Goal: Task Accomplishment & Management: Complete application form

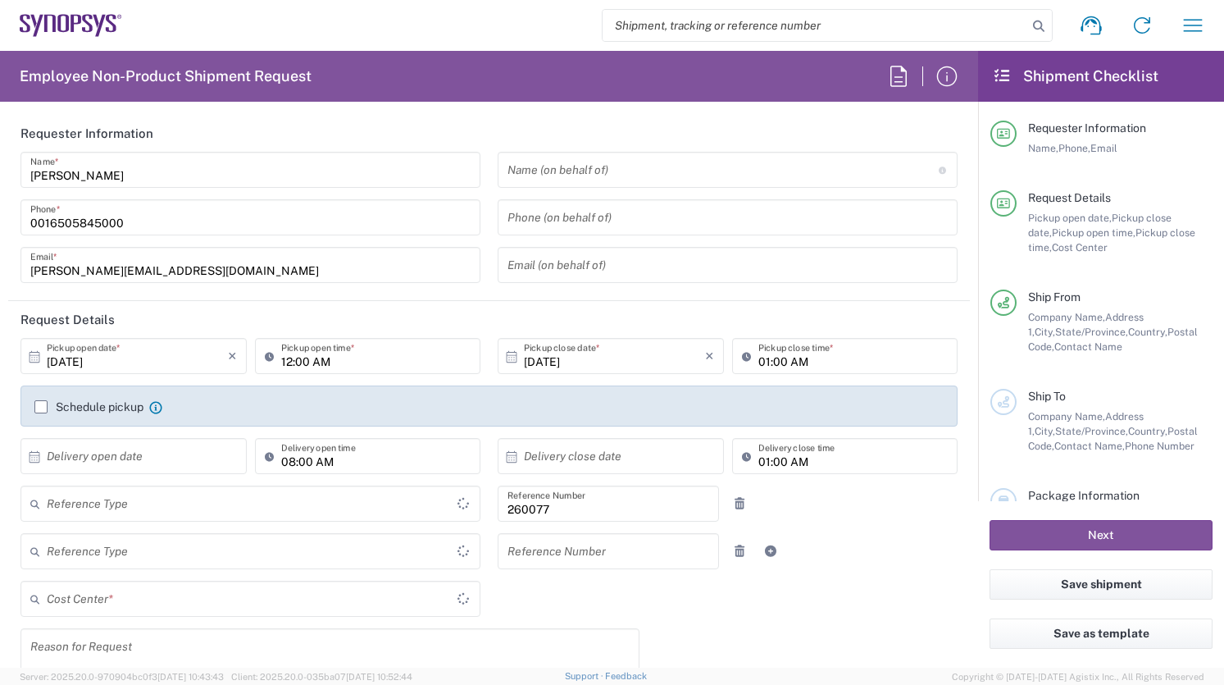
type input "Delivered at Place"
type input "US01 GMC Creative and Video 260077"
type input "United States"
type input "California"
type input "Department"
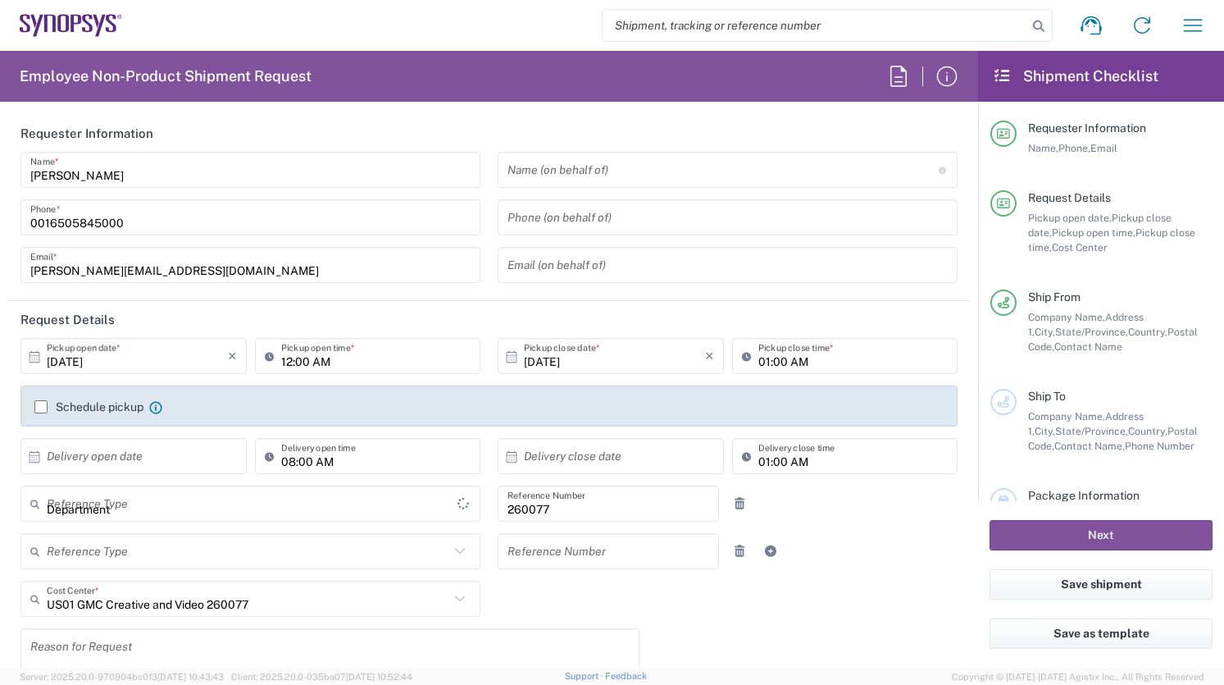
type input "United States"
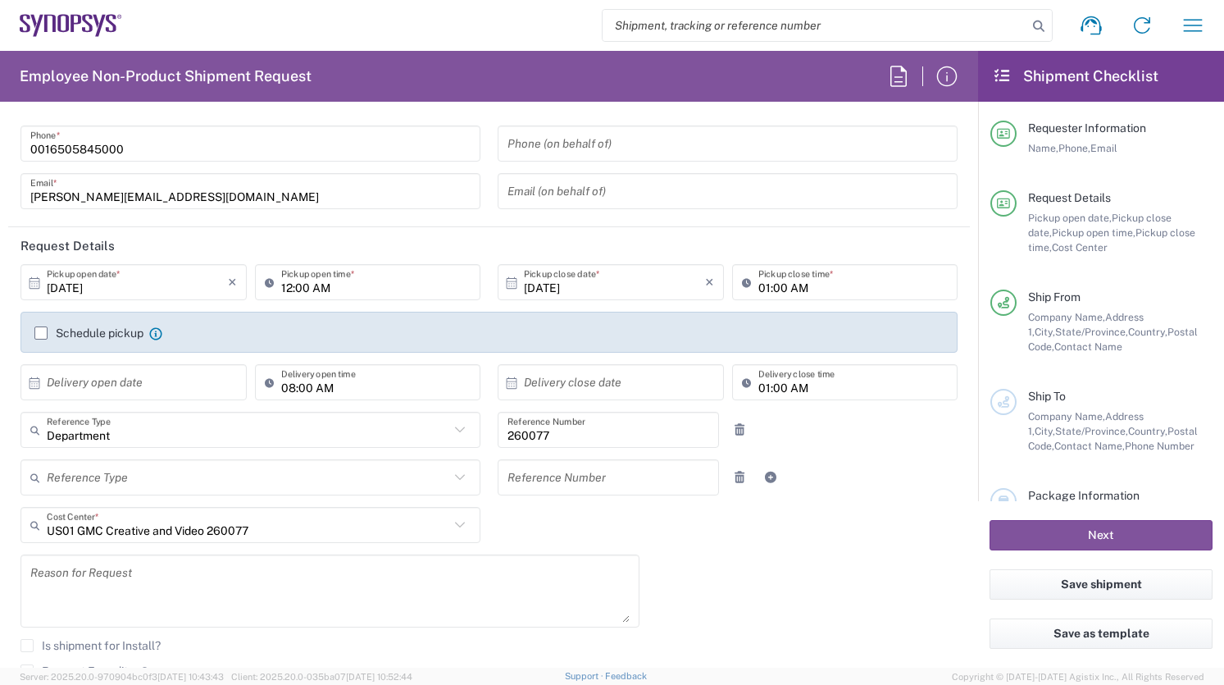
type input "Headquarters USSV"
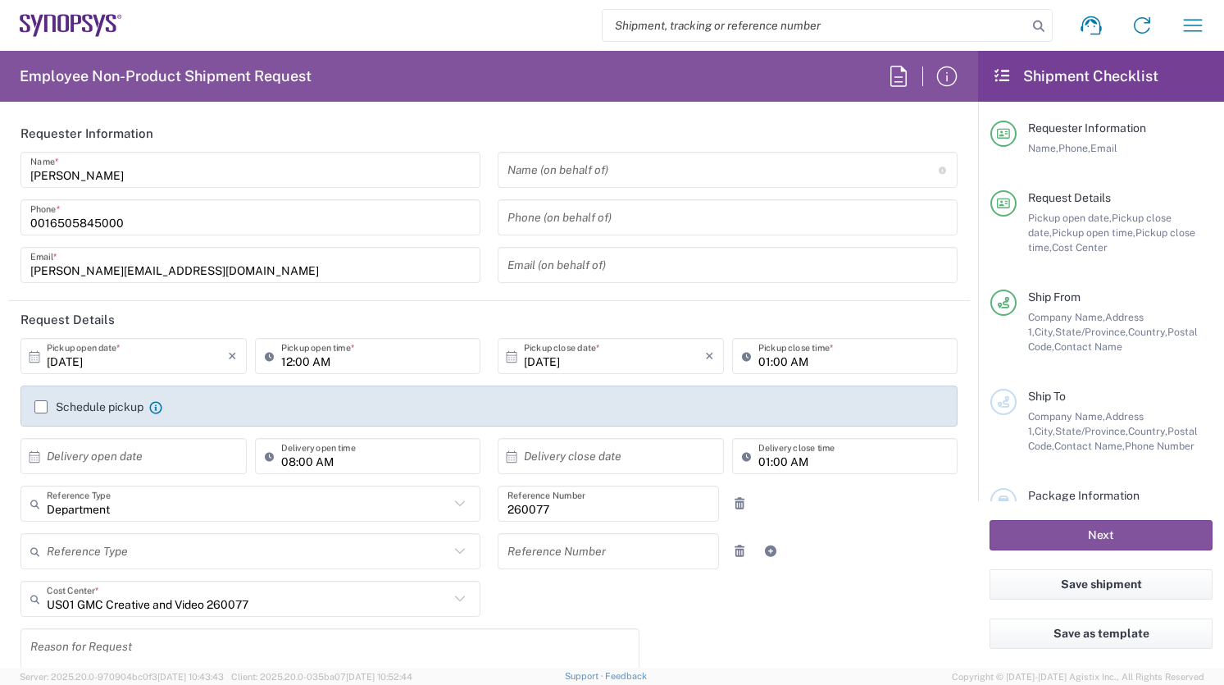
click at [34, 359] on icon at bounding box center [35, 355] width 11 height 11
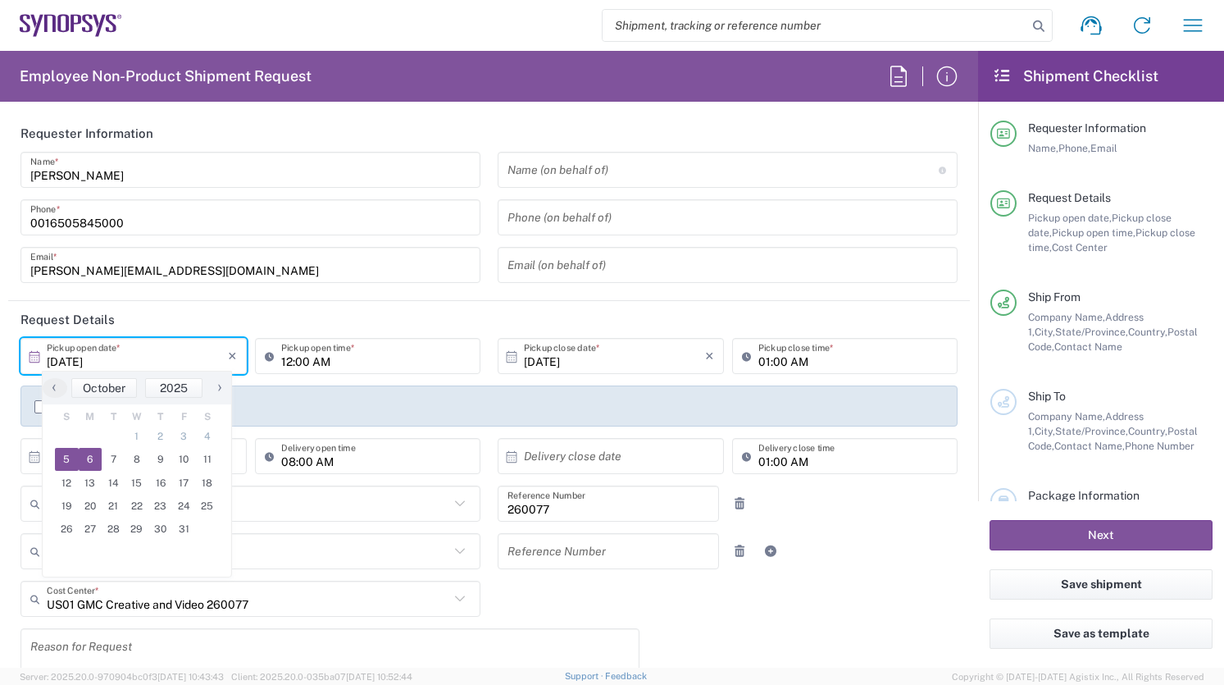
click at [84, 459] on span "6" at bounding box center [91, 459] width 24 height 23
type input "[DATE]"
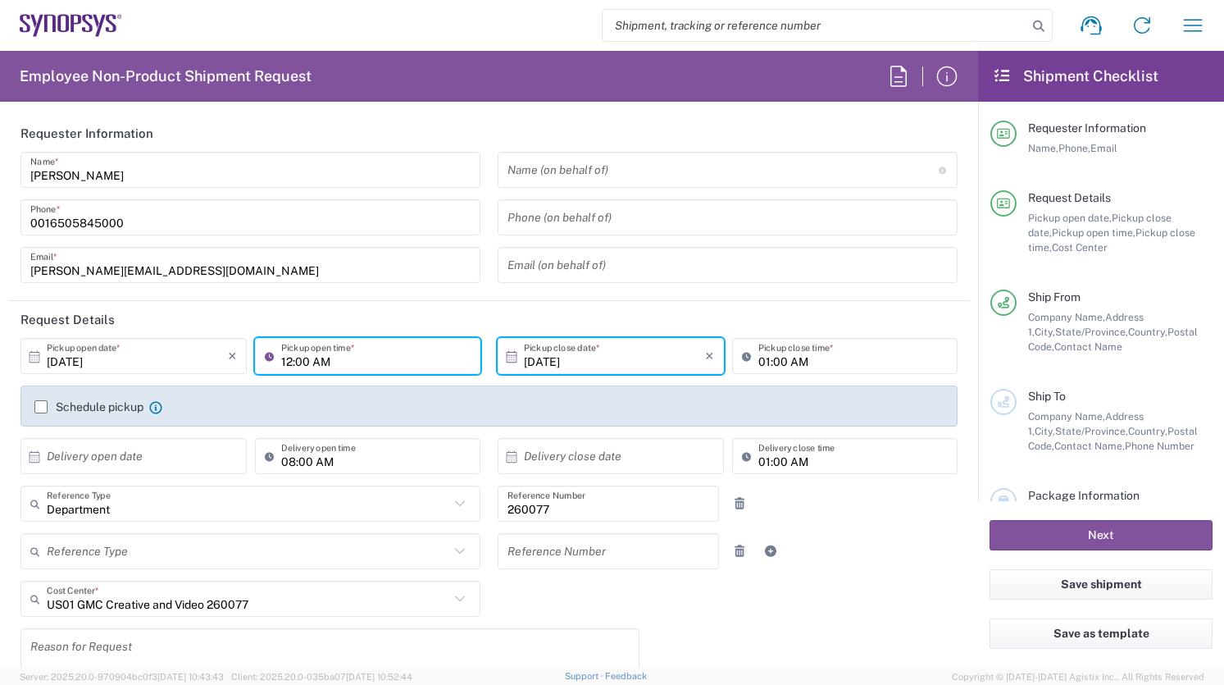
click at [348, 366] on input "12:00 AM" at bounding box center [376, 356] width 190 height 29
click at [348, 365] on input "12:00 AM" at bounding box center [376, 356] width 190 height 29
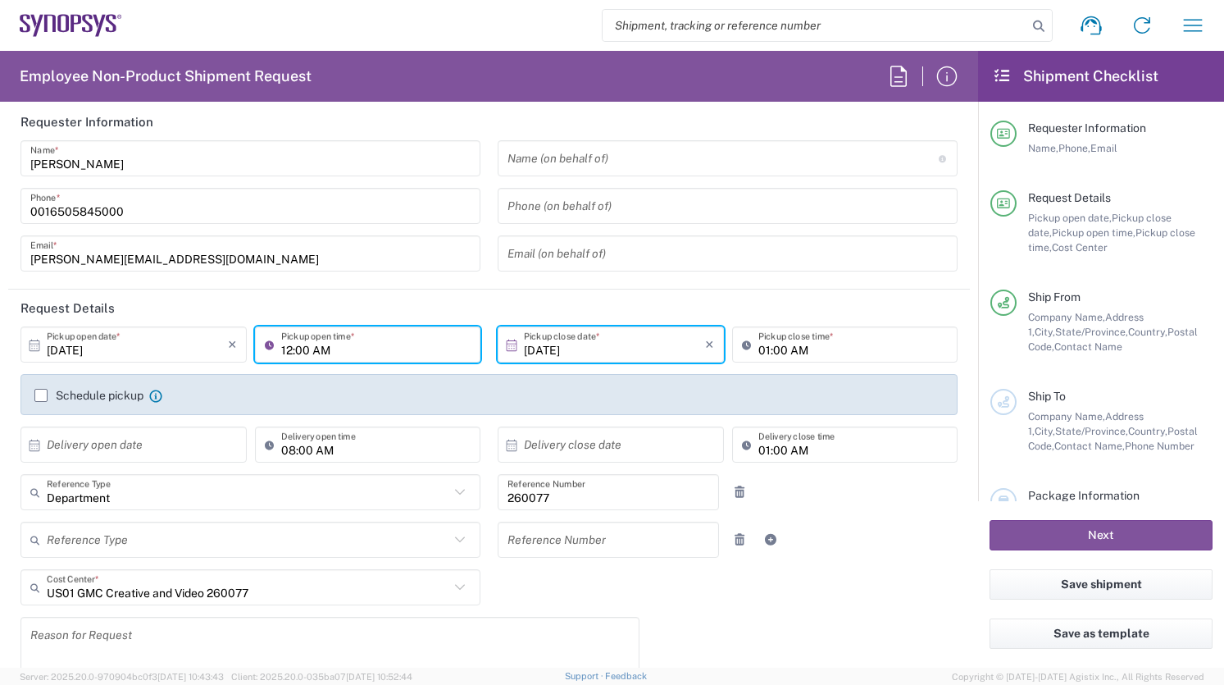
click at [289, 349] on input "12:00 AM" at bounding box center [376, 344] width 190 height 29
click at [325, 353] on input "12:00 AM" at bounding box center [376, 344] width 190 height 29
click at [289, 348] on input "12:00 AM" at bounding box center [376, 344] width 190 height 29
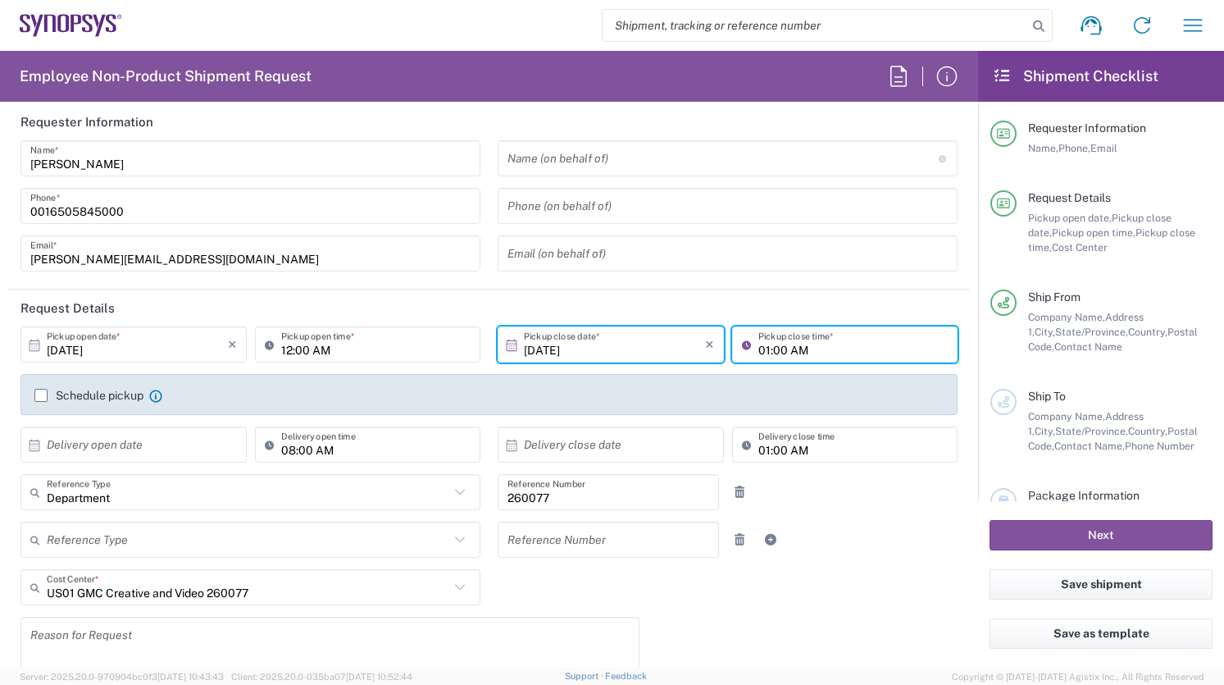
click at [767, 354] on input "01:00 AM" at bounding box center [853, 344] width 190 height 29
click at [800, 350] on input "01:00 AM" at bounding box center [853, 344] width 190 height 29
type input "01:00 PM"
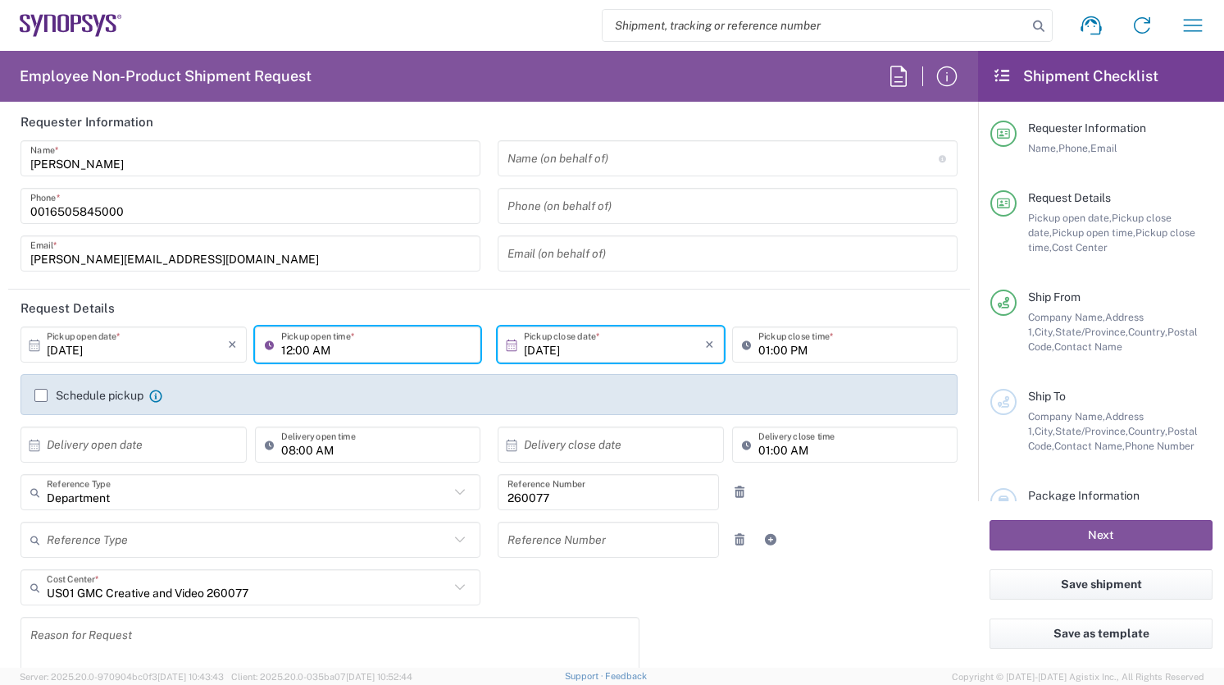
click at [292, 351] on input "12:00 AM" at bounding box center [376, 344] width 190 height 29
click at [316, 348] on input "01:00 AM" at bounding box center [376, 344] width 190 height 29
click at [282, 352] on input "01:00 am" at bounding box center [376, 344] width 190 height 29
click at [283, 353] on input "0:00 am" at bounding box center [376, 344] width 190 height 29
type input "11:00 AM"
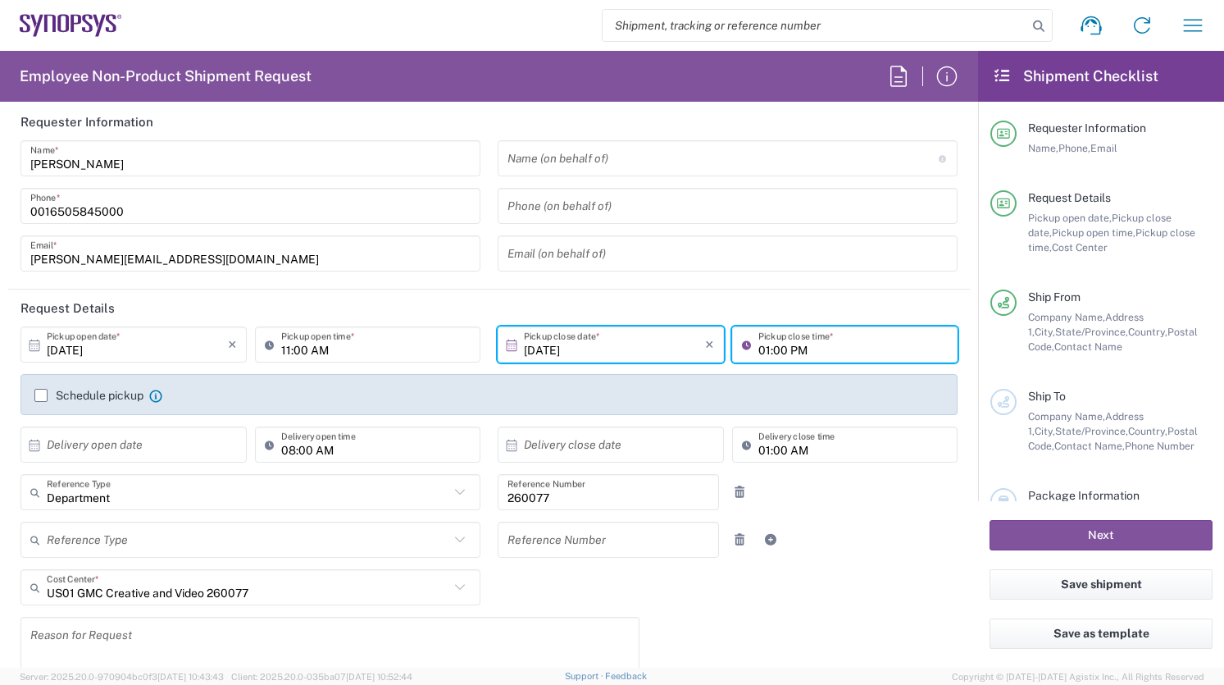
click at [768, 353] on input "01:00 PM" at bounding box center [853, 344] width 190 height 29
click at [770, 356] on input "01:00 PM" at bounding box center [853, 344] width 190 height 29
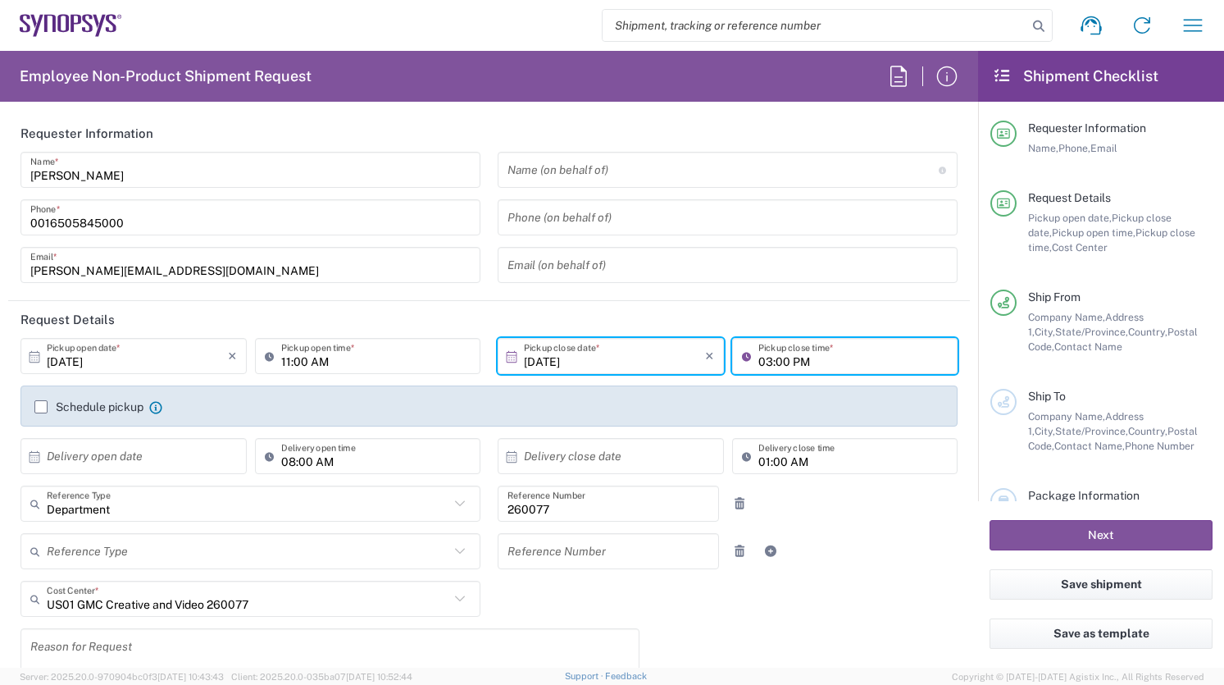
type input "03:00 PM"
drag, startPoint x: 177, startPoint y: 428, endPoint x: 167, endPoint y: 419, distance: 13.3
click at [167, 419] on div "Schedule pickup When scheduling a pickup please be sure to meet the following c…" at bounding box center [489, 411] width 954 height 52
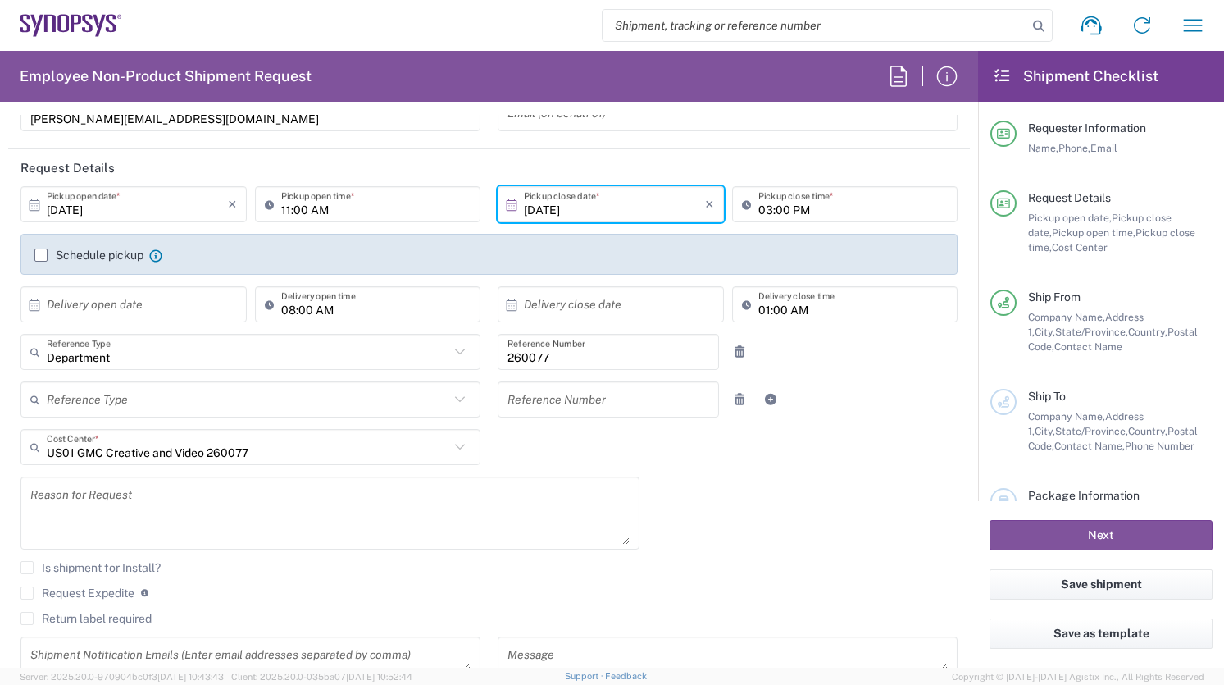
scroll to position [153, 0]
click at [455, 394] on icon at bounding box center [459, 397] width 21 height 21
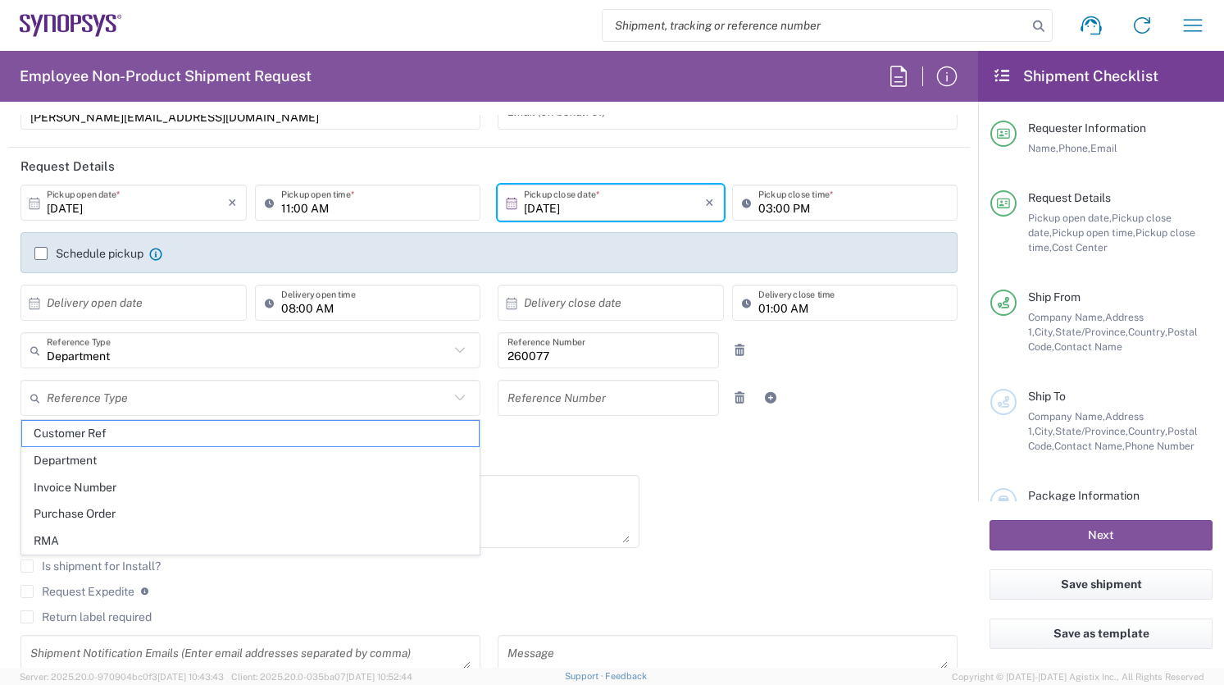
click at [702, 480] on div "10/06/2025 × Pickup open date * Cancel Apply 11:00 AM Pickup open time * 10/06/…" at bounding box center [489, 434] width 954 height 500
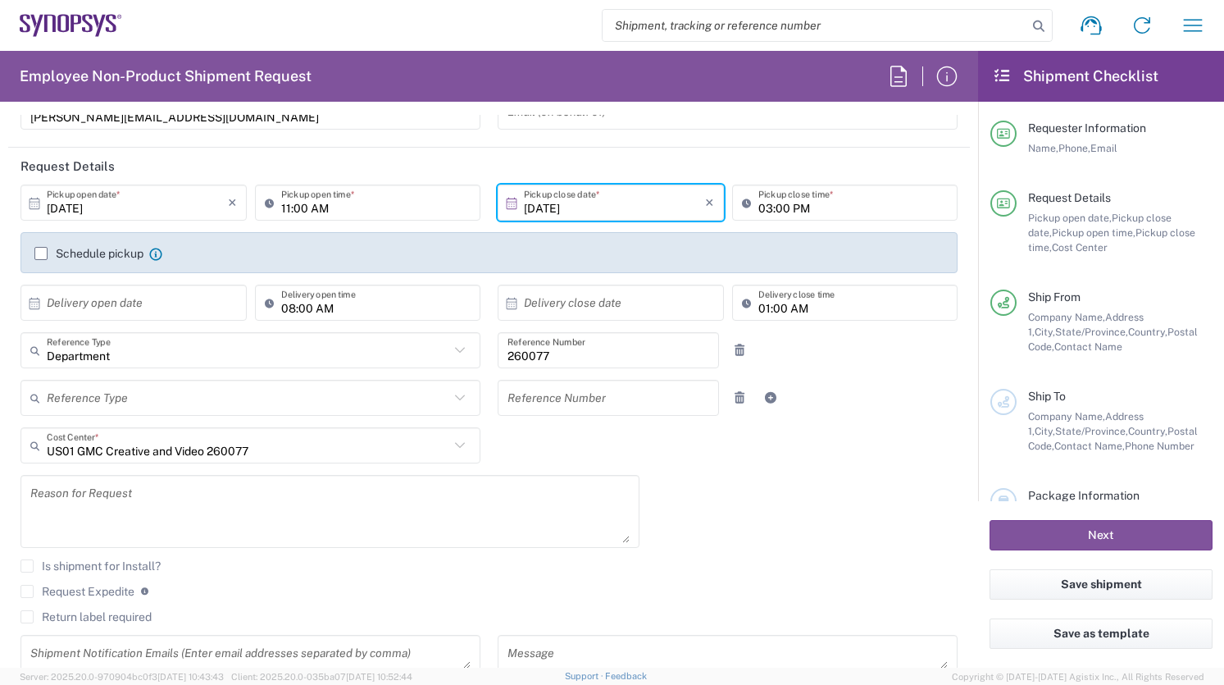
click at [457, 449] on icon at bounding box center [459, 445] width 21 height 21
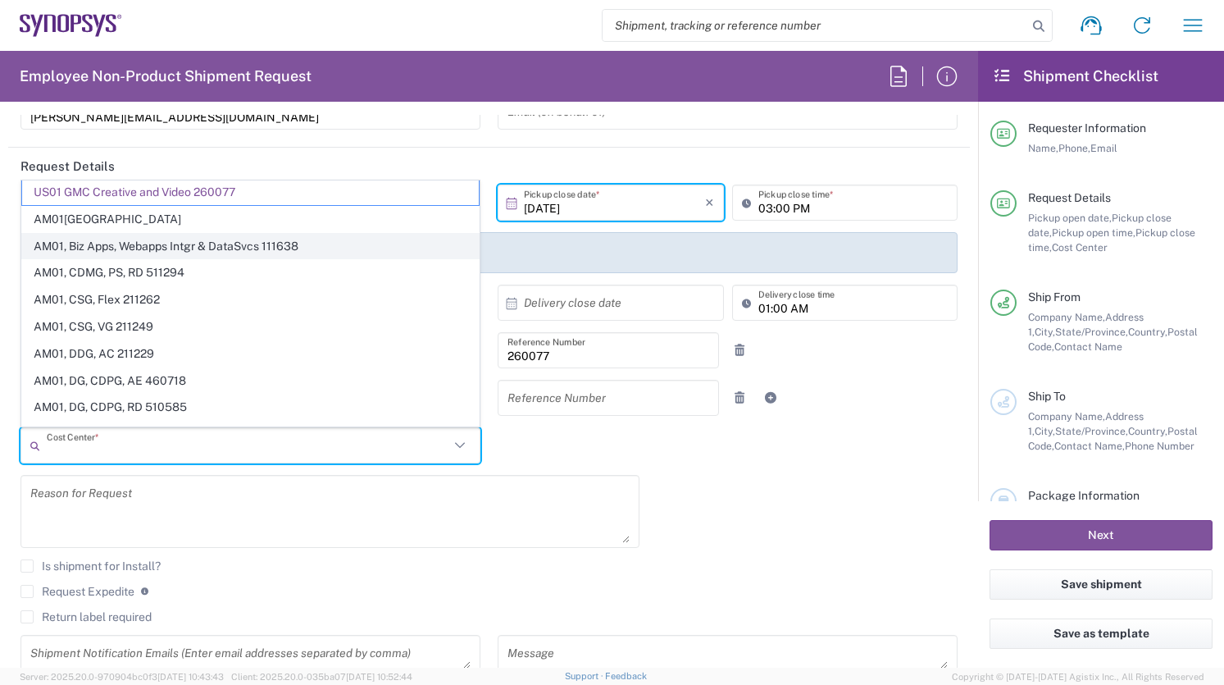
scroll to position [0, 0]
click at [713, 479] on div "10/06/2025 × Pickup open date * Cancel Apply 11:00 AM Pickup open time * 10/06/…" at bounding box center [489, 434] width 954 height 500
type input "US01 GMC Creative and Video 260077"
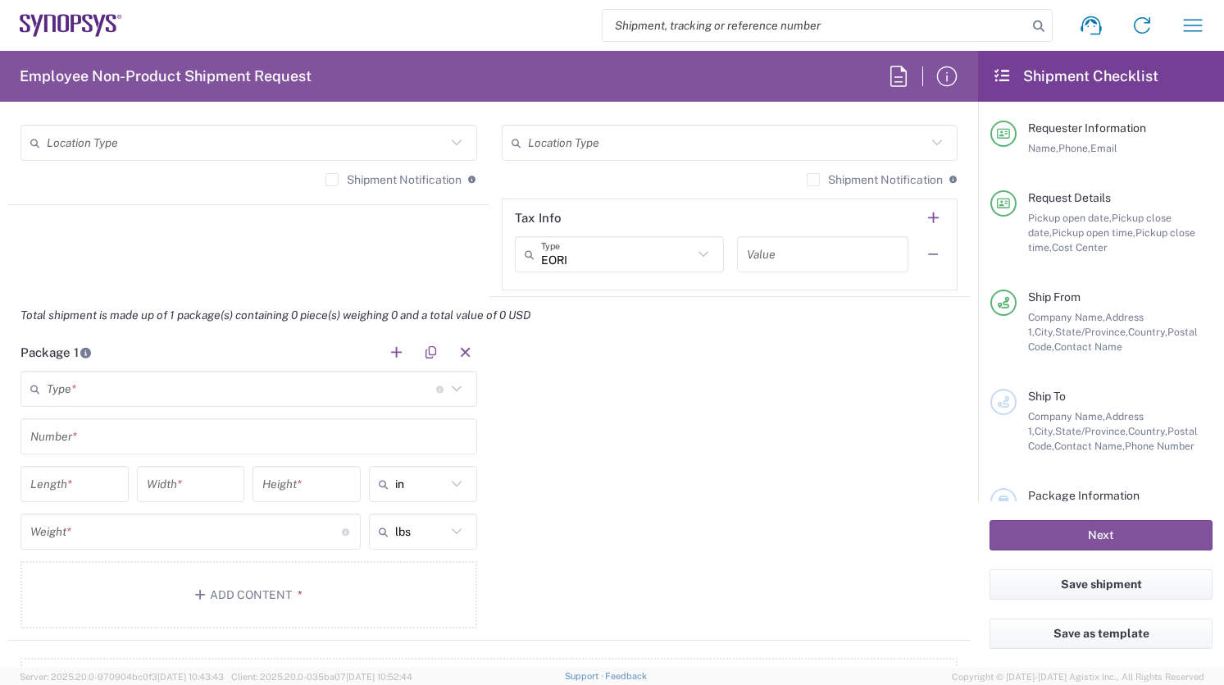
scroll to position [1269, 0]
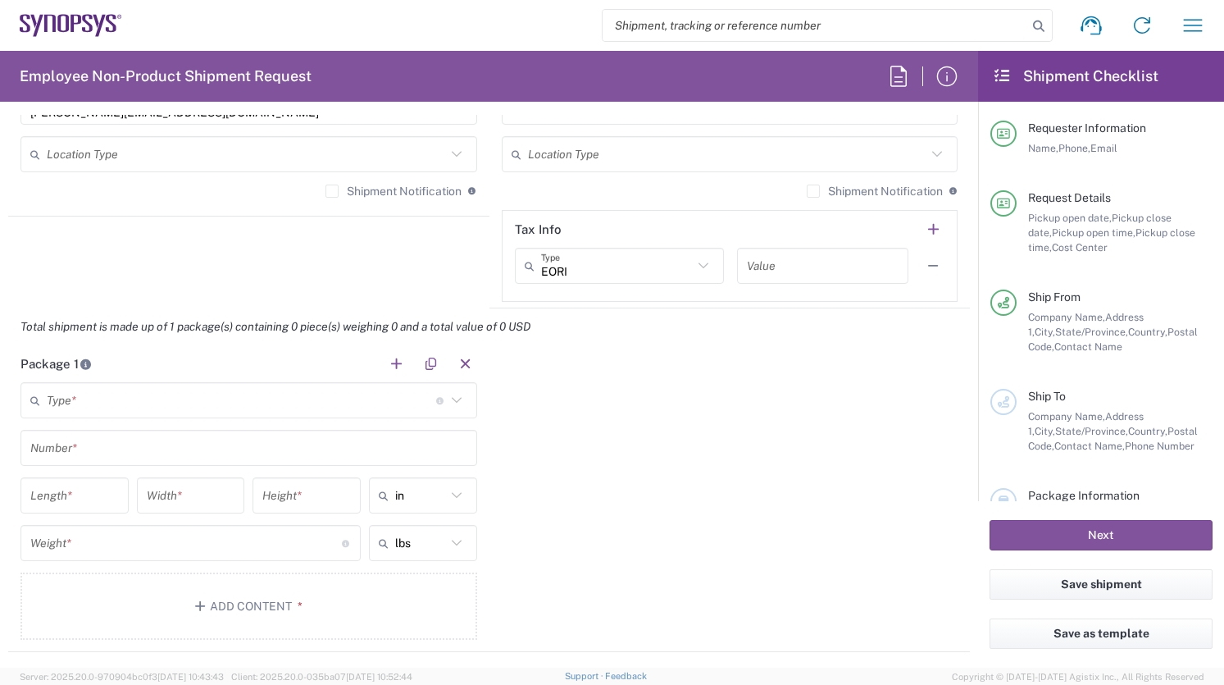
click at [451, 393] on icon at bounding box center [456, 399] width 21 height 21
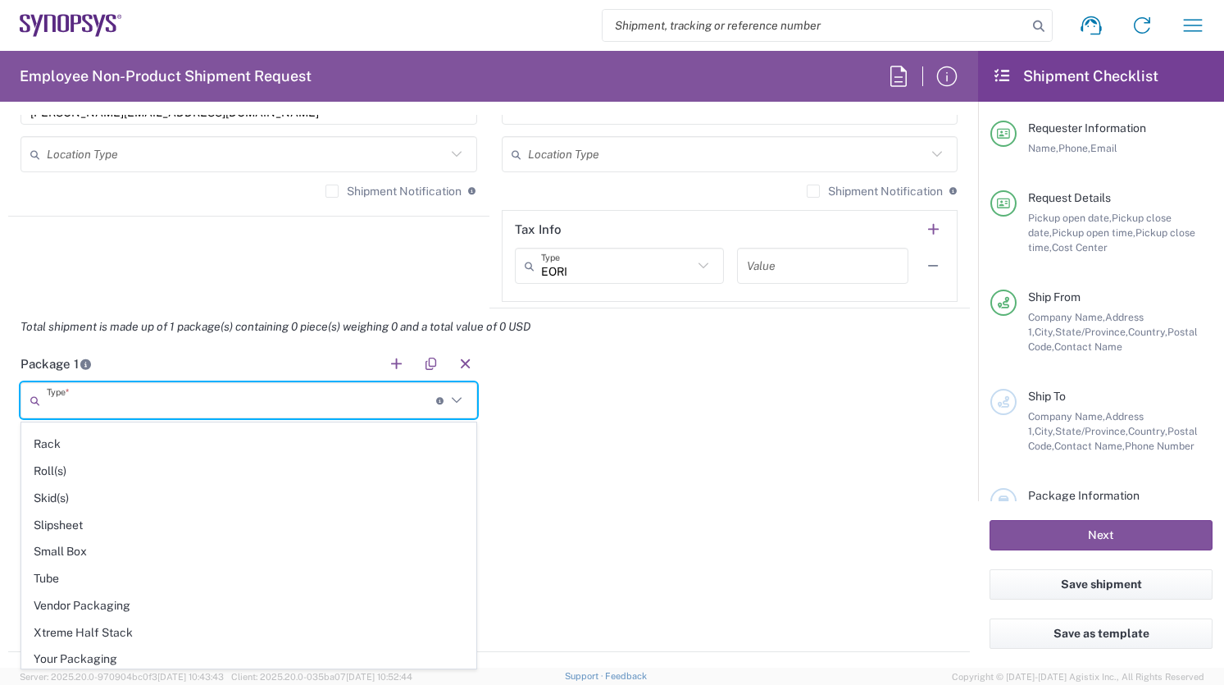
scroll to position [776, 0]
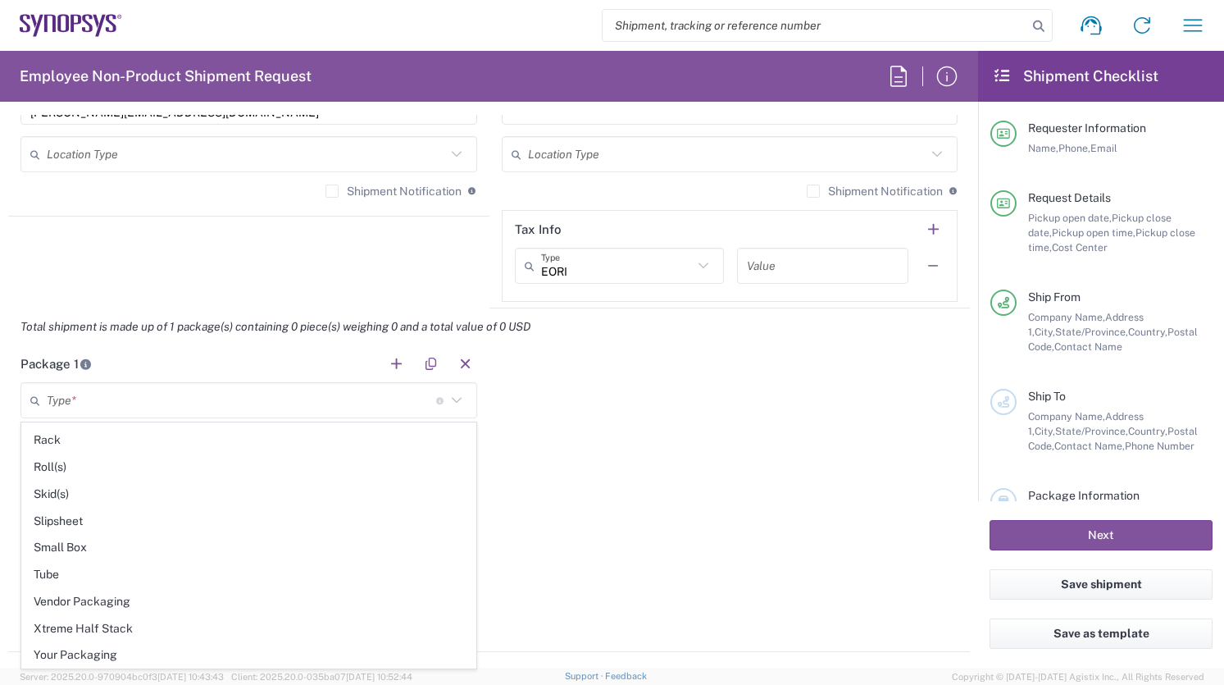
click at [694, 490] on div "Package 1 Type * Material used to package goods Bale(s) Basket(s) Bolt(s) Bottl…" at bounding box center [489, 498] width 962 height 307
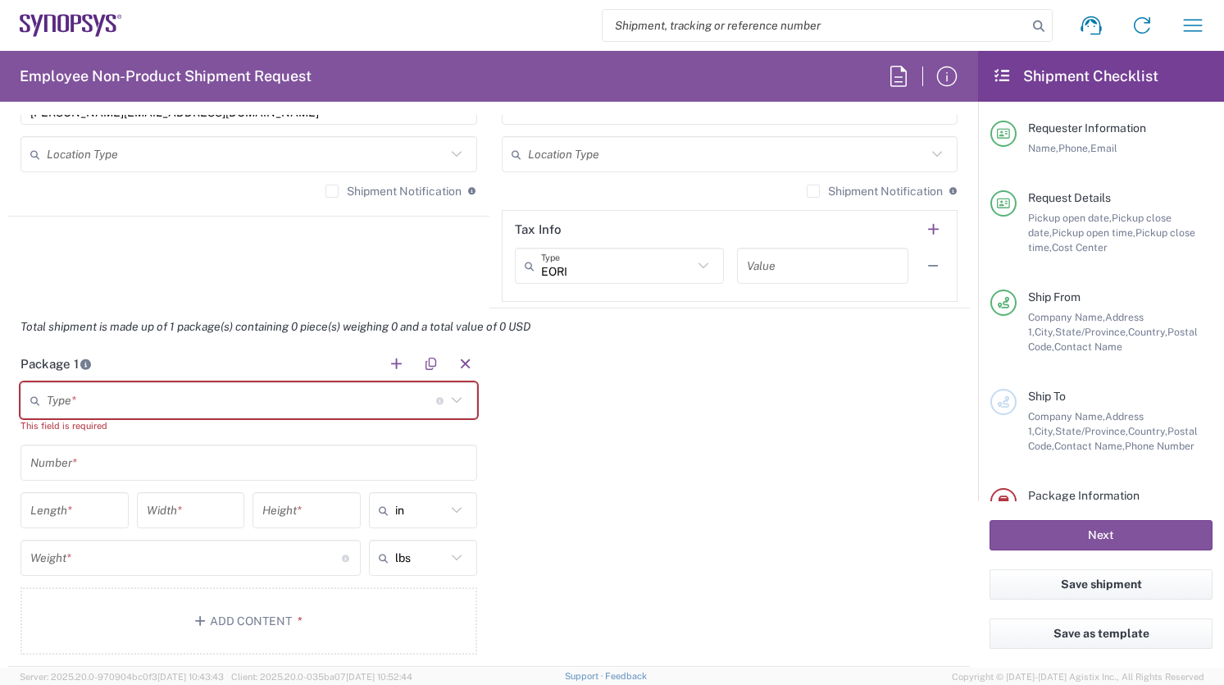
click at [456, 398] on icon at bounding box center [456, 399] width 21 height 21
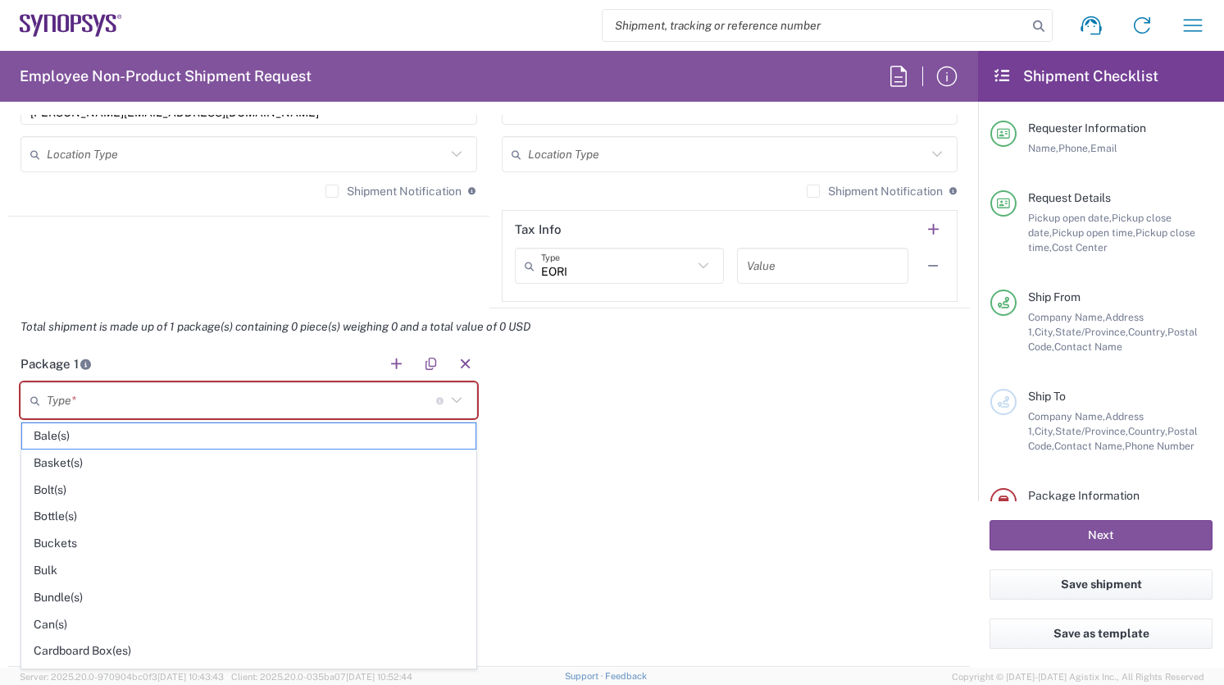
click at [676, 465] on div "Package 1 Type * Material used to package goods Bale(s) Basket(s) Bolt(s) Bottl…" at bounding box center [489, 505] width 962 height 321
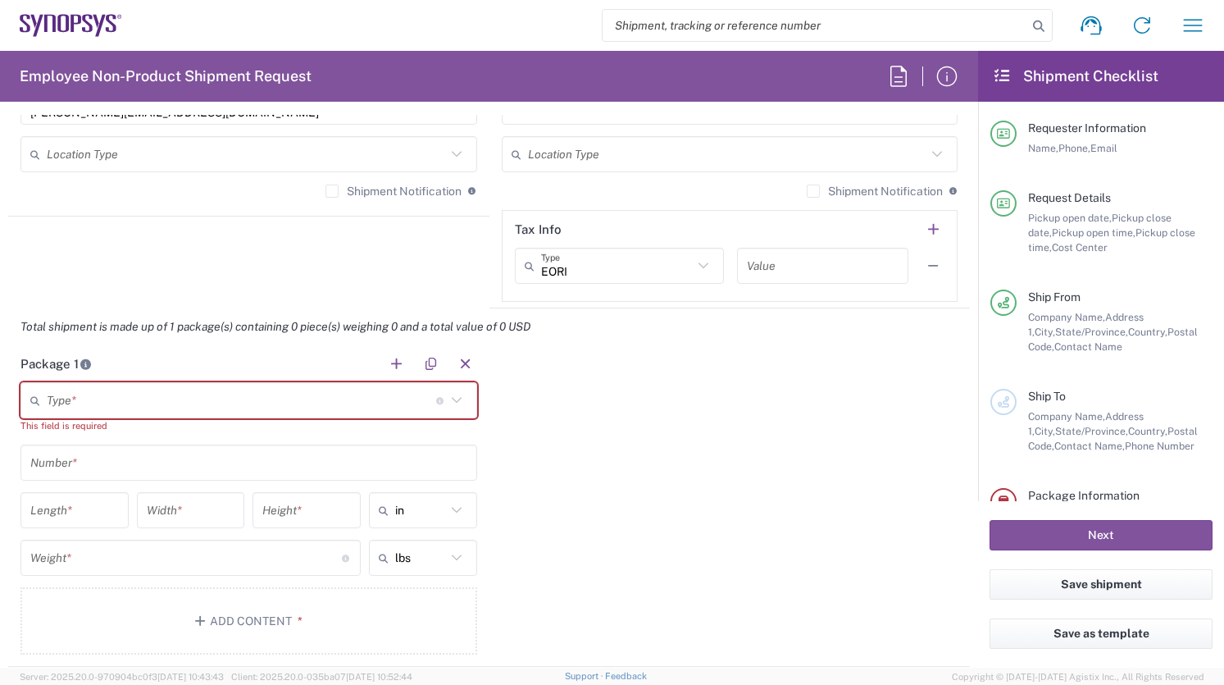
click at [663, 445] on div "Package 1 Type * Material used to package goods Bale(s) Basket(s) Bolt(s) Bottl…" at bounding box center [489, 505] width 962 height 321
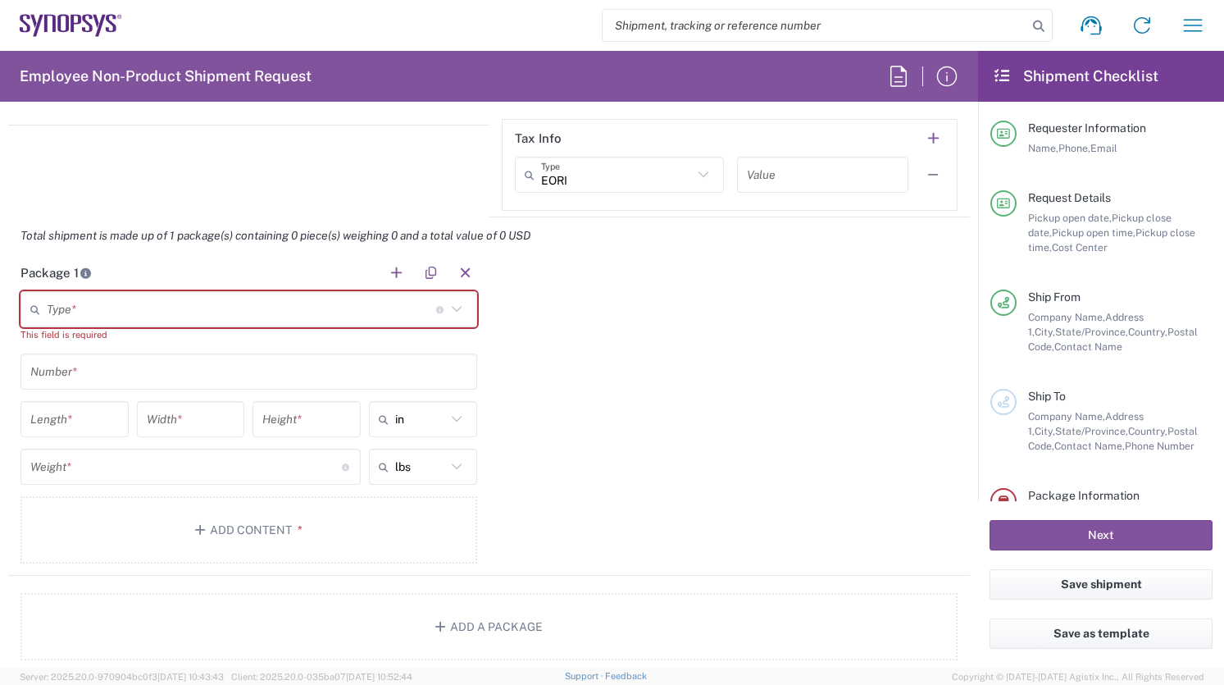
scroll to position [1361, 0]
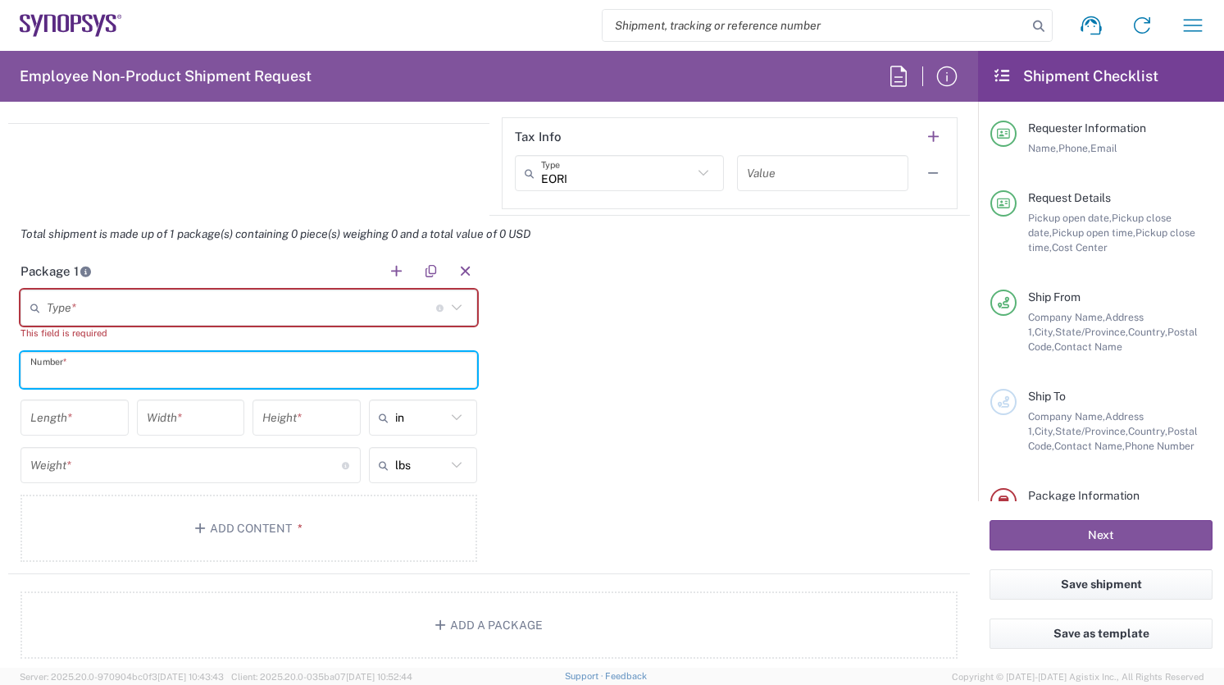
click at [430, 370] on input "text" at bounding box center [248, 370] width 437 height 29
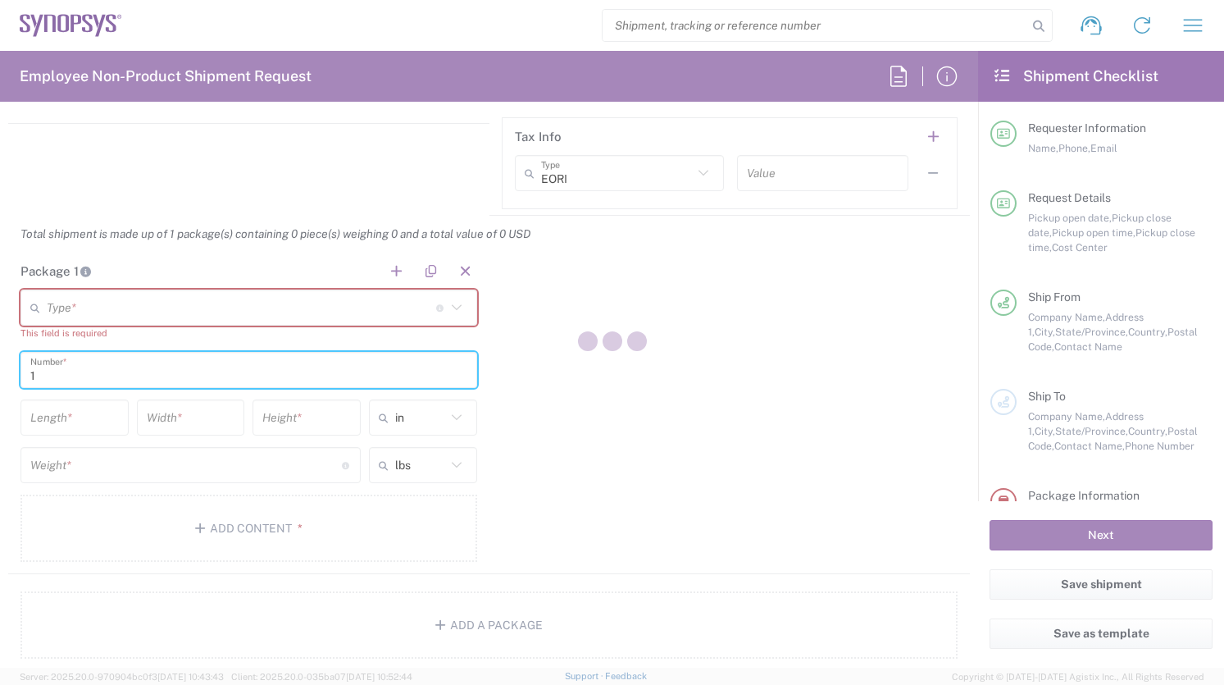
type input "1"
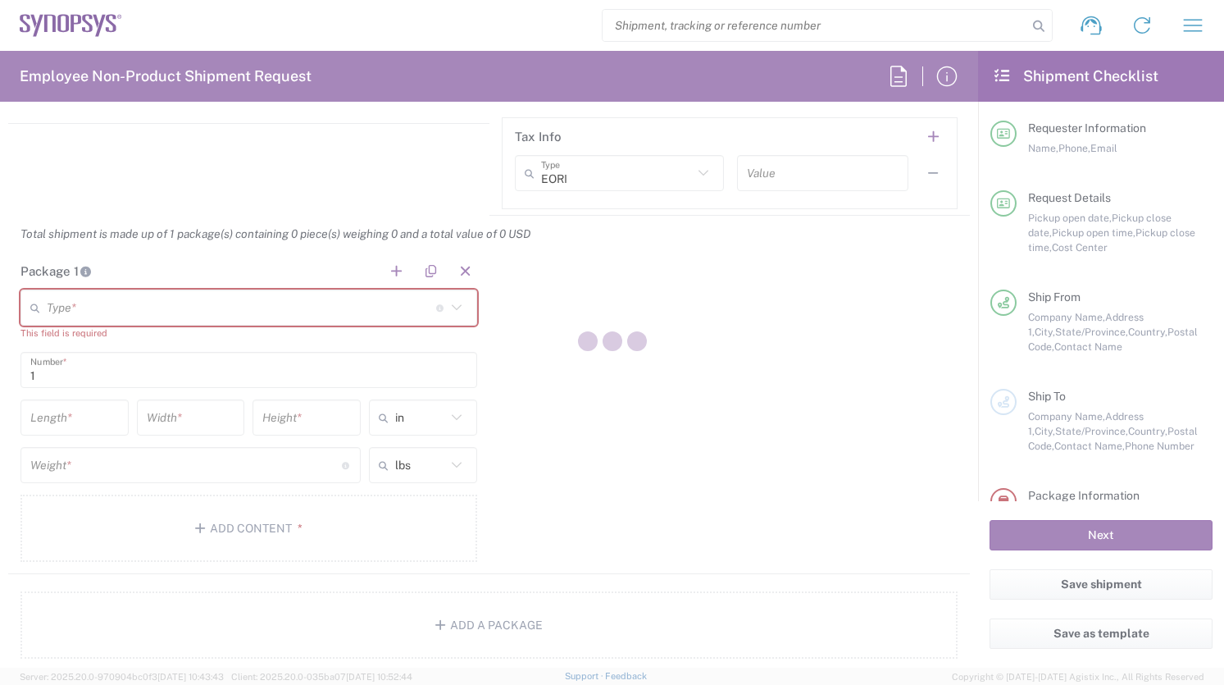
click at [539, 404] on div at bounding box center [612, 342] width 1224 height 685
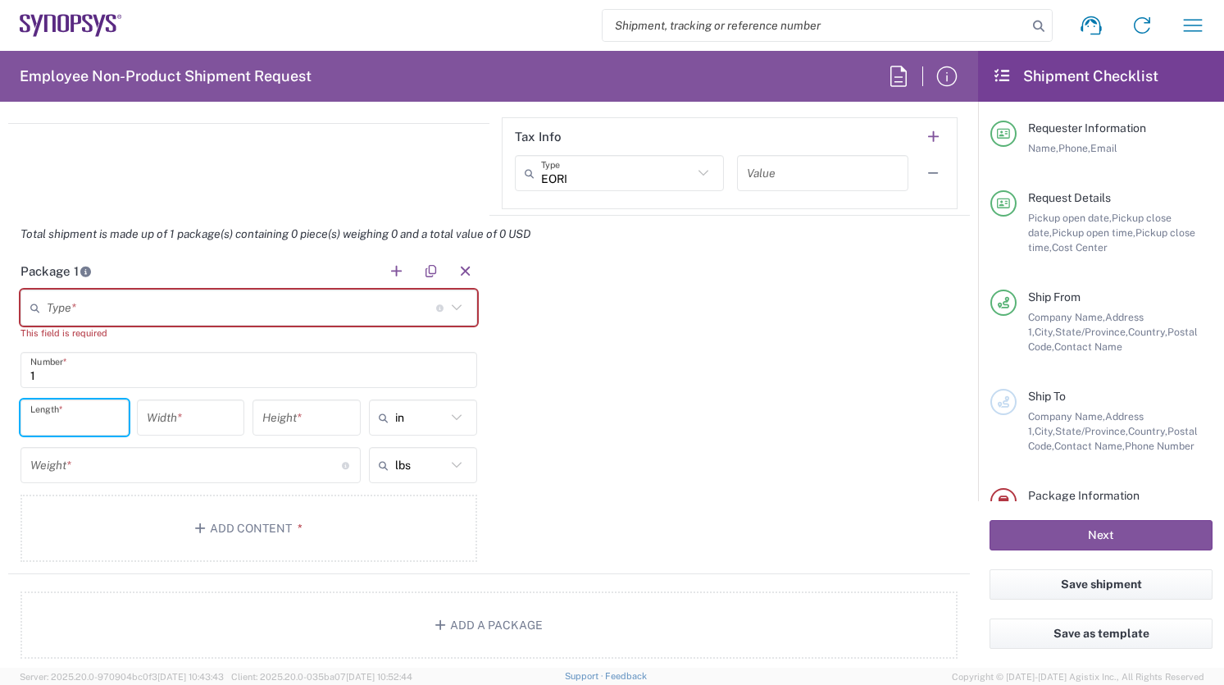
click at [91, 425] on input "number" at bounding box center [74, 417] width 89 height 29
click at [755, 412] on div "Package 1 Type * Material used to package goods Bale(s) Basket(s) Bolt(s) Bottl…" at bounding box center [489, 413] width 962 height 321
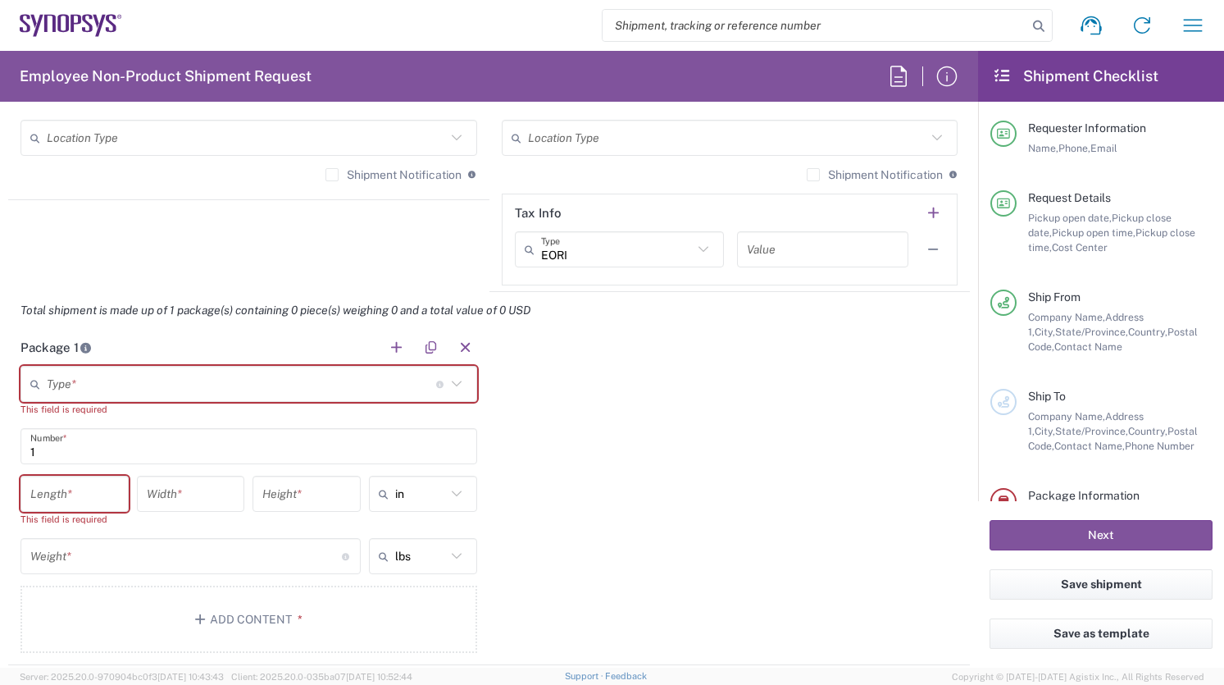
scroll to position [1283, 0]
click at [458, 381] on icon at bounding box center [456, 385] width 21 height 21
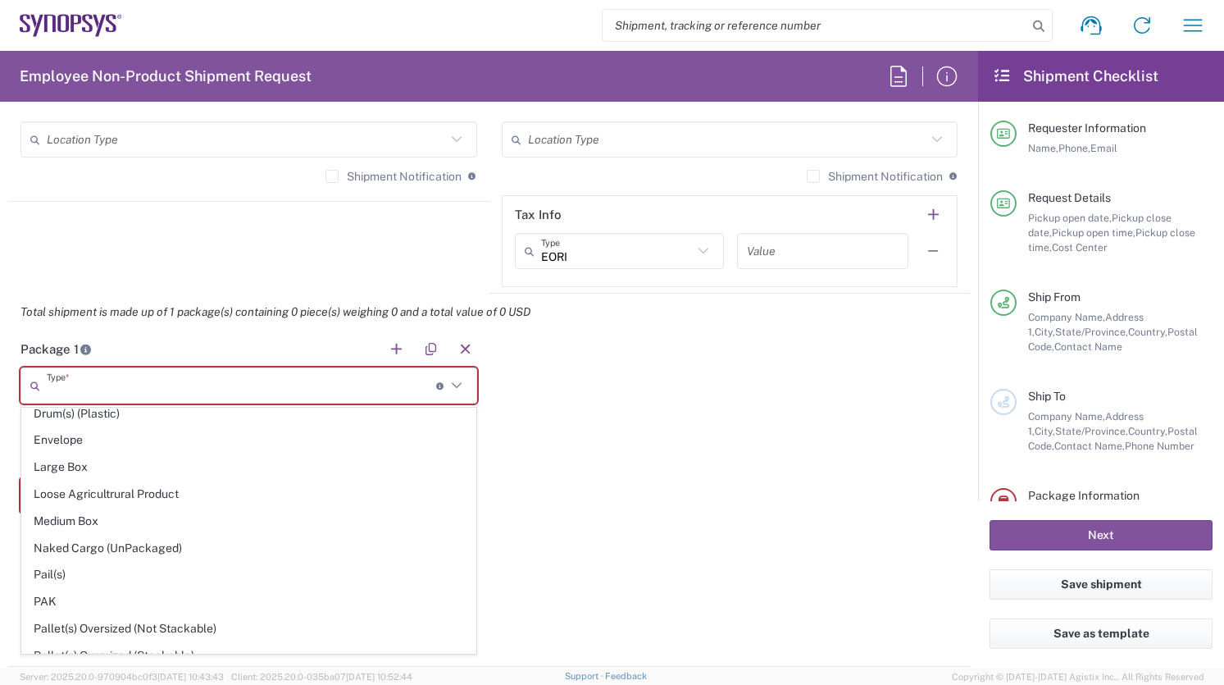
scroll to position [466, 0]
click at [417, 515] on span "Medium Box" at bounding box center [248, 520] width 453 height 25
type input "Medium Box"
type input "13"
type input "11.5"
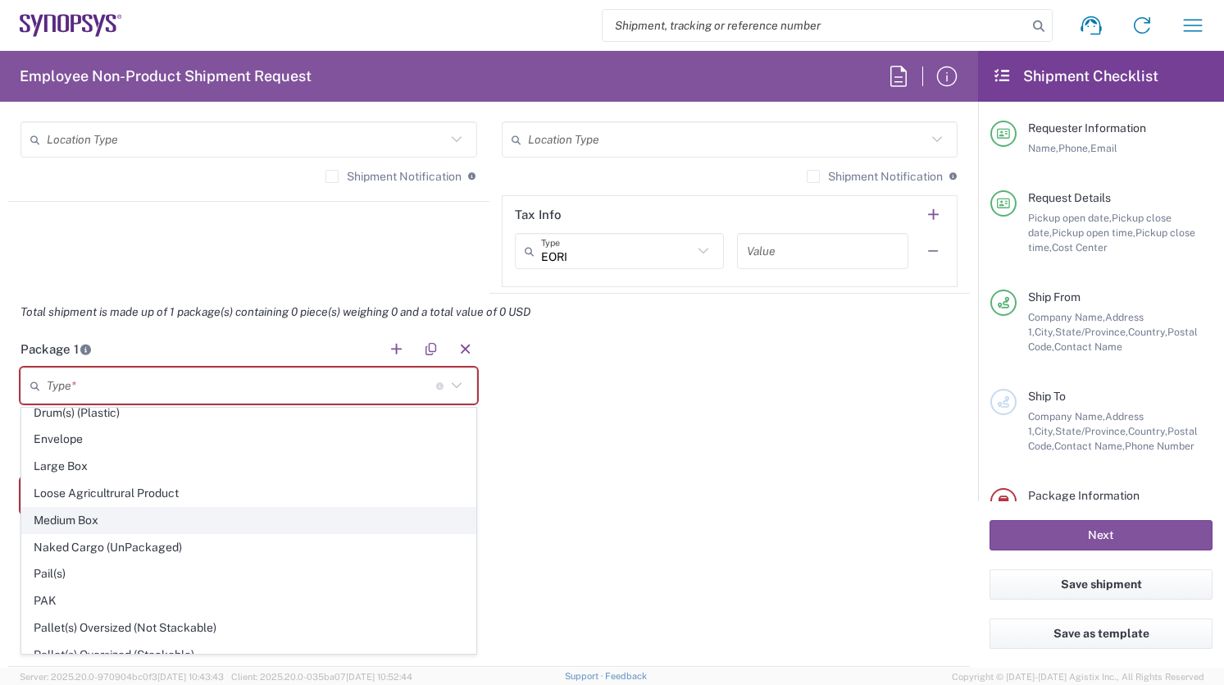
type input "2.5"
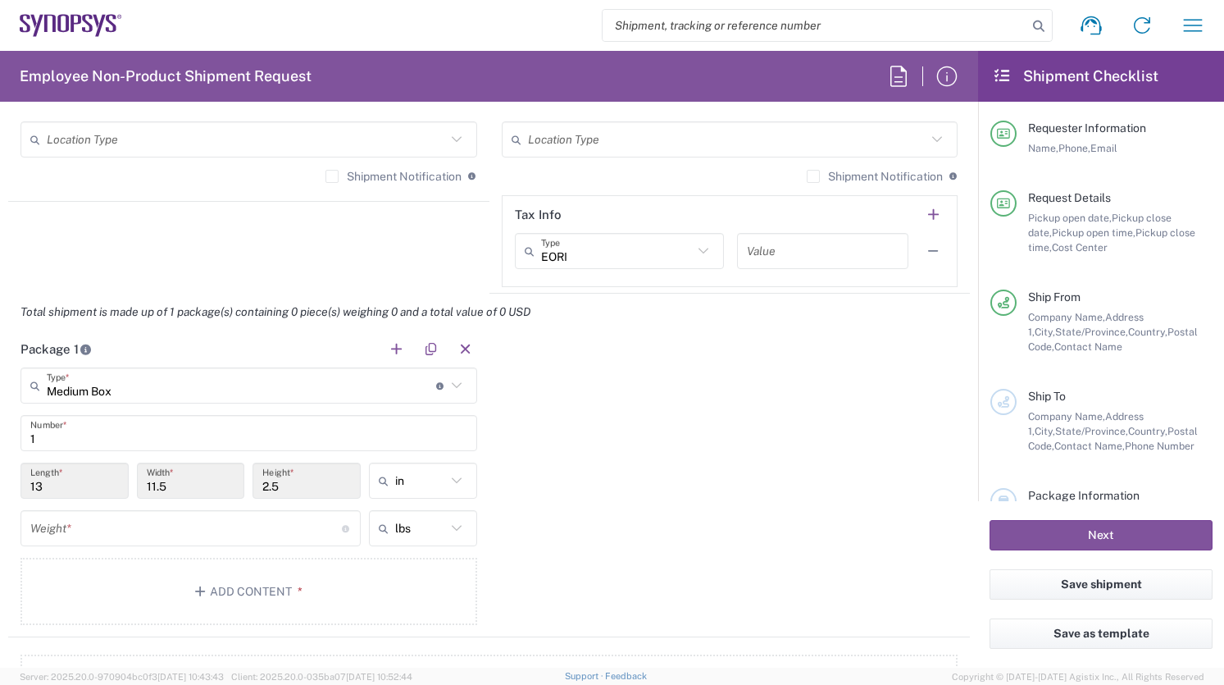
click at [453, 387] on icon at bounding box center [456, 385] width 21 height 21
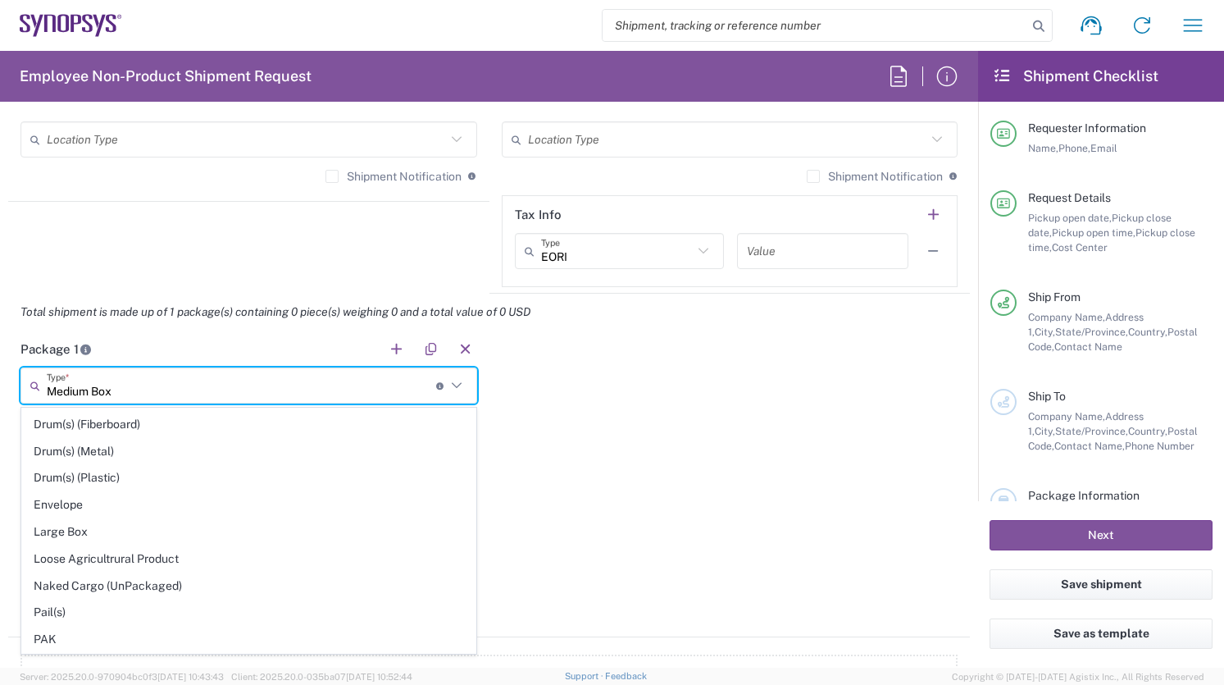
scroll to position [435, 0]
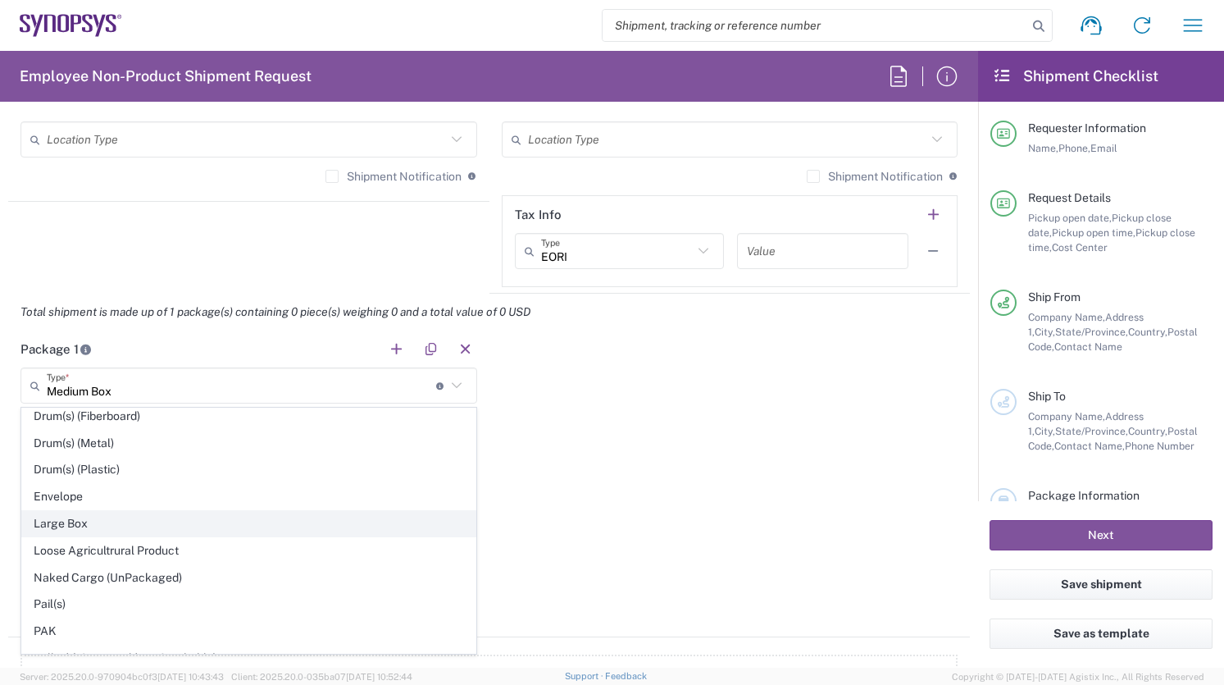
click at [368, 527] on span "Large Box" at bounding box center [248, 523] width 453 height 25
type input "Large Box"
type input "17.5"
type input "12.5"
type input "3"
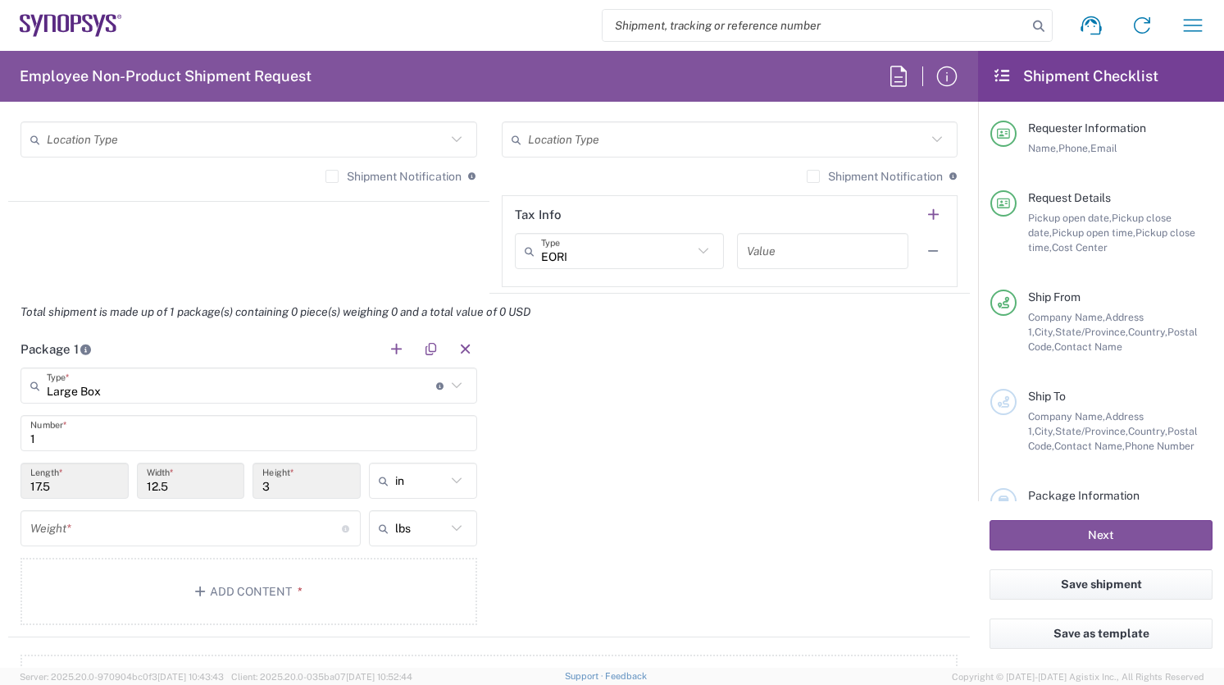
click at [622, 504] on div "Package 1 Large Box Type * Material used to package goods Medium Box Bale(s) Ba…" at bounding box center [489, 483] width 962 height 307
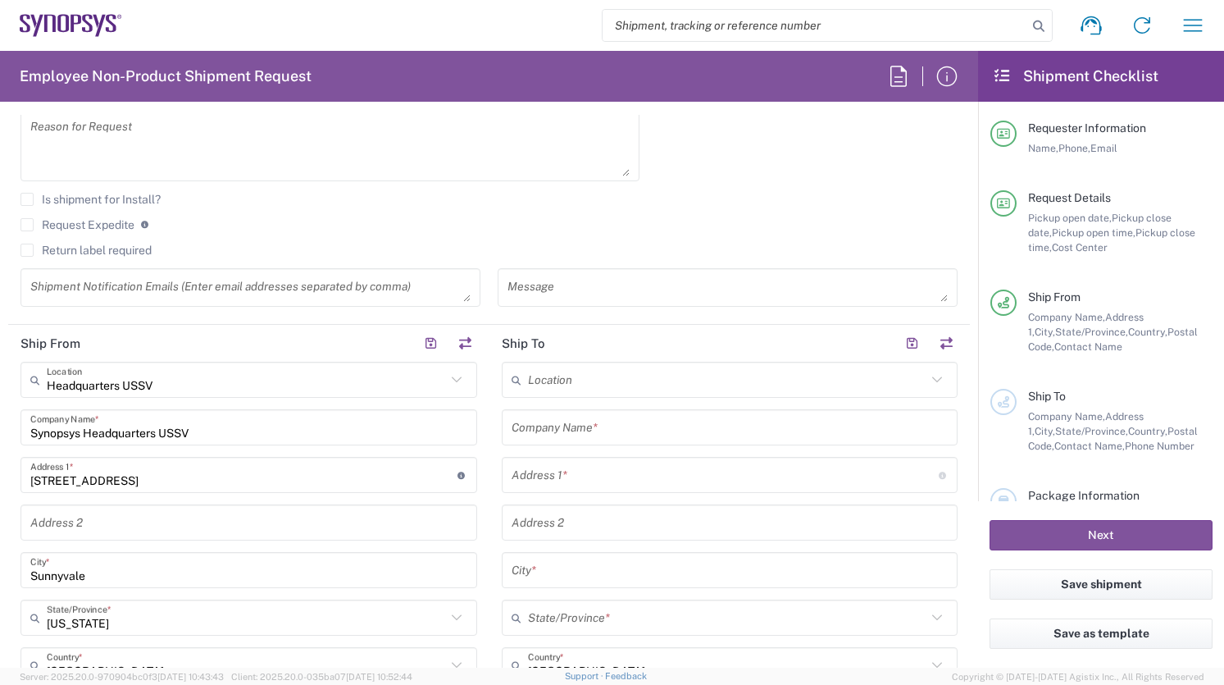
scroll to position [521, 0]
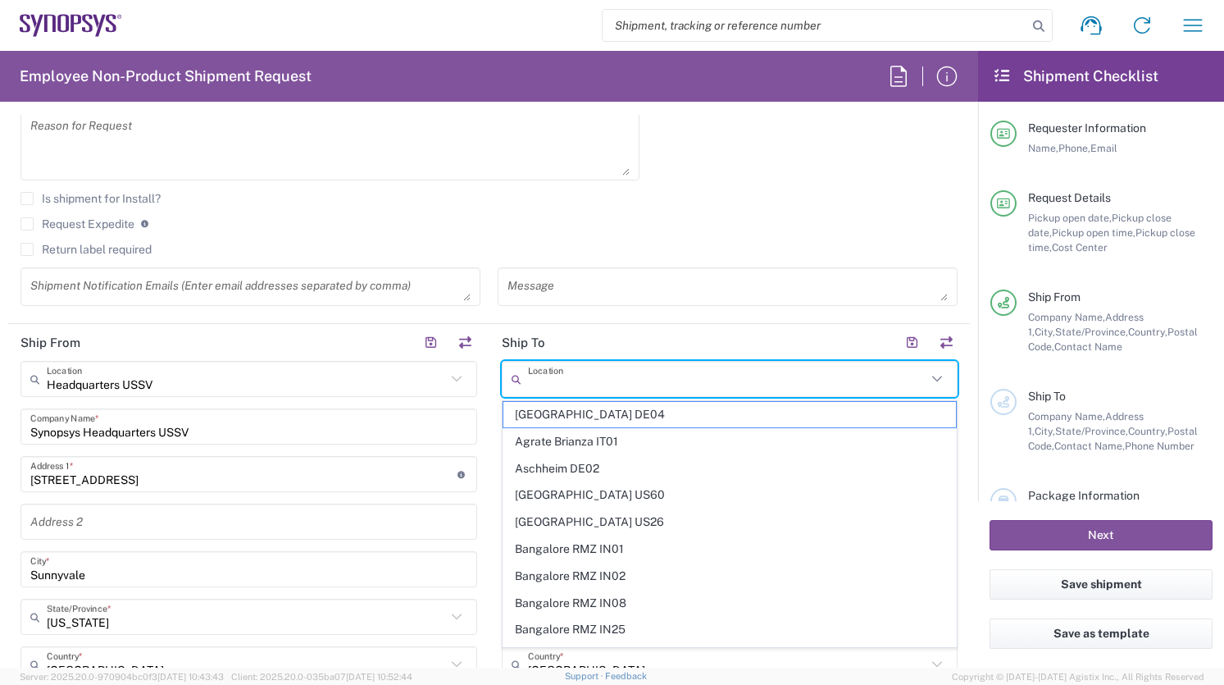
click at [675, 376] on input "text" at bounding box center [727, 379] width 399 height 29
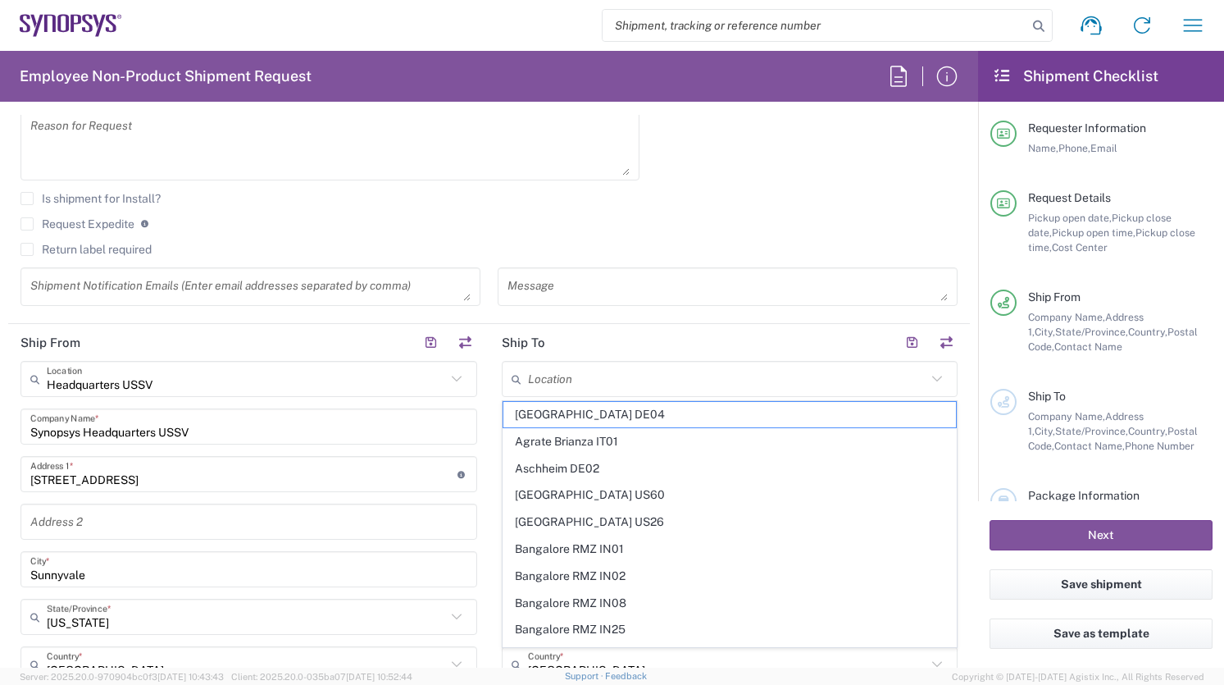
click at [687, 324] on header "Ship To" at bounding box center [730, 342] width 481 height 37
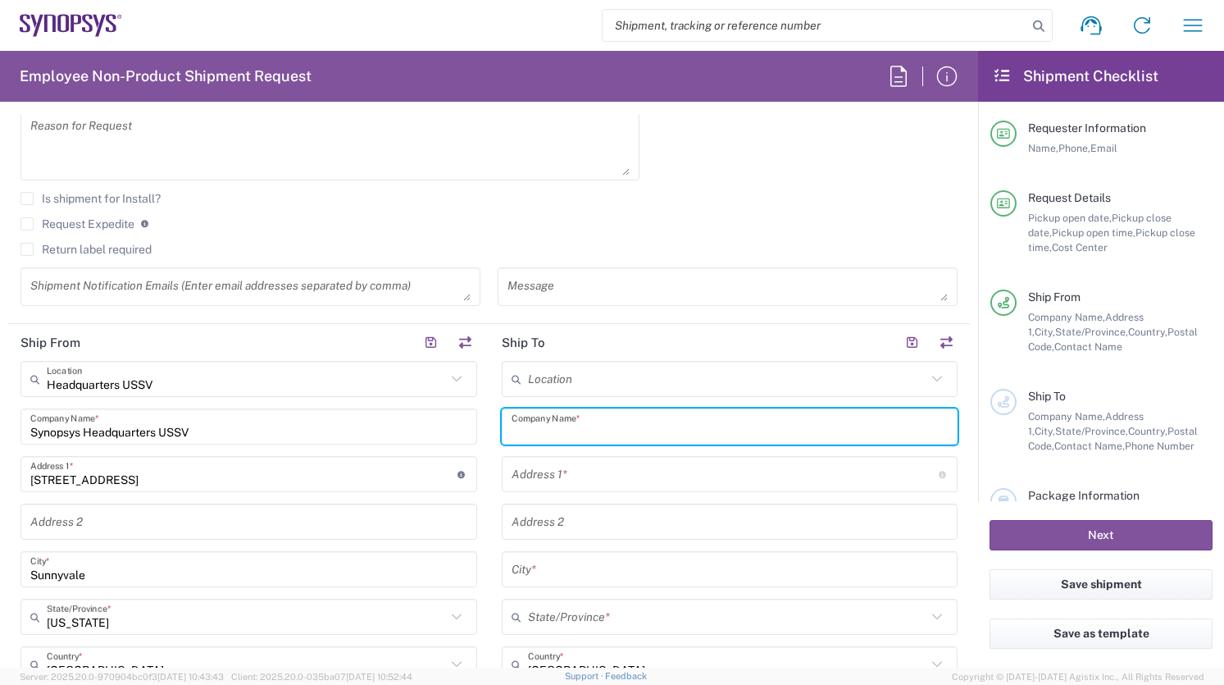
click at [662, 430] on input "text" at bounding box center [730, 426] width 437 height 29
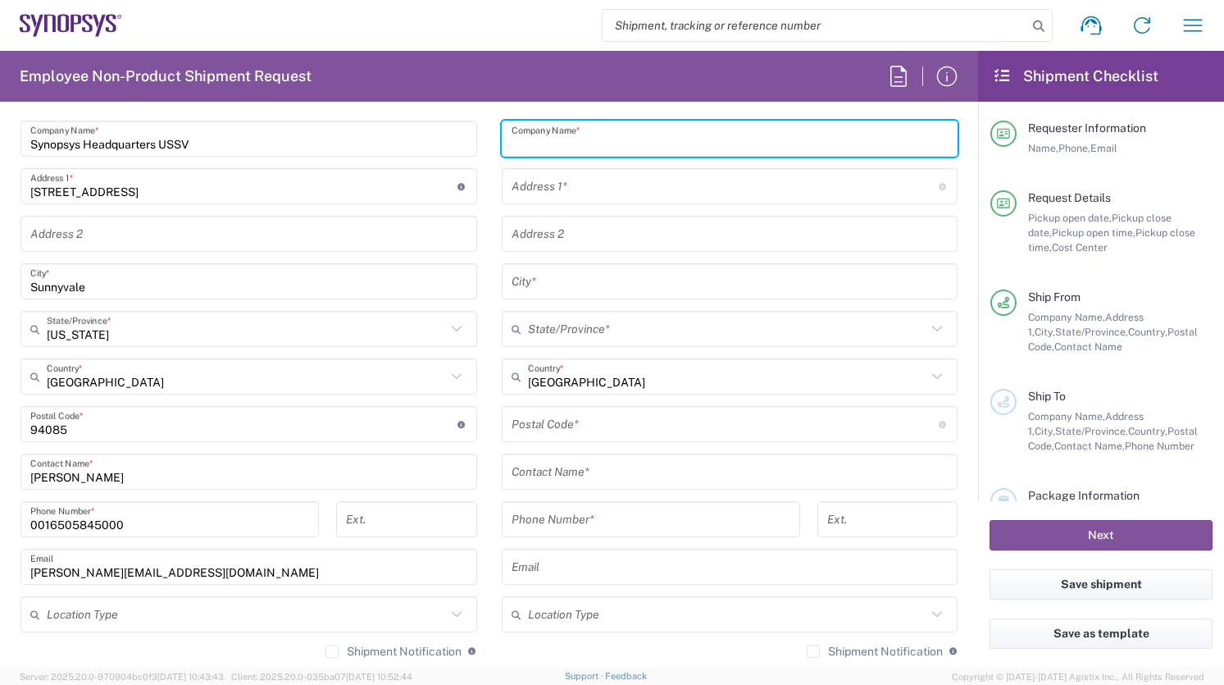
scroll to position [841, 0]
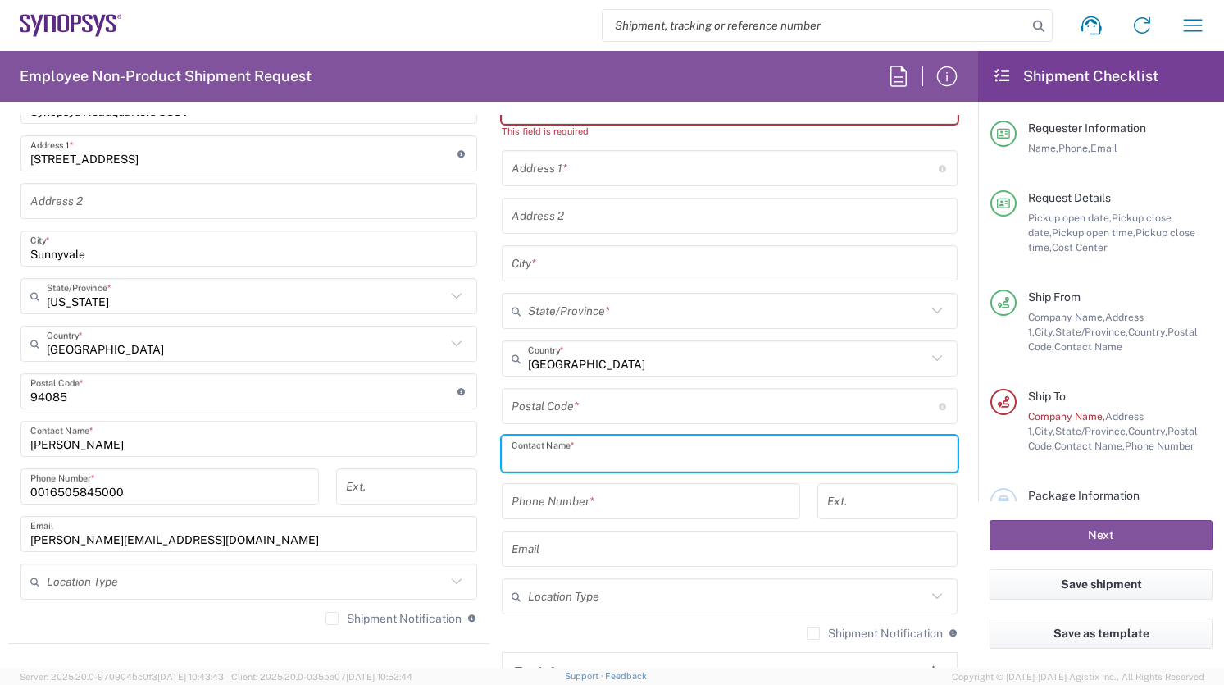
click at [529, 440] on input "text" at bounding box center [730, 454] width 437 height 29
type input "Jake Copus"
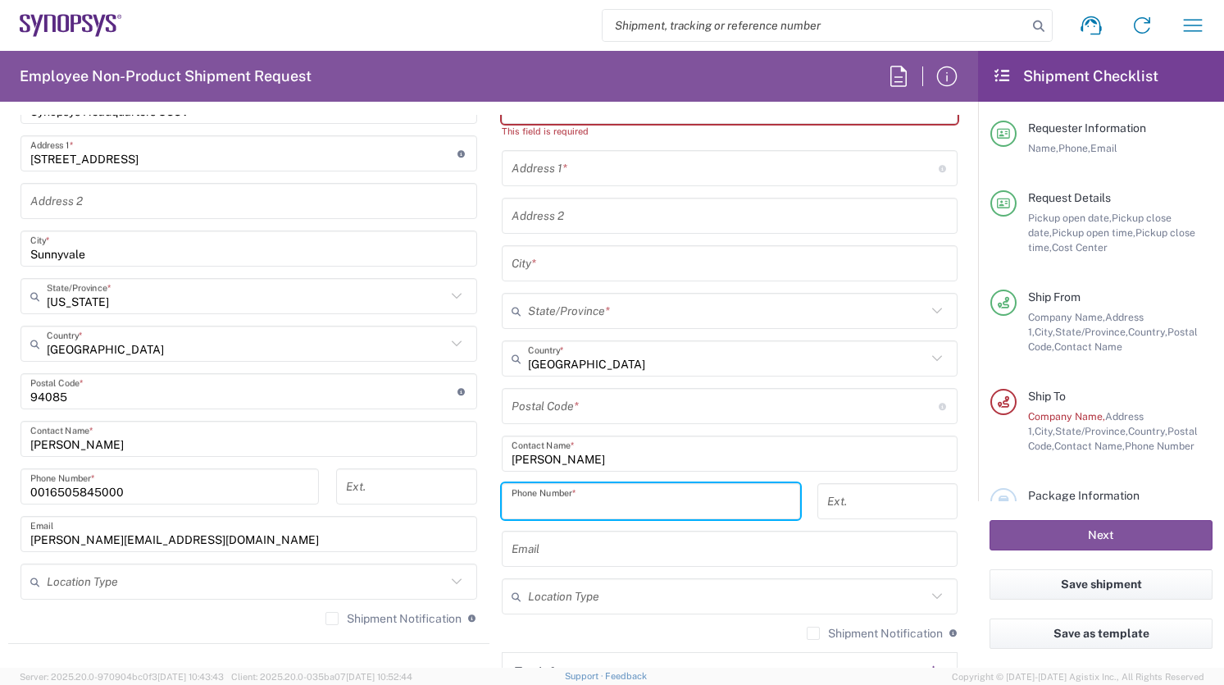
click at [541, 509] on input "tel" at bounding box center [651, 501] width 279 height 29
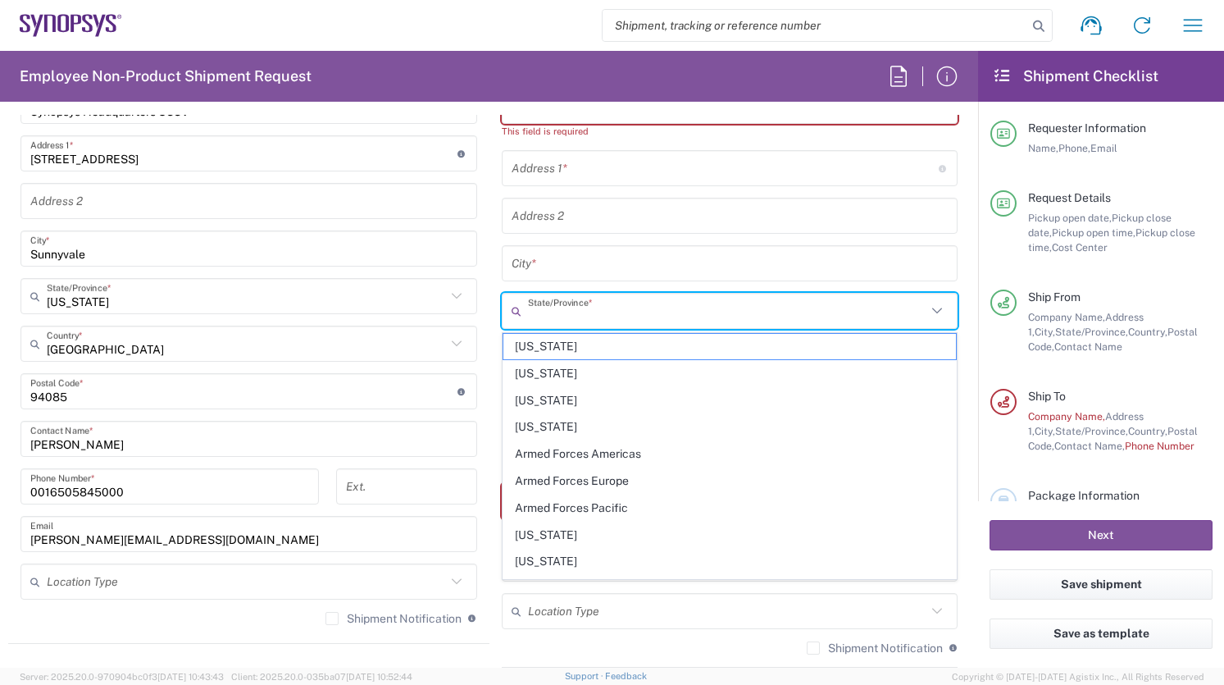
click at [724, 312] on input "text" at bounding box center [727, 311] width 399 height 29
type input "[US_STATE]"
type input "5201 Prosperity Ln"
type input "San Diego"
type input "[GEOGRAPHIC_DATA]"
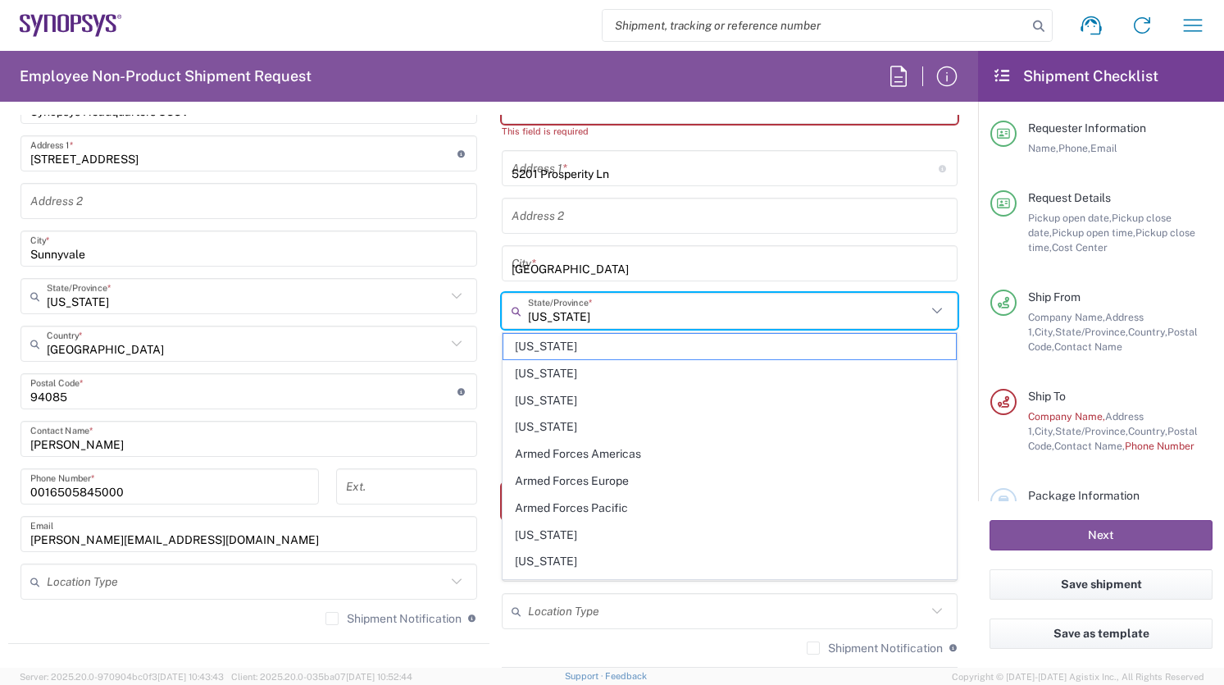
type input "92115"
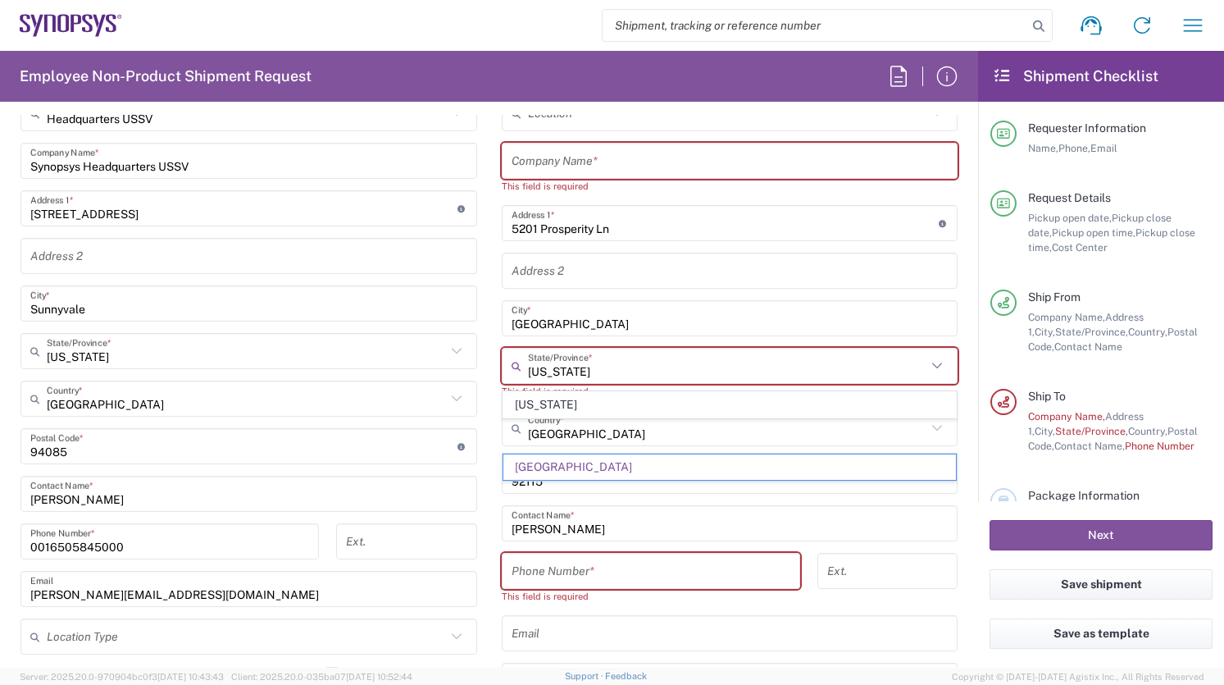
scroll to position [782, 0]
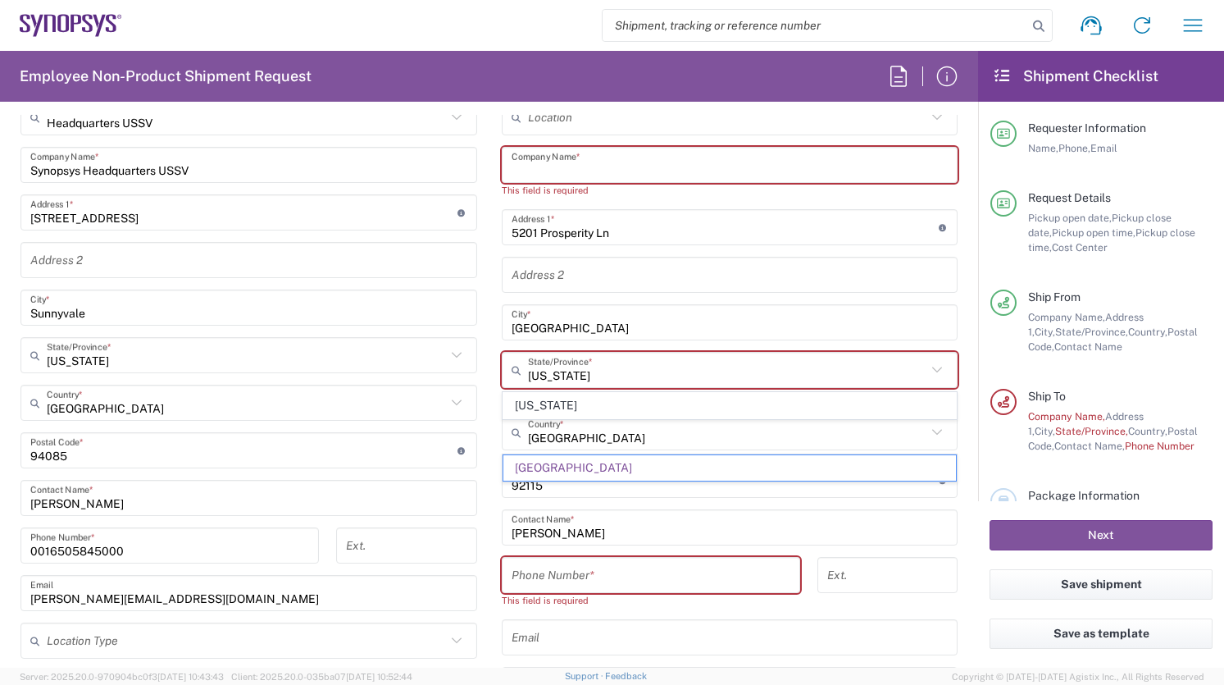
click at [678, 163] on input "text" at bounding box center [730, 165] width 437 height 29
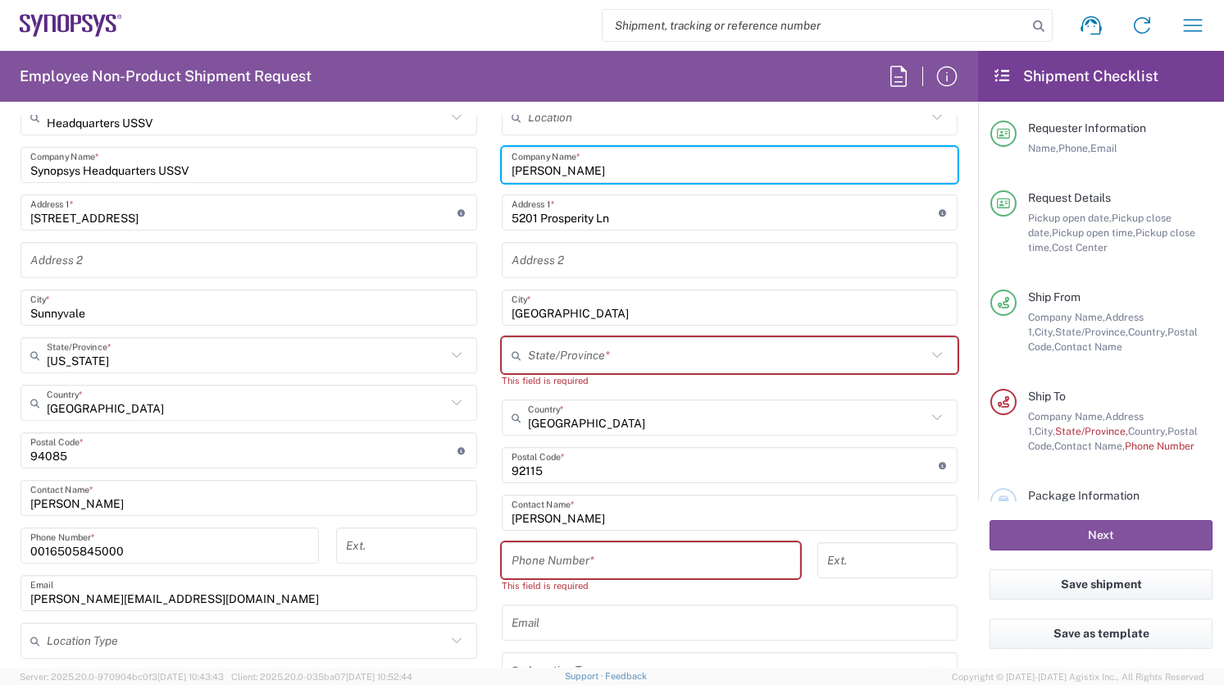
type input "Jake Copus"
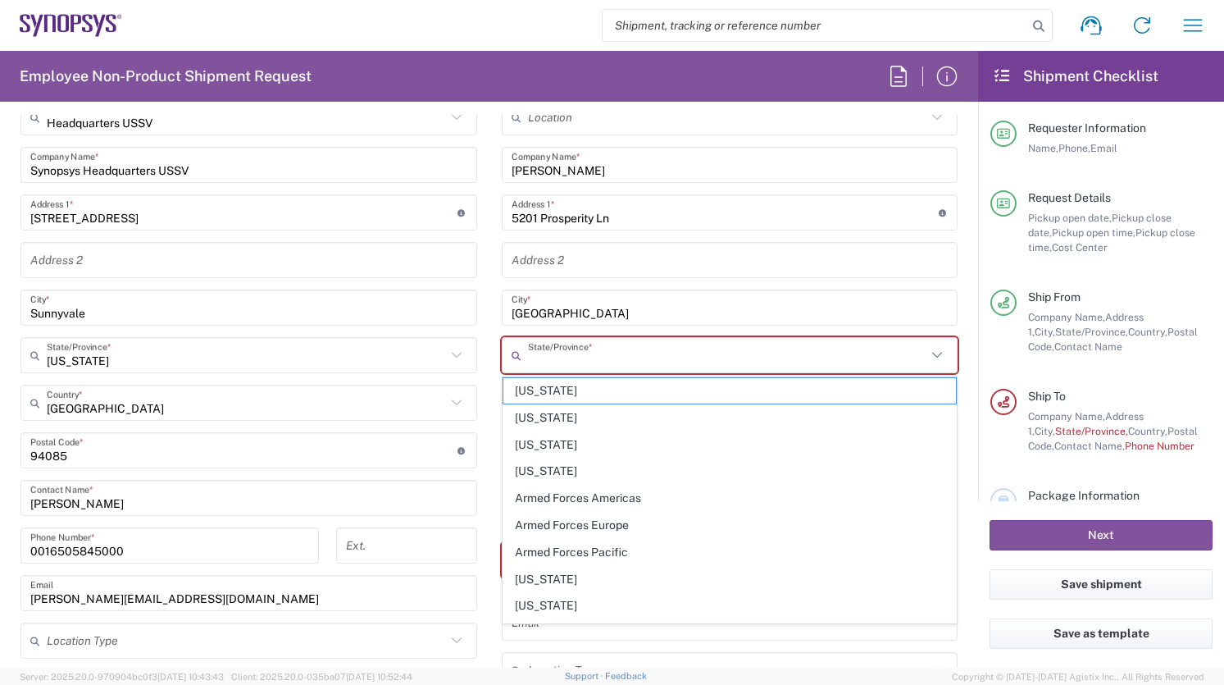
click at [698, 355] on input "text" at bounding box center [727, 355] width 399 height 29
type input "[US_STATE]"
type input "6504303924"
click at [487, 614] on main "Headquarters USSV Location Headquarters USSV Aachen DE04 Agrate Brianza IT01 As…" at bounding box center [248, 397] width 481 height 597
click at [660, 352] on input "text" at bounding box center [727, 355] width 399 height 29
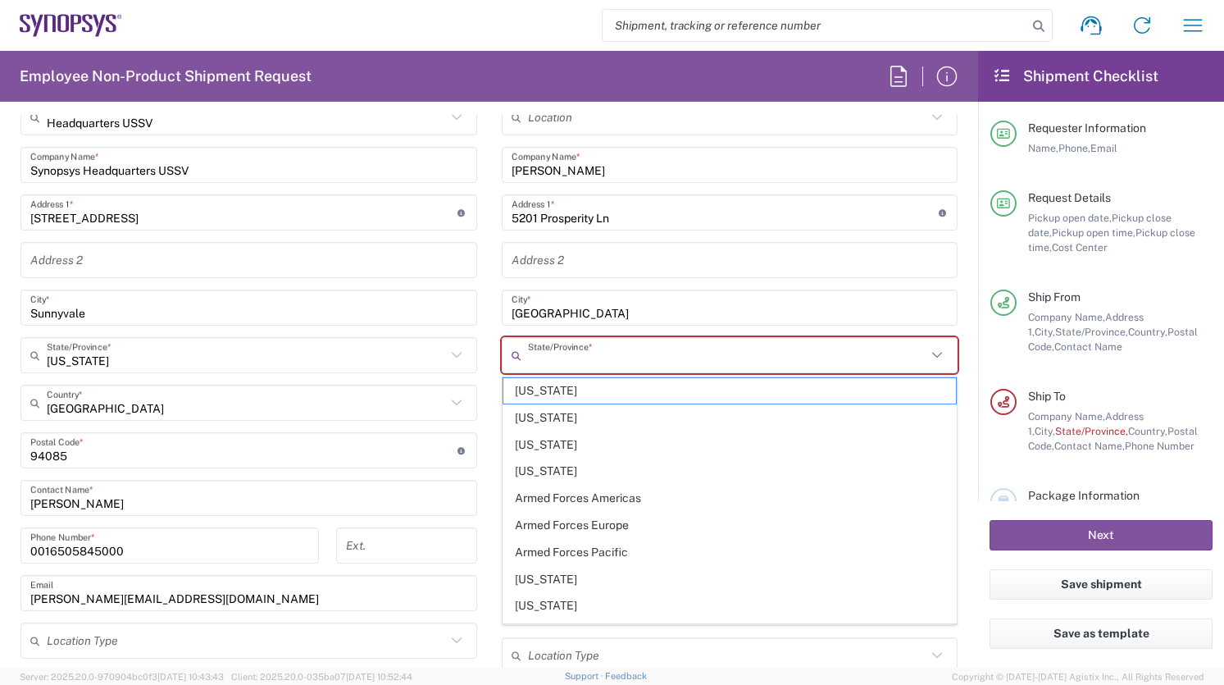
type input "[US_STATE]"
click at [583, 576] on span "[US_STATE]" at bounding box center [729, 579] width 453 height 25
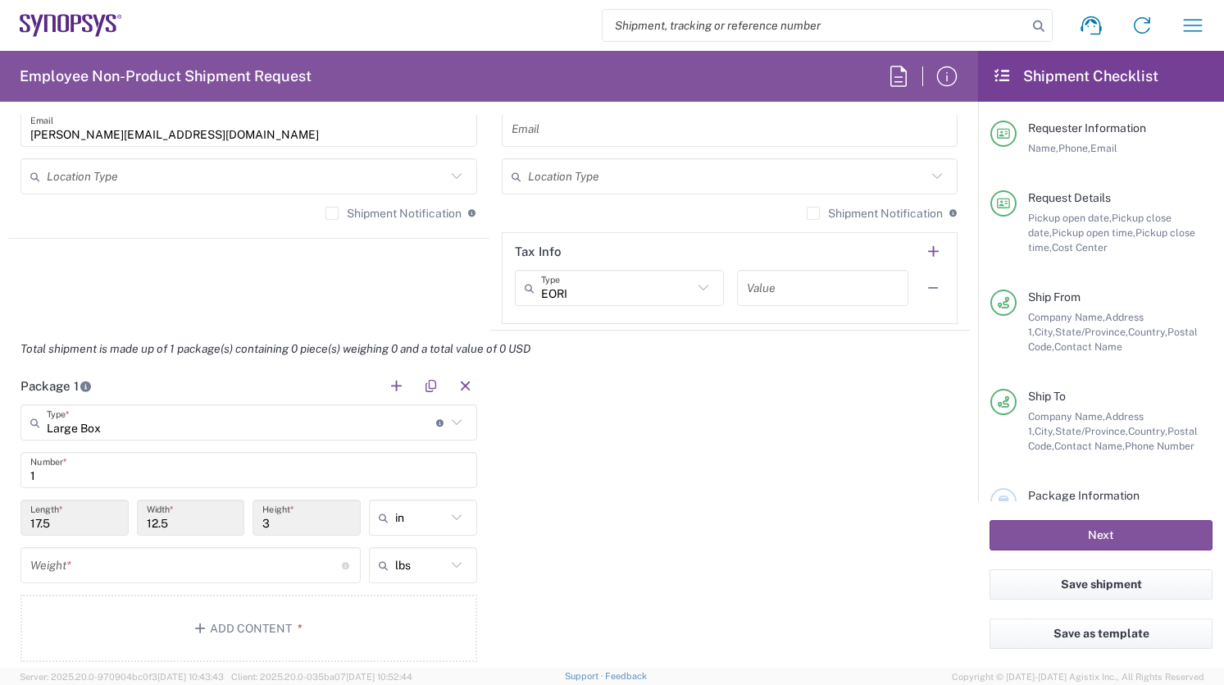
scroll to position [1255, 0]
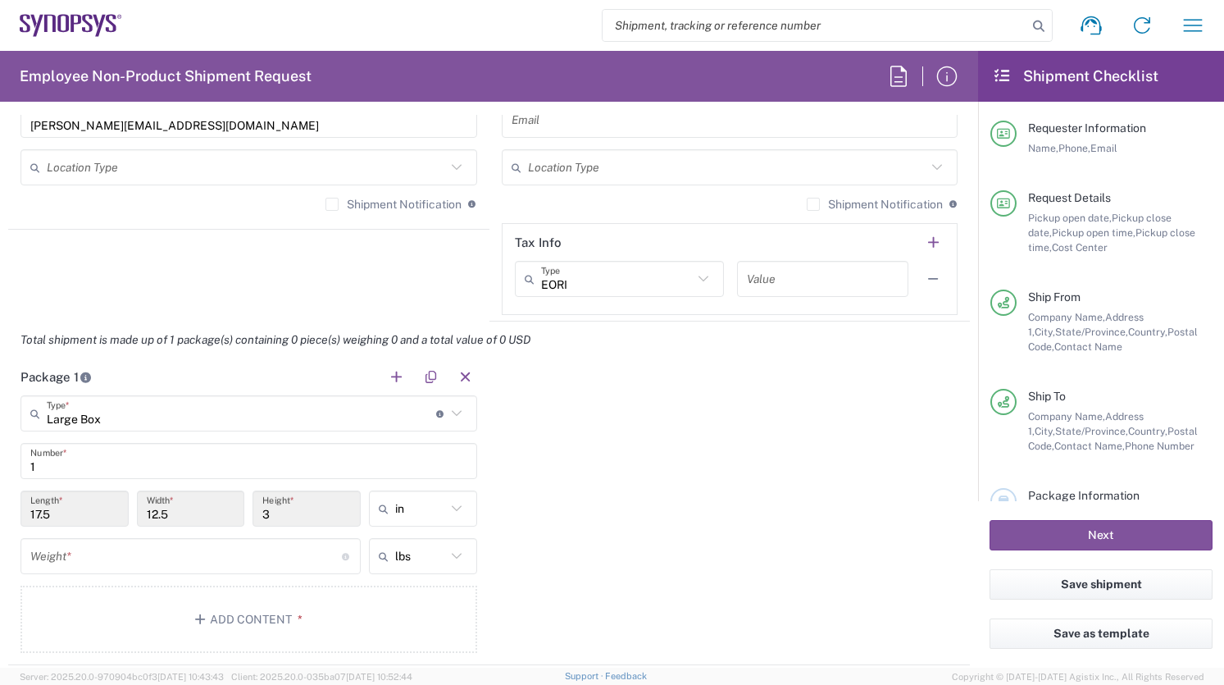
drag, startPoint x: 52, startPoint y: 514, endPoint x: 36, endPoint y: 514, distance: 16.4
click at [36, 514] on input "17.5" at bounding box center [74, 508] width 89 height 29
click at [107, 506] on input "17.5" at bounding box center [74, 508] width 89 height 29
drag, startPoint x: 59, startPoint y: 512, endPoint x: 21, endPoint y: 512, distance: 37.7
click at [21, 512] on div "17.5 Length *" at bounding box center [74, 508] width 108 height 36
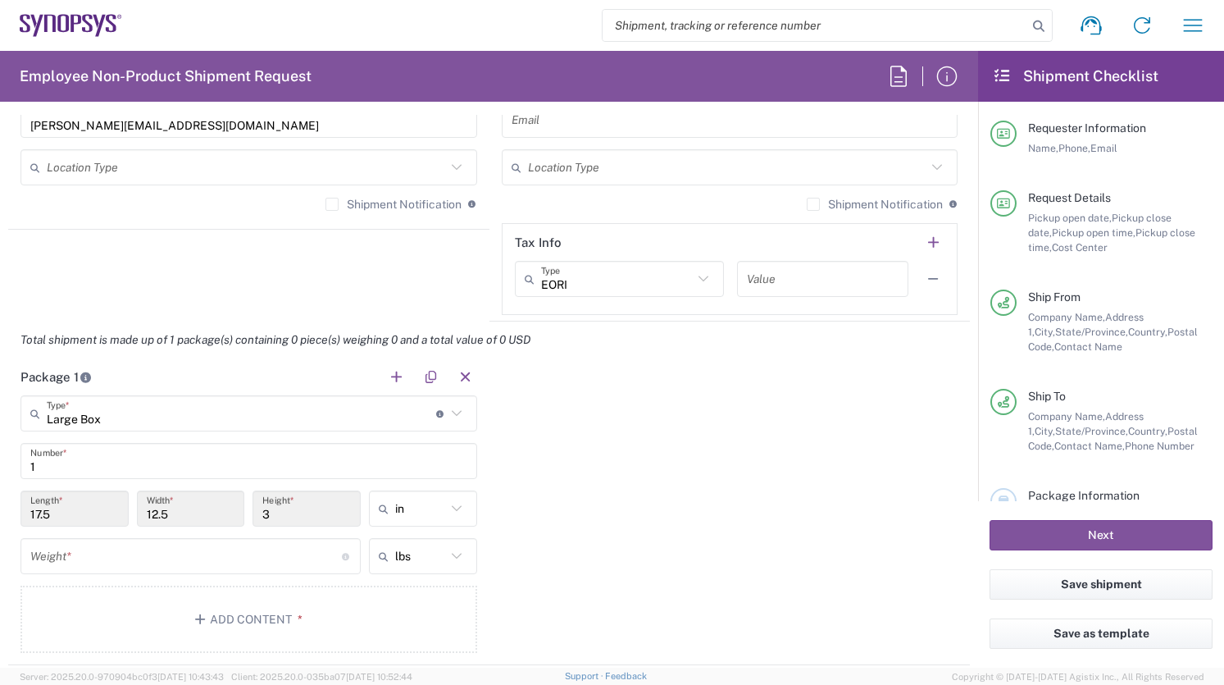
click at [85, 517] on input "17.5" at bounding box center [74, 508] width 89 height 29
drag, startPoint x: 59, startPoint y: 510, endPoint x: 16, endPoint y: 510, distance: 43.5
click at [16, 510] on div "17.5 Length *" at bounding box center [74, 514] width 116 height 48
click at [451, 416] on icon at bounding box center [456, 413] width 21 height 21
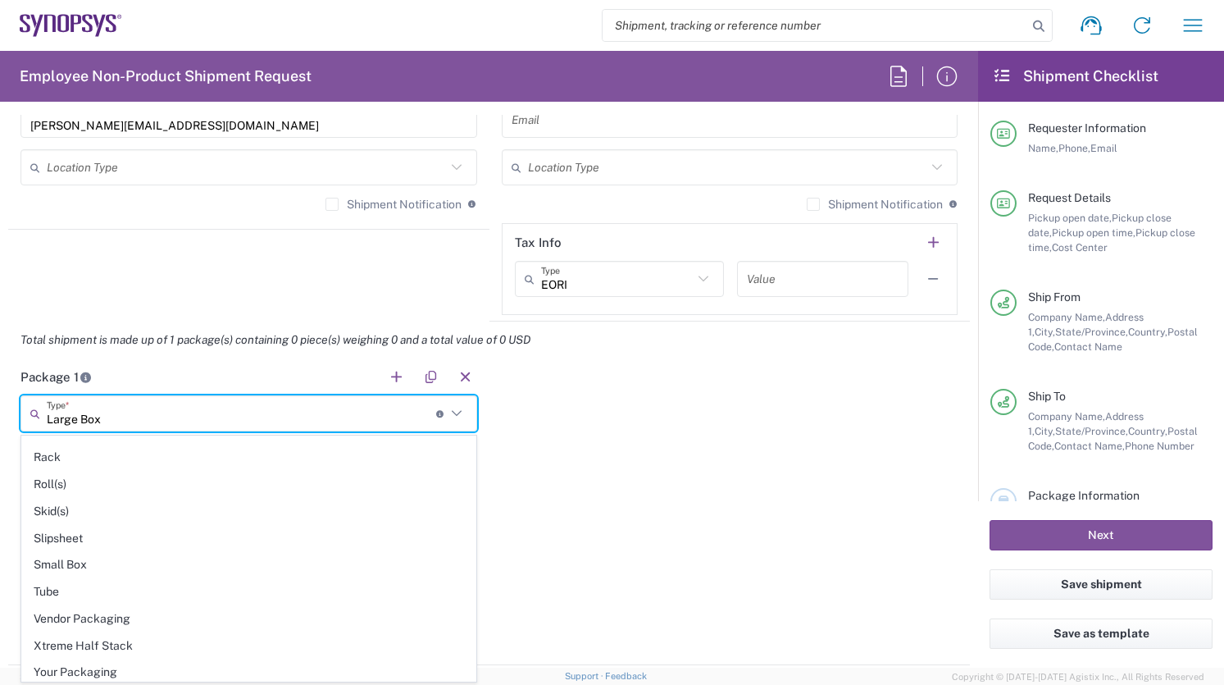
scroll to position [776, 0]
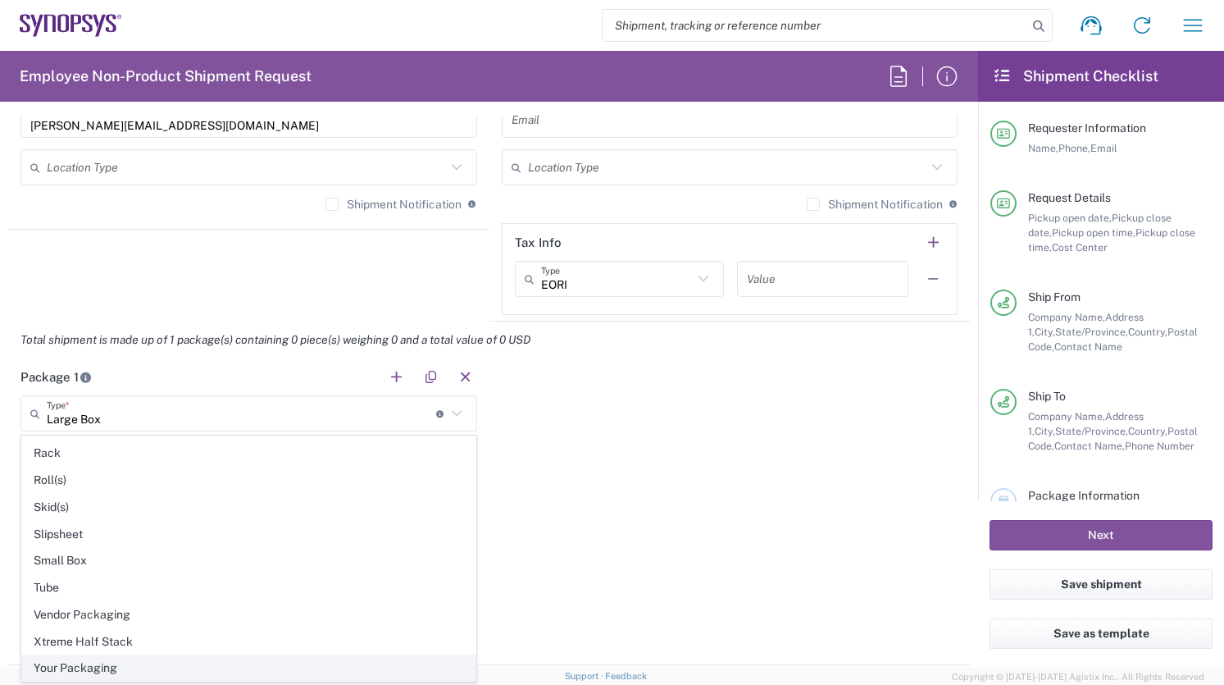
click at [301, 672] on span "Your Packaging" at bounding box center [248, 667] width 453 height 25
type input "Your Packaging"
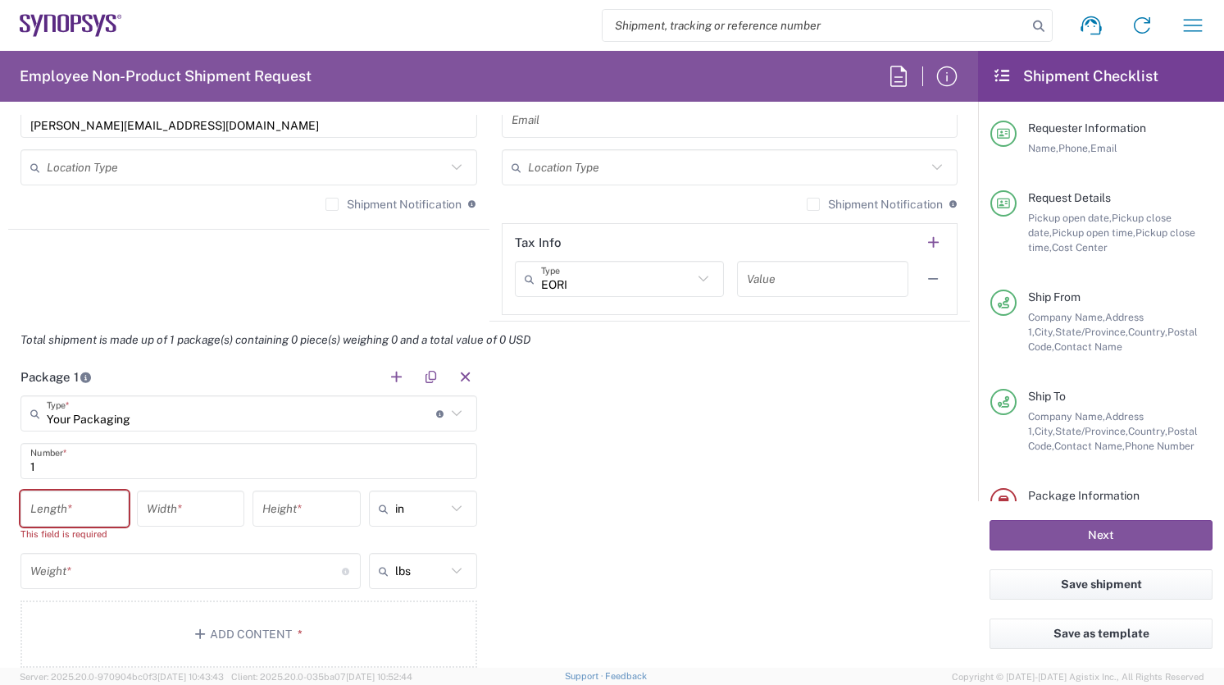
click at [79, 511] on input "number" at bounding box center [74, 508] width 89 height 29
type input "16"
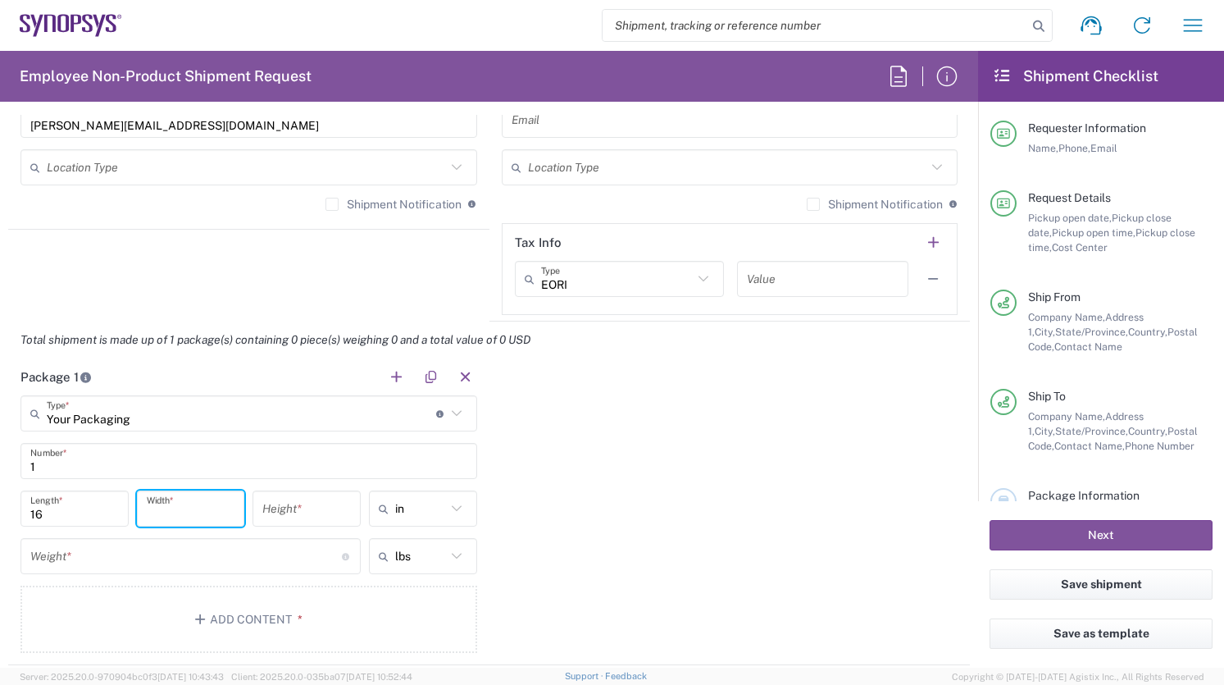
click at [171, 517] on input "number" at bounding box center [191, 508] width 89 height 29
type input "12.5"
click at [312, 512] on input "number" at bounding box center [306, 508] width 89 height 29
type input "7.75"
click at [625, 576] on div "Package 1 Your Packaging Type * Material used to package goods Large Box Bale(s…" at bounding box center [489, 511] width 962 height 307
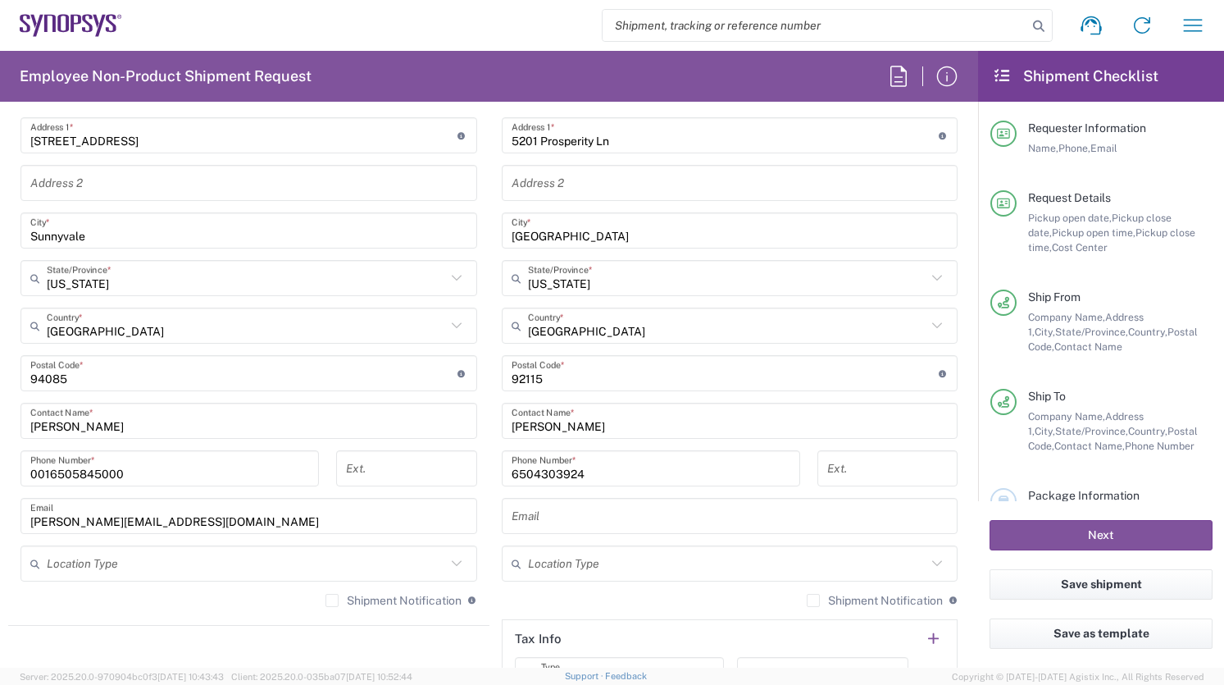
scroll to position [861, 0]
click at [599, 475] on input "6504303924" at bounding box center [651, 467] width 279 height 29
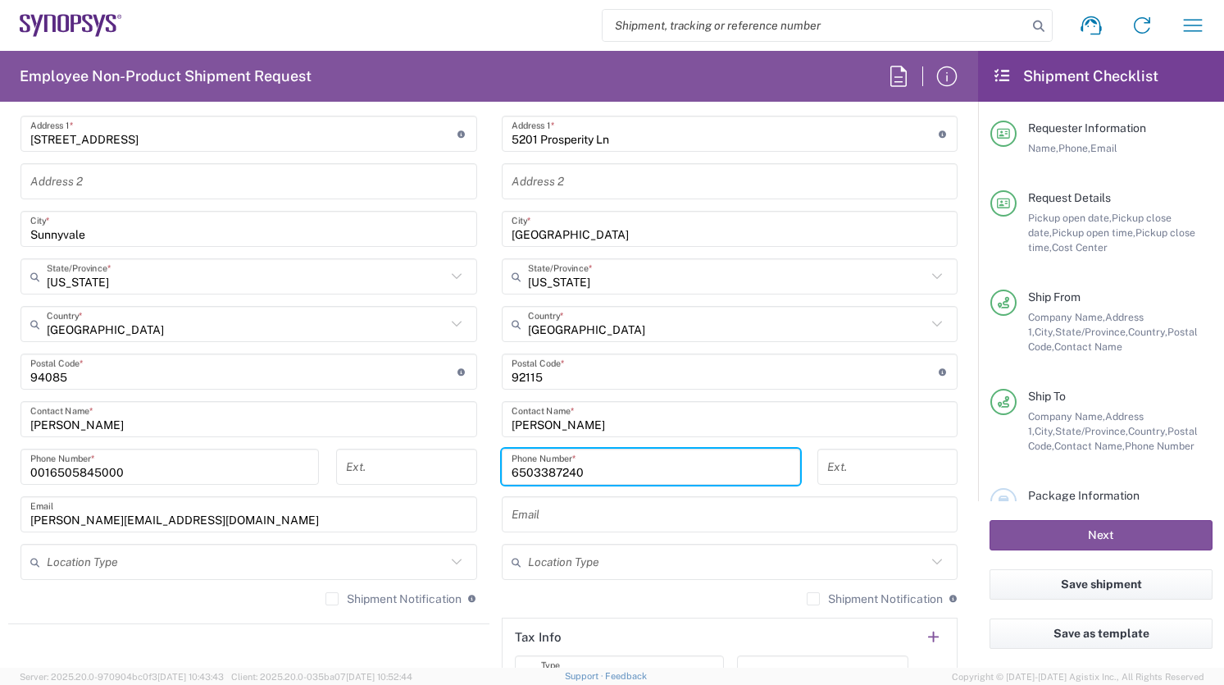
type input "6503387240"
click at [578, 521] on input "text" at bounding box center [730, 514] width 437 height 29
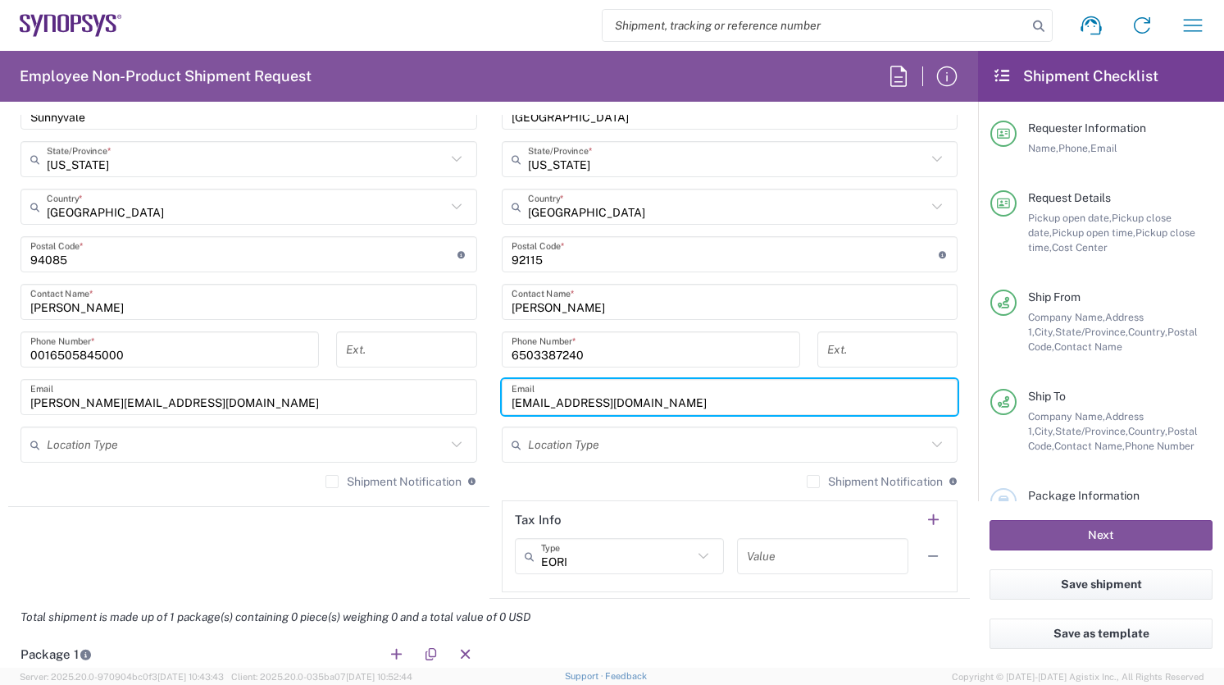
scroll to position [991, 0]
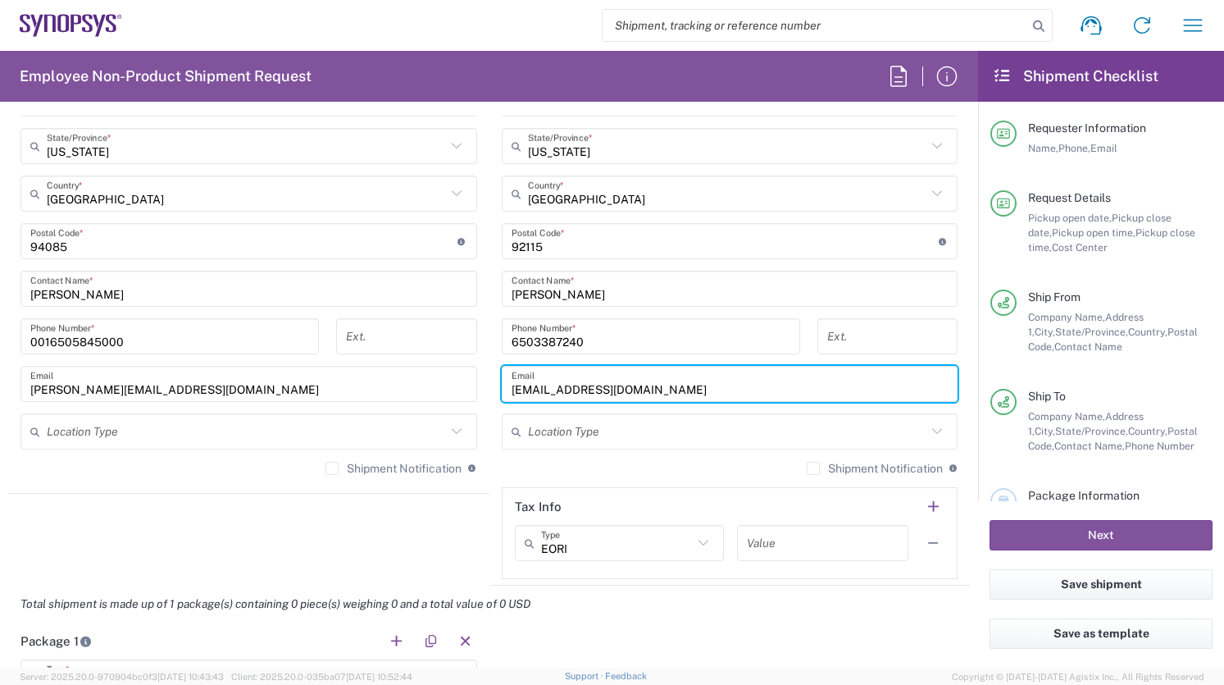
type input "jcopus411@gmail.com"
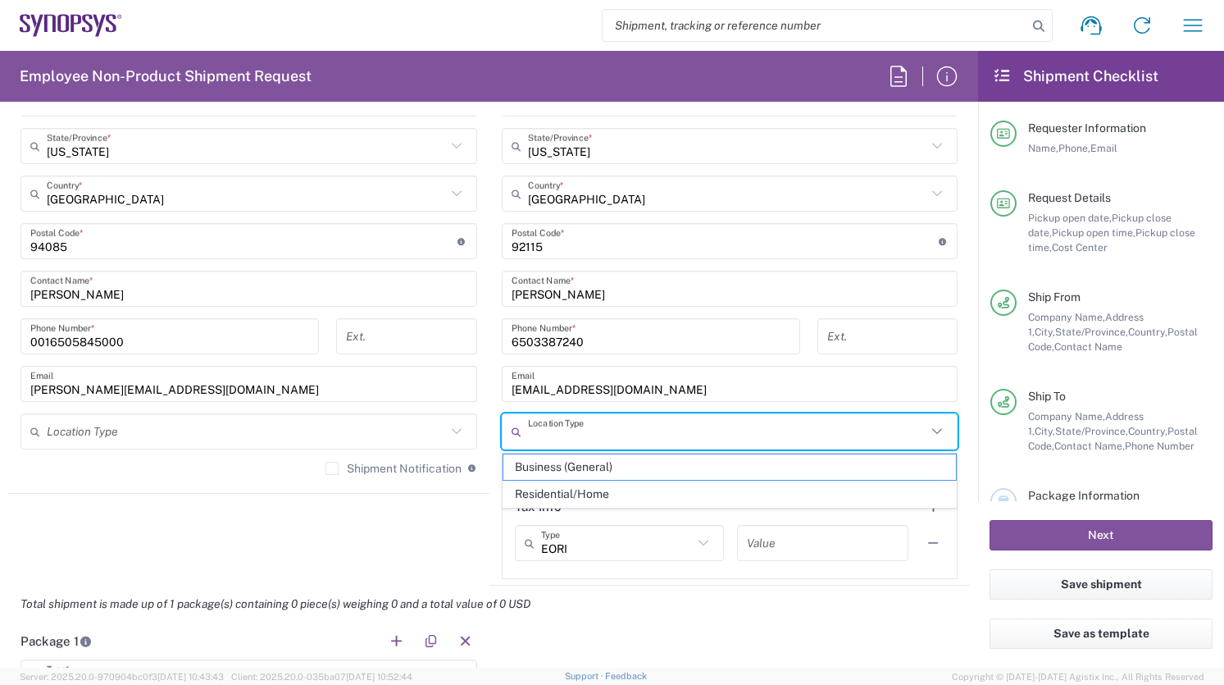
click at [746, 440] on input "text" at bounding box center [727, 431] width 399 height 29
click at [712, 494] on span "Residential/Home" at bounding box center [729, 493] width 453 height 25
type input "Residential/Home"
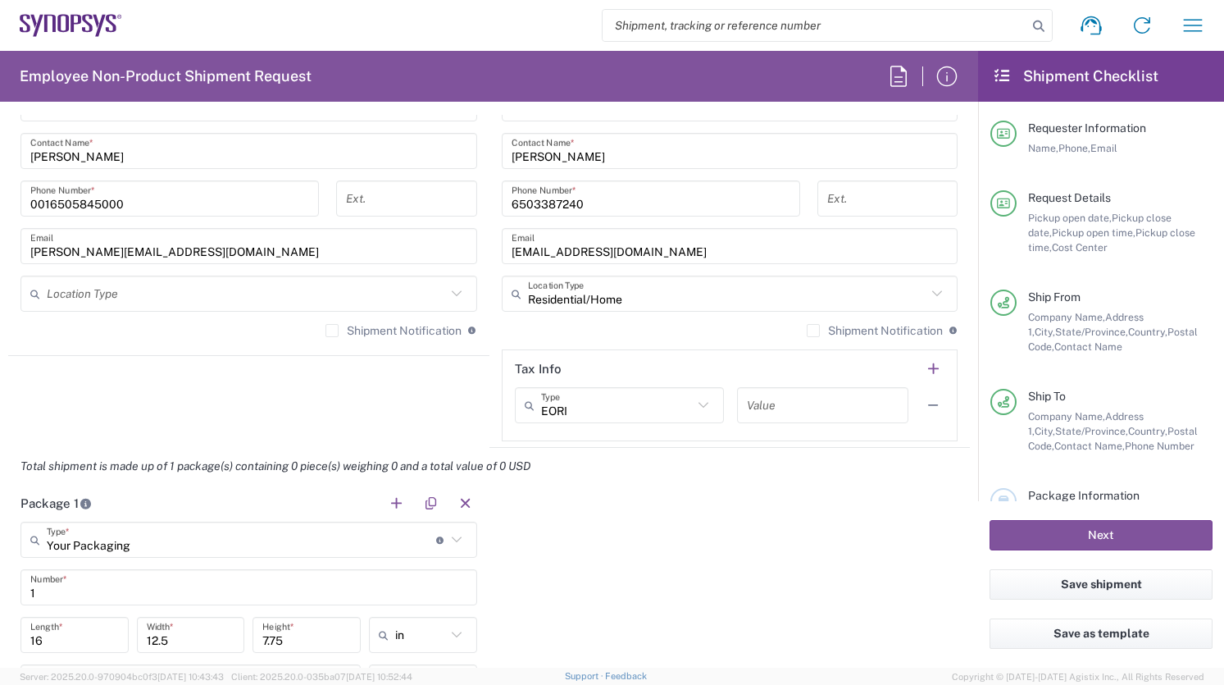
scroll to position [1135, 0]
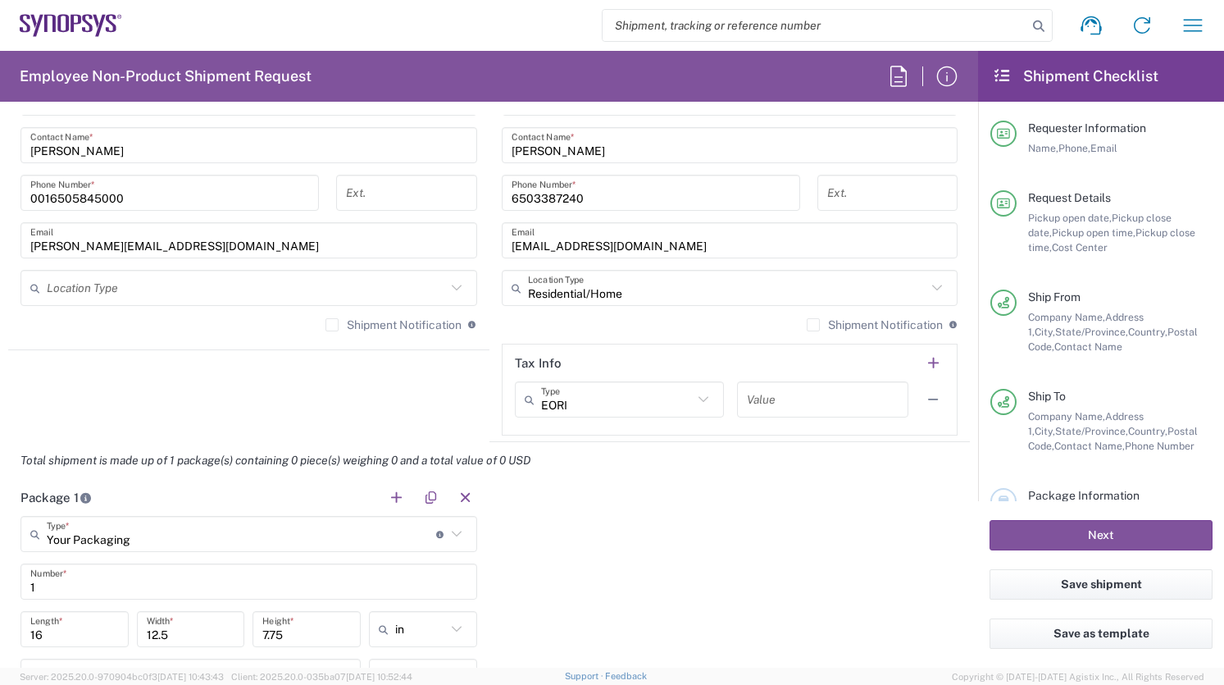
click at [708, 396] on icon at bounding box center [703, 399] width 21 height 21
click at [725, 339] on div "Shipment Notification If checked, a shipment notification email will be sent to…" at bounding box center [730, 330] width 457 height 26
type input "EORI"
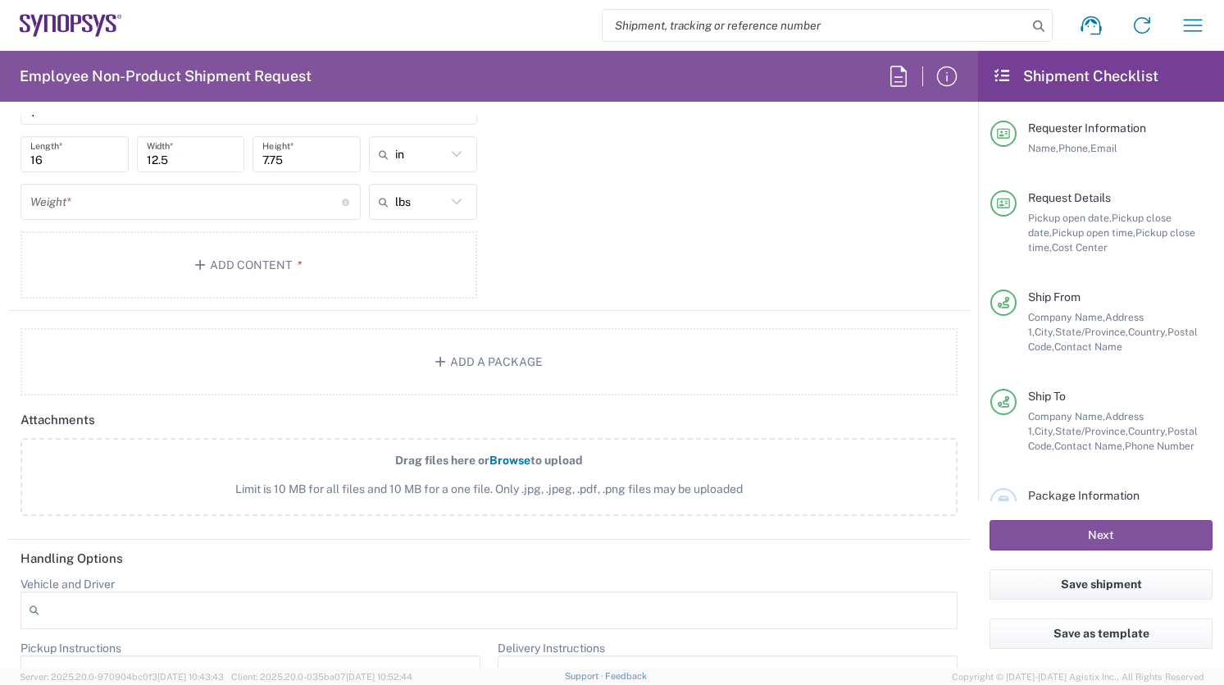
scroll to position [1614, 0]
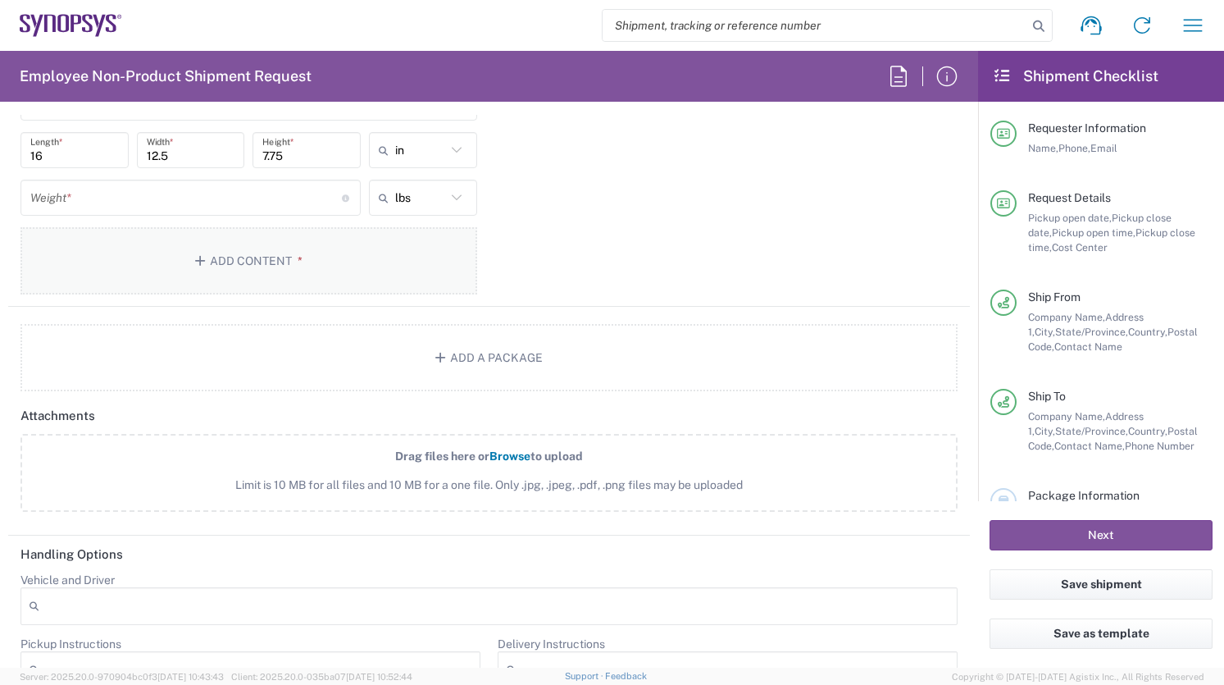
click at [238, 255] on button "Add Content *" at bounding box center [248, 260] width 457 height 67
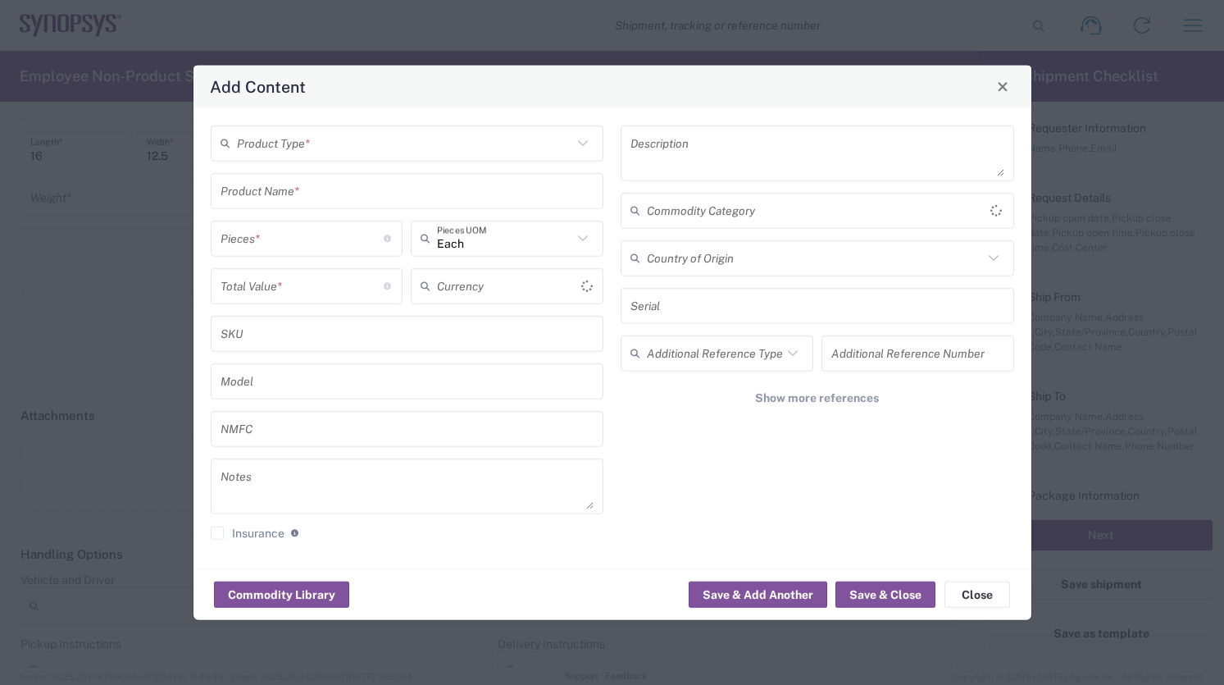
type input "US Dollar"
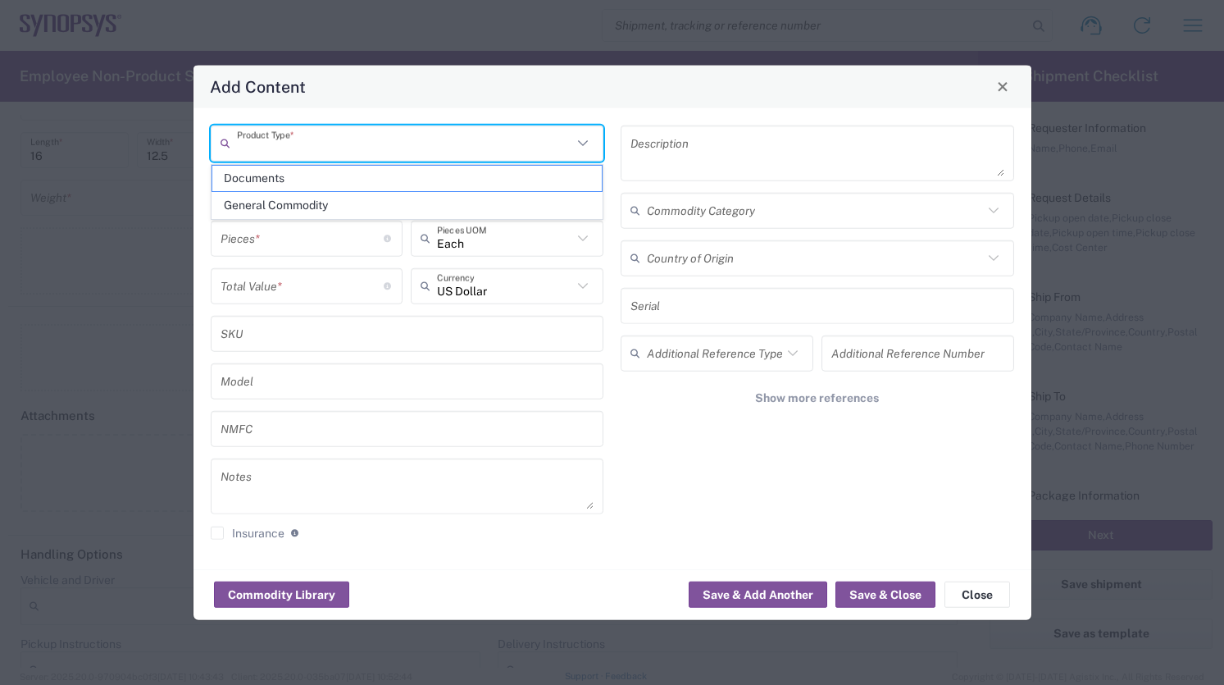
click at [375, 152] on input "text" at bounding box center [405, 143] width 336 height 29
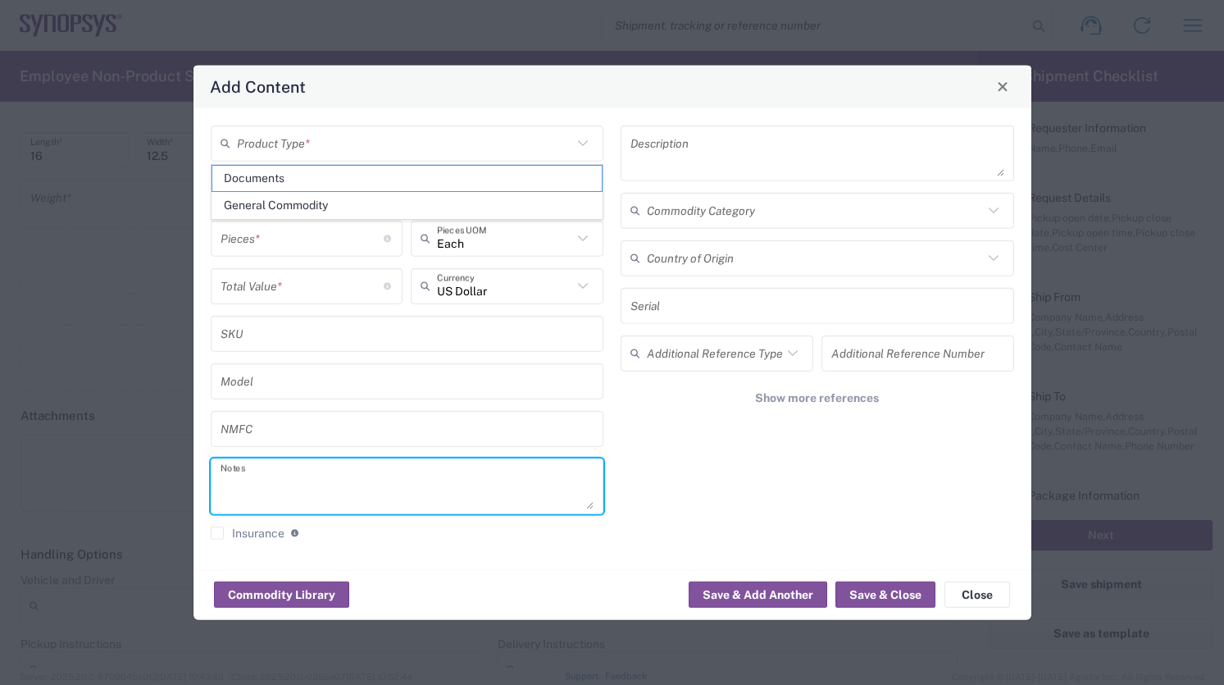
click at [513, 505] on textarea at bounding box center [408, 485] width 374 height 46
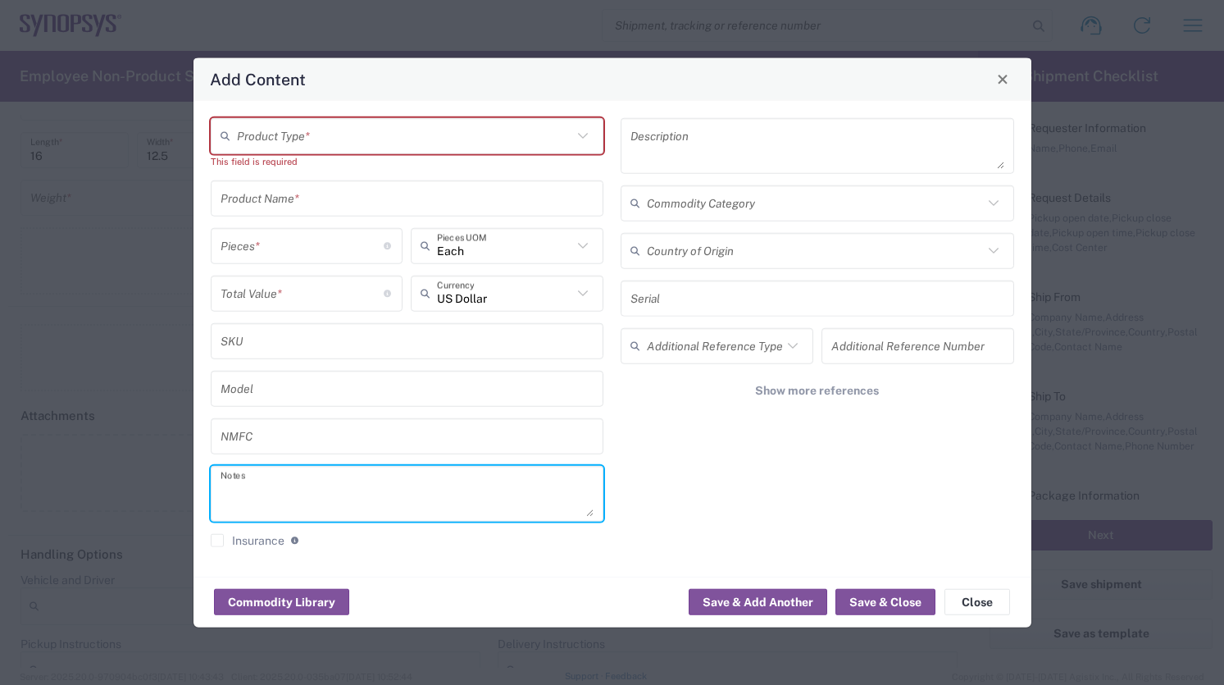
click at [708, 515] on div "Description Commodity Category Country of Origin Serial Additional Reference Ty…" at bounding box center [818, 337] width 411 height 441
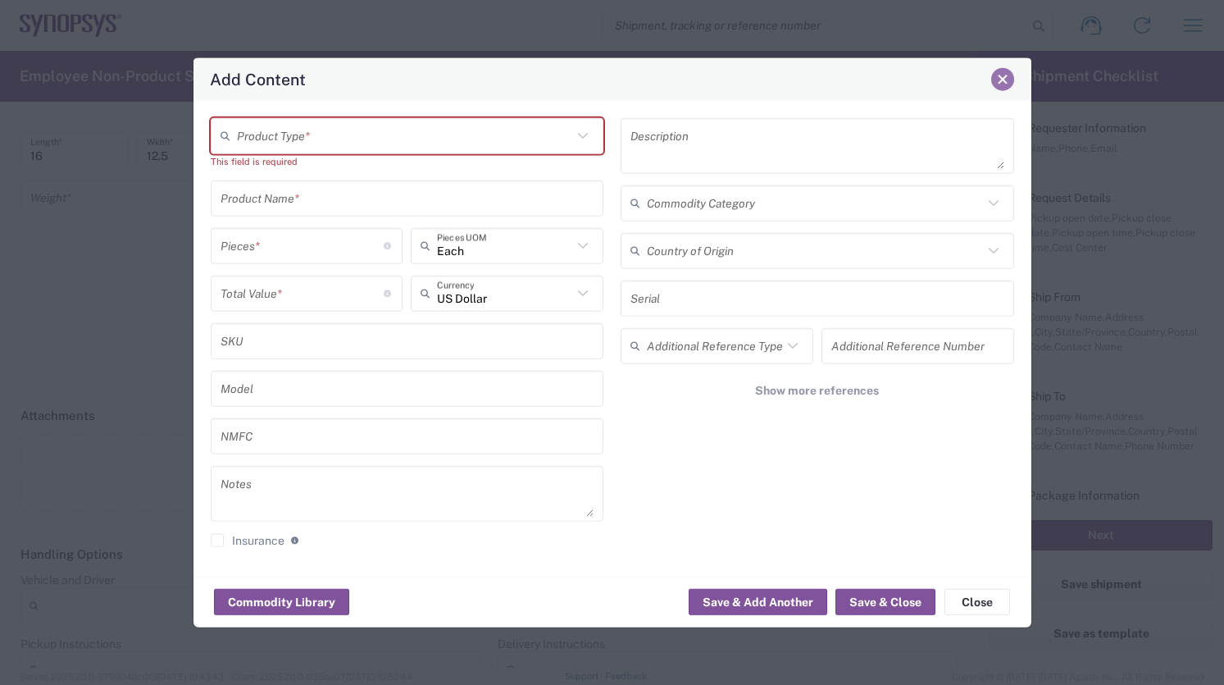
click at [1003, 79] on span "Close" at bounding box center [1002, 79] width 11 height 11
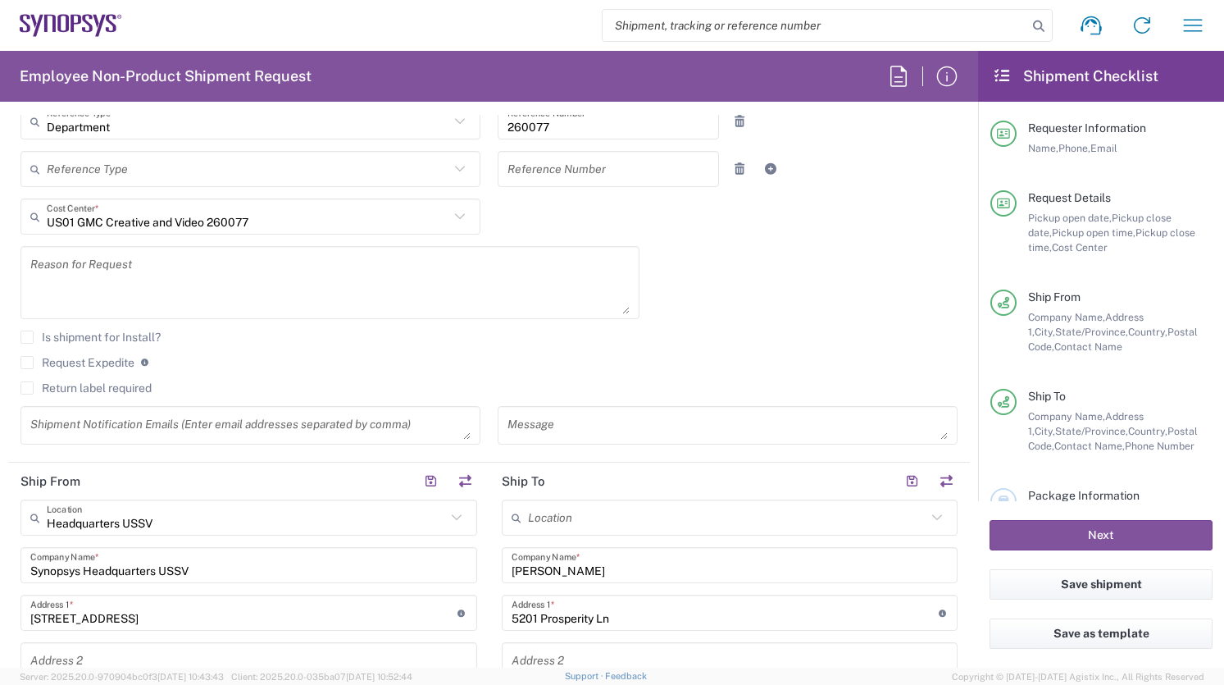
scroll to position [384, 0]
click at [463, 216] on icon at bounding box center [459, 214] width 21 height 21
type input "US01 GMC Creative and Video 260077"
click at [458, 215] on icon at bounding box center [459, 214] width 21 height 21
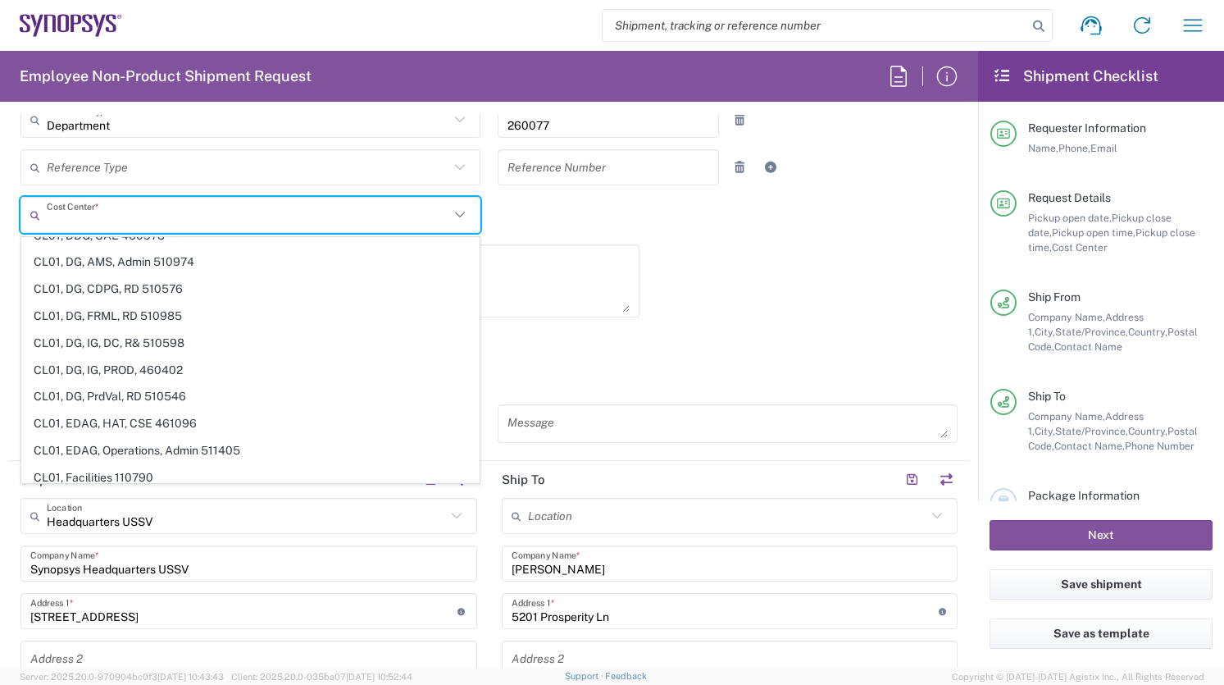
scroll to position [13227, 0]
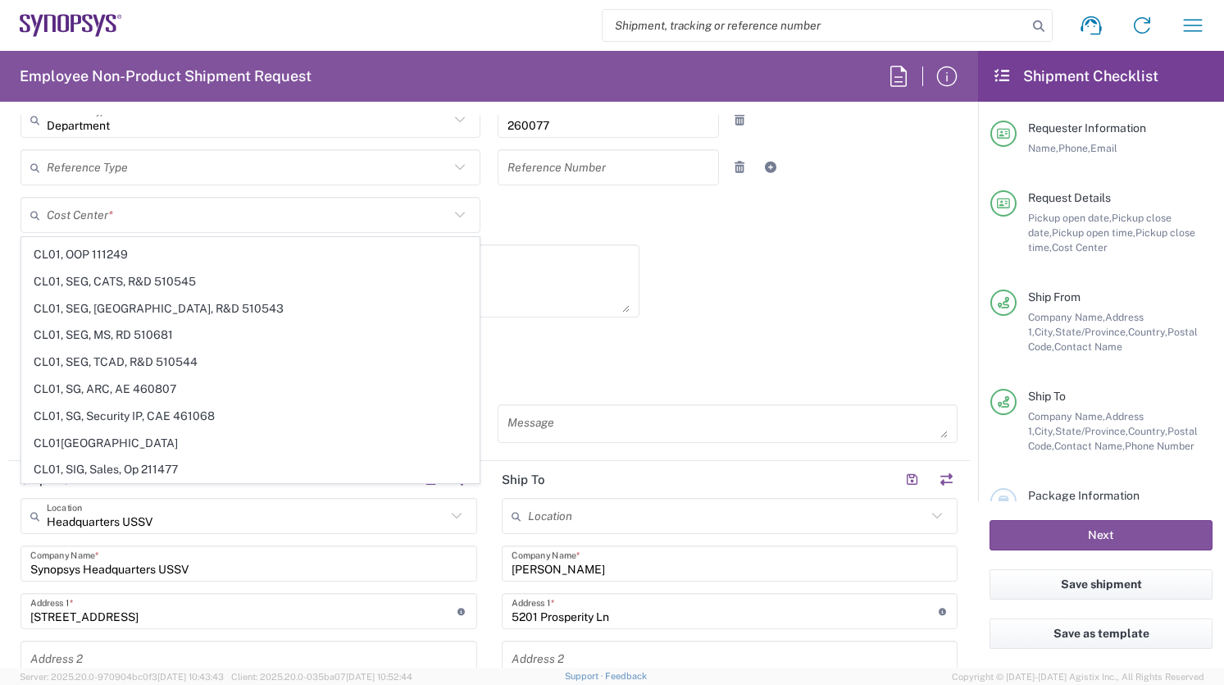
click at [711, 224] on div "10/06/2025 × Pickup open date * Cancel Apply 11:00 AM Pickup open time * 10/06/…" at bounding box center [489, 204] width 954 height 500
type input "US01 GMC Creative and Video 260077"
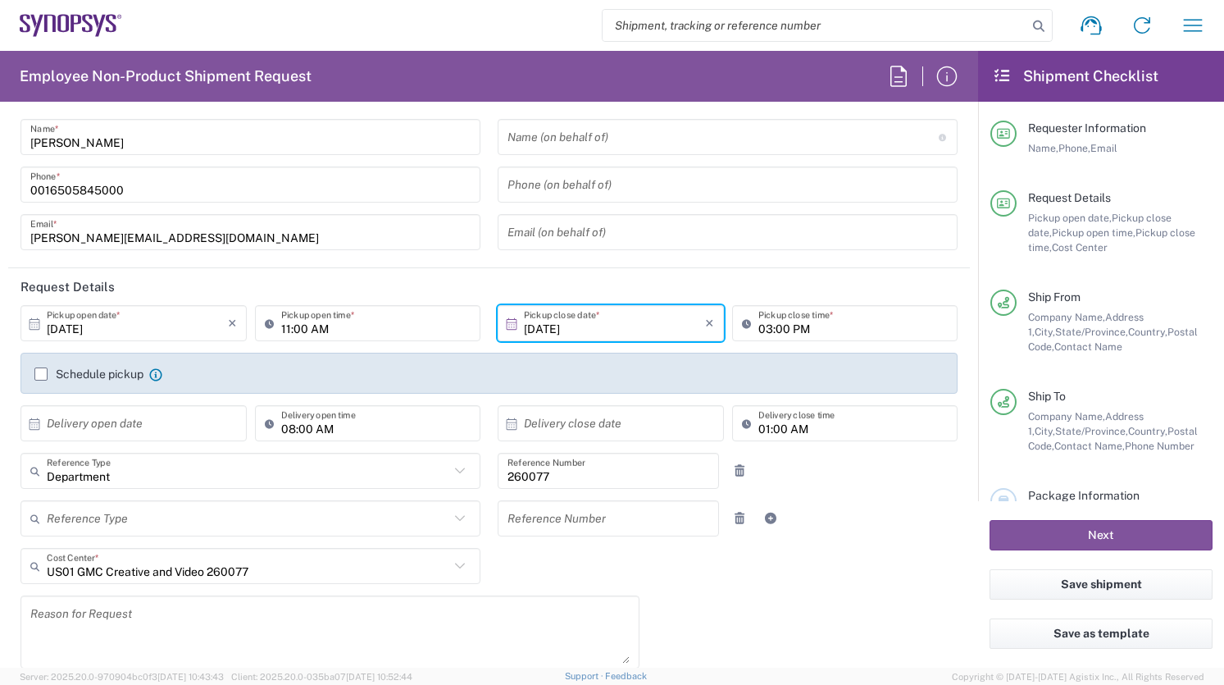
scroll to position [0, 0]
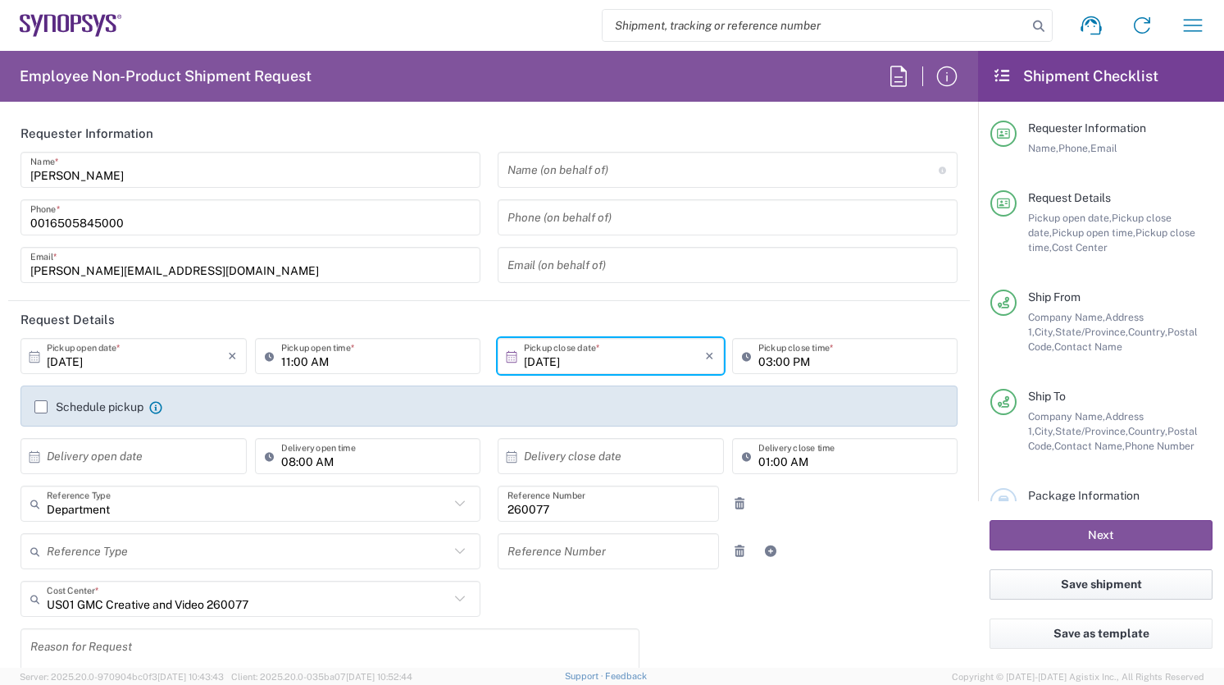
click at [1043, 582] on button "Save shipment" at bounding box center [1101, 584] width 223 height 30
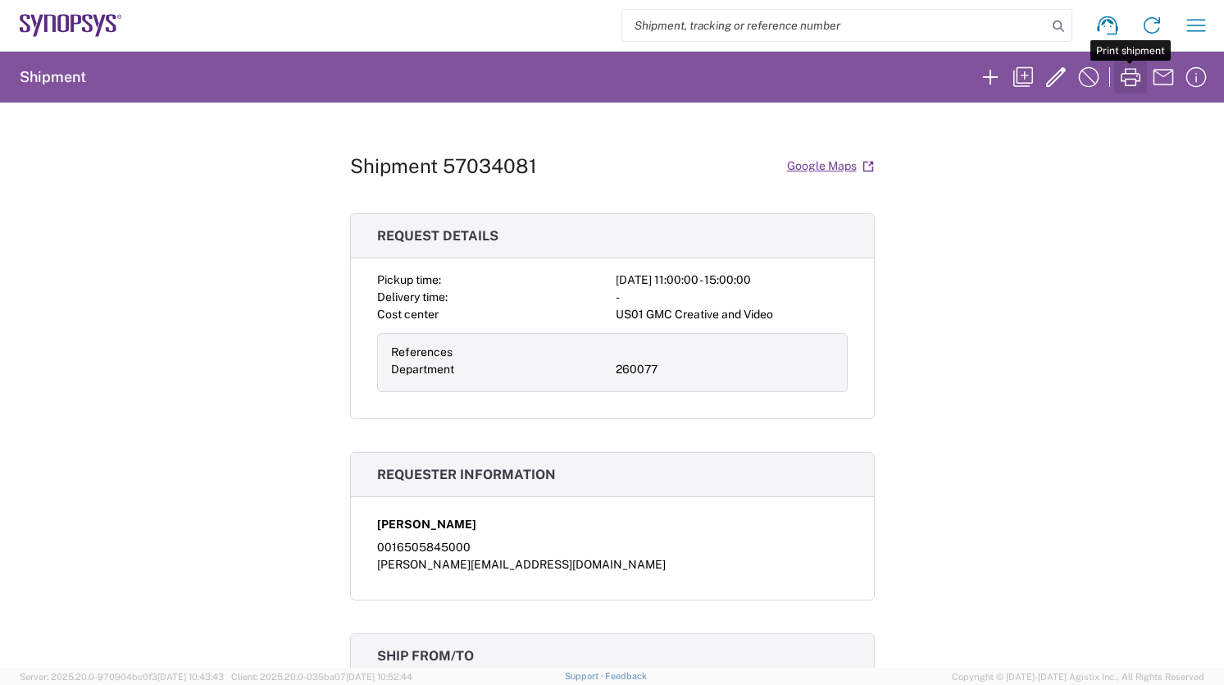
click at [1132, 85] on icon "button" at bounding box center [1131, 77] width 20 height 18
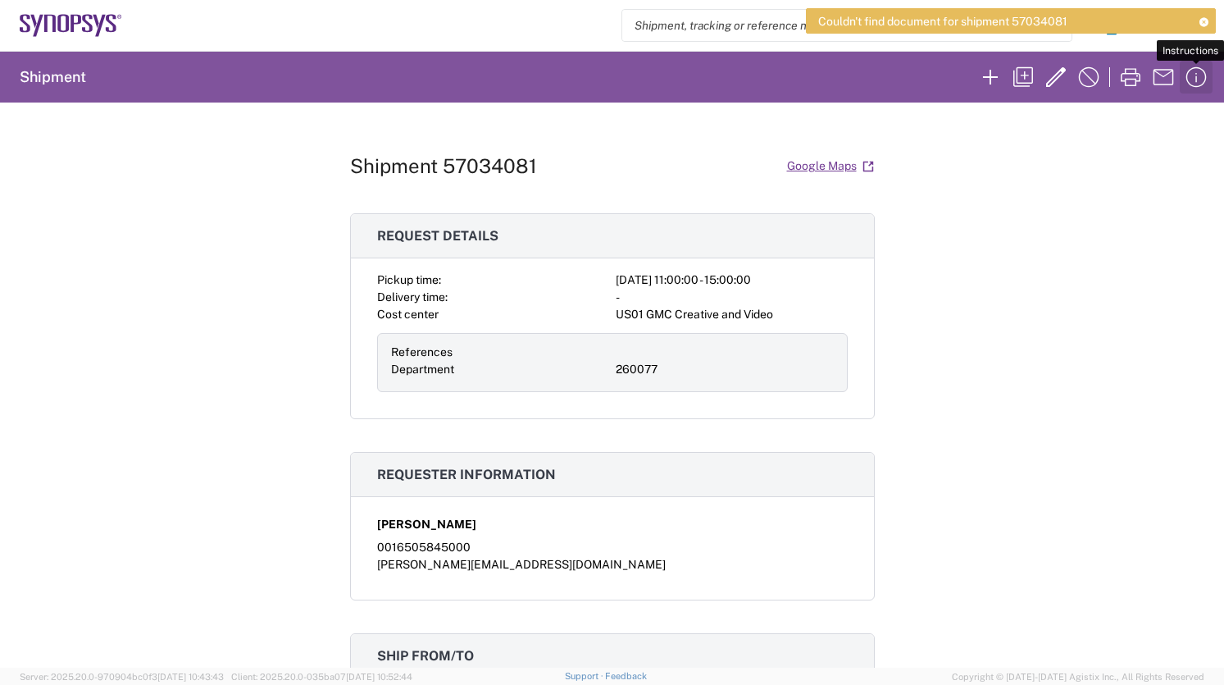
click at [1201, 83] on icon "button" at bounding box center [1196, 77] width 26 height 26
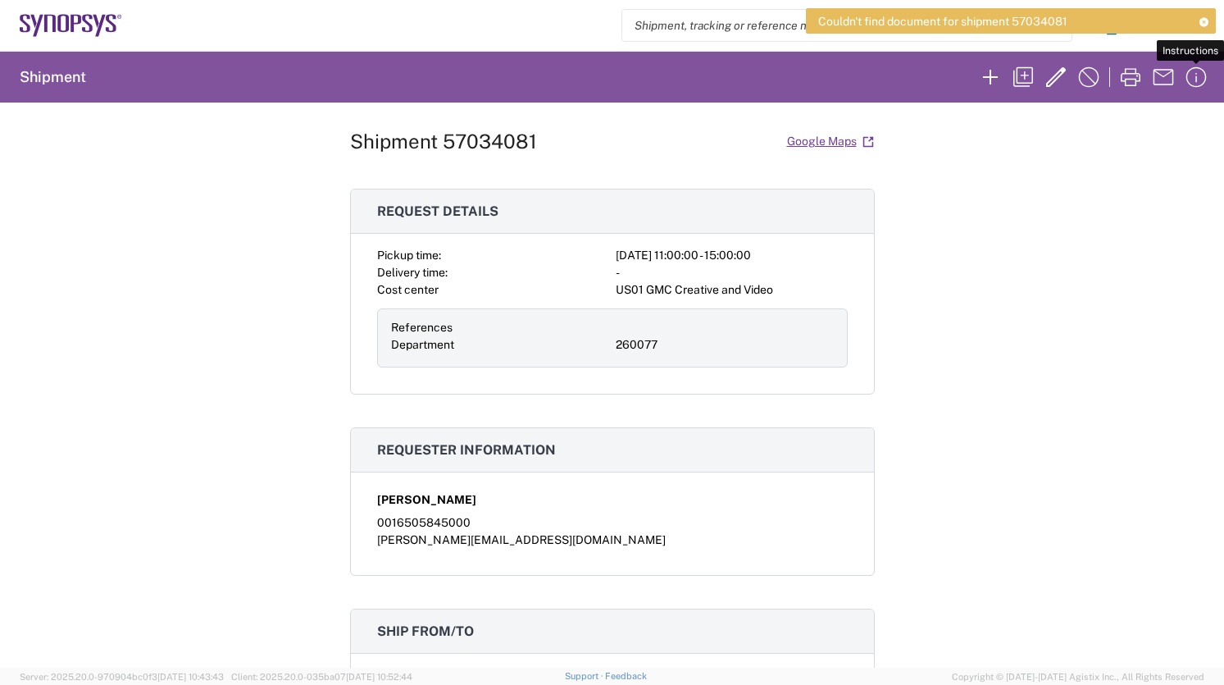
scroll to position [32, 0]
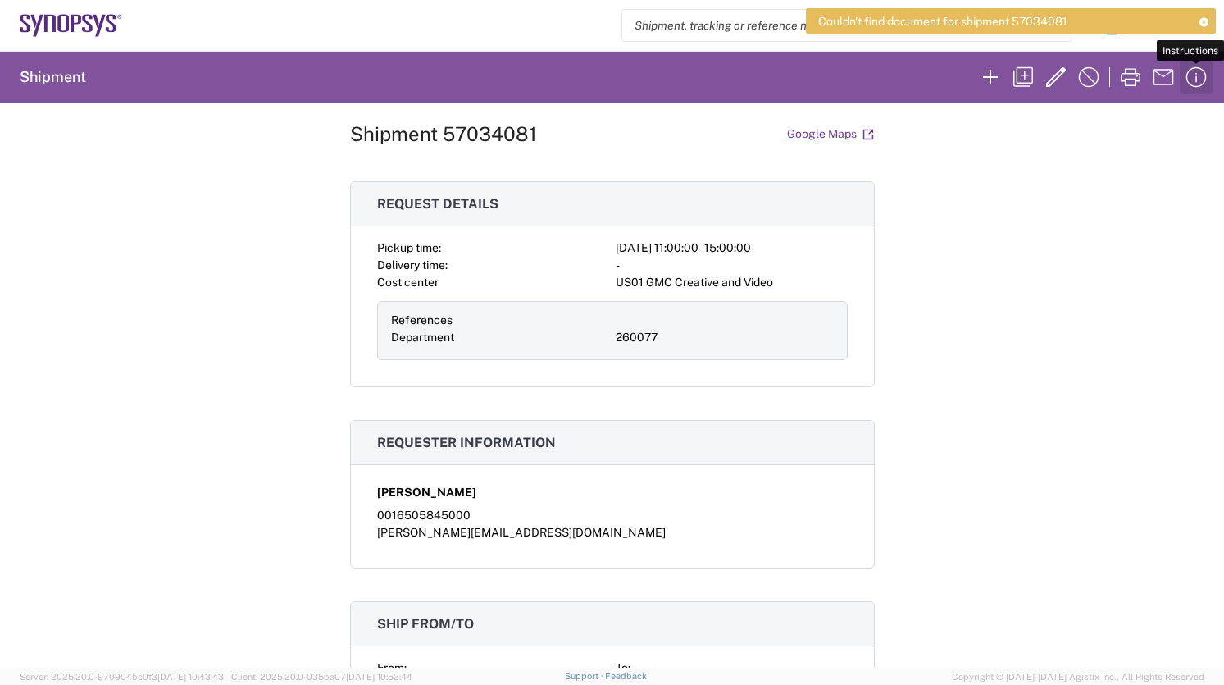
click at [1198, 78] on icon "button" at bounding box center [1196, 77] width 26 height 26
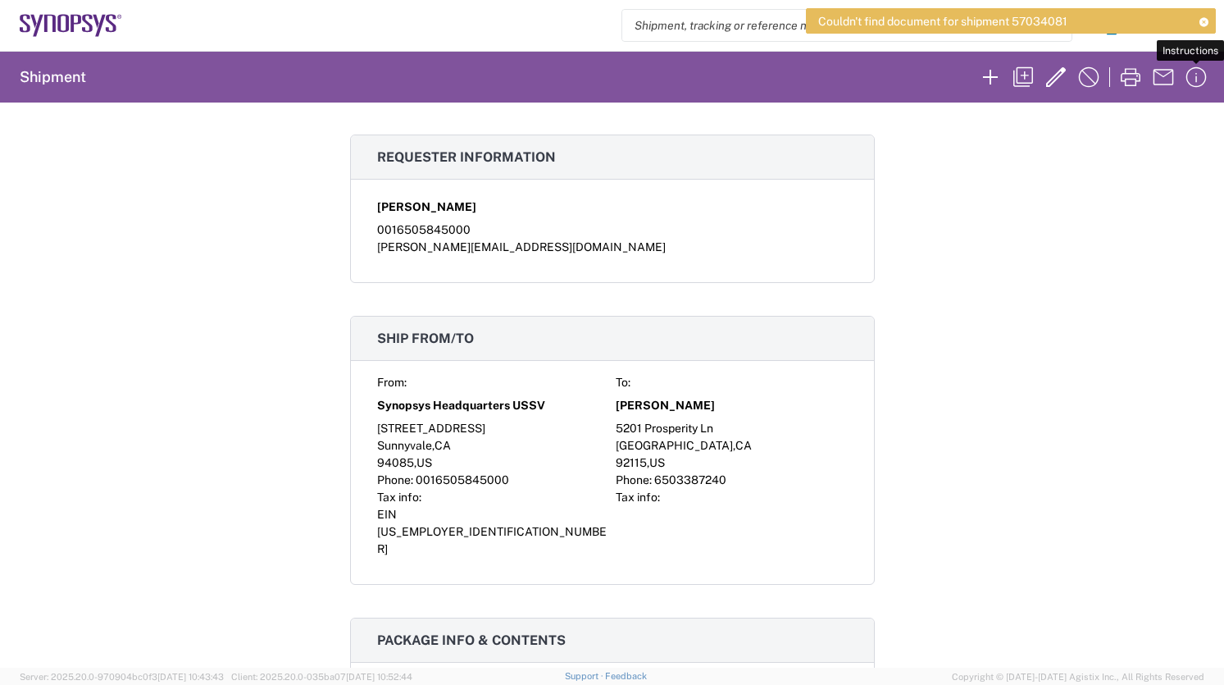
scroll to position [317, 0]
click at [1161, 82] on icon "button" at bounding box center [1163, 77] width 26 height 26
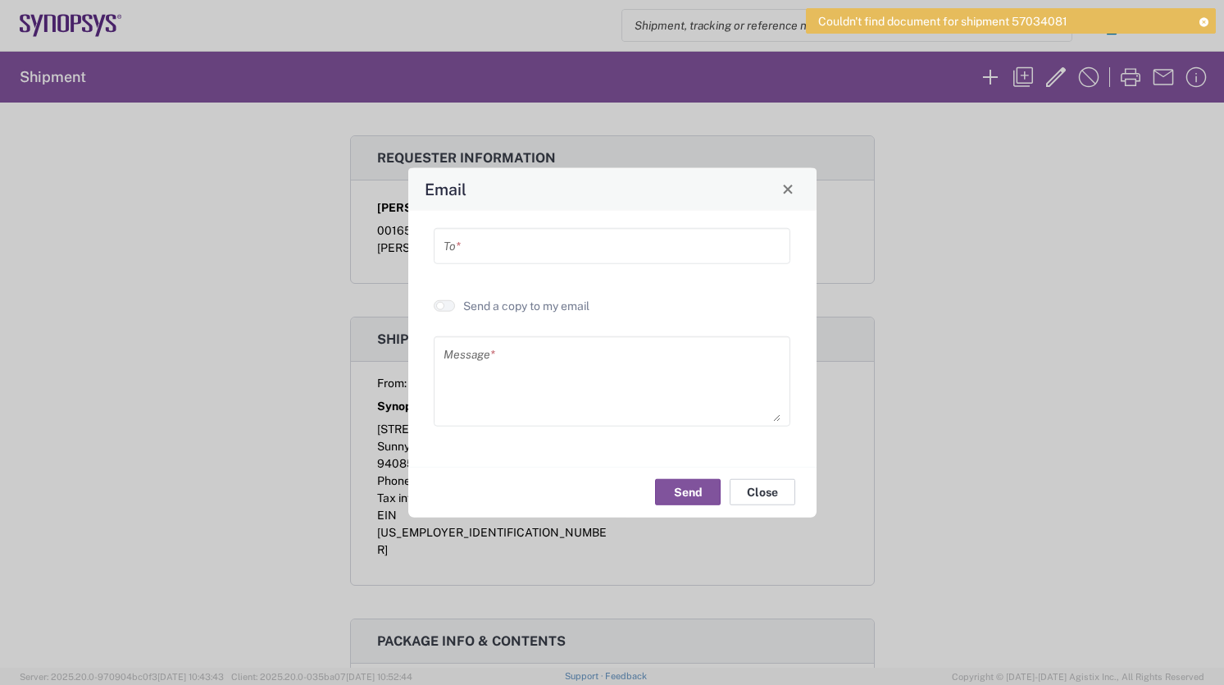
click at [765, 486] on button "Close" at bounding box center [763, 492] width 66 height 26
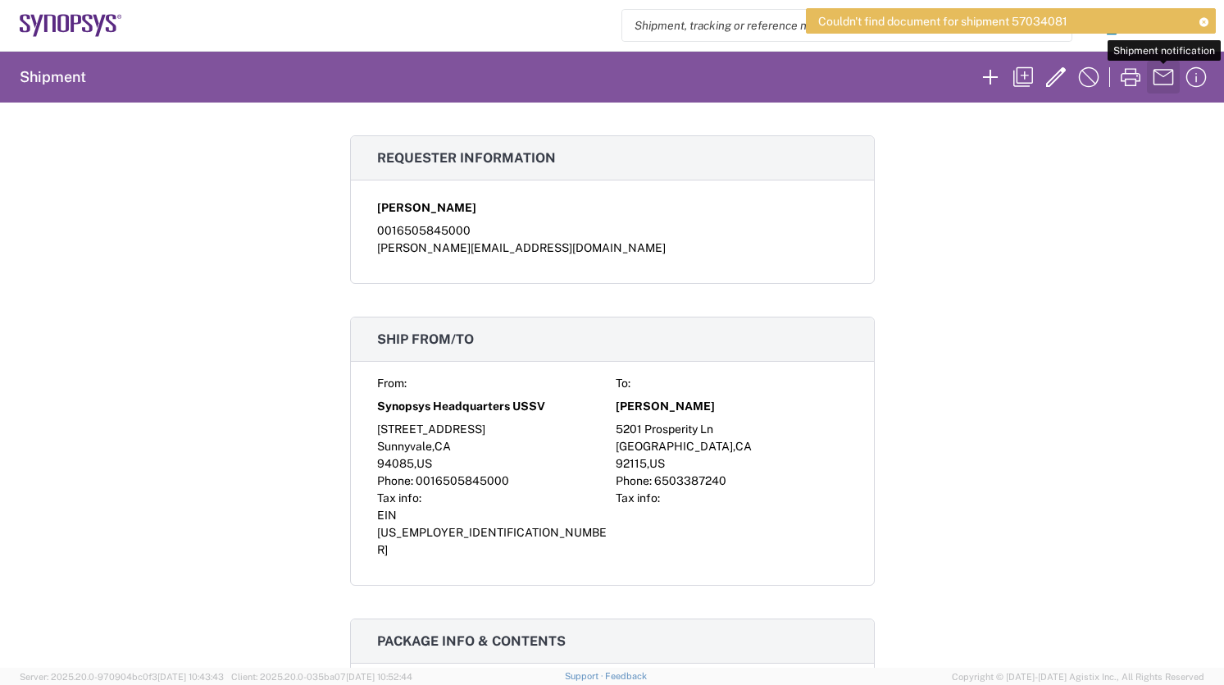
click at [1162, 86] on icon "button" at bounding box center [1163, 77] width 26 height 26
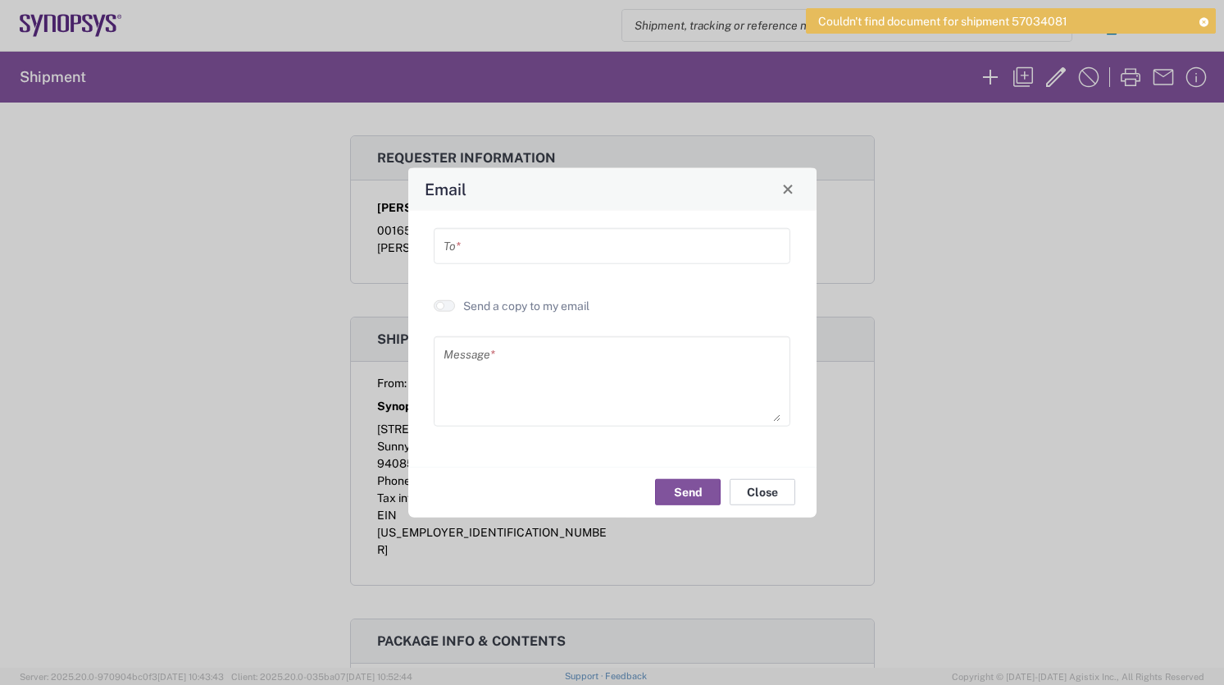
click at [768, 488] on button "Close" at bounding box center [763, 492] width 66 height 26
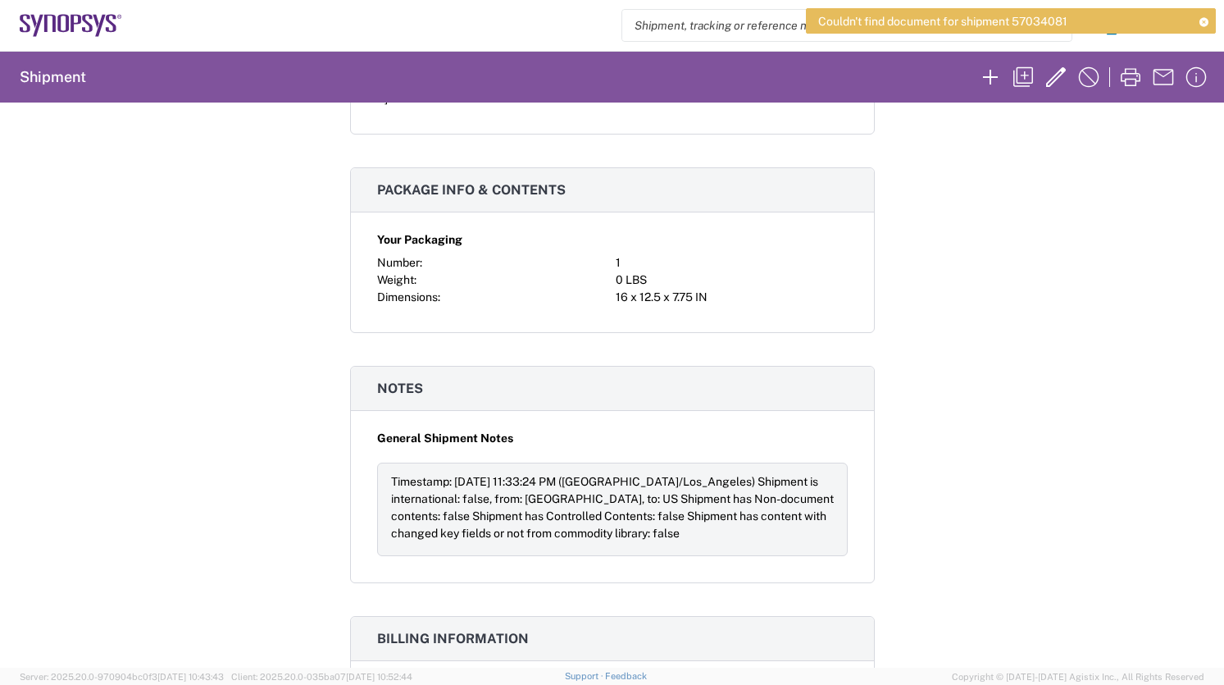
scroll to position [763, 0]
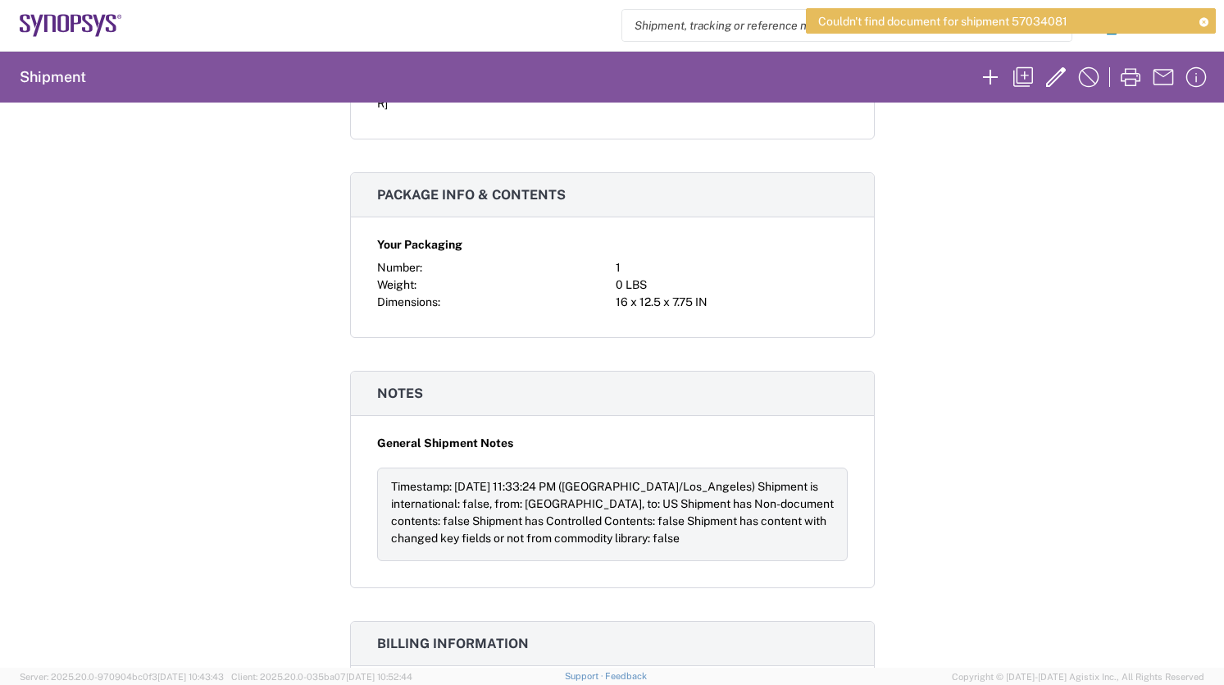
click at [1202, 20] on icon at bounding box center [1203, 21] width 11 height 9
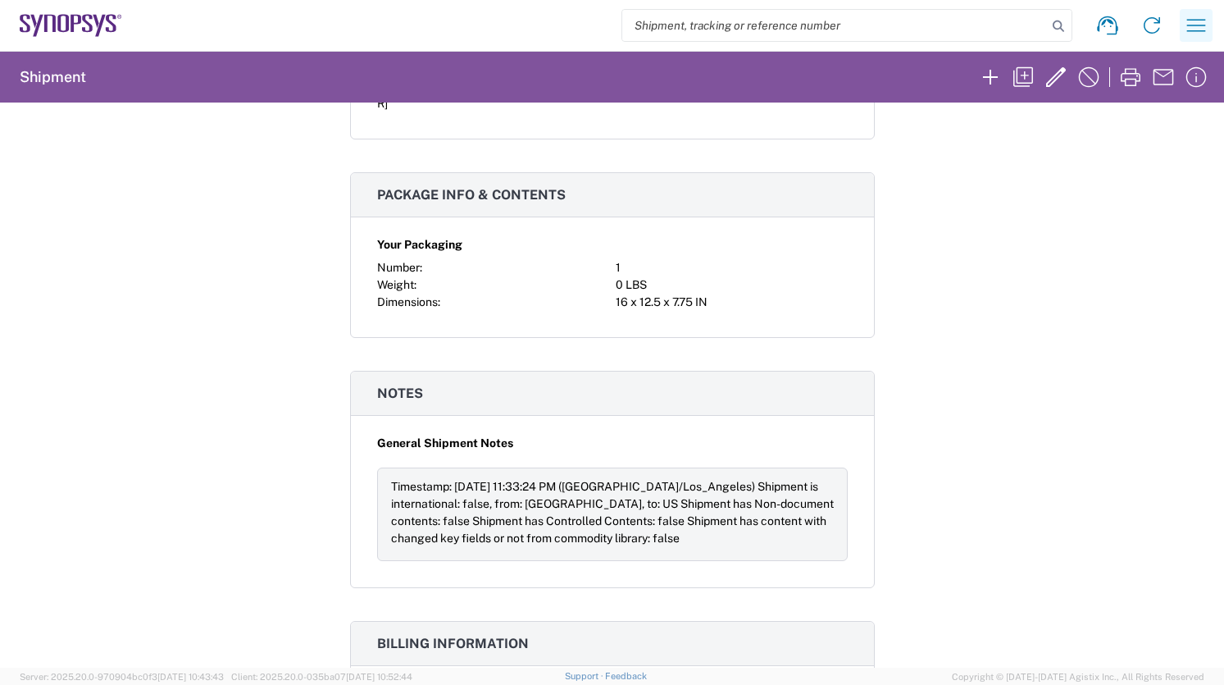
click at [1196, 25] on icon "button" at bounding box center [1196, 25] width 26 height 26
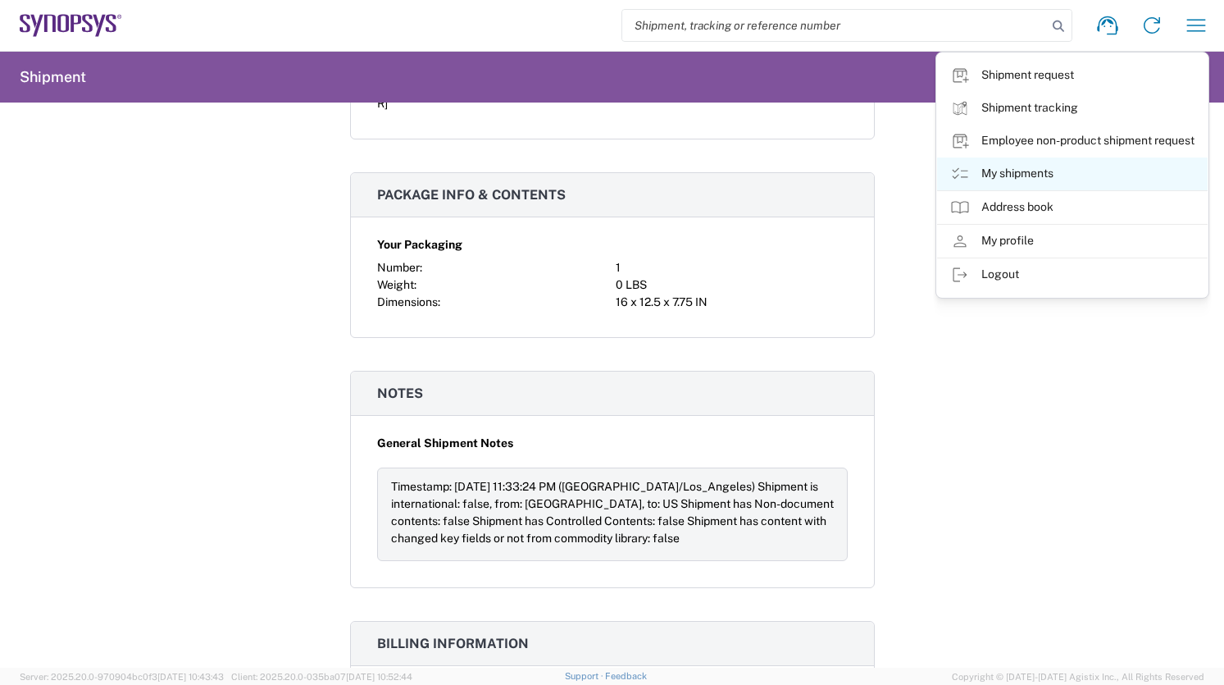
click at [1059, 175] on link "My shipments" at bounding box center [1072, 173] width 271 height 33
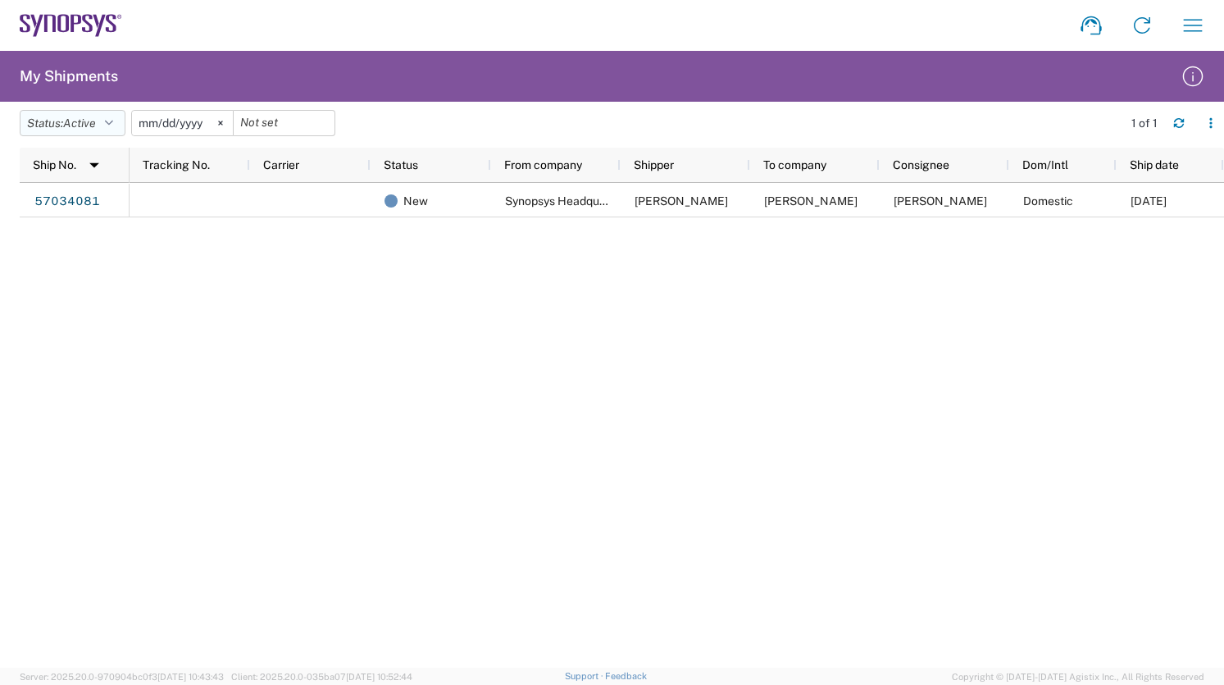
click at [92, 124] on span "Active" at bounding box center [79, 122] width 33 height 13
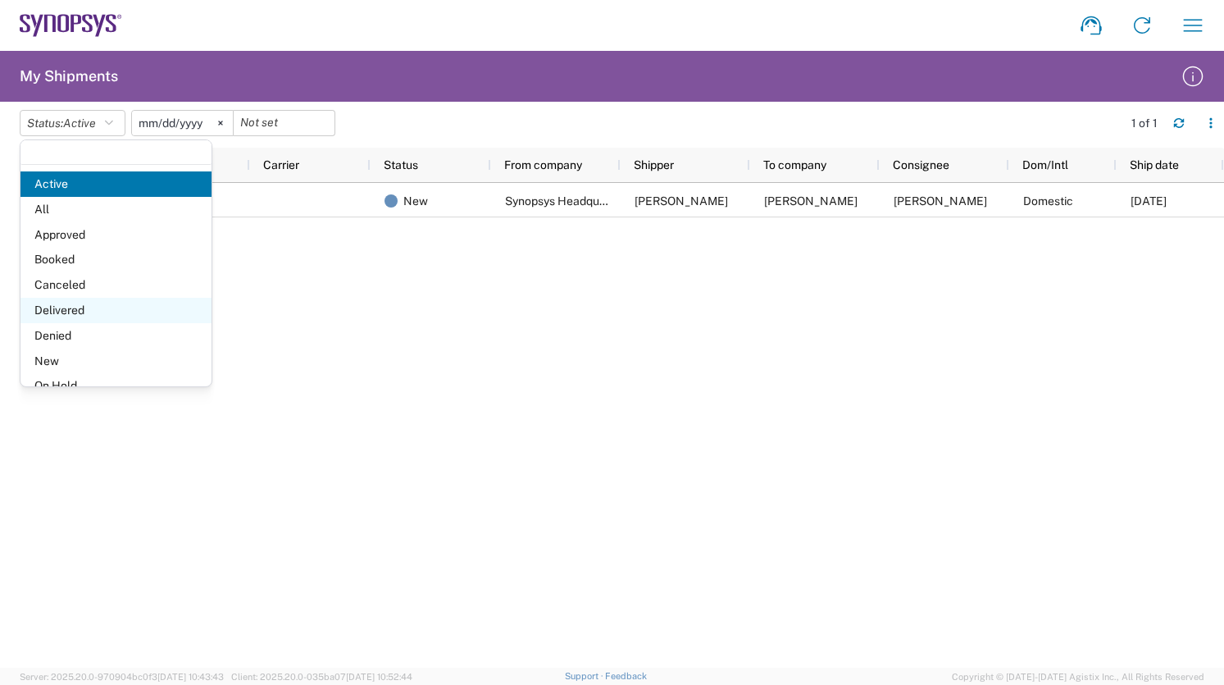
click at [80, 307] on span "Delivered" at bounding box center [115, 310] width 191 height 25
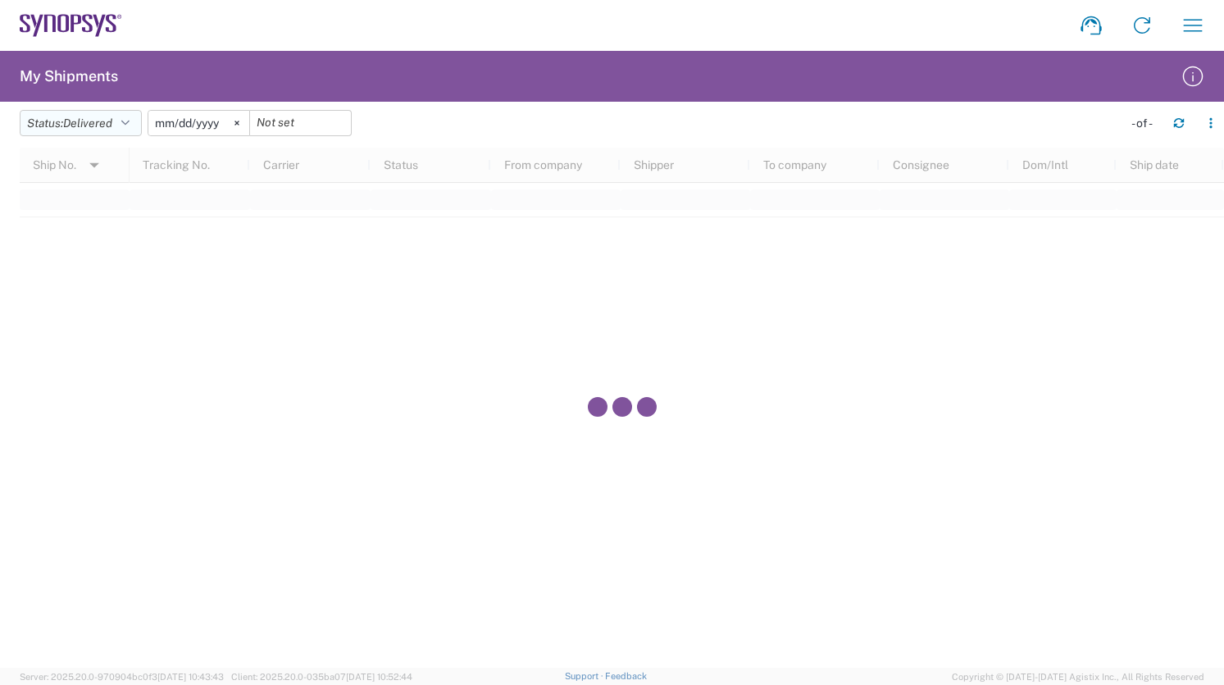
click at [126, 122] on icon "button" at bounding box center [125, 122] width 8 height 11
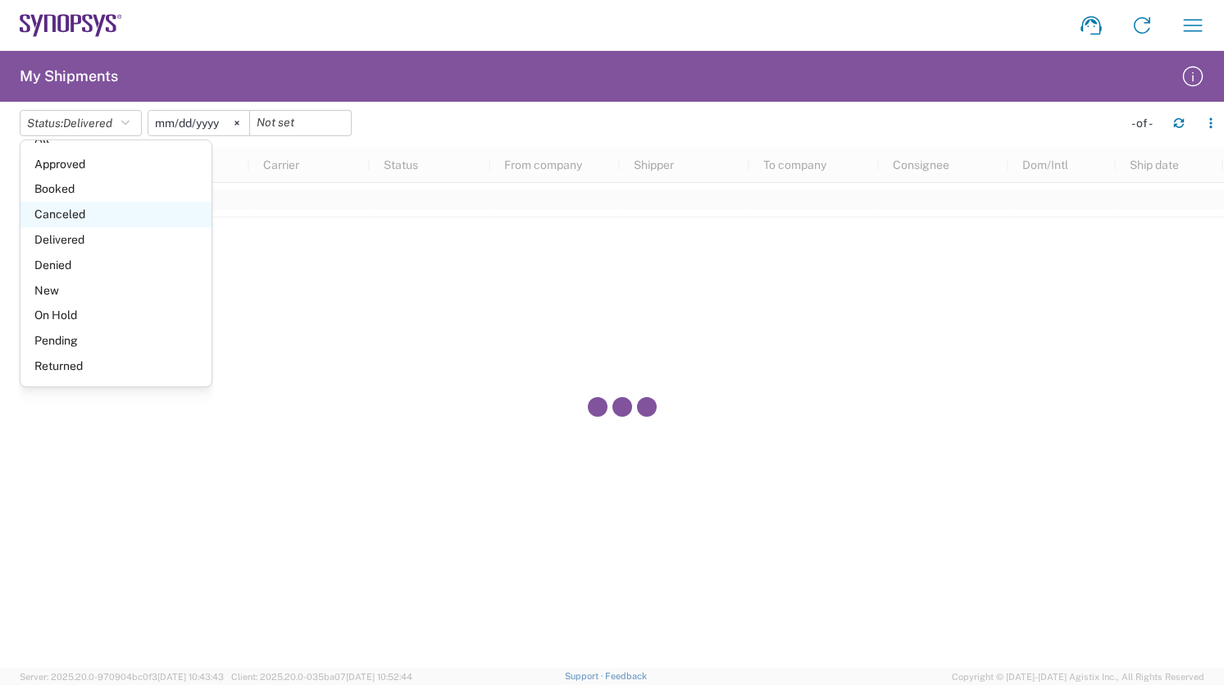
scroll to position [94, 0]
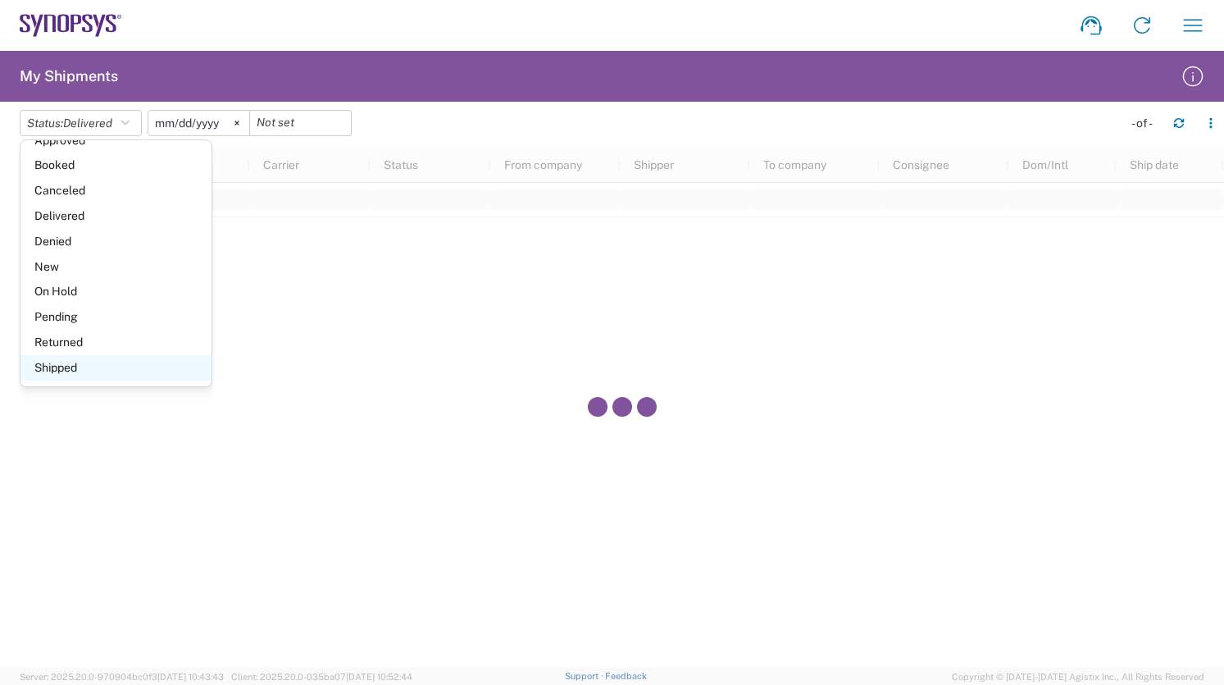
click at [84, 375] on span "Shipped" at bounding box center [115, 367] width 191 height 25
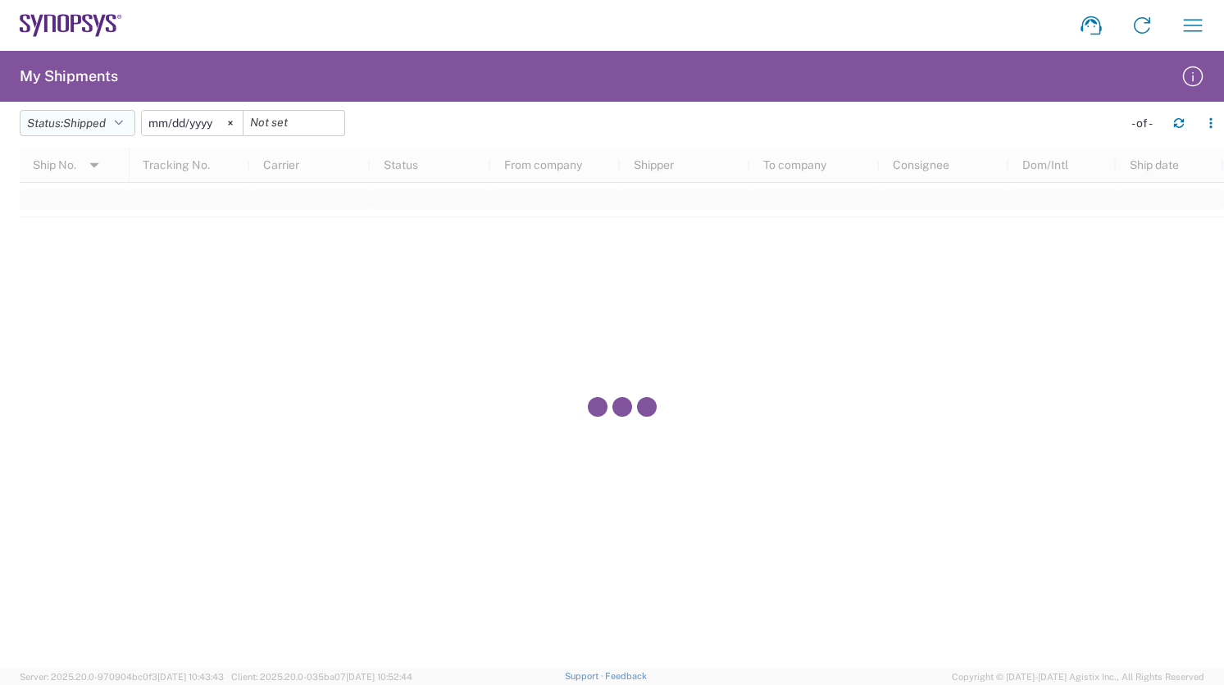
click at [123, 124] on icon "button" at bounding box center [119, 122] width 8 height 11
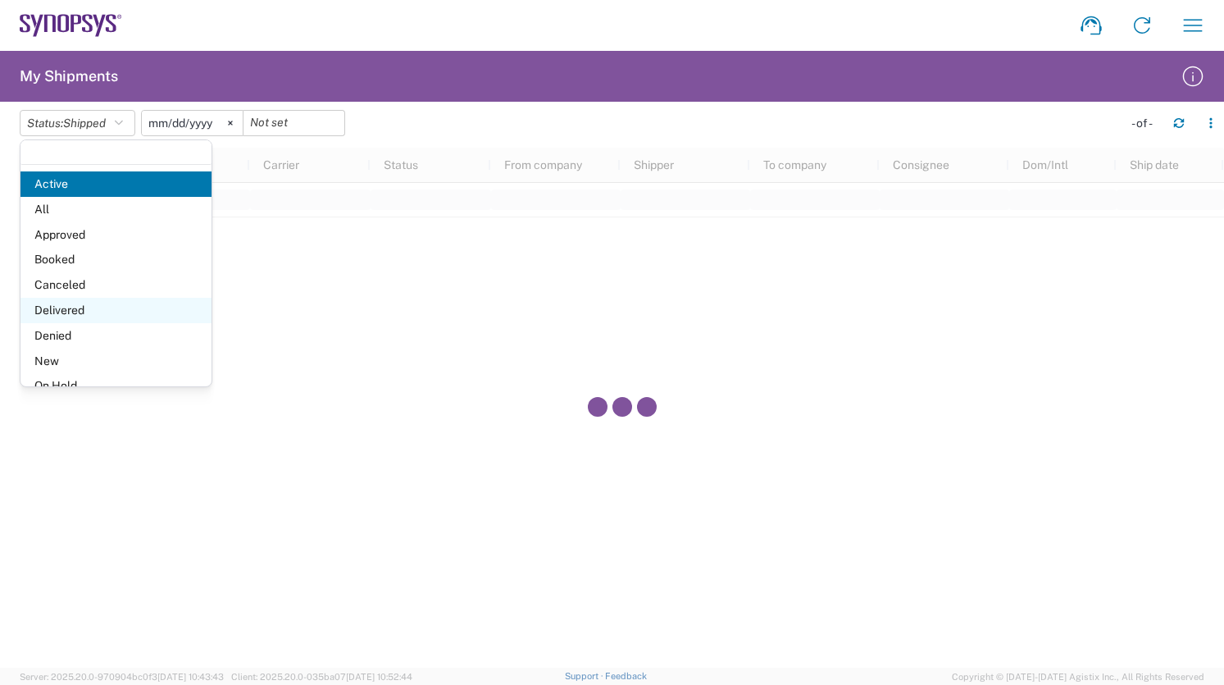
click at [66, 308] on span "Delivered" at bounding box center [115, 310] width 191 height 25
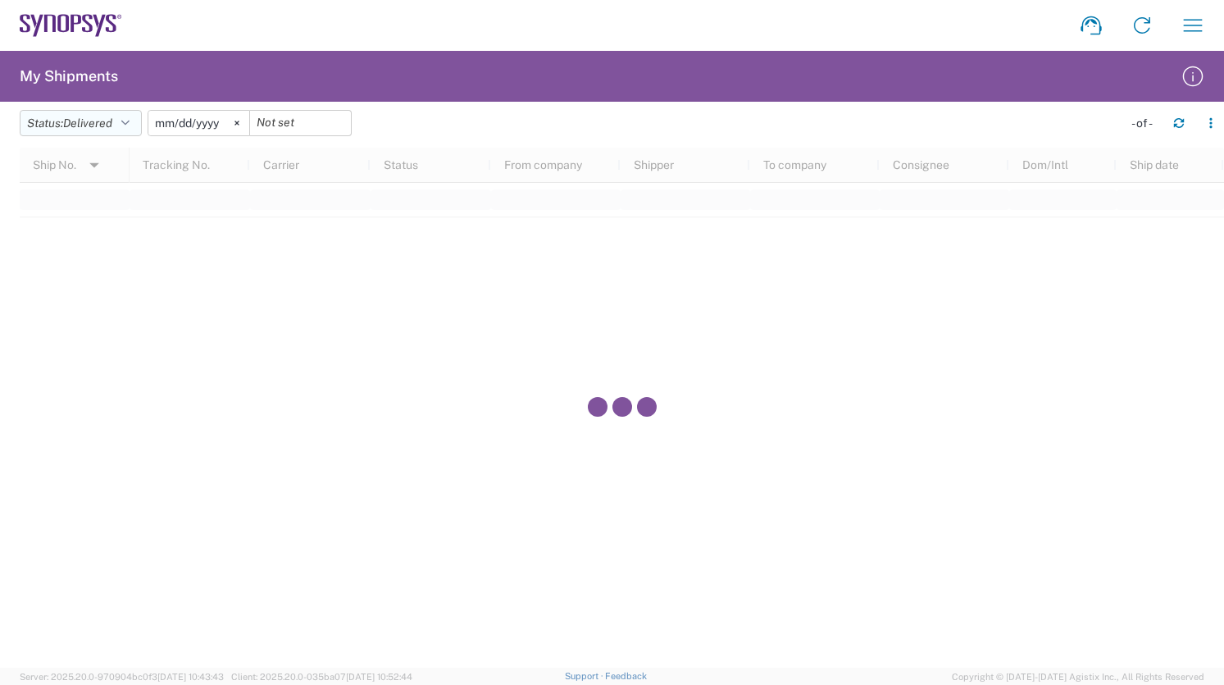
click at [129, 123] on icon "button" at bounding box center [125, 122] width 8 height 11
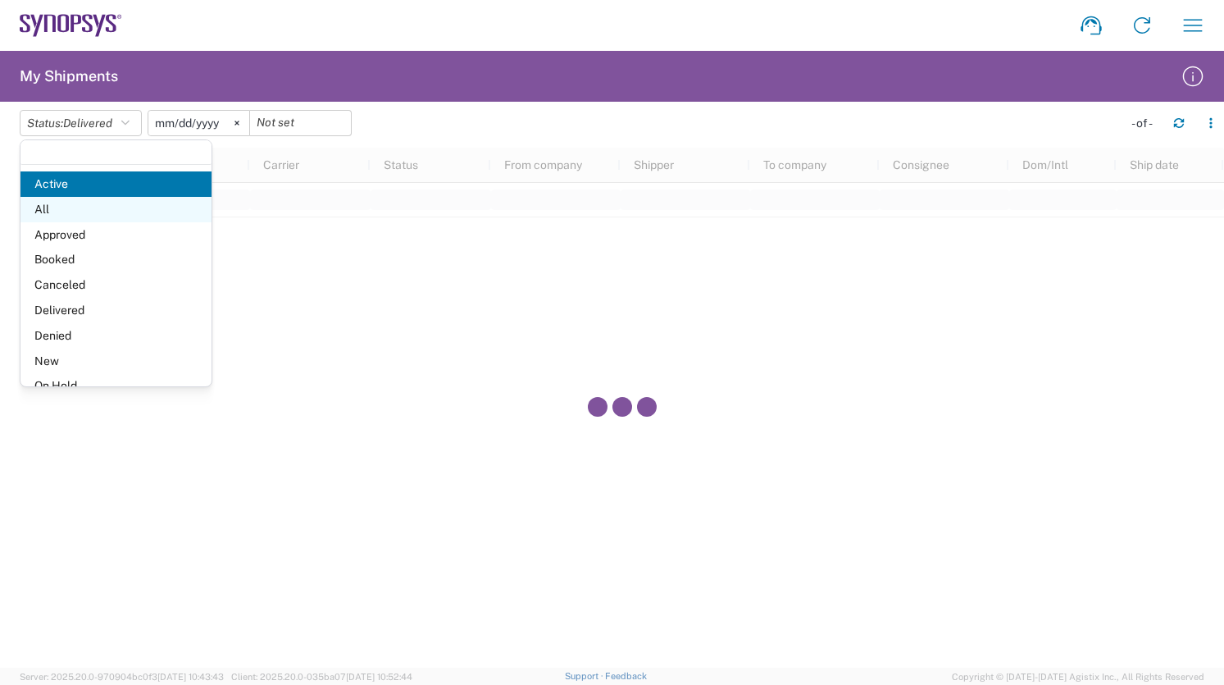
click at [98, 212] on span "All" at bounding box center [115, 209] width 191 height 25
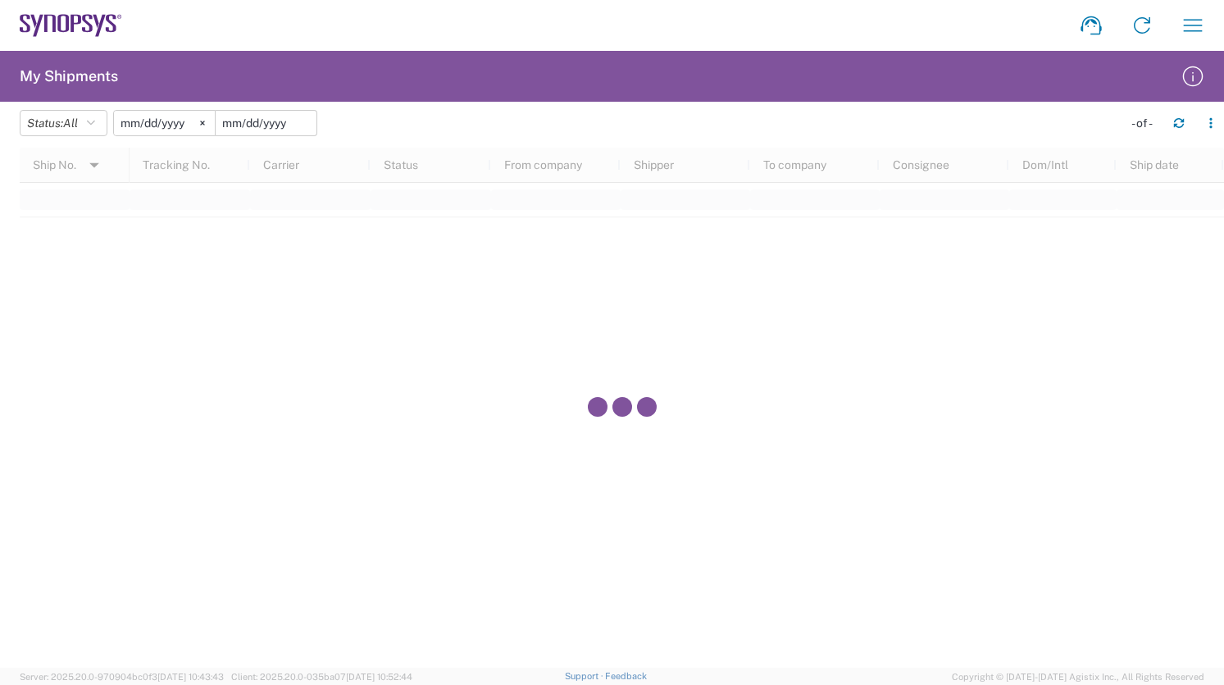
click at [276, 124] on input "date" at bounding box center [266, 123] width 101 height 25
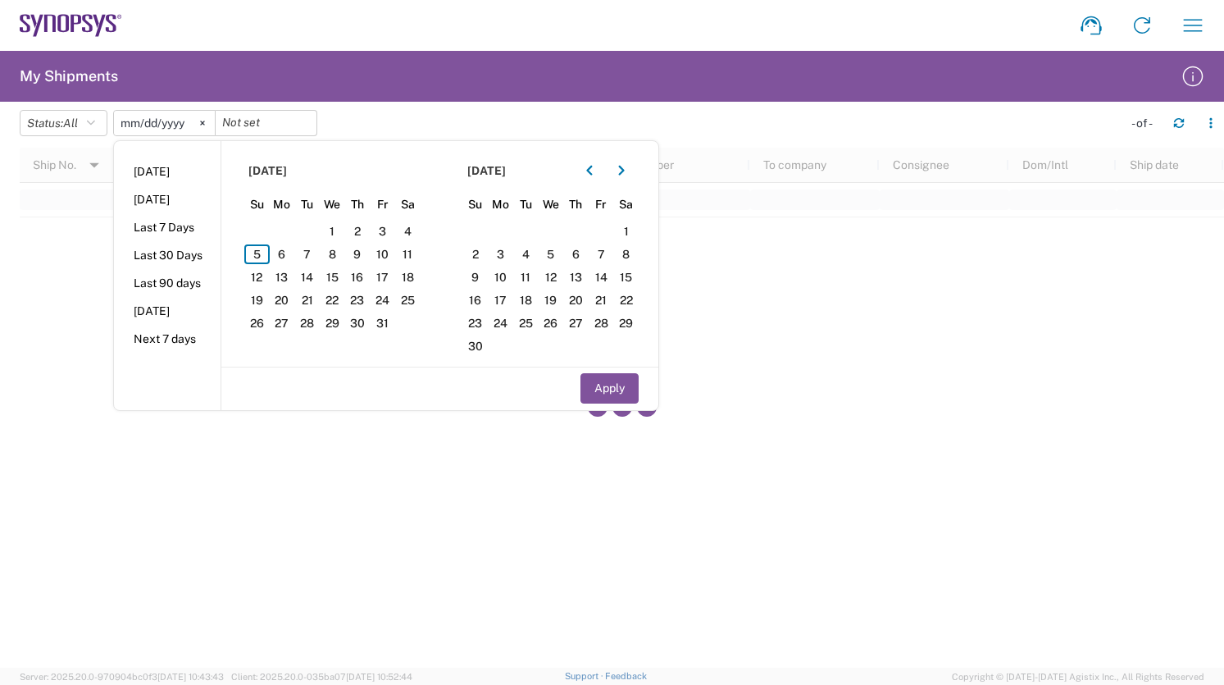
click at [361, 110] on agx-table-filter-chips "Status: All Active All Approved Booked Canceled Delivered Denied New On Hold Pe…" at bounding box center [567, 129] width 1095 height 38
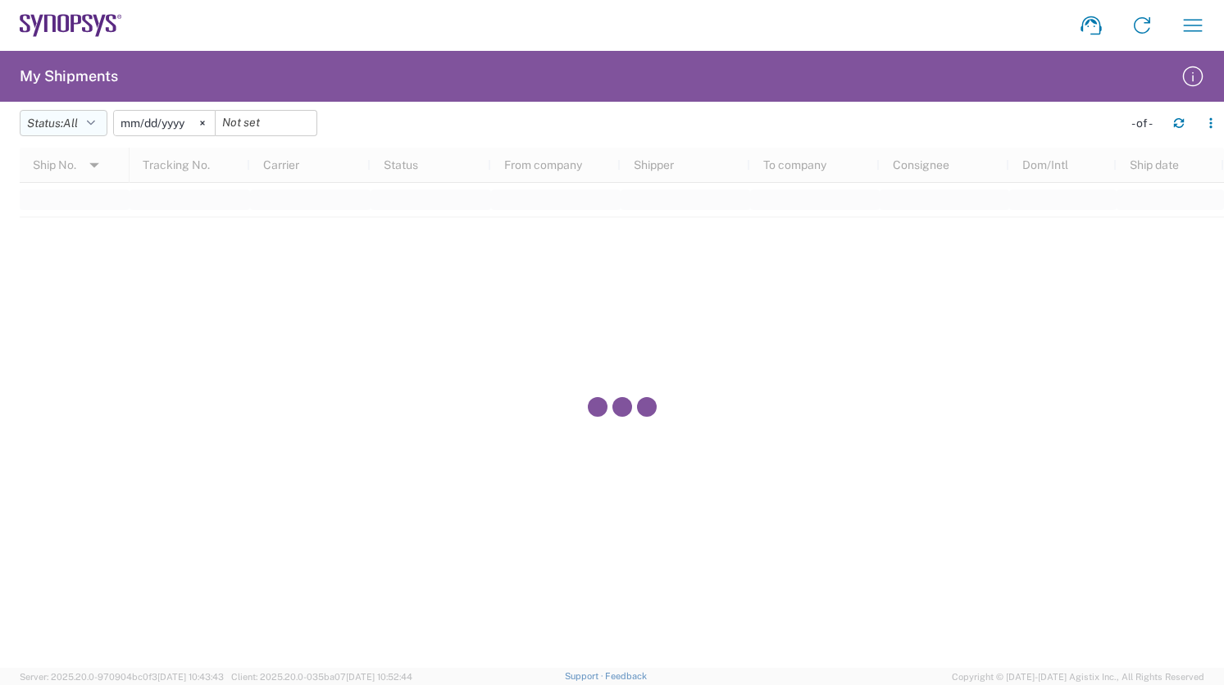
click at [86, 120] on button "Status: All" at bounding box center [64, 123] width 88 height 26
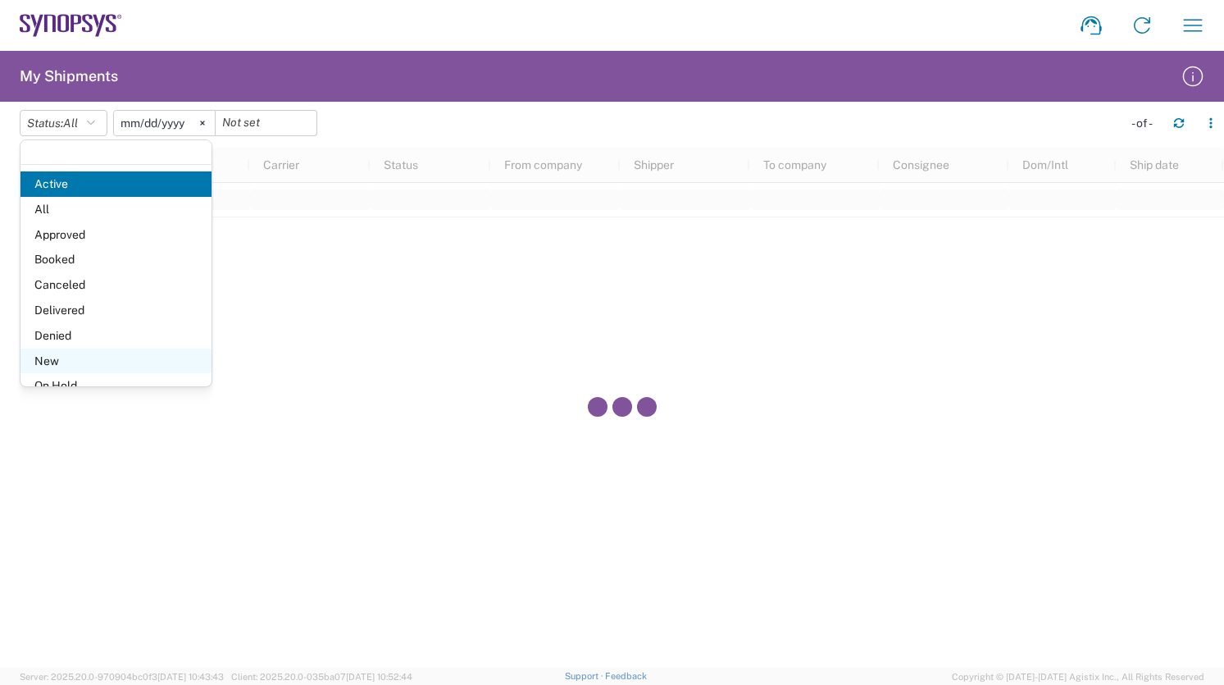
click at [53, 354] on span "New" at bounding box center [115, 360] width 191 height 25
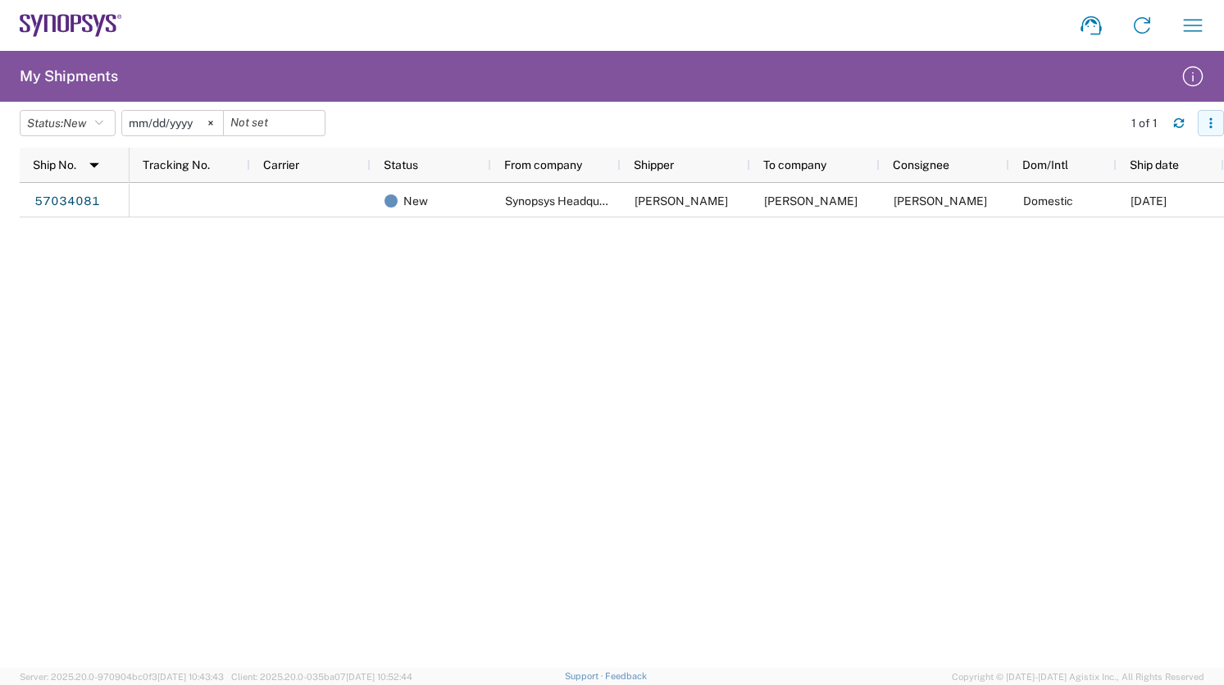
click at [1211, 120] on icon "button" at bounding box center [1210, 118] width 2 height 2
click at [829, 422] on div "New Synopsys Headquarters USSV Taeko Tanaka Jake Copus Jake Copus Domestic 10/0…" at bounding box center [677, 425] width 1095 height 485
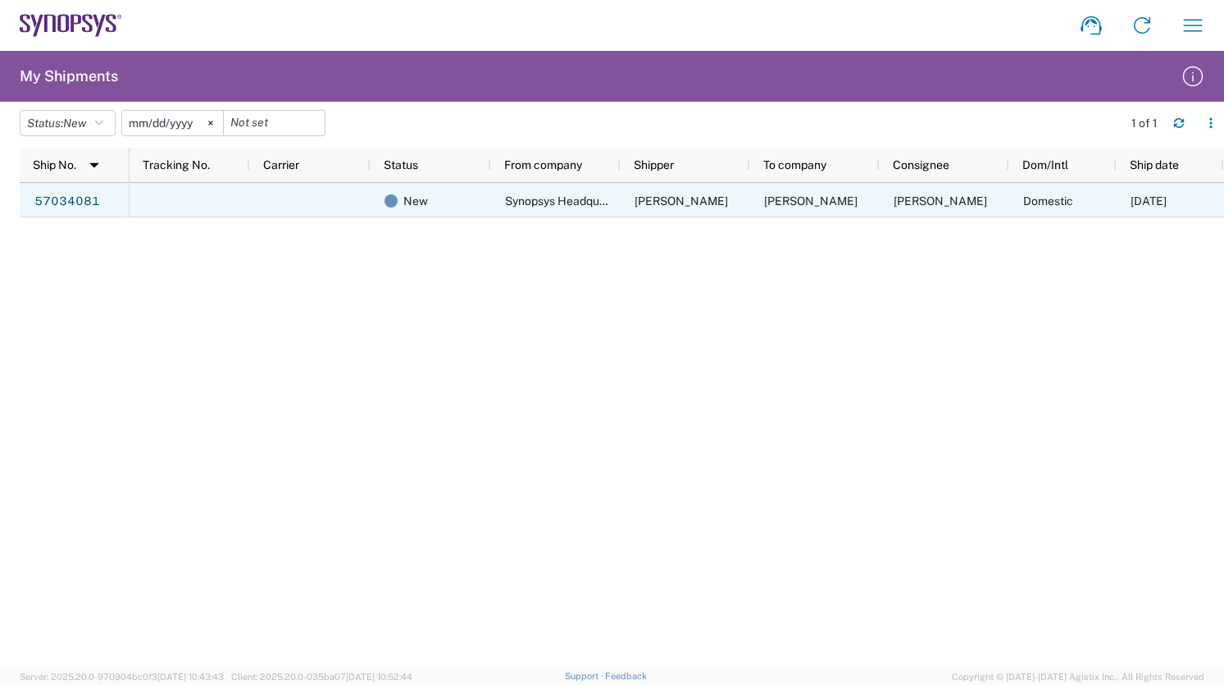
click at [553, 202] on span "Synopsys Headquarters USSV" at bounding box center [584, 200] width 158 height 13
click at [56, 198] on link "57034081" at bounding box center [67, 202] width 67 height 26
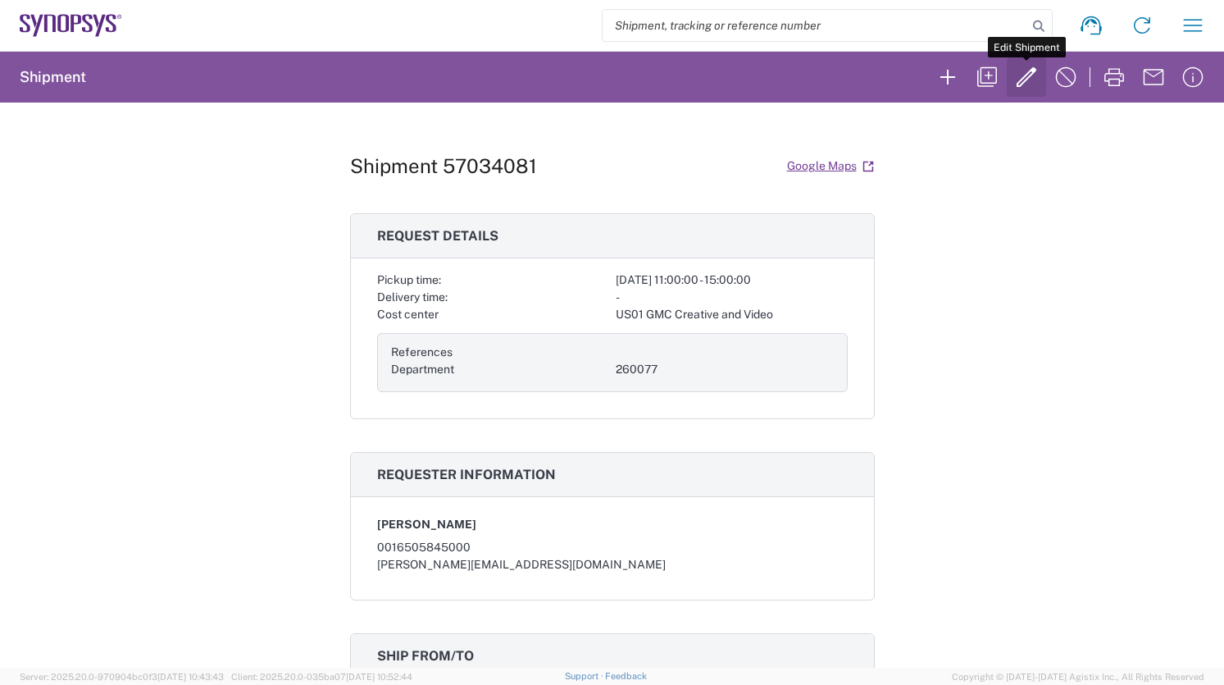
click at [1021, 84] on icon "button" at bounding box center [1027, 77] width 20 height 20
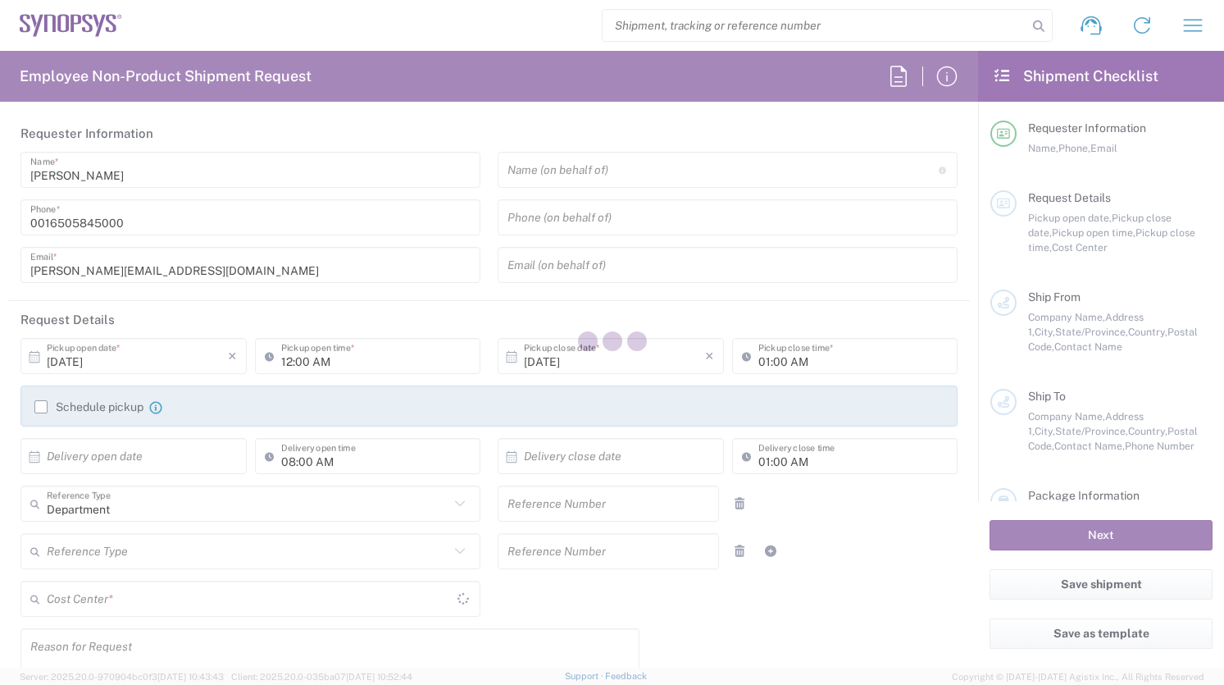
type input "10/06/2025"
type input "11:00 AM"
type input "10/06/2025"
type input "03:00 PM"
type input "260077"
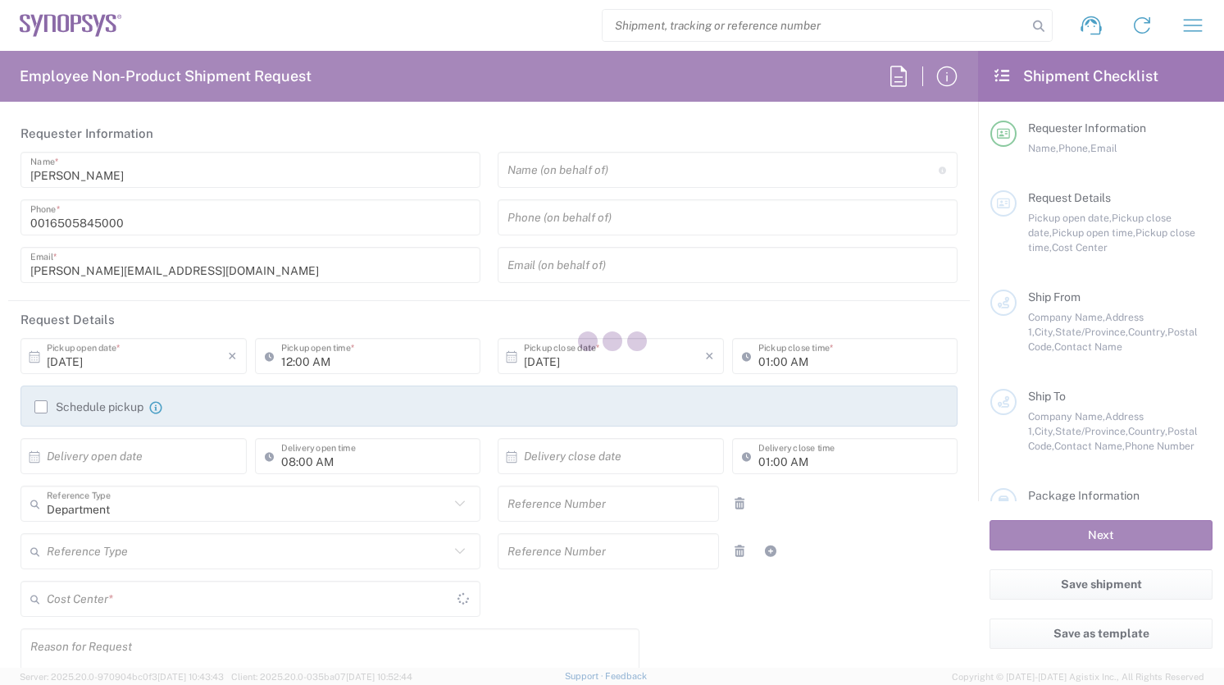
type textarea "[PERSON_NAME][EMAIL_ADDRESS][DOMAIN_NAME]"
type input "Headquarters USSV"
type input "Synopsys Headquarters USSV"
type input "[STREET_ADDRESS]"
type input "Sunnyvale"
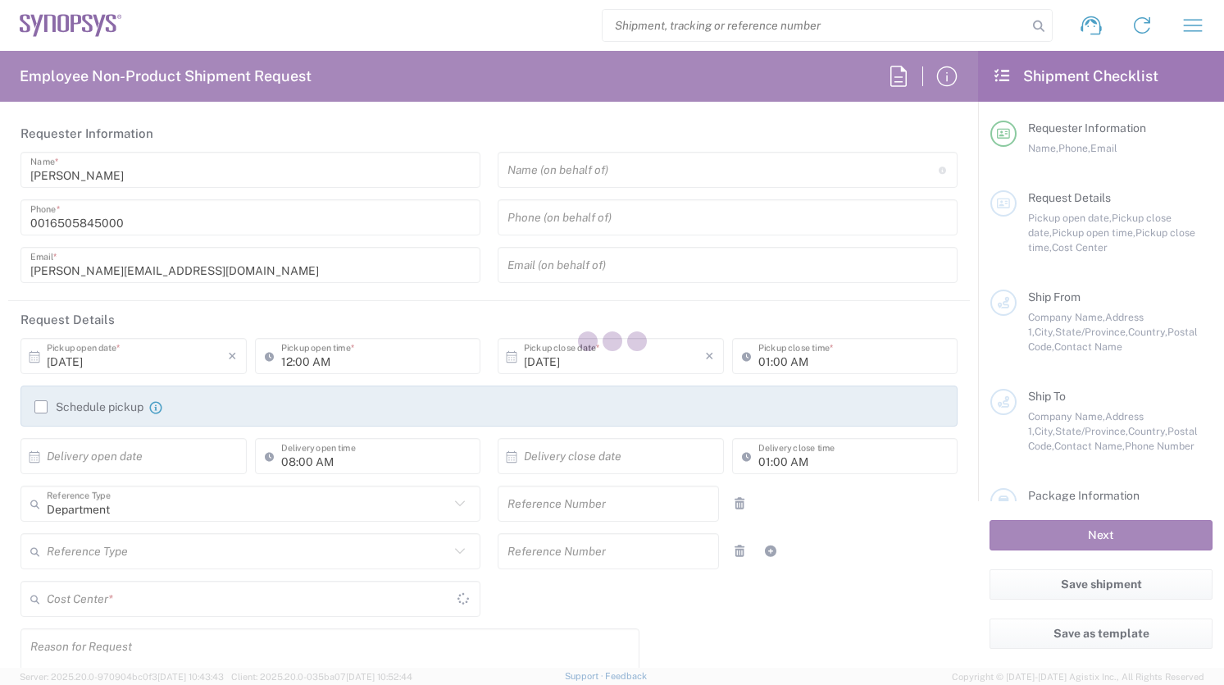
type input "94085"
type input "[PERSON_NAME]"
type input "0016505845000"
type input "[PERSON_NAME][EMAIL_ADDRESS][DOMAIN_NAME]"
type input "Jake Copus"
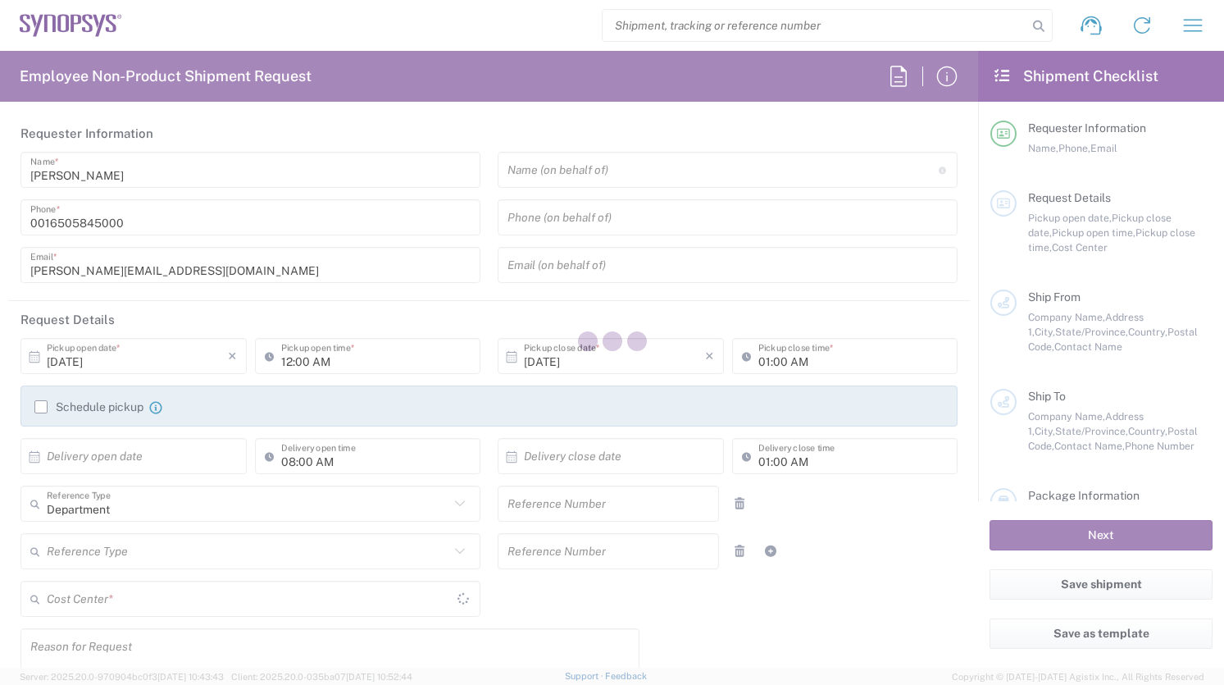
type input "5201 Prosperity Ln"
type input "San Diego"
type input "[US_STATE]"
type input "92115"
type input "Jake Copus"
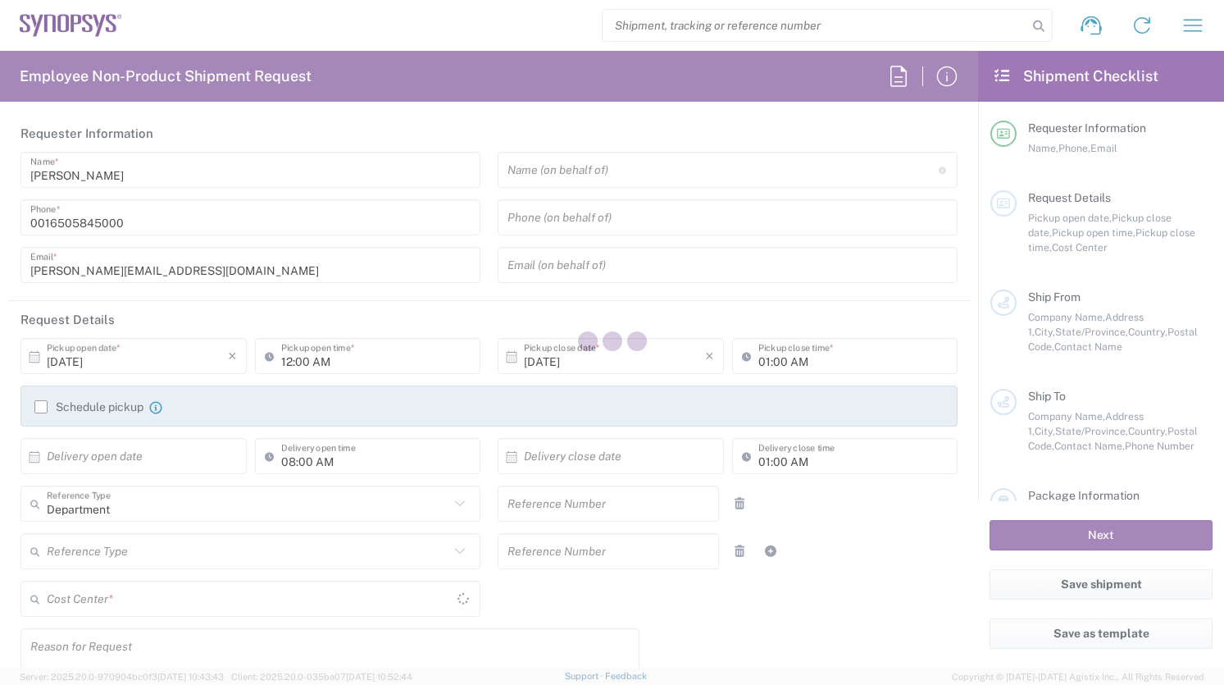
type input "6503387240"
type input "jcopus411@gmail.com"
type input "Residential/Home"
type input "[US_STATE]"
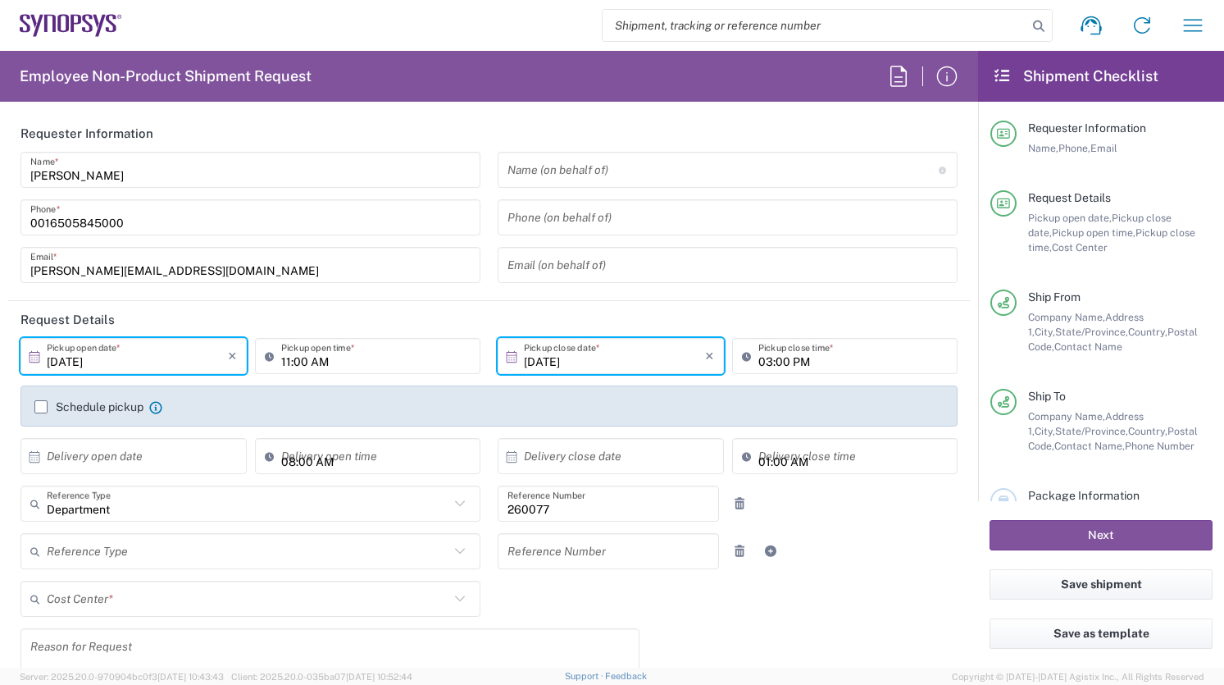
type input "US01 GMC Creative and Video 260077"
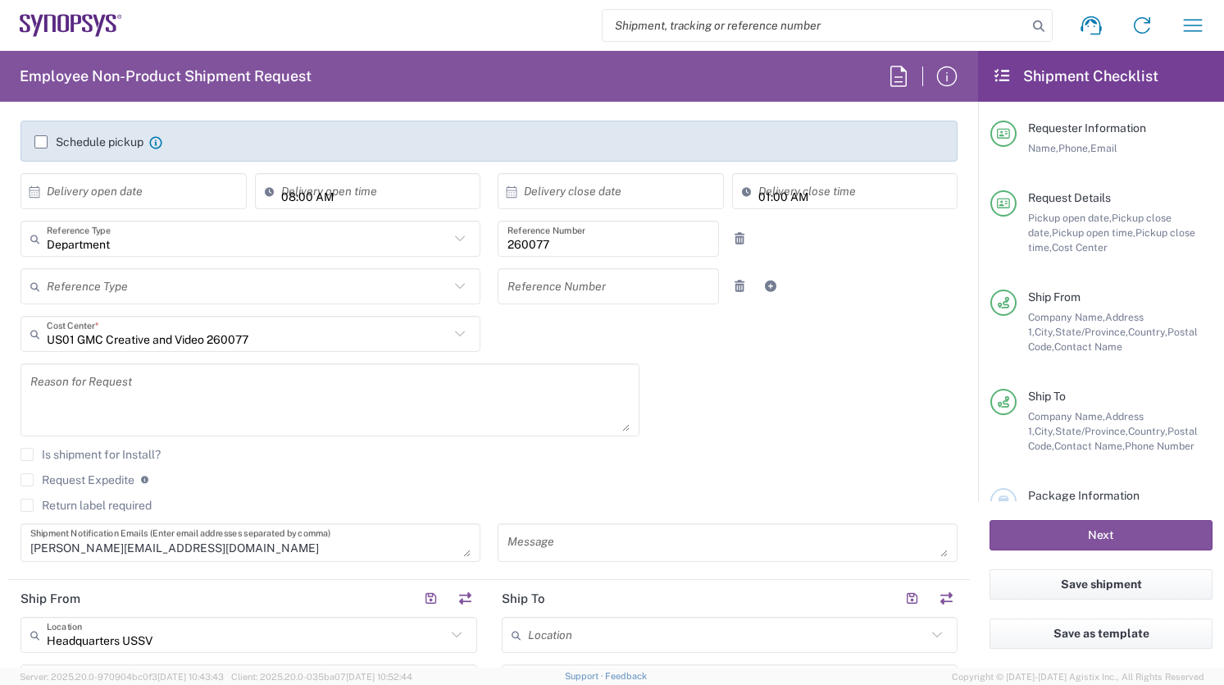
scroll to position [266, 0]
click at [458, 283] on icon at bounding box center [459, 285] width 21 height 21
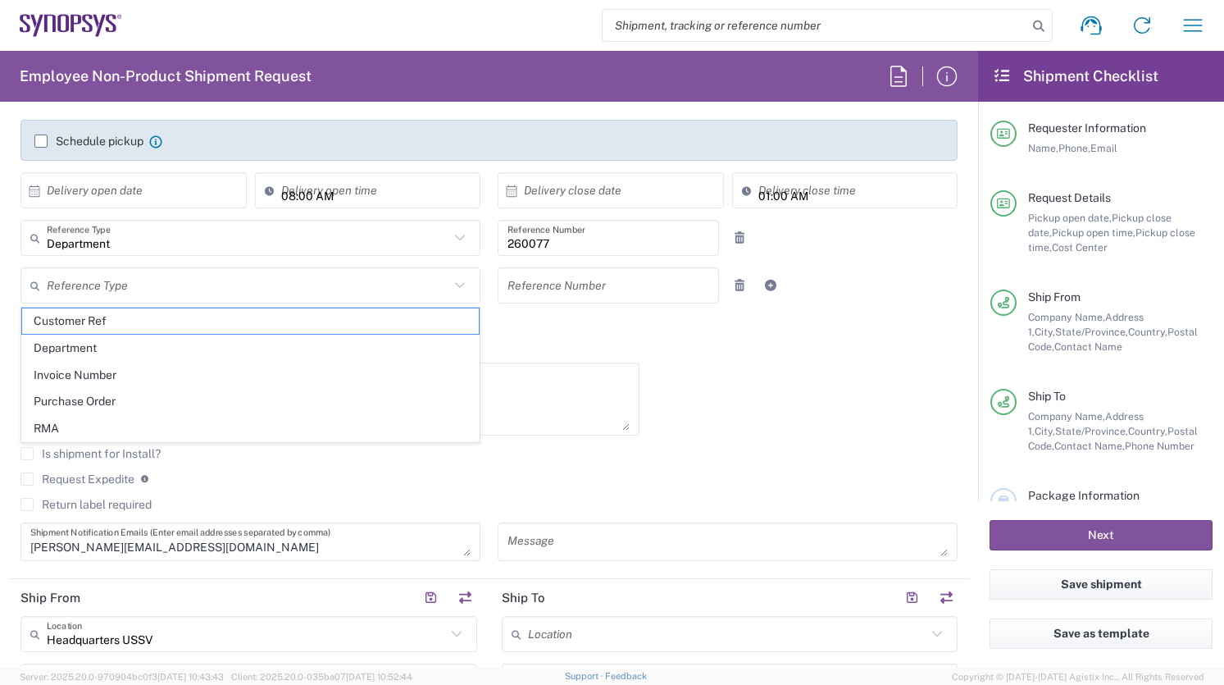
click at [720, 376] on div "10/06/2025 × Pickup open date * Cancel Apply 11:00 AM Pickup open time * 10/06/…" at bounding box center [489, 322] width 954 height 500
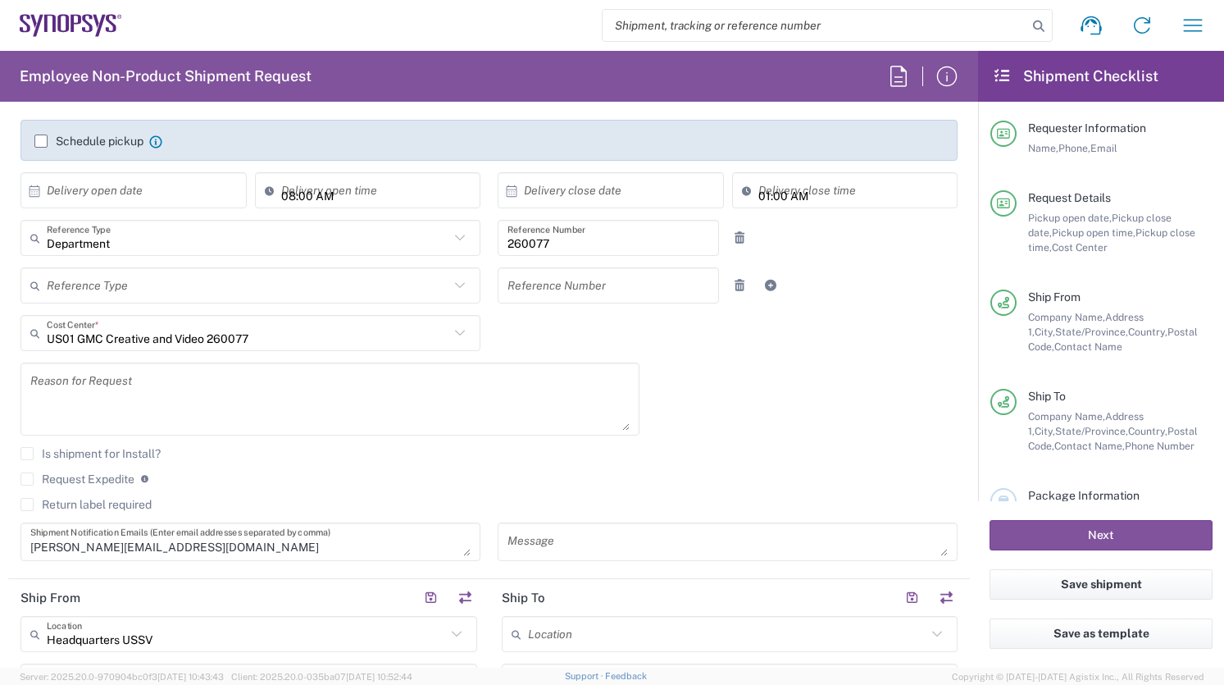
click at [454, 284] on icon at bounding box center [459, 285] width 21 height 21
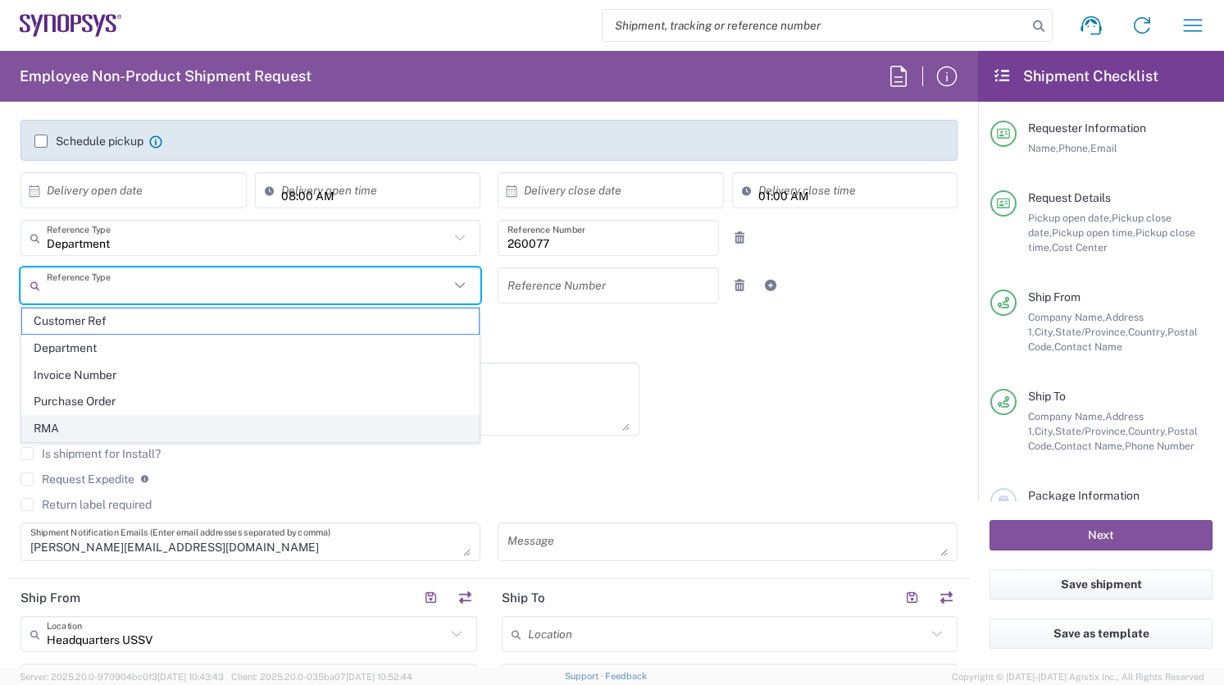
click at [399, 430] on span "RMA" at bounding box center [250, 428] width 457 height 25
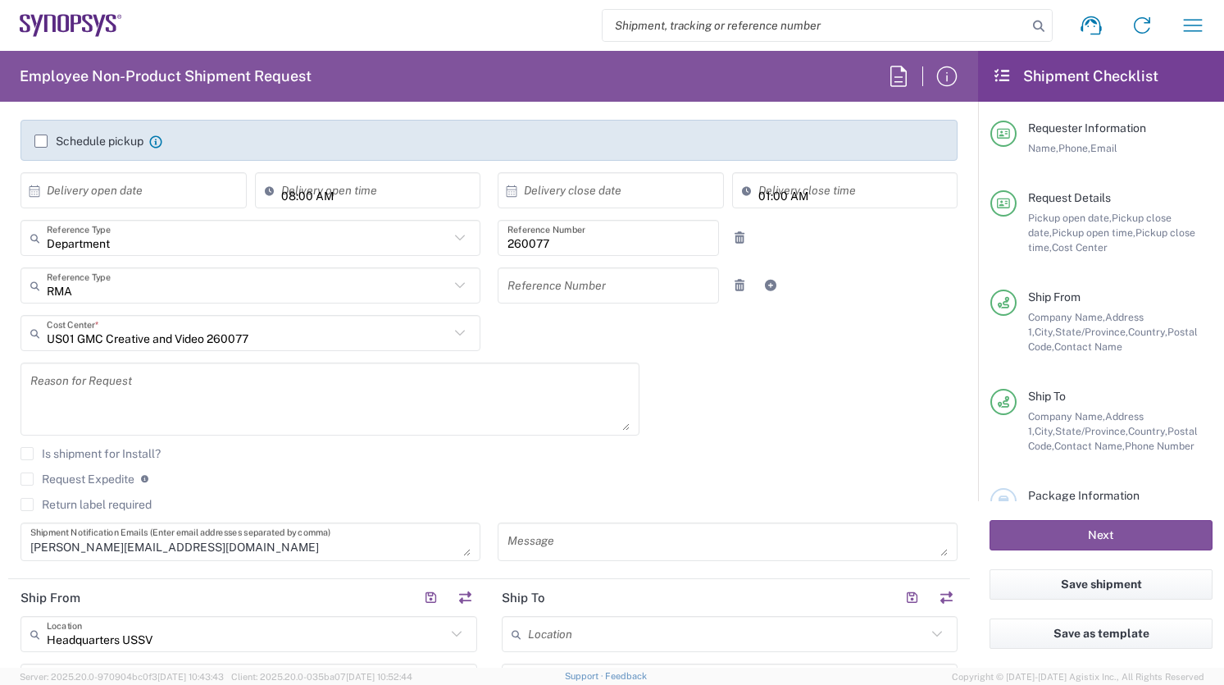
click at [458, 287] on icon at bounding box center [459, 285] width 21 height 21
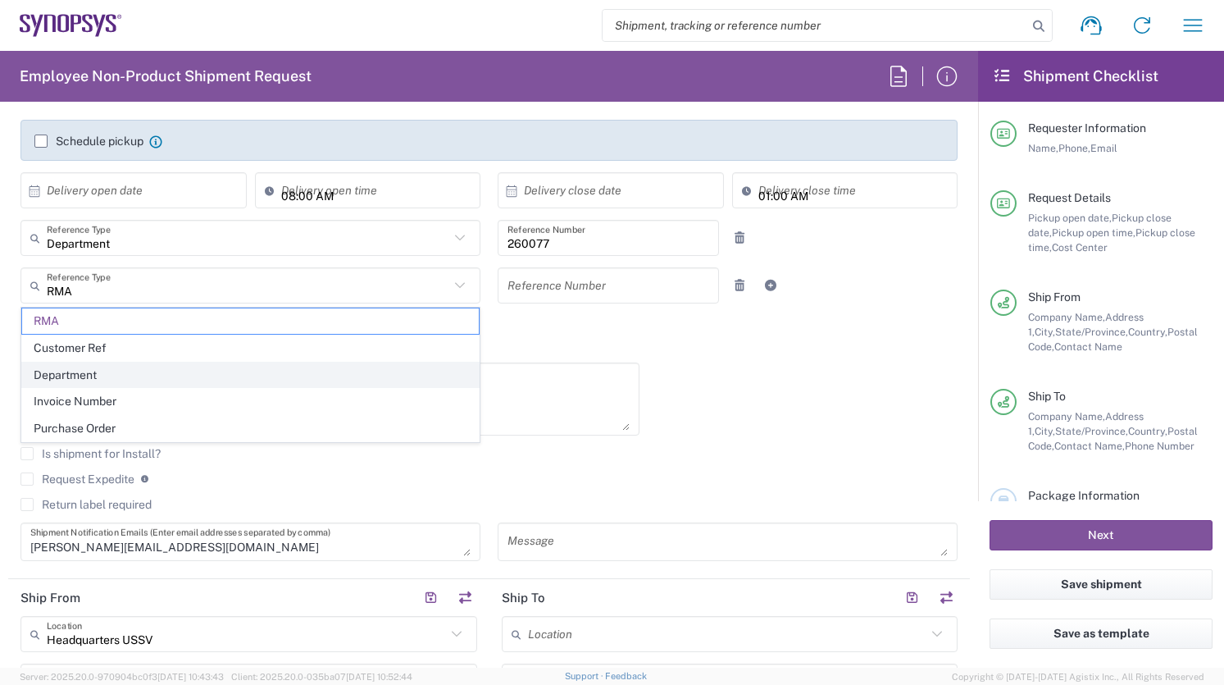
click at [417, 377] on span "Department" at bounding box center [250, 374] width 457 height 25
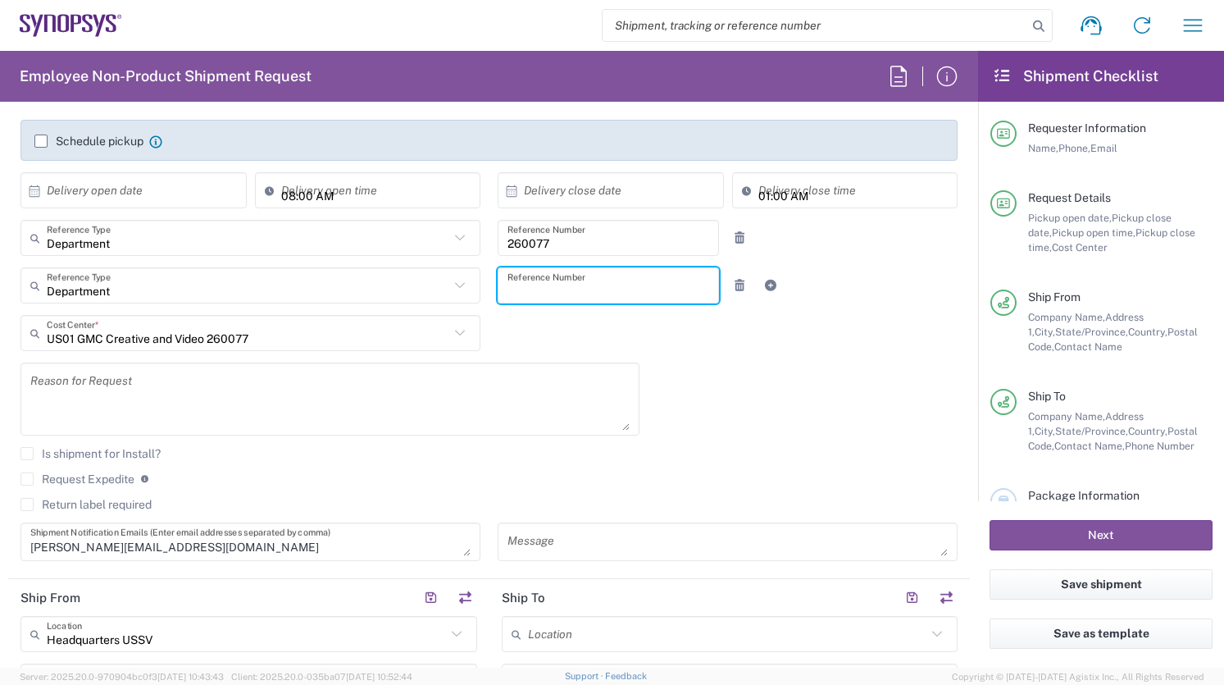
click at [564, 291] on input "text" at bounding box center [609, 285] width 202 height 29
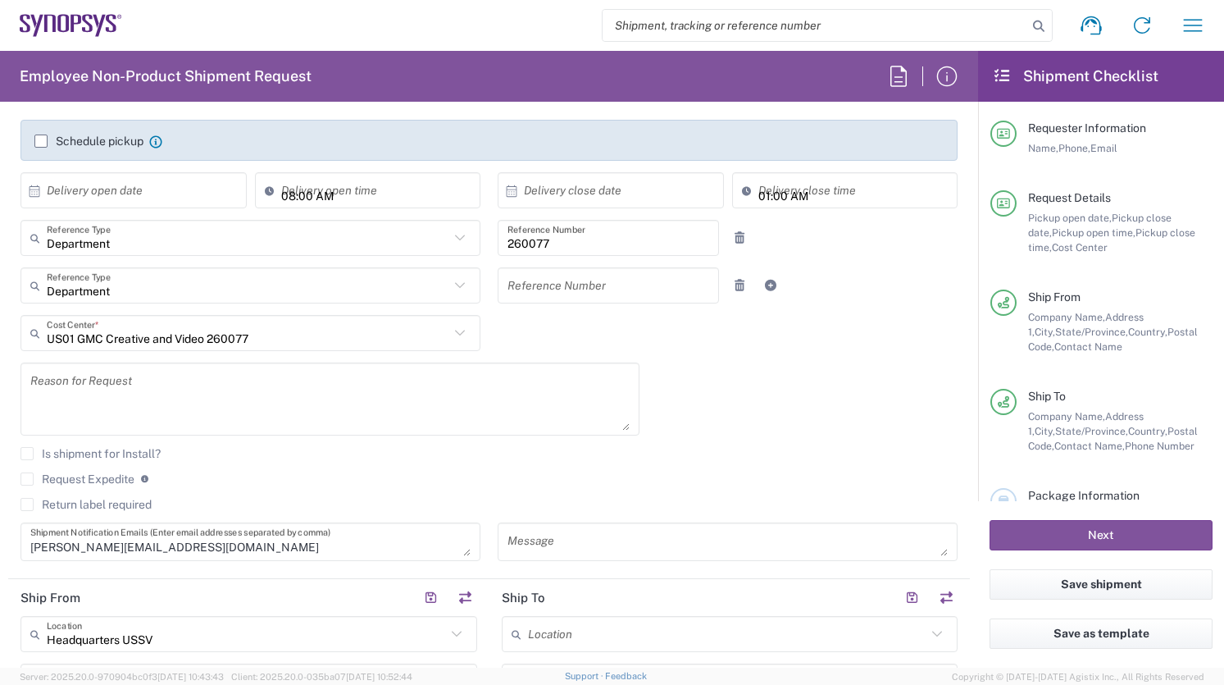
click at [529, 343] on div "10/06/2025 × Pickup open date * Cancel Apply 11:00 AM Pickup open time * 10/06/…" at bounding box center [489, 322] width 954 height 500
click at [459, 292] on icon at bounding box center [459, 285] width 21 height 21
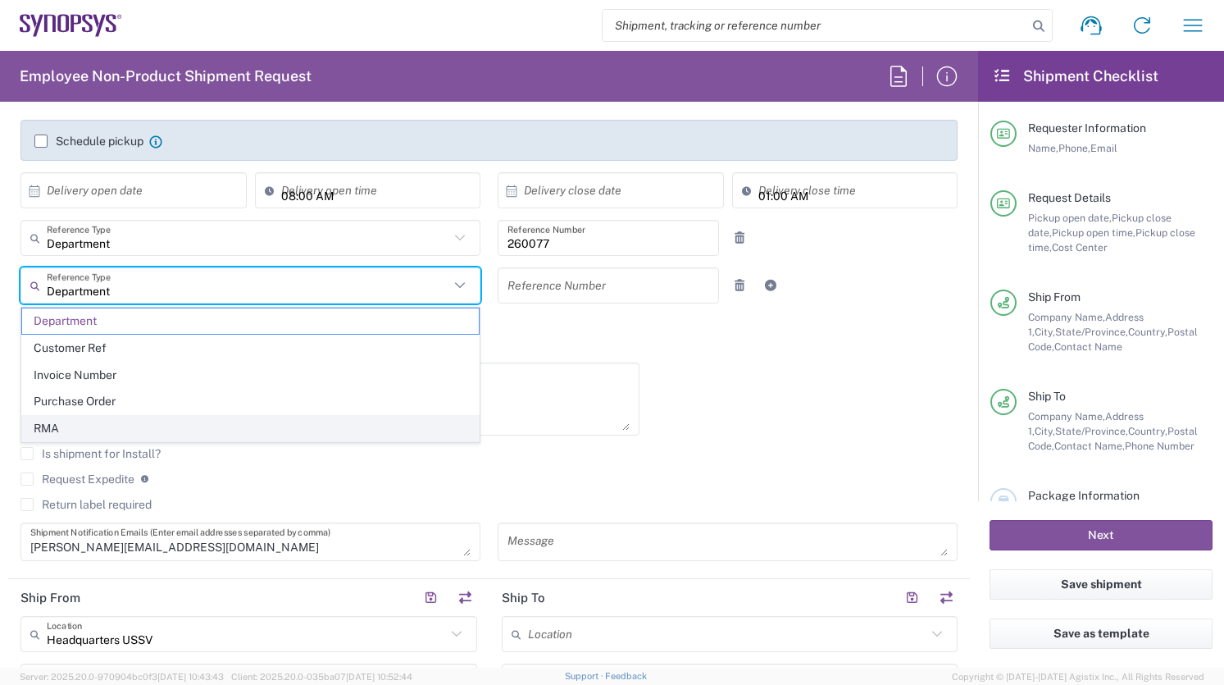
click at [426, 428] on span "RMA" at bounding box center [250, 428] width 457 height 25
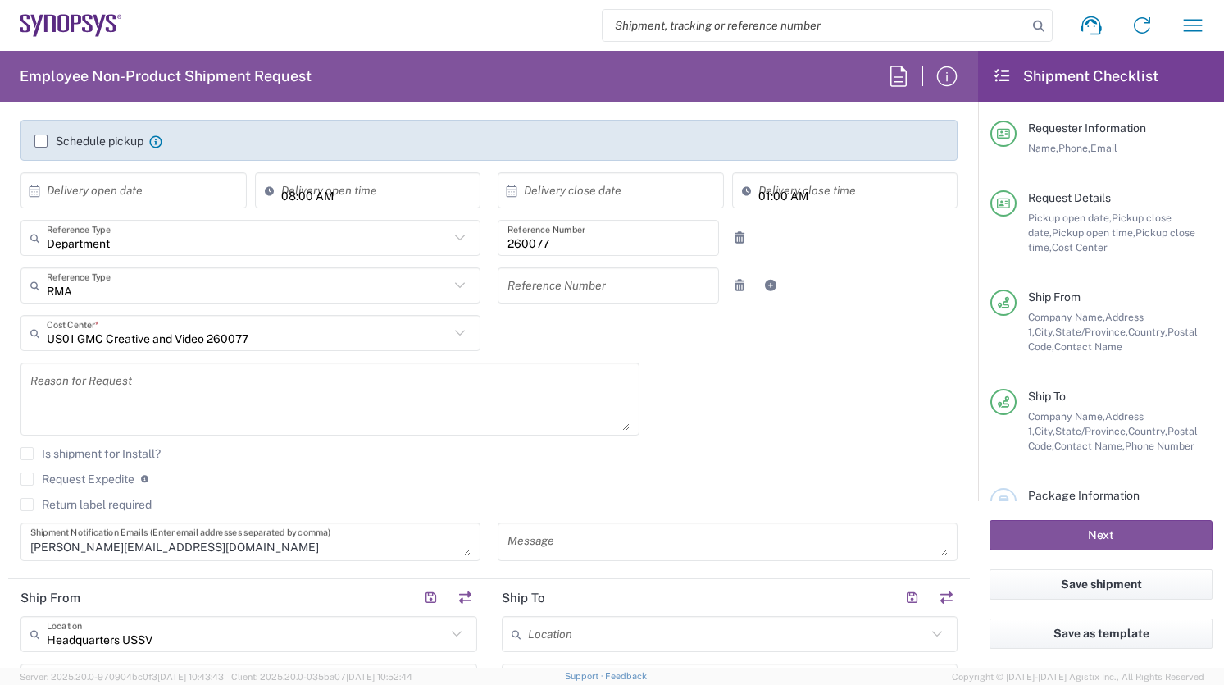
click at [584, 336] on div "10/06/2025 × Pickup open date * Cancel Apply 11:00 AM Pickup open time * 10/06/…" at bounding box center [489, 322] width 954 height 500
click at [453, 286] on icon at bounding box center [459, 285] width 21 height 21
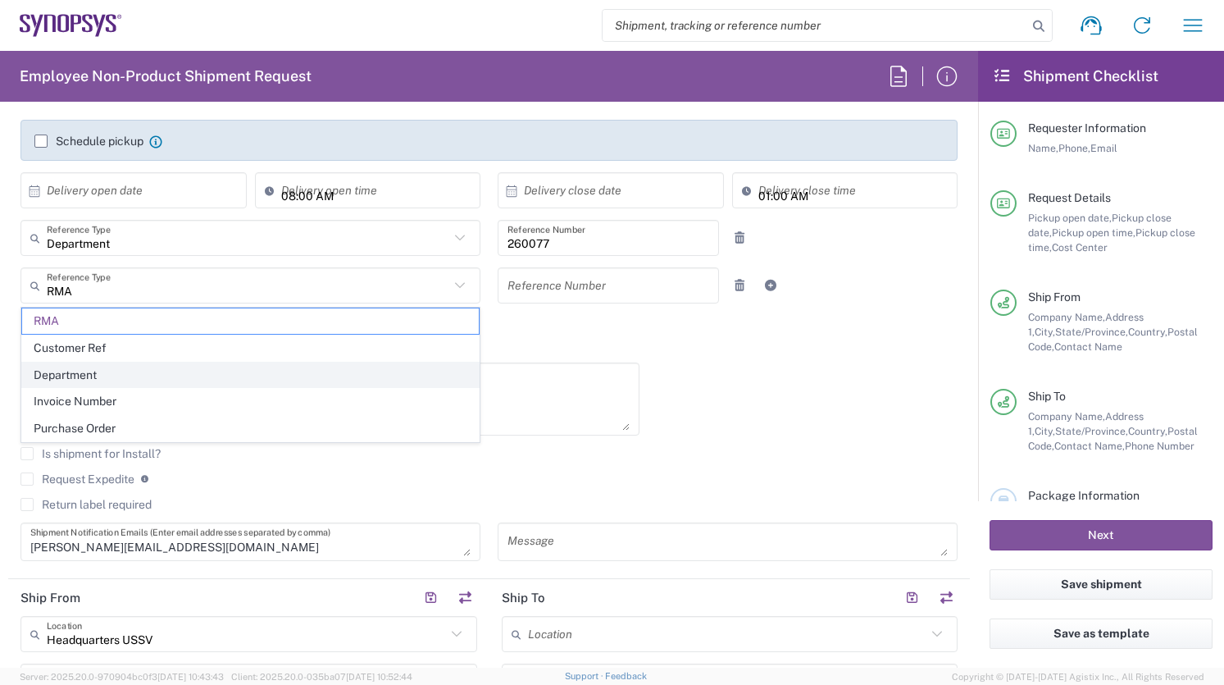
click at [420, 379] on span "Department" at bounding box center [250, 374] width 457 height 25
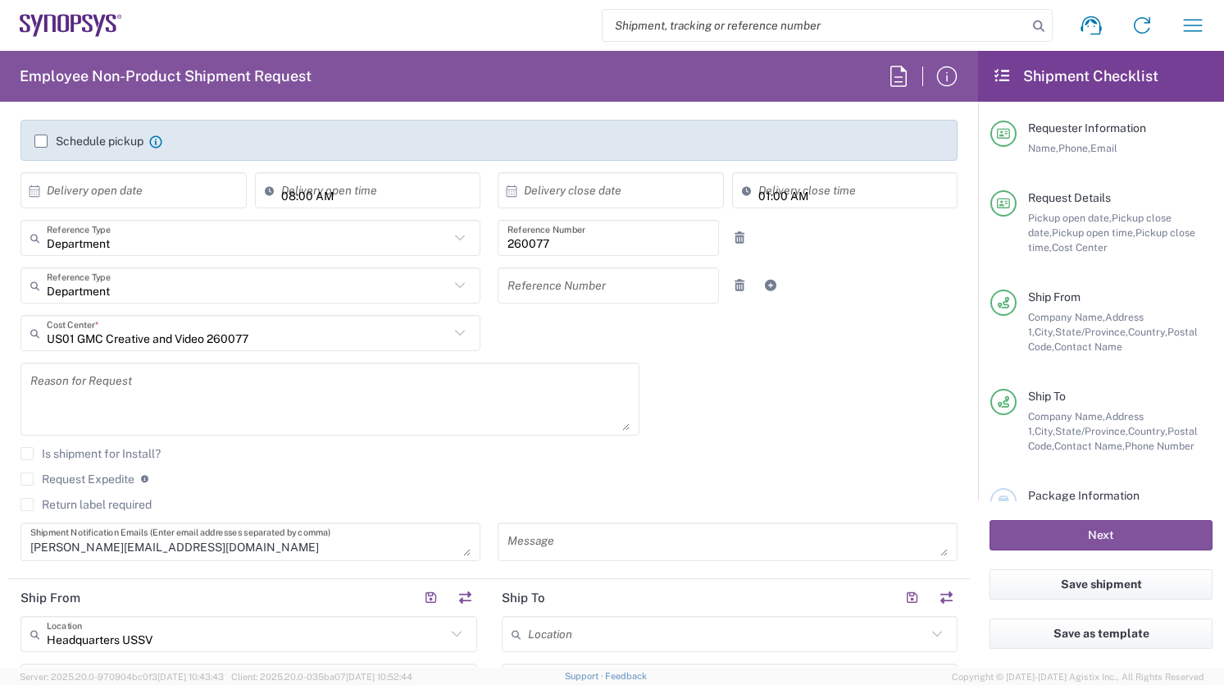
click at [457, 285] on icon at bounding box center [460, 285] width 10 height 6
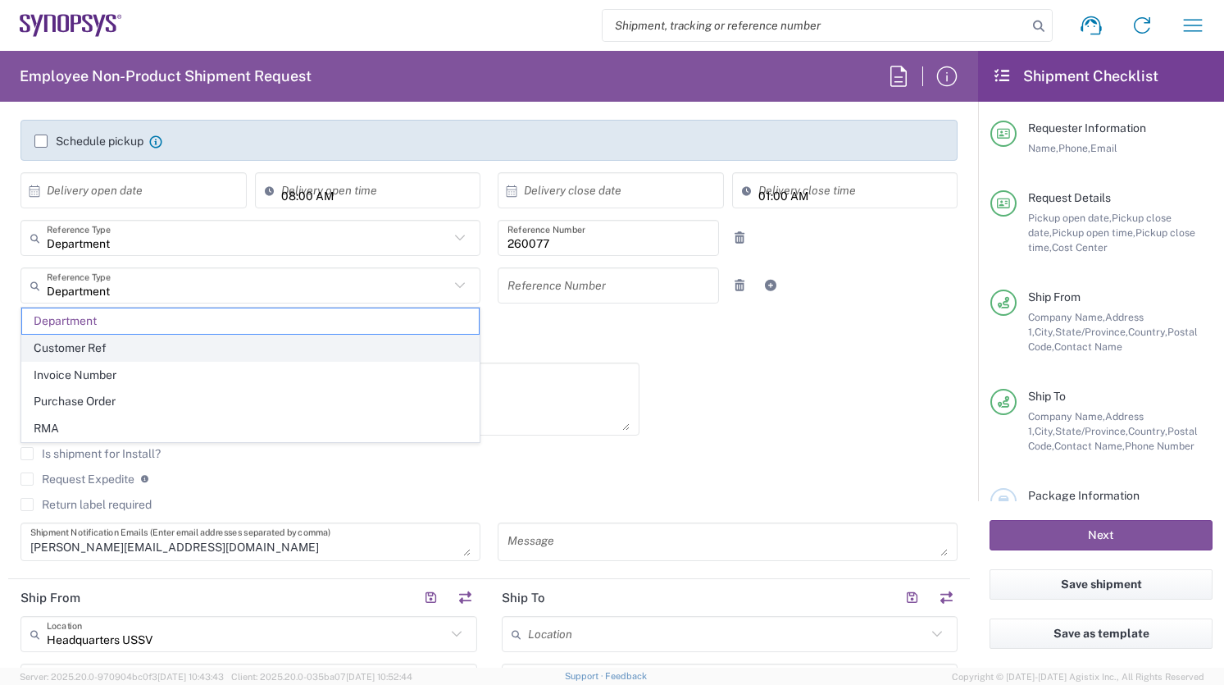
click at [430, 343] on span "Customer Ref" at bounding box center [250, 347] width 457 height 25
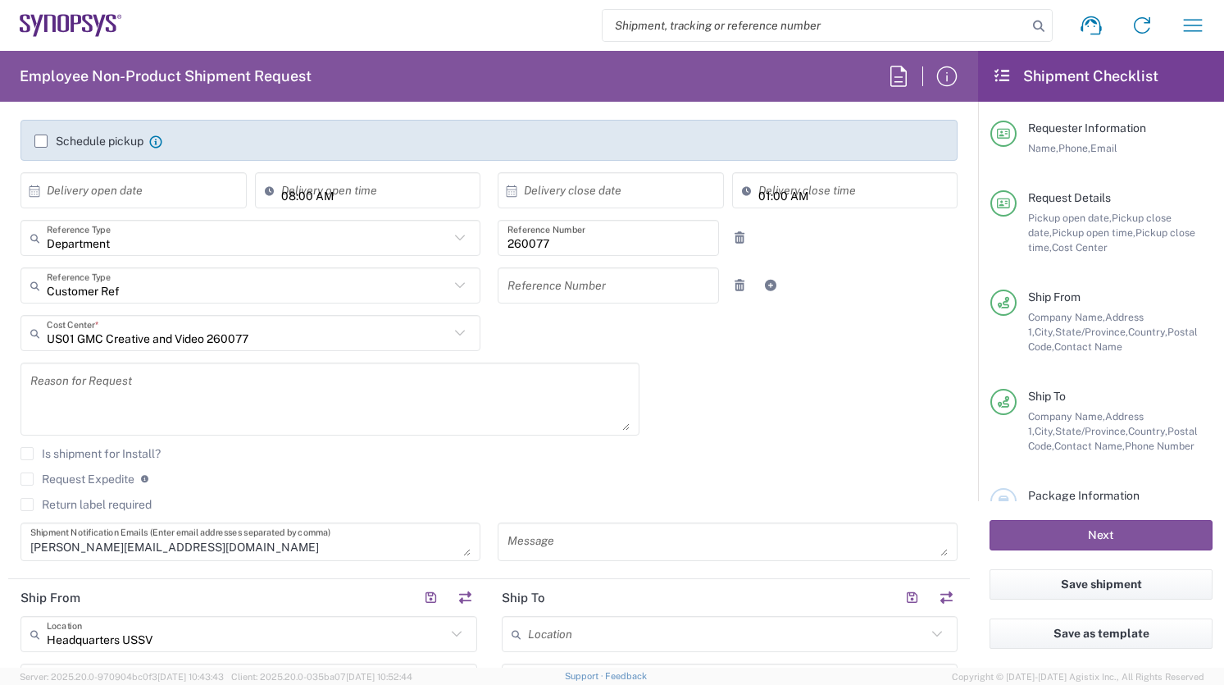
click at [462, 287] on icon at bounding box center [459, 285] width 21 height 21
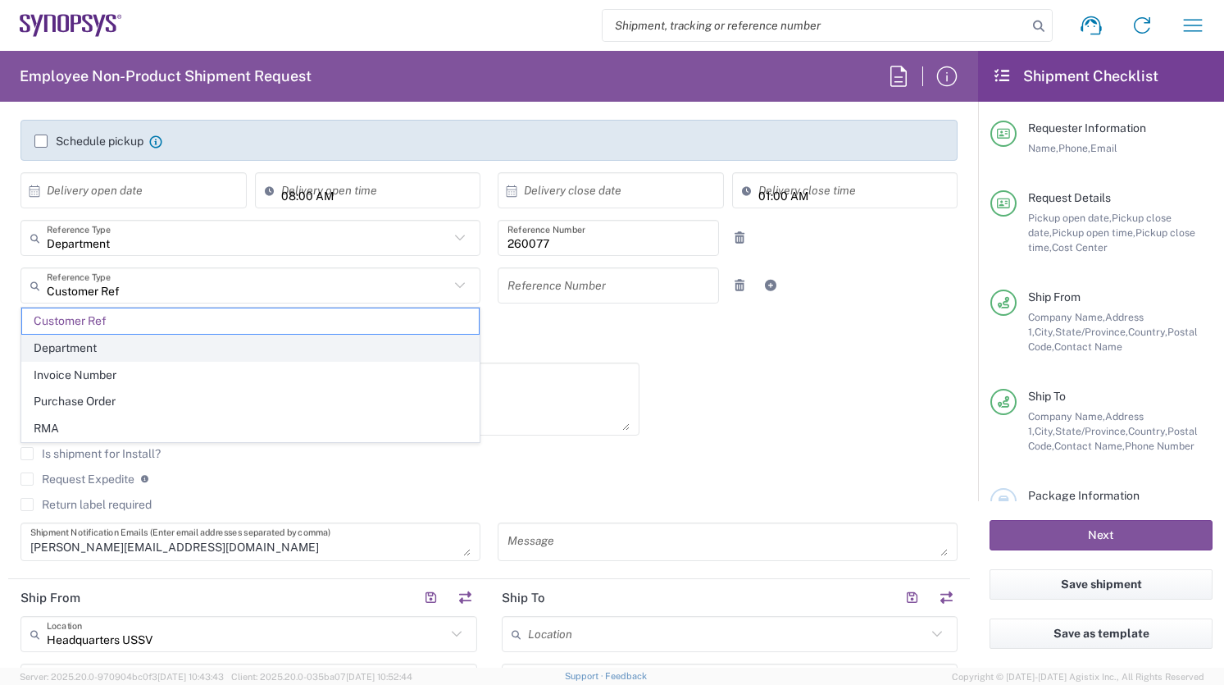
click at [435, 346] on span "Department" at bounding box center [250, 347] width 457 height 25
type input "Department"
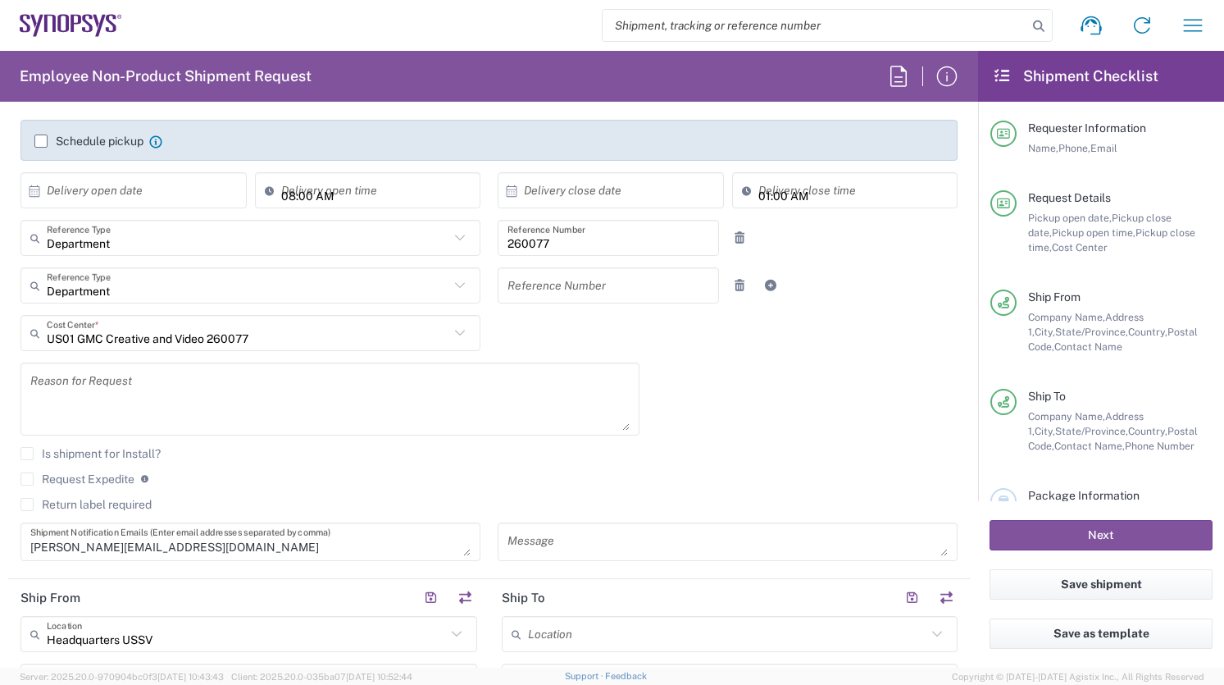
click at [645, 401] on div "Reason for Request" at bounding box center [330, 404] width 636 height 84
click at [460, 335] on icon at bounding box center [459, 332] width 21 height 21
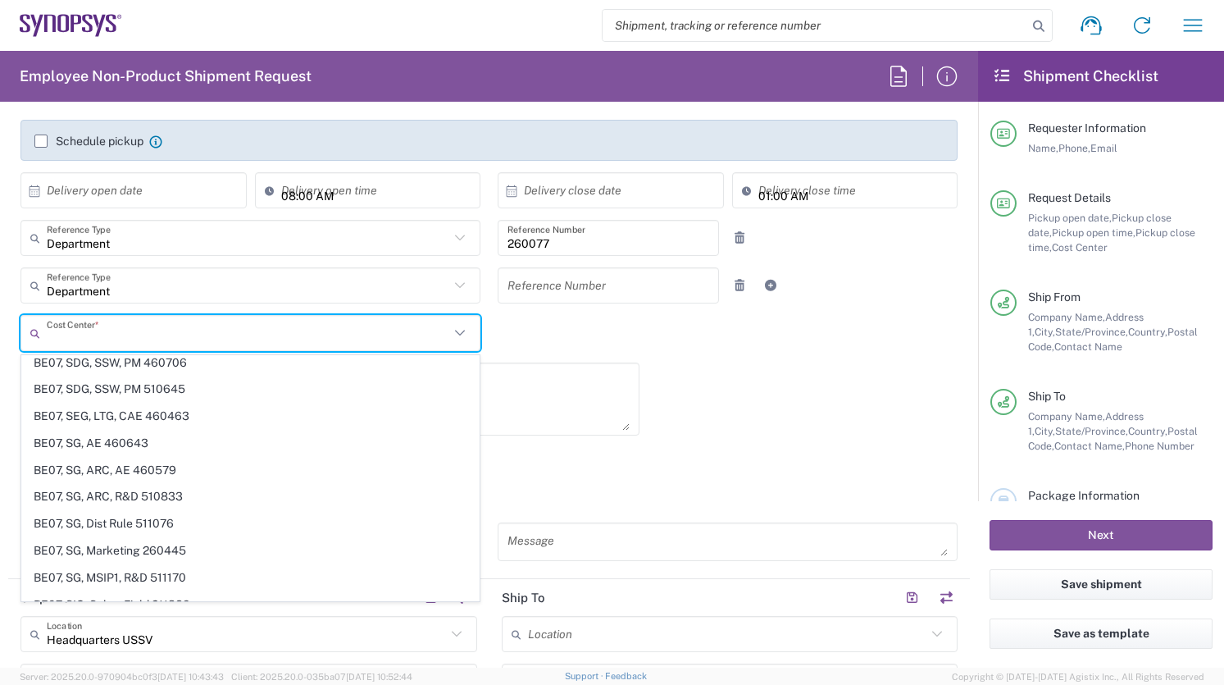
scroll to position [4314, 0]
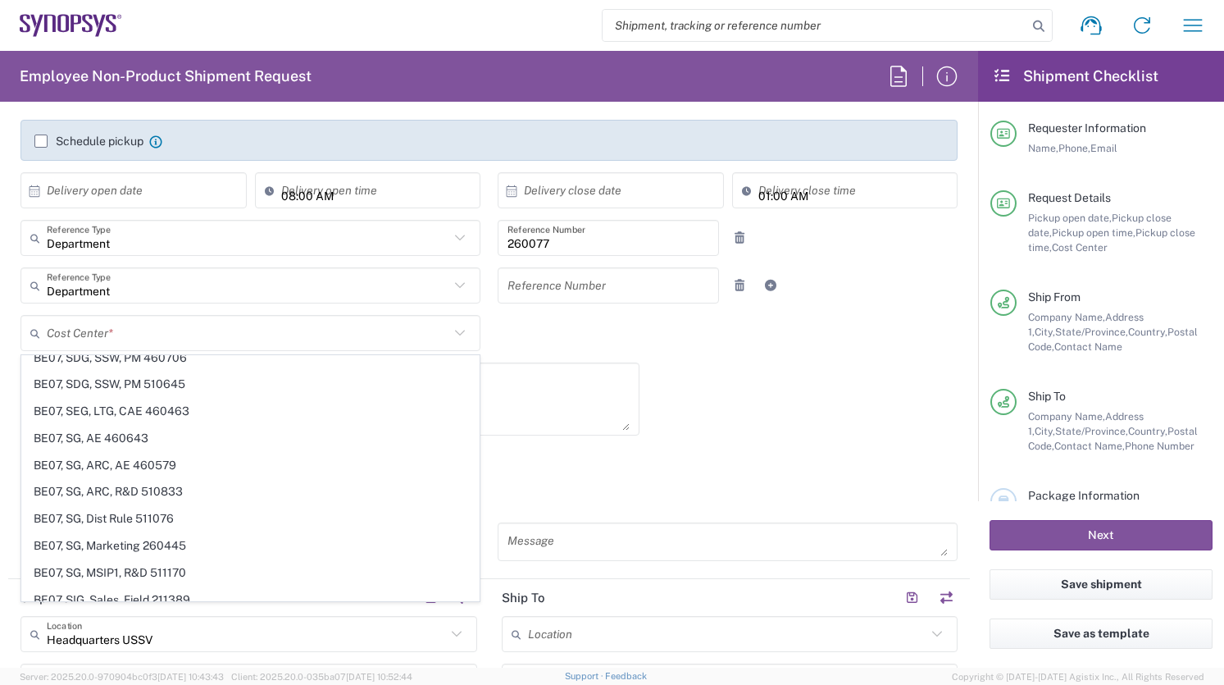
click at [737, 399] on div "10/06/2025 × Pickup open date * Cancel Apply 11:00 AM Pickup open time * 10/06/…" at bounding box center [489, 322] width 954 height 500
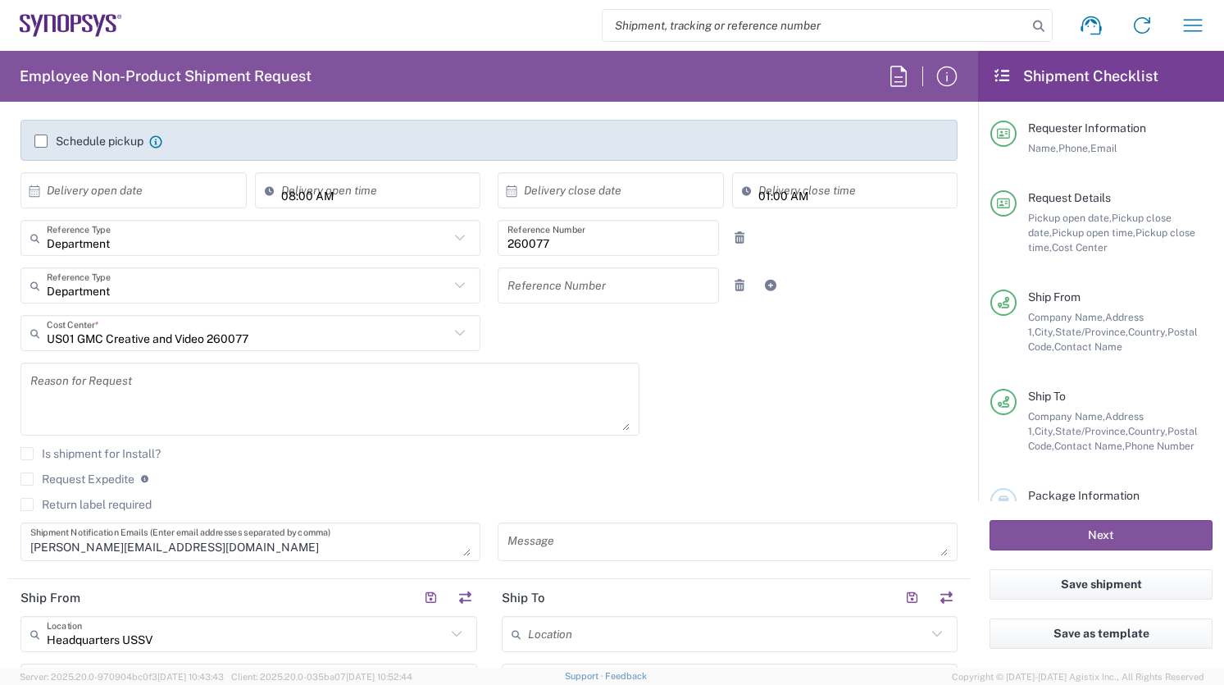
click at [461, 335] on icon at bounding box center [459, 332] width 21 height 21
type input "US01 GMC Creative and Video 260077"
click at [461, 335] on icon at bounding box center [459, 332] width 21 height 21
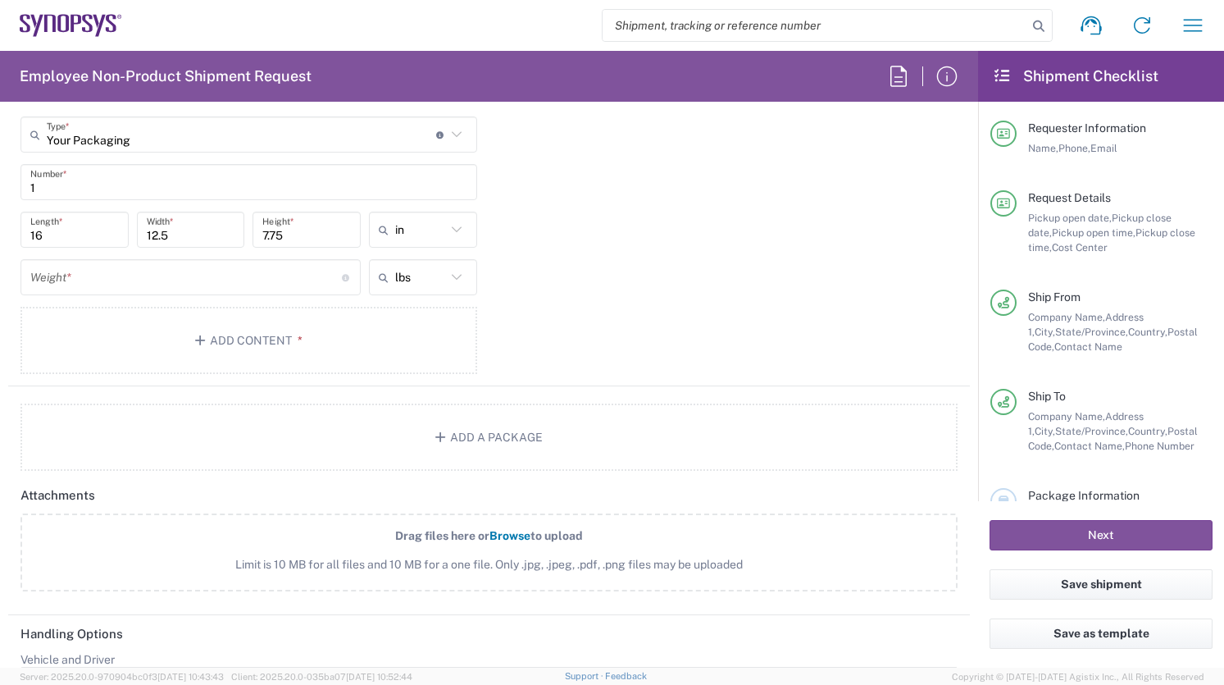
scroll to position [1533, 0]
click at [302, 341] on button "Add Content *" at bounding box center [248, 341] width 457 height 67
type input "US01 GMC Creative and Video 260077"
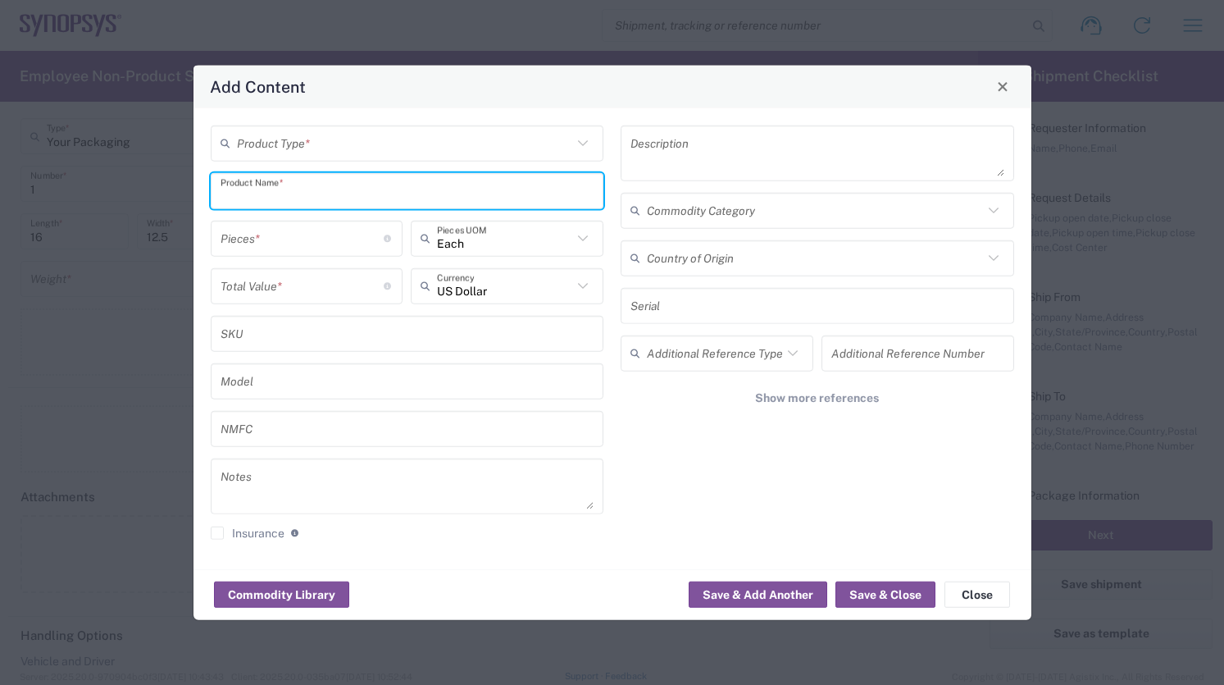
click at [399, 199] on input "text" at bounding box center [408, 190] width 374 height 29
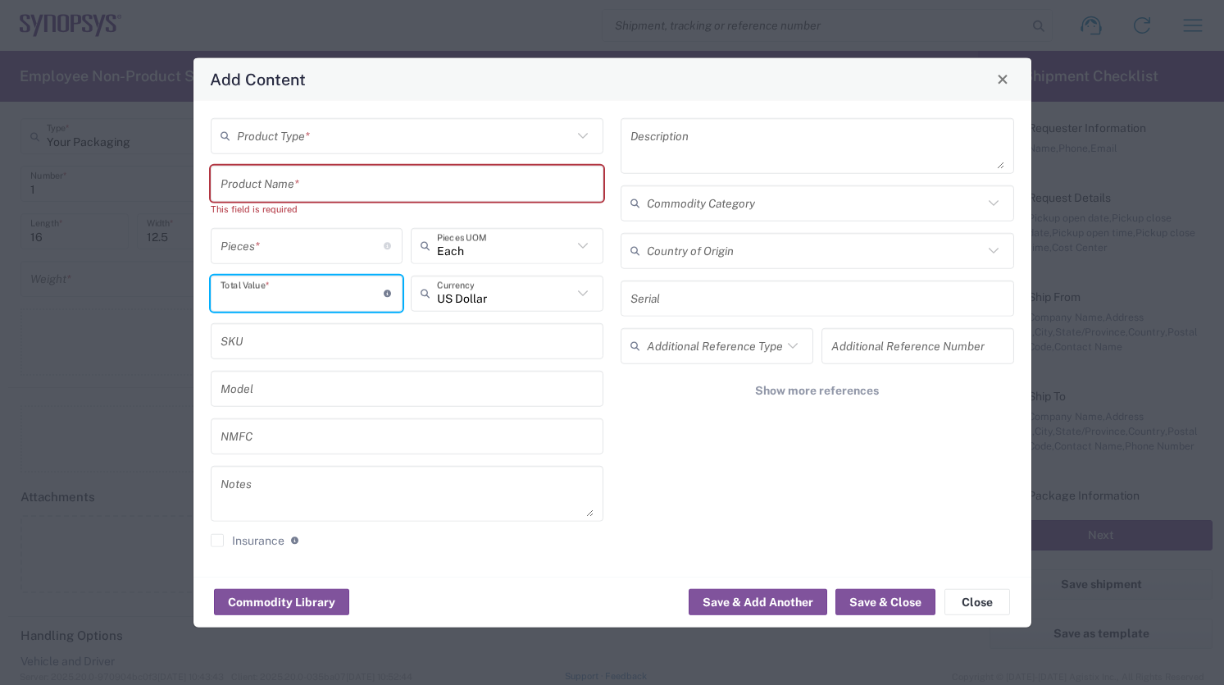
click at [352, 282] on input "number" at bounding box center [303, 293] width 164 height 29
type input "1"
click at [372, 178] on input "text" at bounding box center [408, 183] width 374 height 29
click at [543, 128] on input "text" at bounding box center [405, 135] width 336 height 29
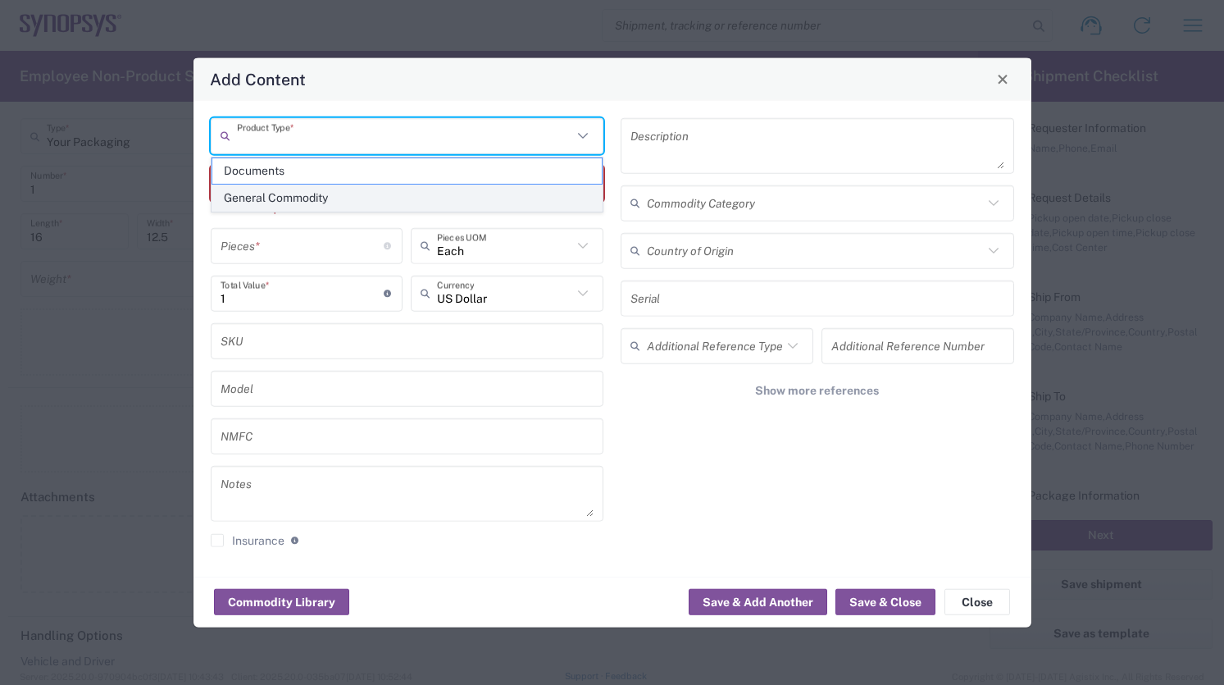
click at [549, 199] on span "General Commodity" at bounding box center [407, 197] width 390 height 25
type input "General Commodity"
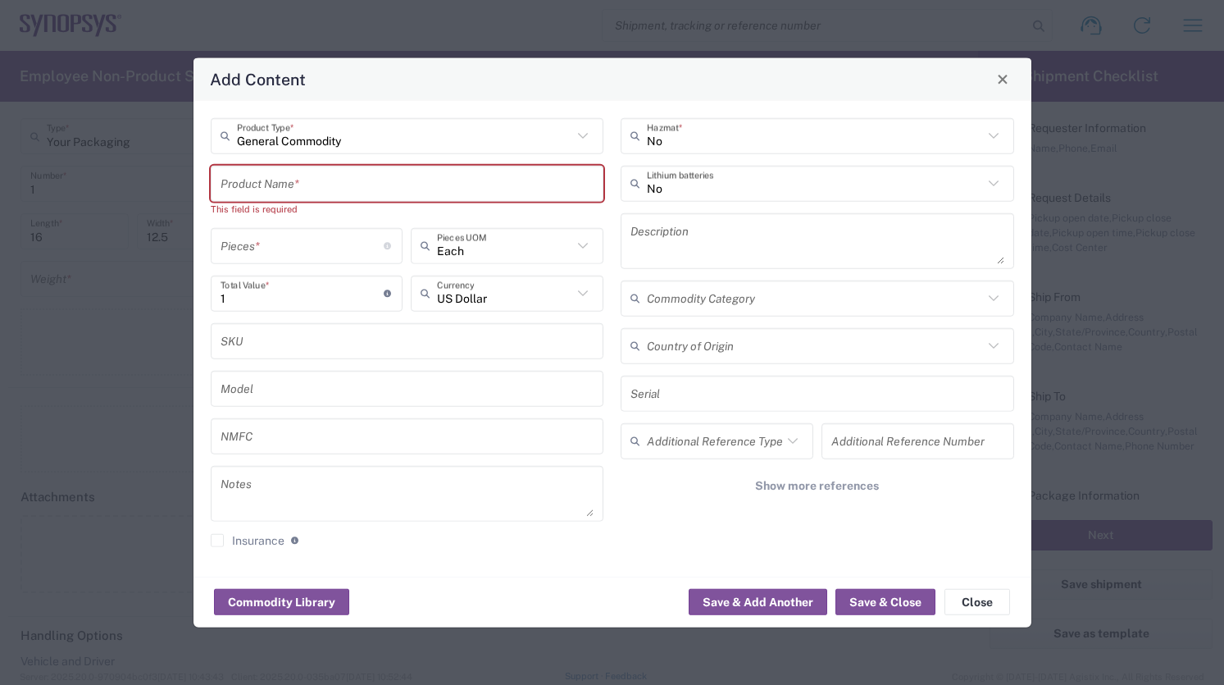
click at [813, 80] on div "Add Content" at bounding box center [613, 78] width 838 height 43
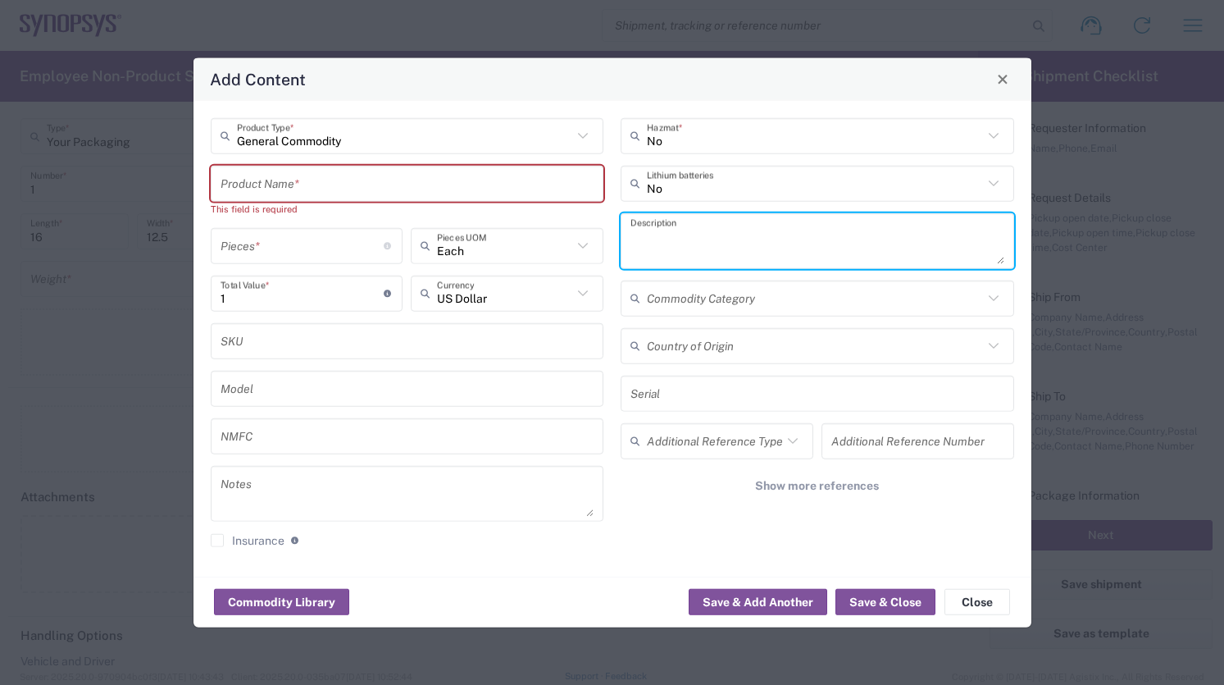
click at [790, 235] on textarea at bounding box center [818, 240] width 374 height 46
click at [893, 185] on input "text" at bounding box center [815, 183] width 336 height 29
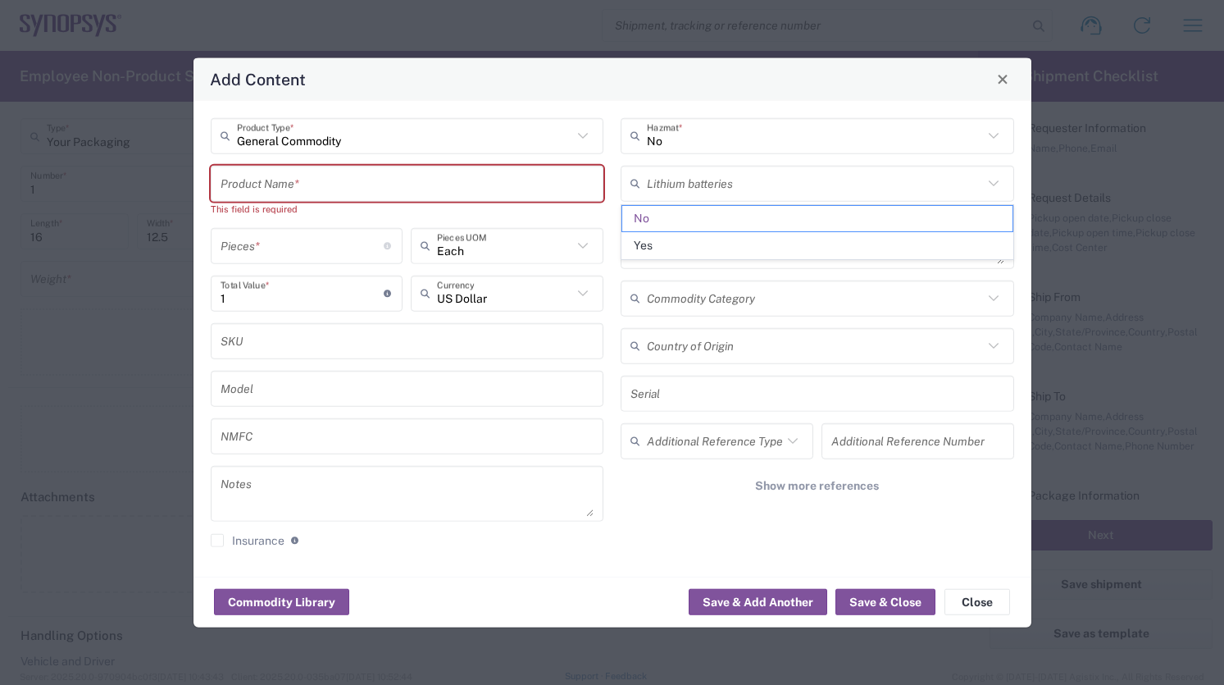
click at [608, 106] on div "General Commodity Product Type * Product Name * This field is required Pieces *…" at bounding box center [613, 338] width 838 height 476
type input "No"
click at [678, 234] on textarea at bounding box center [818, 240] width 374 height 46
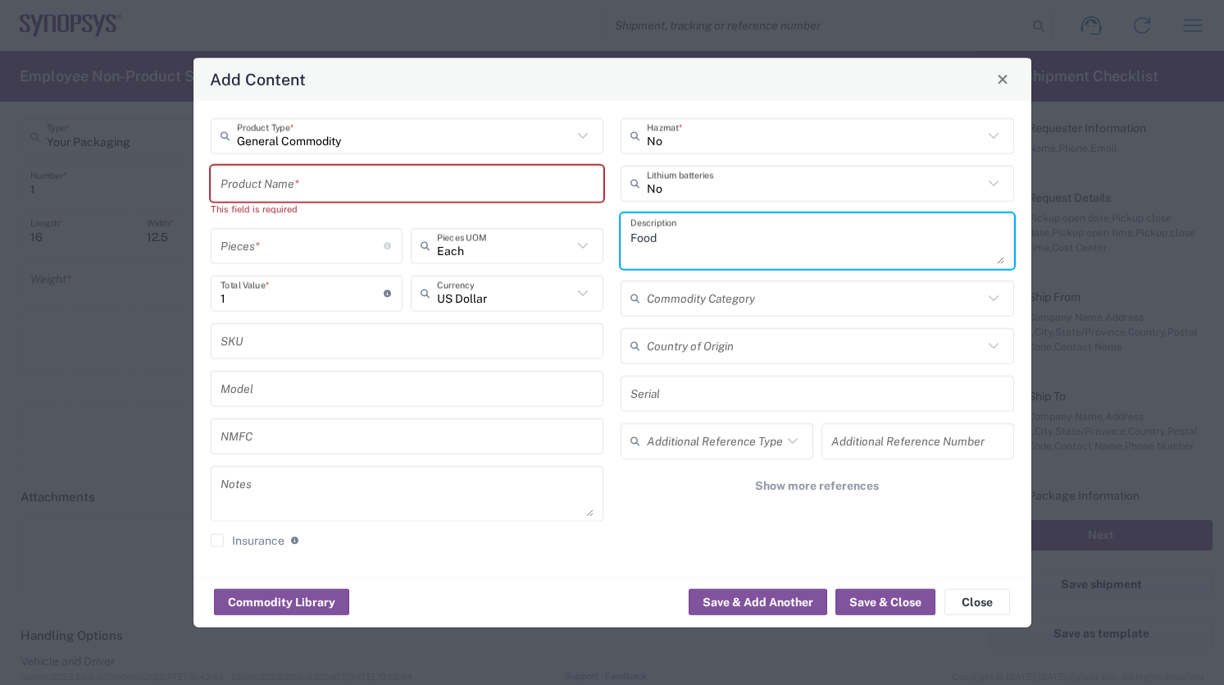
type textarea "Food"
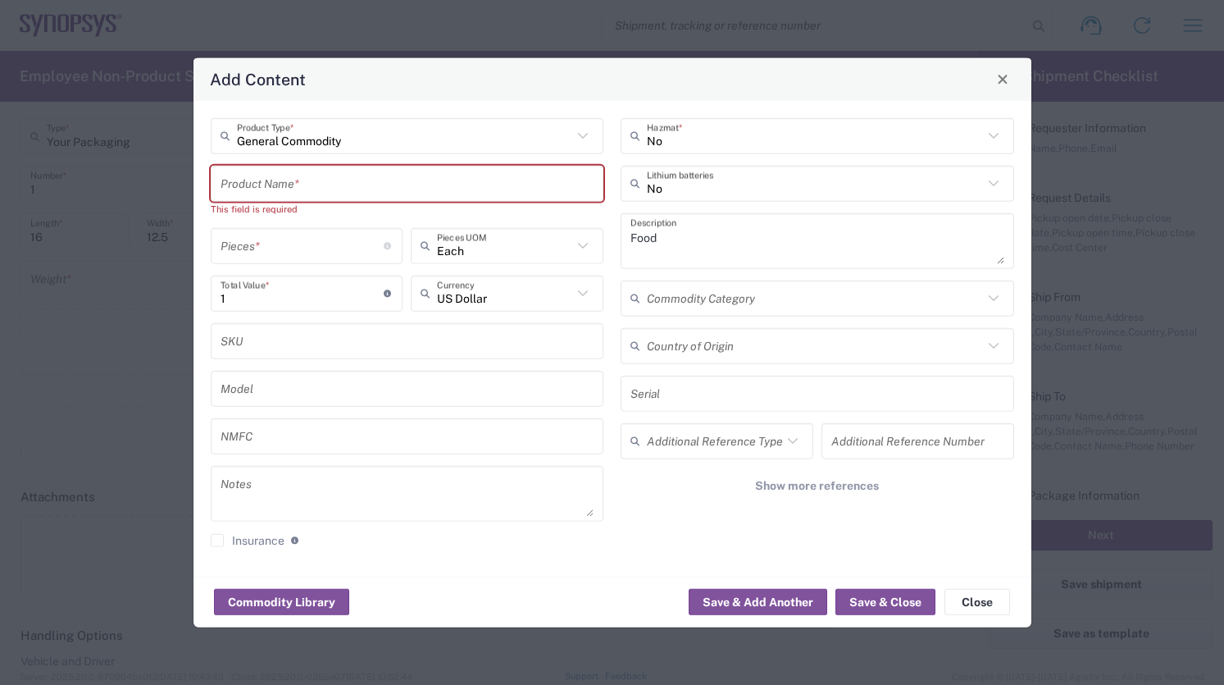
click at [614, 287] on div "No Hazmat * No Lithium batteries Food Description Commodity Category Country of…" at bounding box center [818, 337] width 411 height 441
click at [652, 302] on input "text" at bounding box center [815, 298] width 336 height 29
click at [603, 391] on div "Model" at bounding box center [408, 388] width 394 height 36
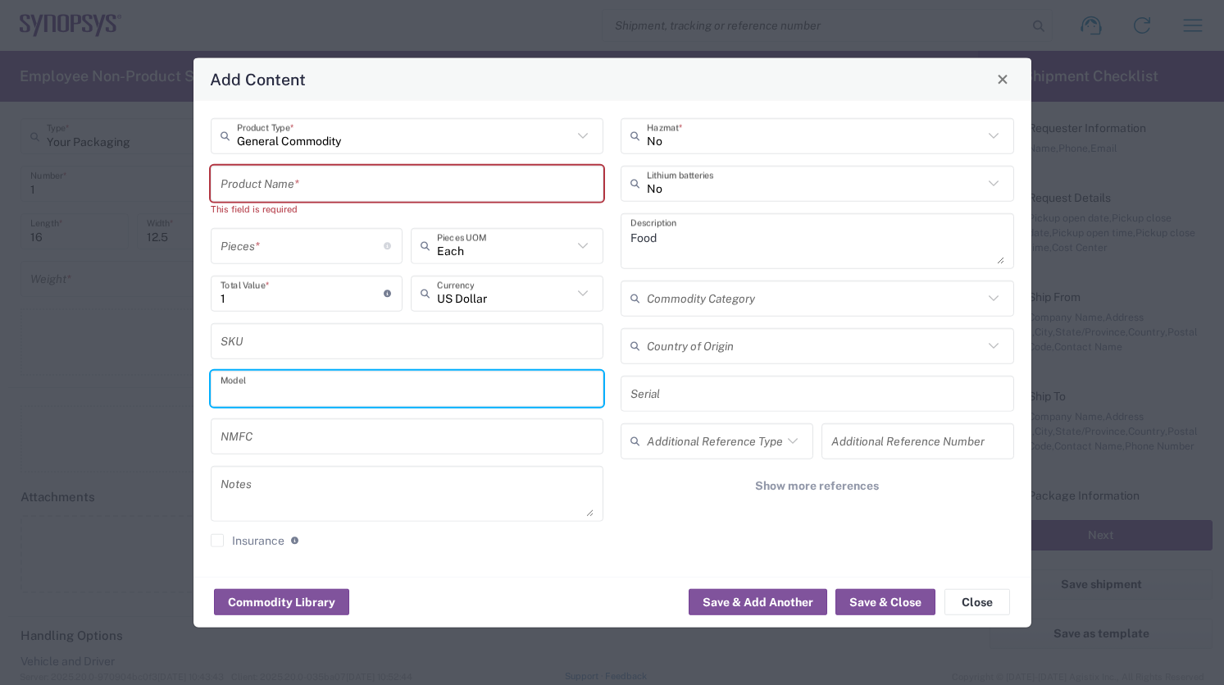
click at [676, 351] on input "text" at bounding box center [815, 345] width 336 height 29
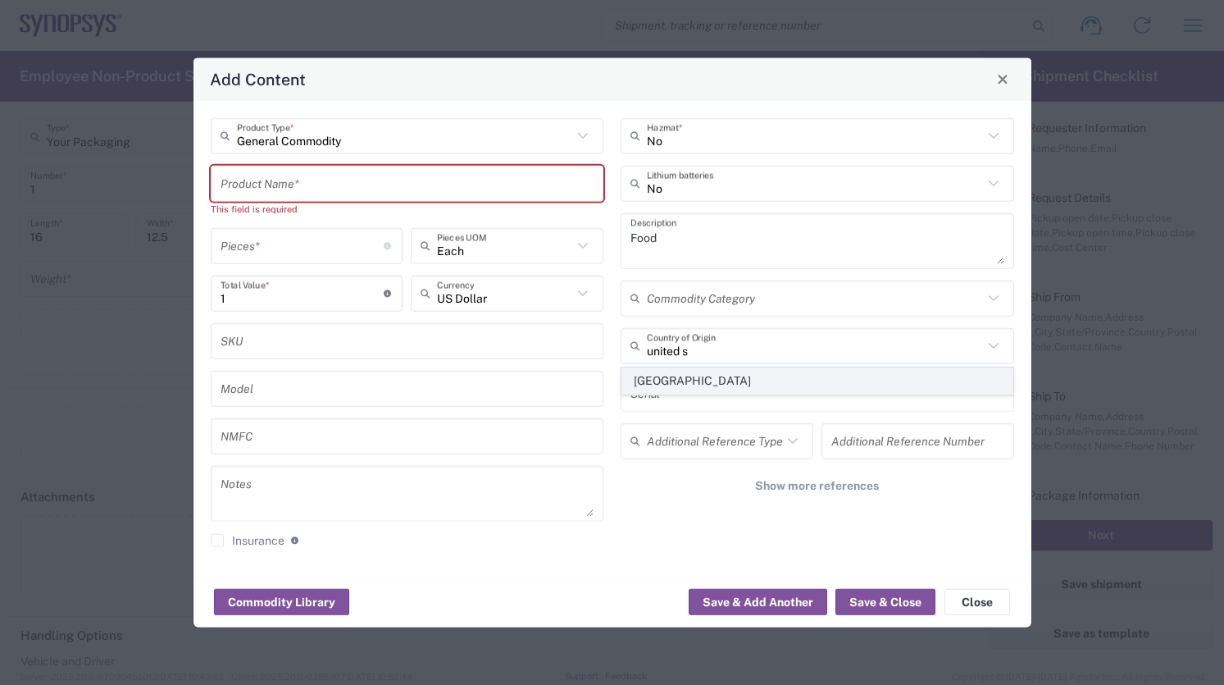
click at [720, 388] on span "[GEOGRAPHIC_DATA]" at bounding box center [817, 380] width 390 height 25
type input "[GEOGRAPHIC_DATA]"
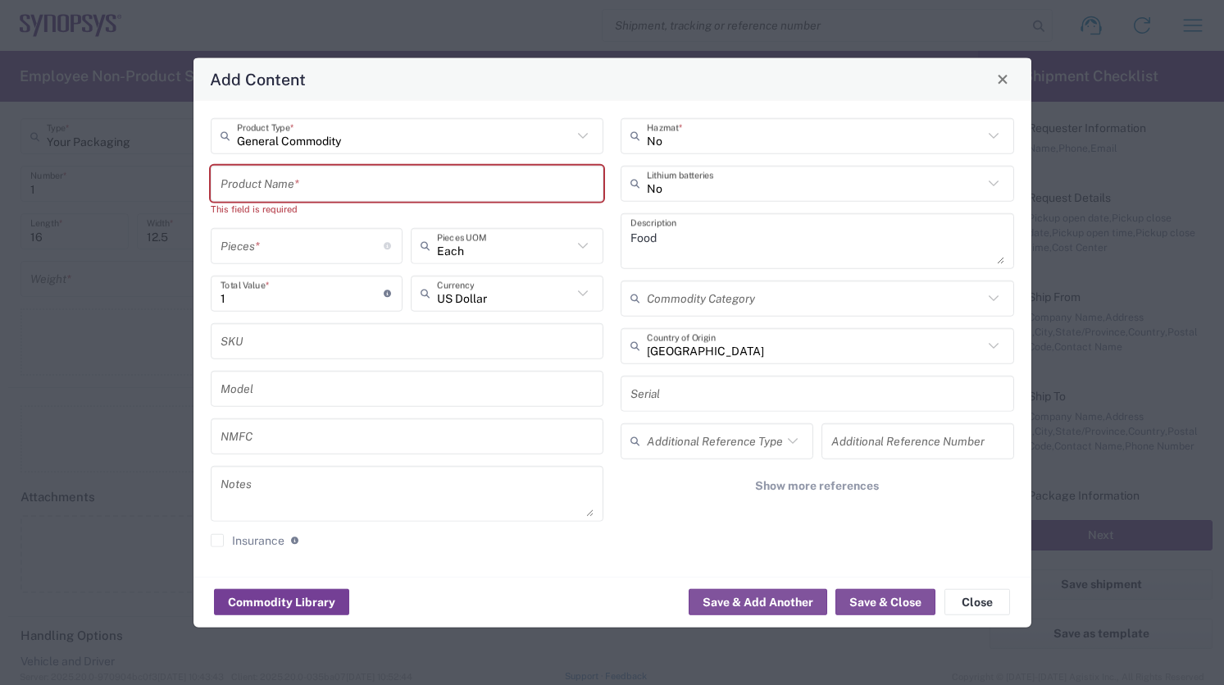
click at [266, 604] on button "Commodity Library" at bounding box center [281, 602] width 135 height 26
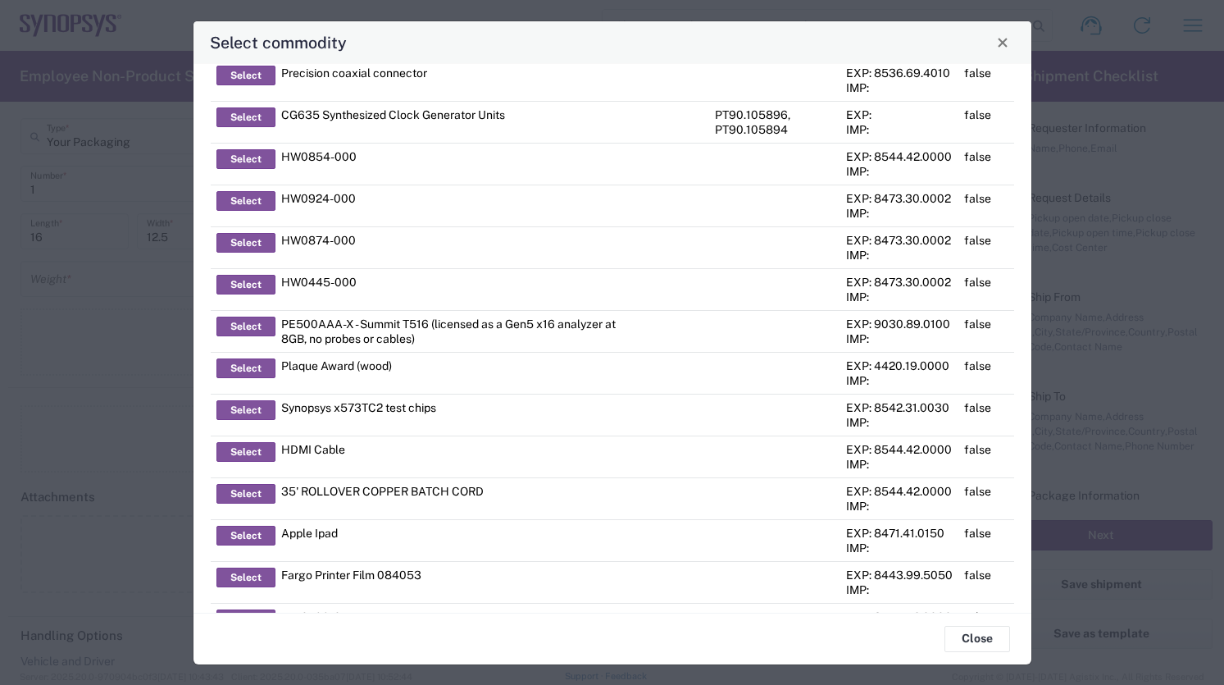
scroll to position [849, 0]
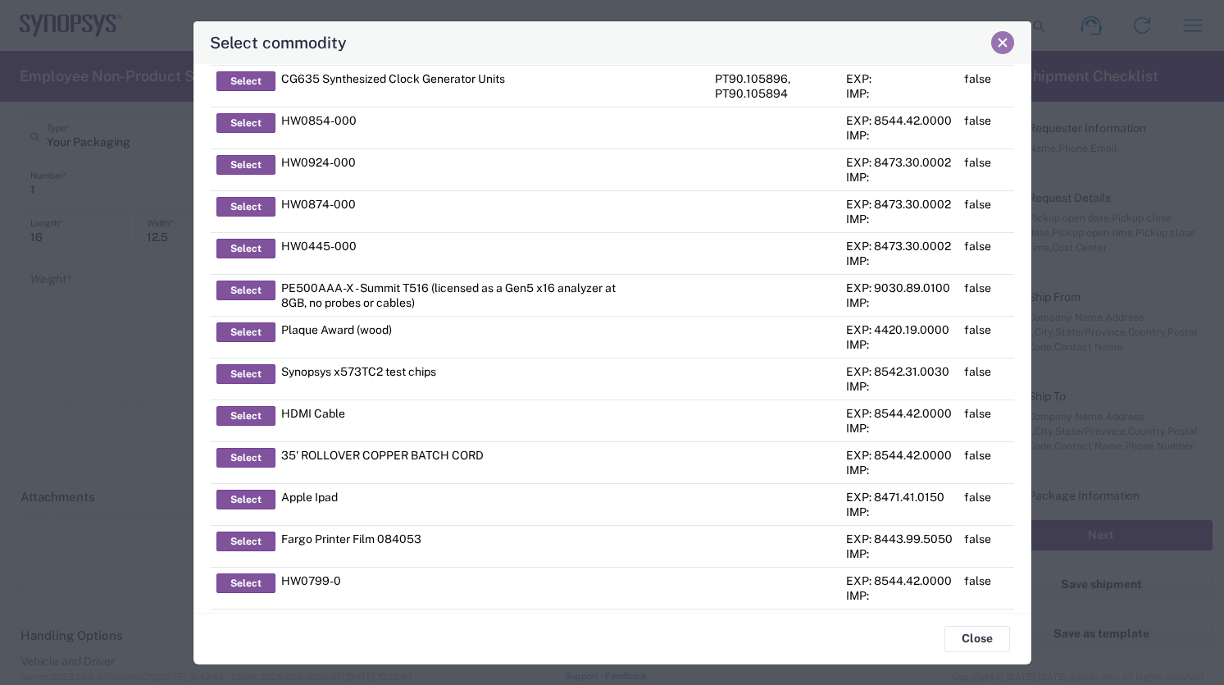
click at [1007, 44] on span "Close" at bounding box center [1002, 42] width 11 height 11
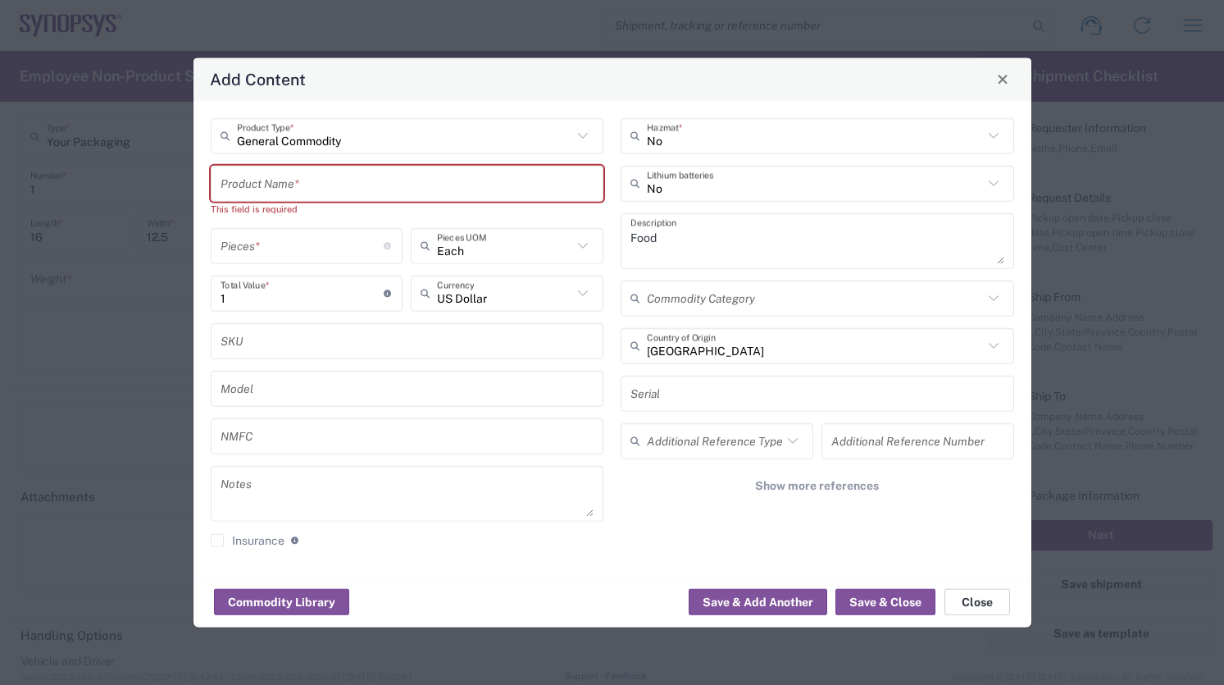
click at [986, 594] on button "Close" at bounding box center [978, 602] width 66 height 26
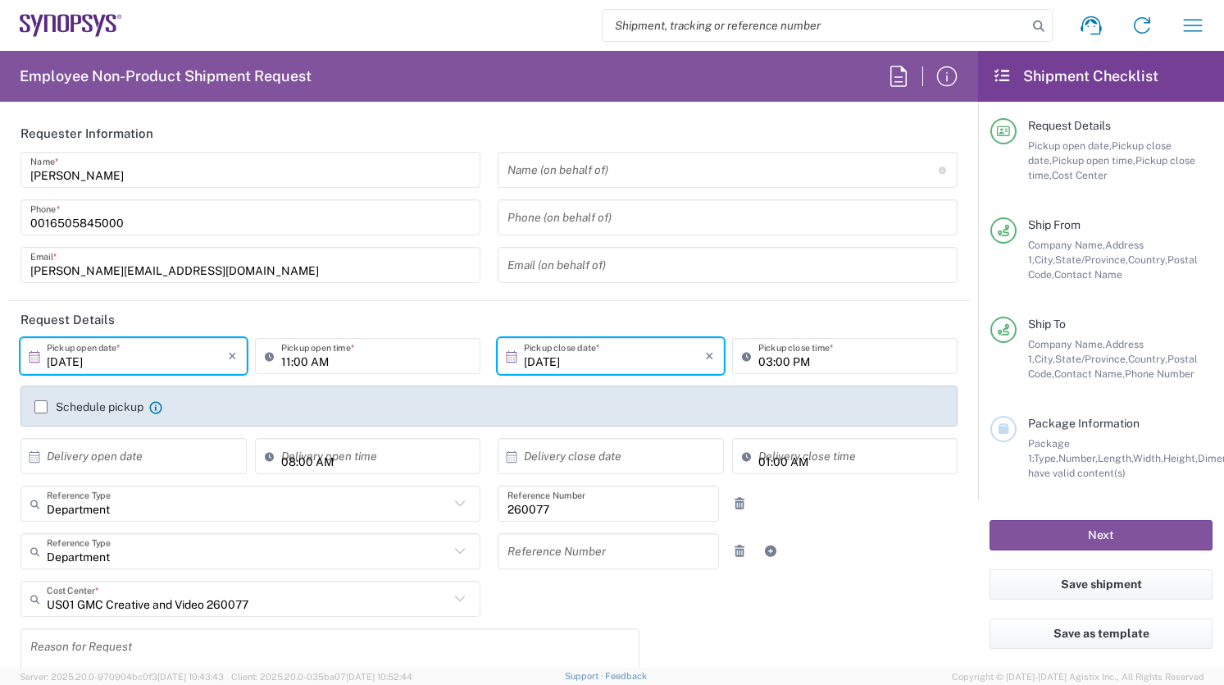
scroll to position [86, 0]
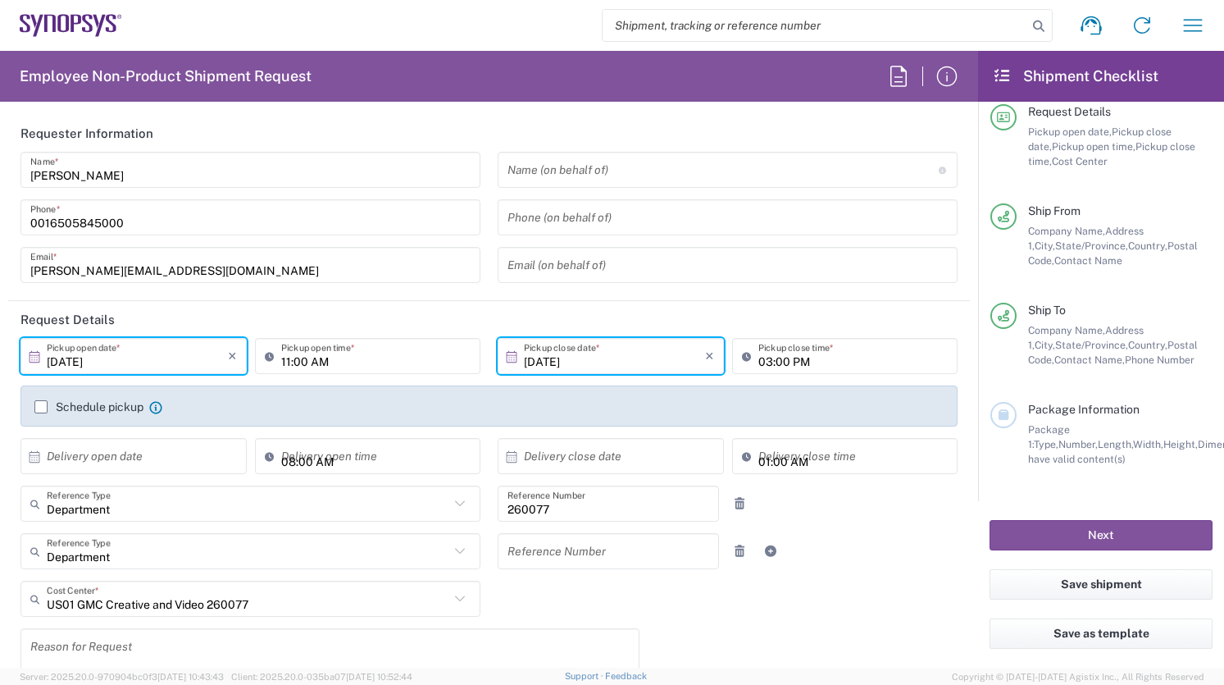
click at [1070, 426] on span "Package 1:" at bounding box center [1049, 436] width 42 height 27
click at [993, 421] on div at bounding box center [1004, 415] width 26 height 26
click at [998, 419] on icon at bounding box center [1003, 414] width 15 height 11
click at [1058, 412] on span "Package Information" at bounding box center [1084, 409] width 112 height 13
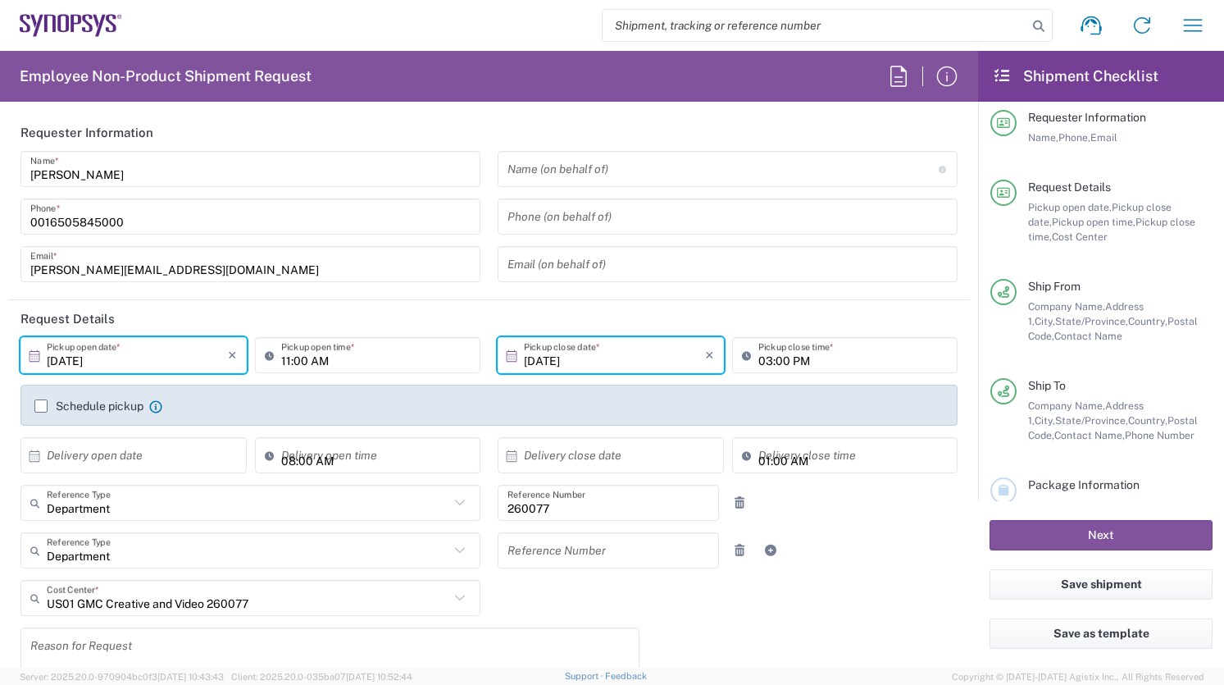
scroll to position [0, 0]
click at [1105, 586] on button "Save shipment" at bounding box center [1101, 584] width 223 height 30
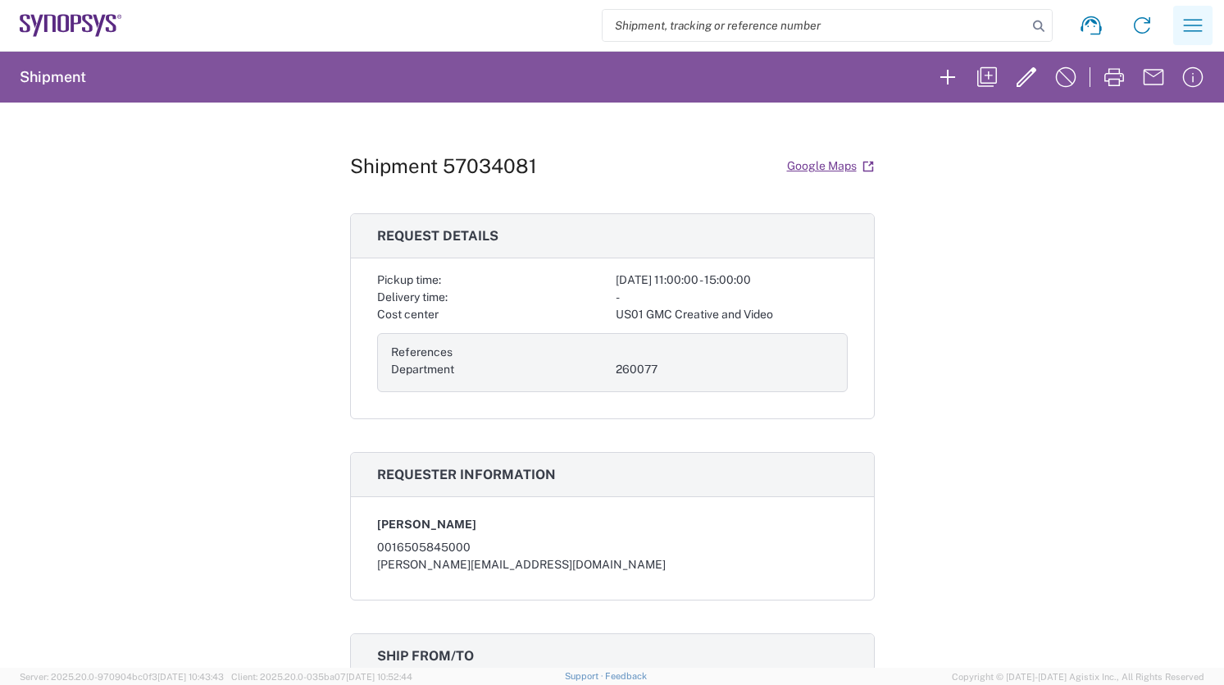
click at [1187, 25] on icon "button" at bounding box center [1193, 25] width 19 height 12
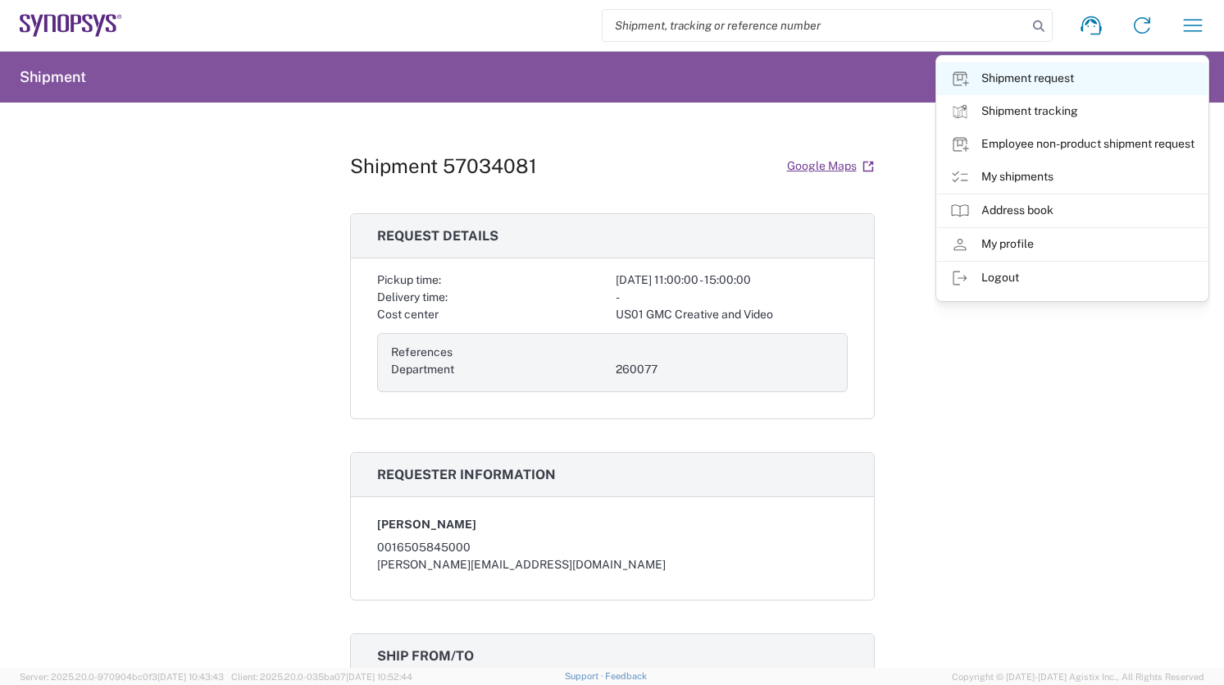
click at [1056, 75] on link "Shipment request" at bounding box center [1072, 78] width 271 height 33
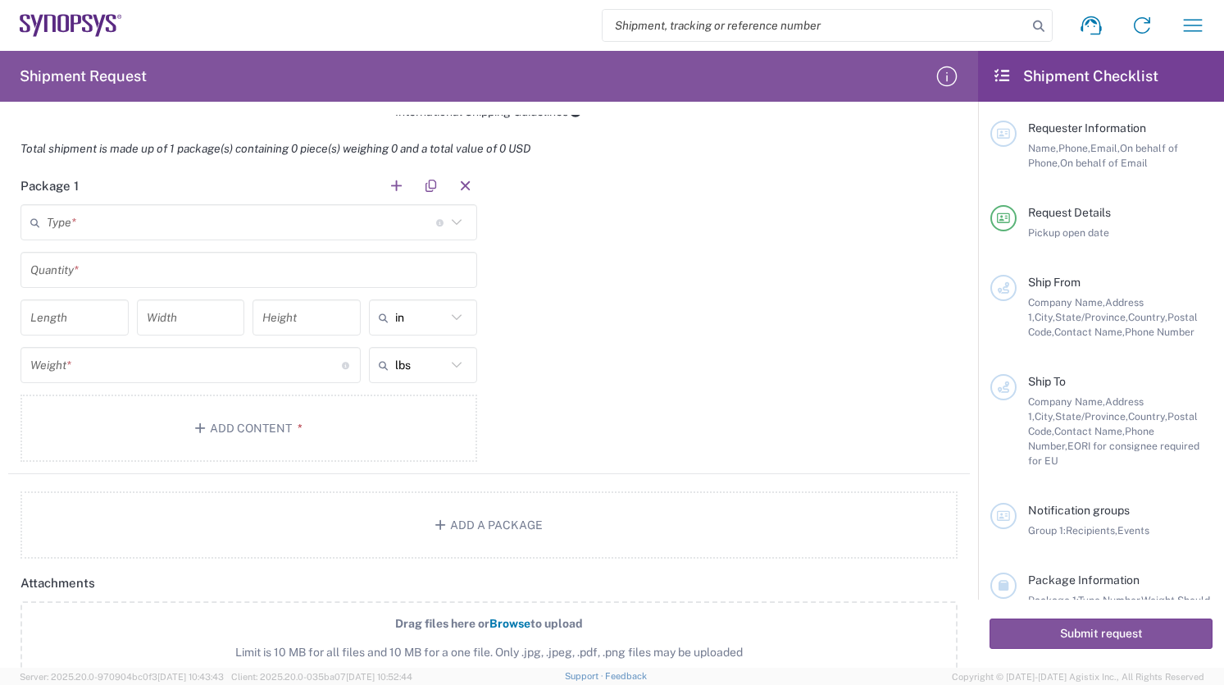
scroll to position [1295, 0]
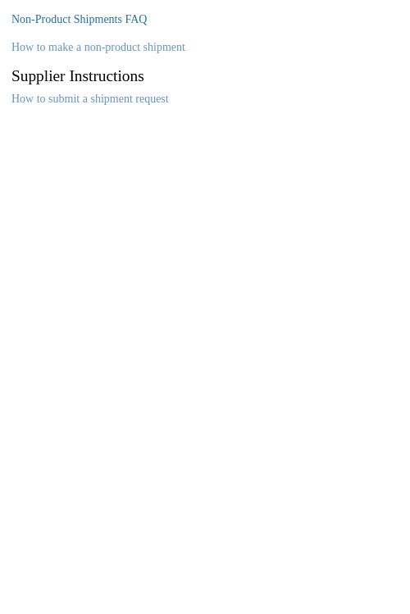
click at [98, 20] on link "Non-Product Shipments FAQ" at bounding box center [78, 19] width 135 height 12
click at [43, 48] on link "How to make a non-product shipment" at bounding box center [98, 47] width 174 height 12
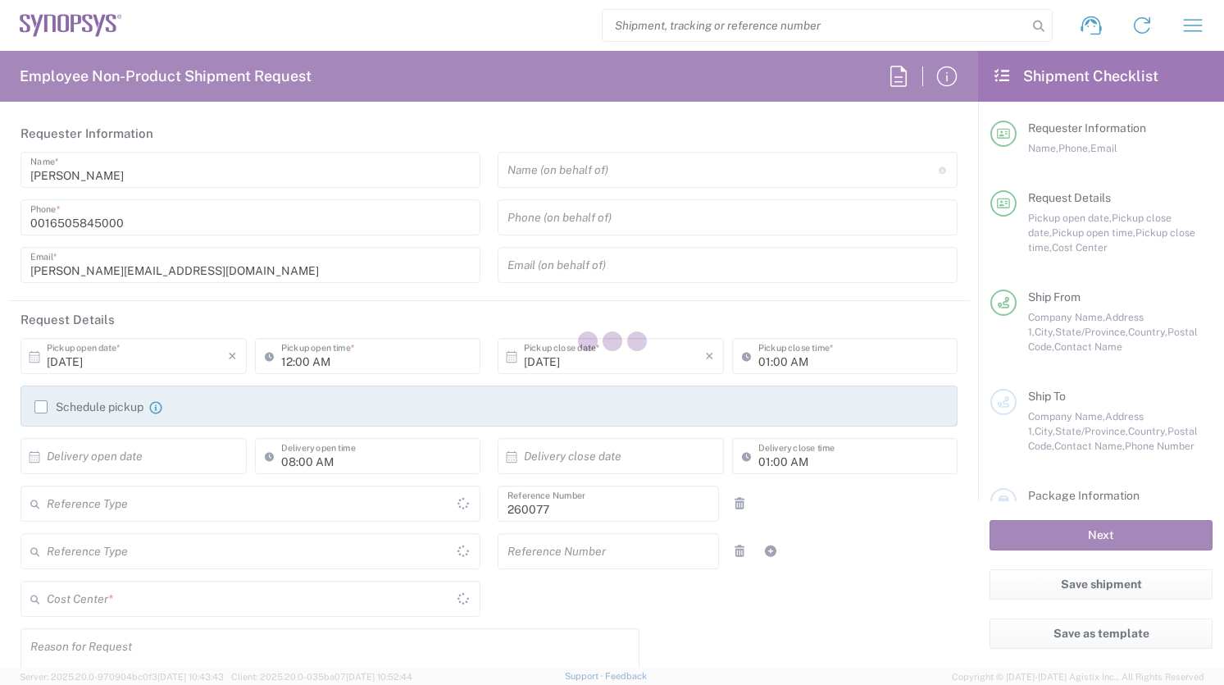
type input "Department"
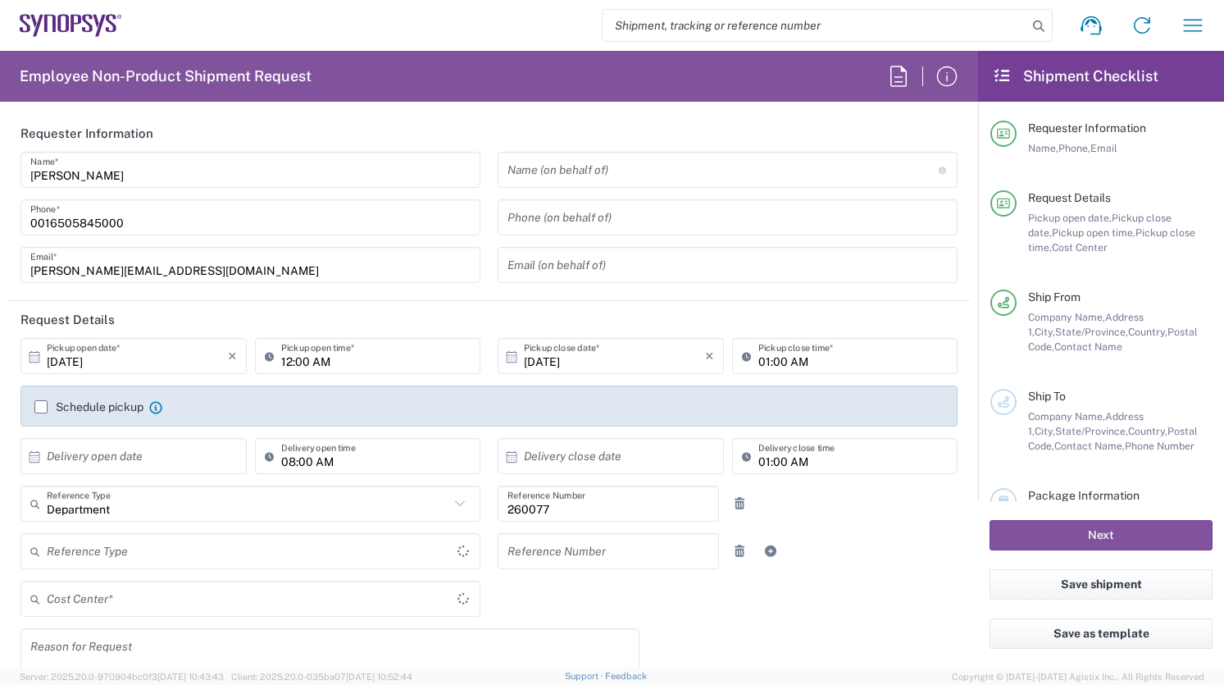
type input "Delivered at Place"
type input "US01 GMC Creative and Video 260077"
type input "[US_STATE]"
type input "[GEOGRAPHIC_DATA]"
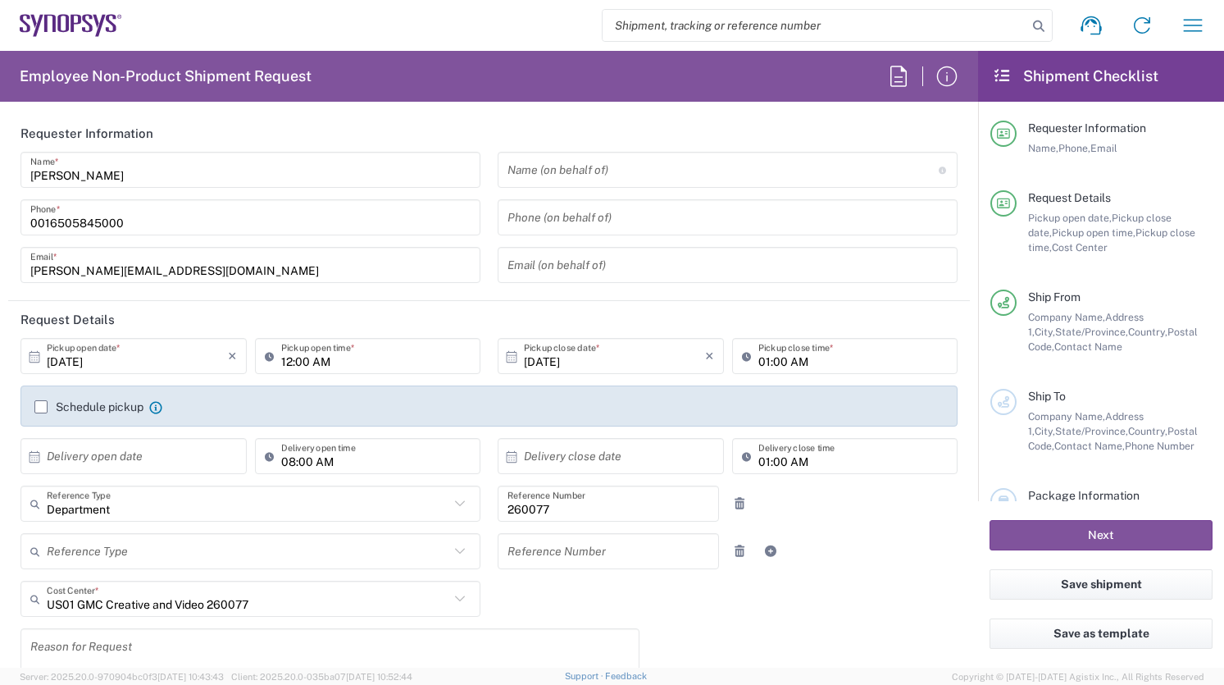
type input "Headquarters USSV"
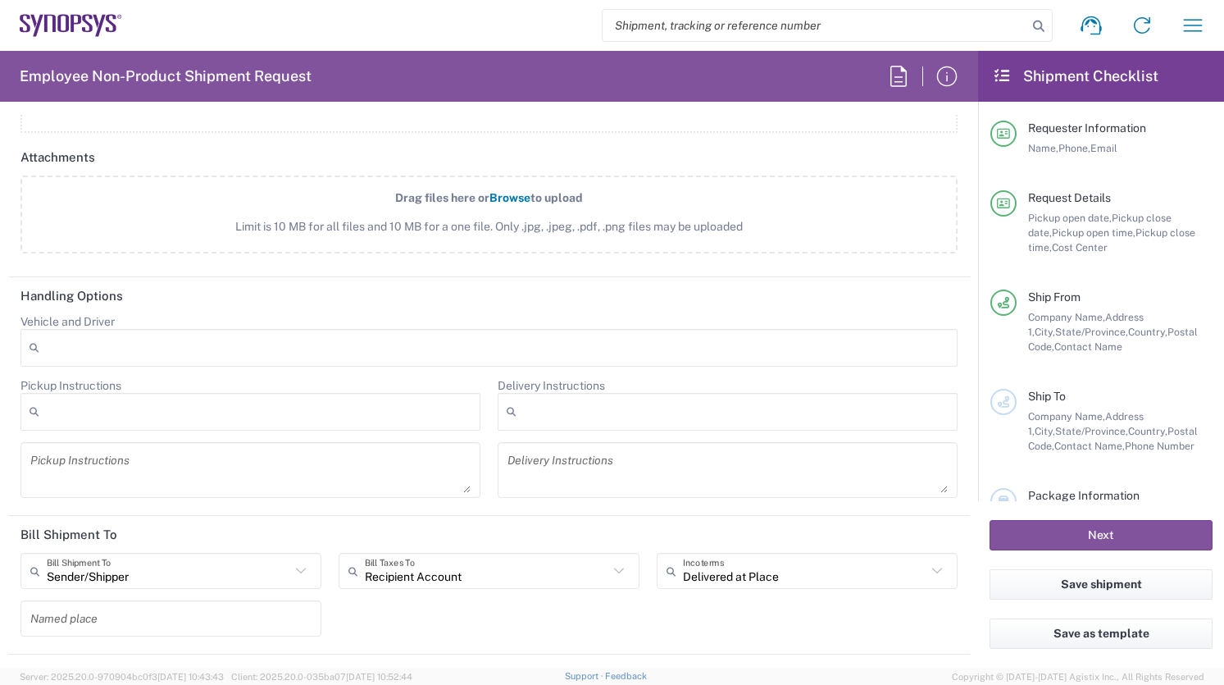
scroll to position [1965, 0]
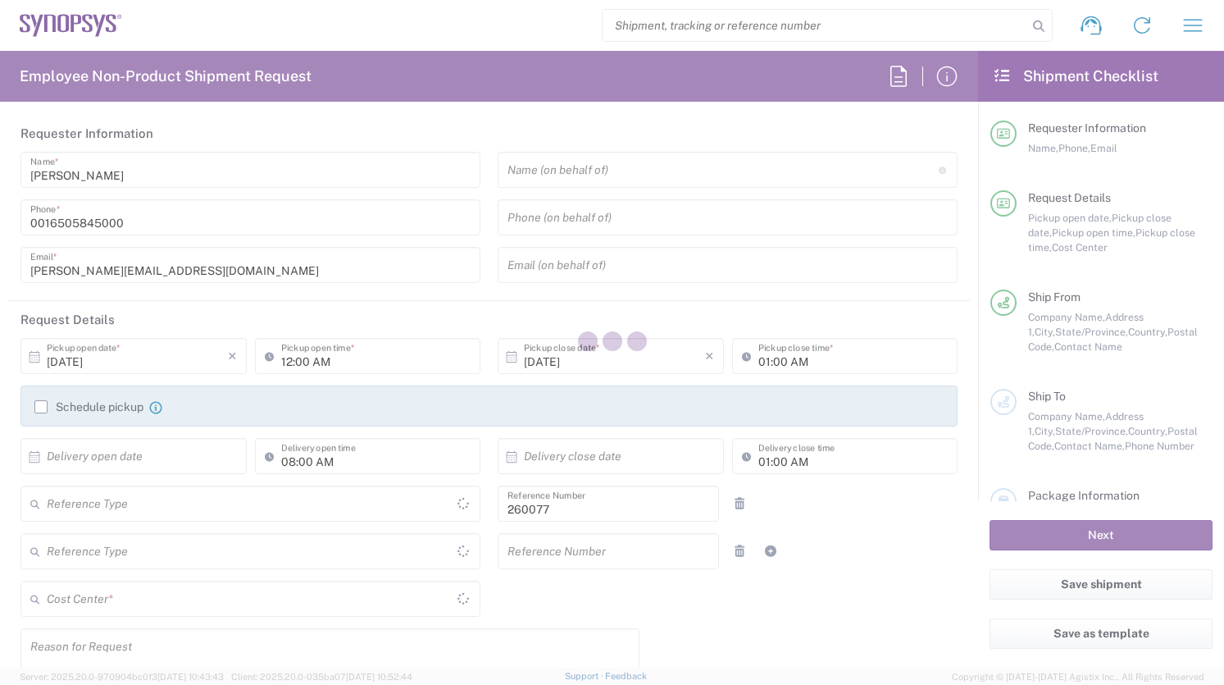
type input "Delivered at Place"
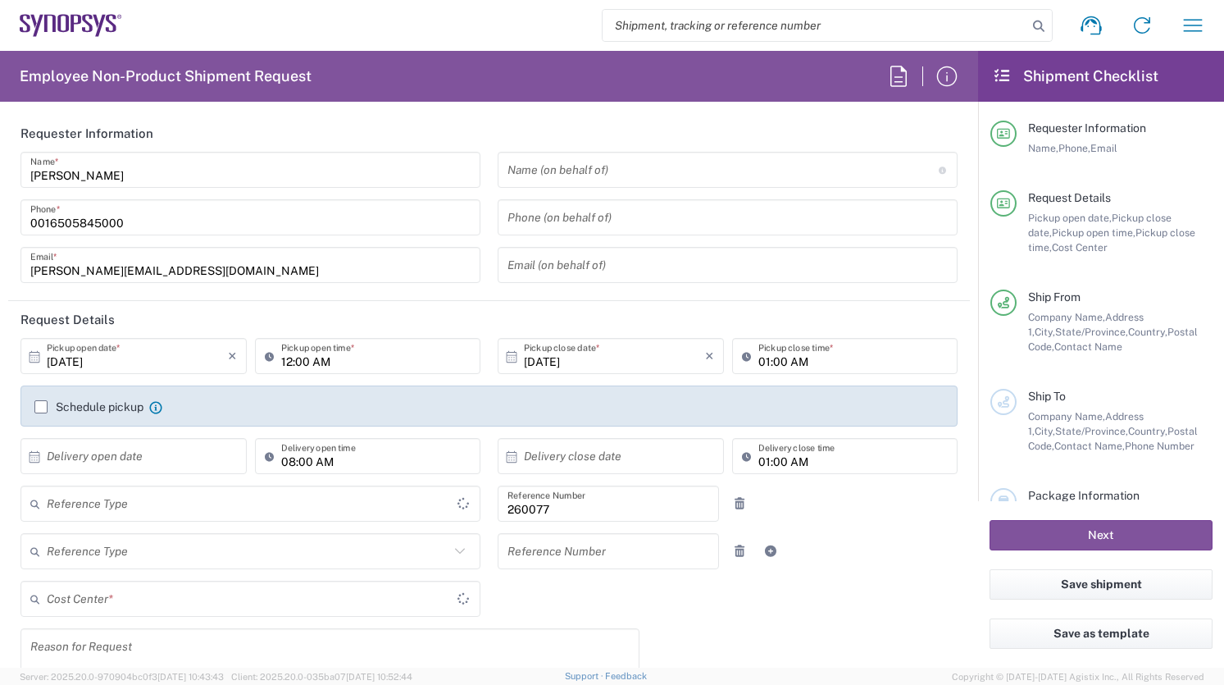
type input "US01 GMC Creative and Video 260077"
type input "[GEOGRAPHIC_DATA]"
type input "[US_STATE]"
type input "Department"
type input "[GEOGRAPHIC_DATA]"
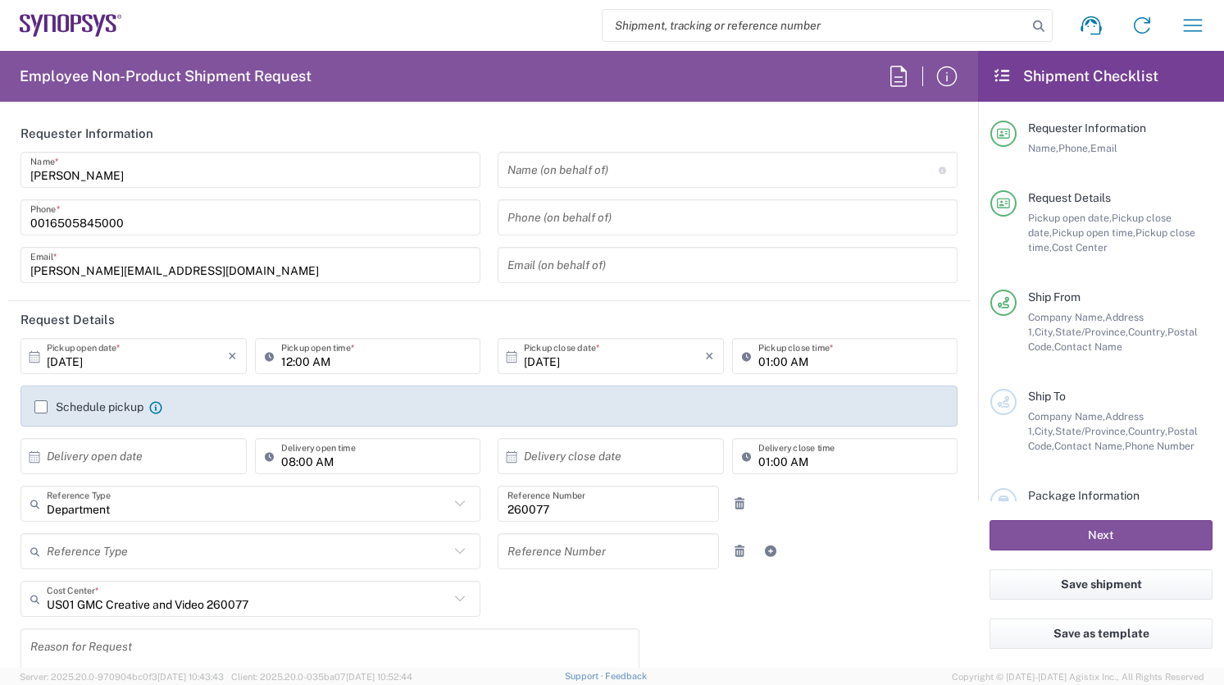
type input "Headquarters USSV"
click at [1200, 22] on icon "button" at bounding box center [1193, 25] width 26 height 26
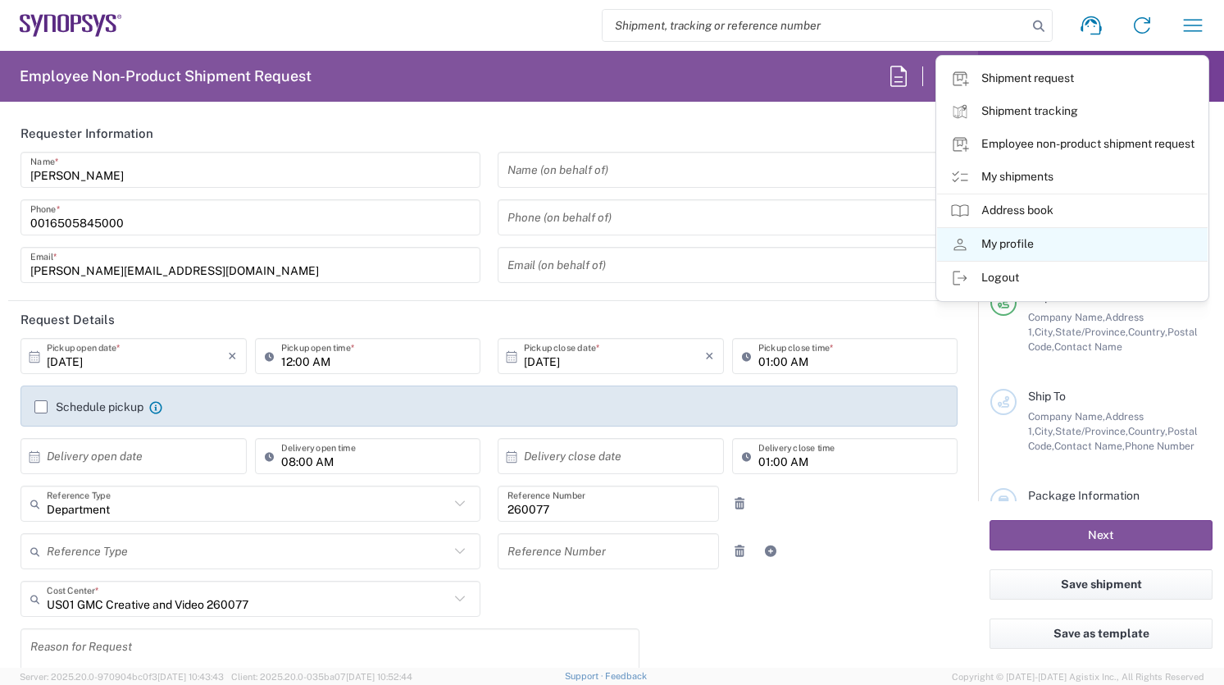
click at [1054, 249] on link "My profile" at bounding box center [1072, 244] width 271 height 33
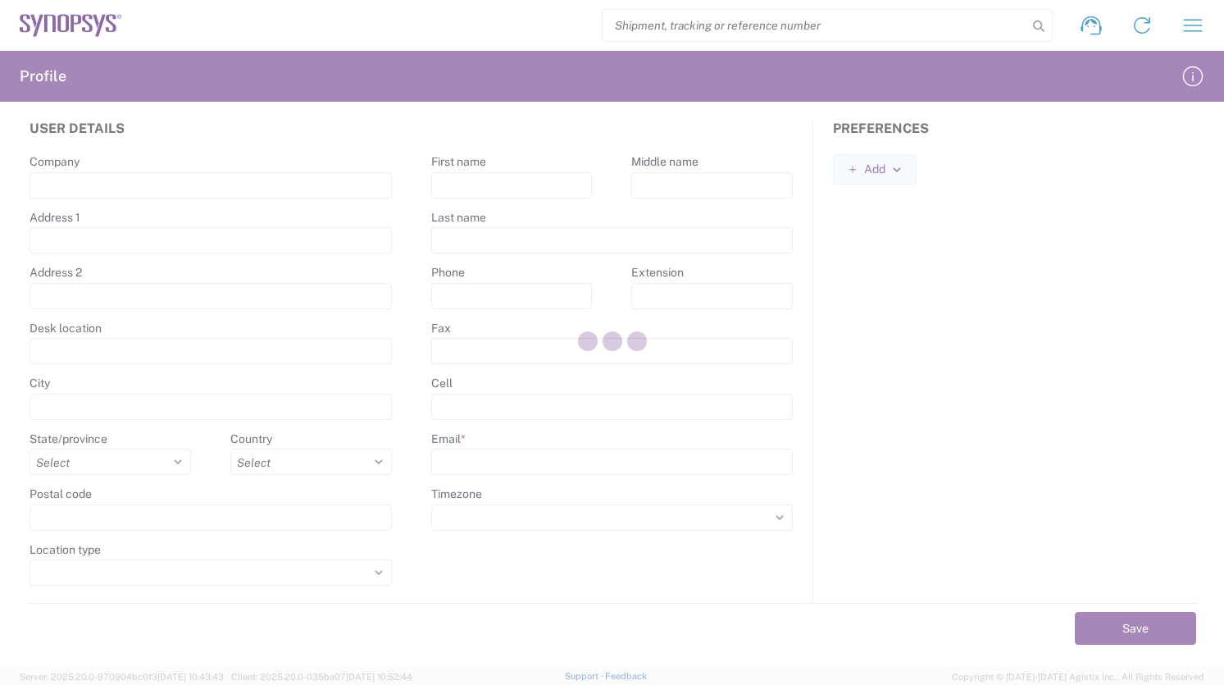
type input "[STREET_ADDRESS]"
type input "Sunnyvale"
select select
select select "US"
type input "94085"
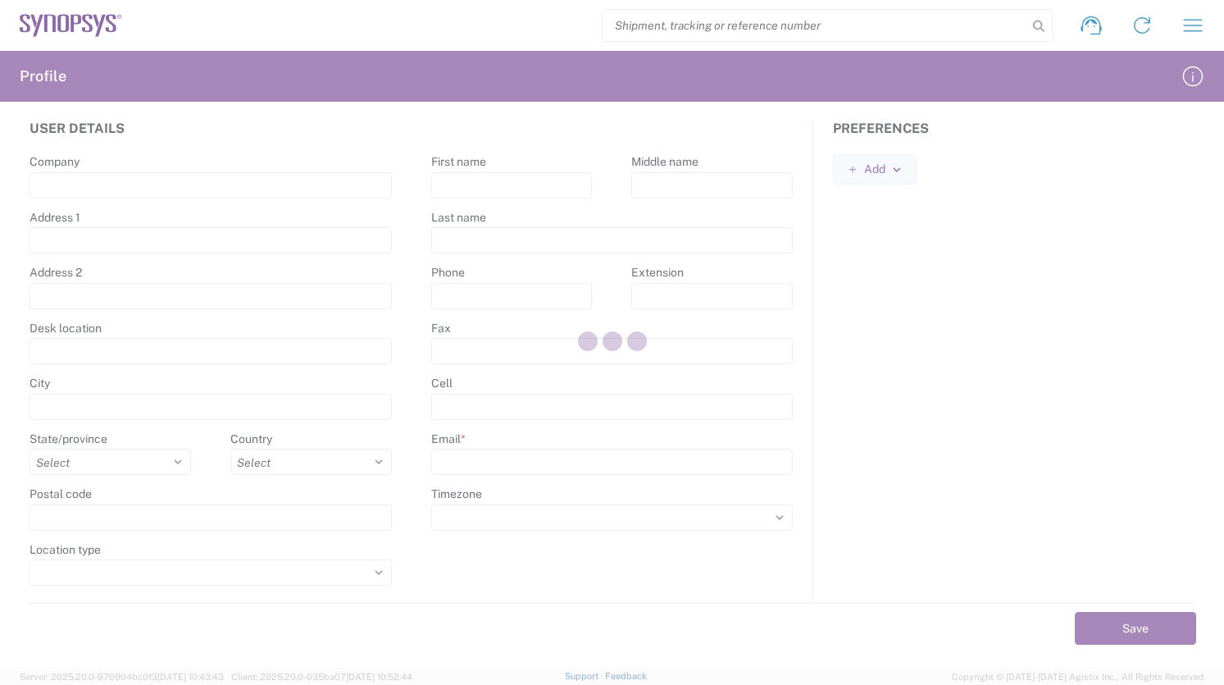
select select
type input "Taeko"
type input "Tanaka"
type input "0016505845000"
type input "[PERSON_NAME][EMAIL_ADDRESS][DOMAIN_NAME]"
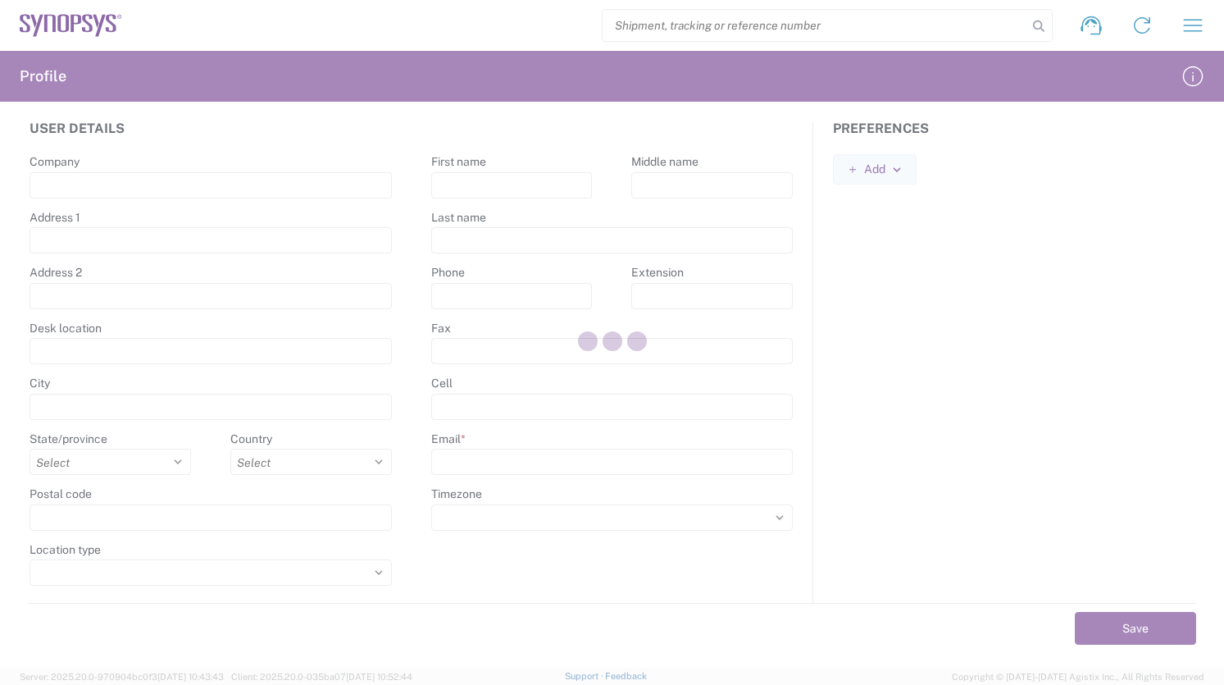
select select
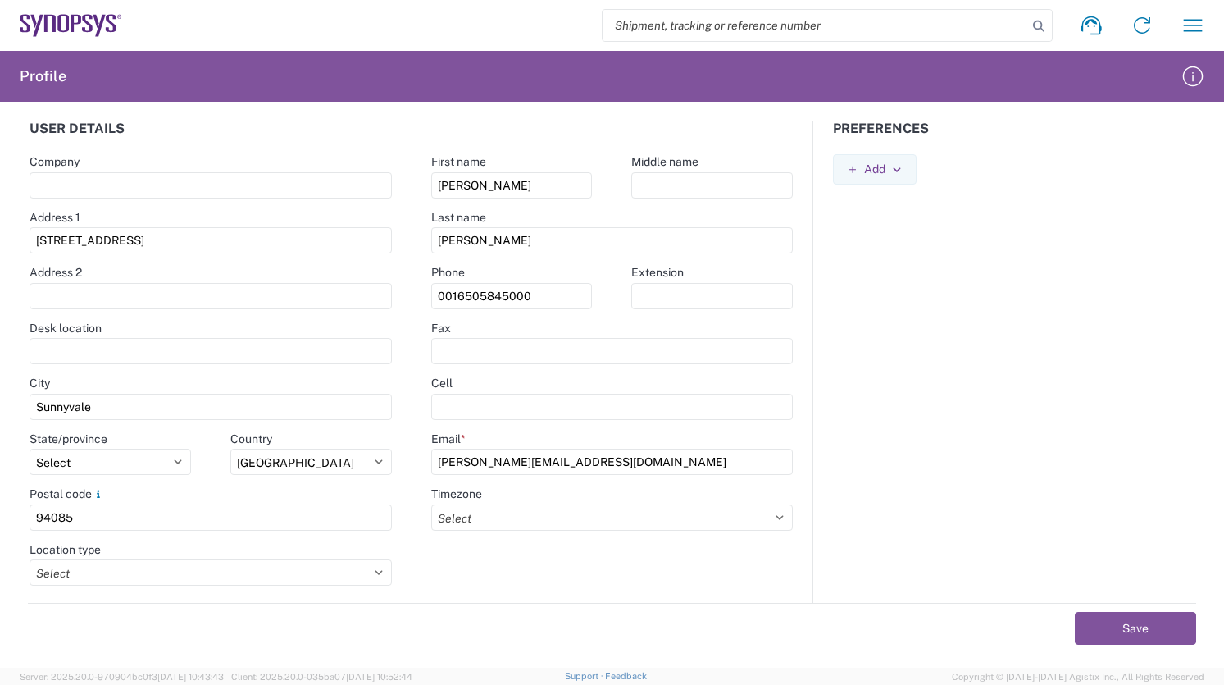
click at [1199, 25] on icon "button" at bounding box center [1193, 25] width 26 height 26
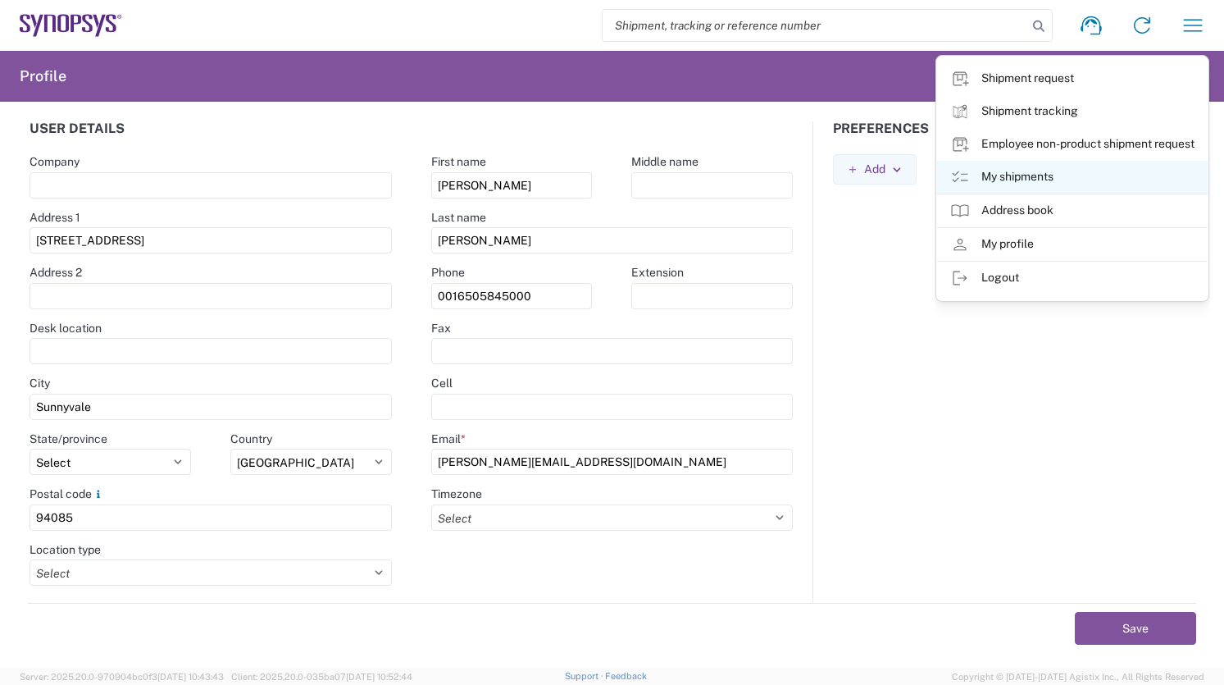
click at [1136, 170] on link "My shipments" at bounding box center [1072, 177] width 271 height 33
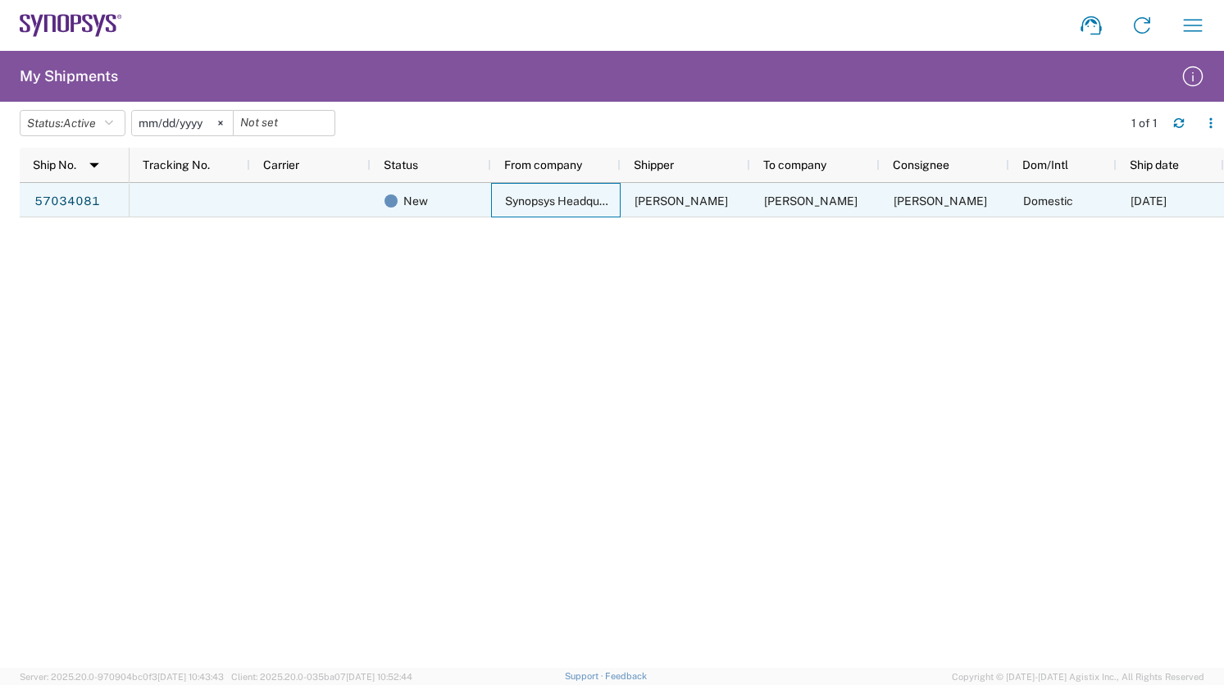
click at [562, 200] on span "Synopsys Headquarters USSV" at bounding box center [584, 200] width 158 height 13
click at [411, 201] on span "New" at bounding box center [415, 201] width 25 height 34
click at [81, 203] on link "57034081" at bounding box center [67, 202] width 67 height 26
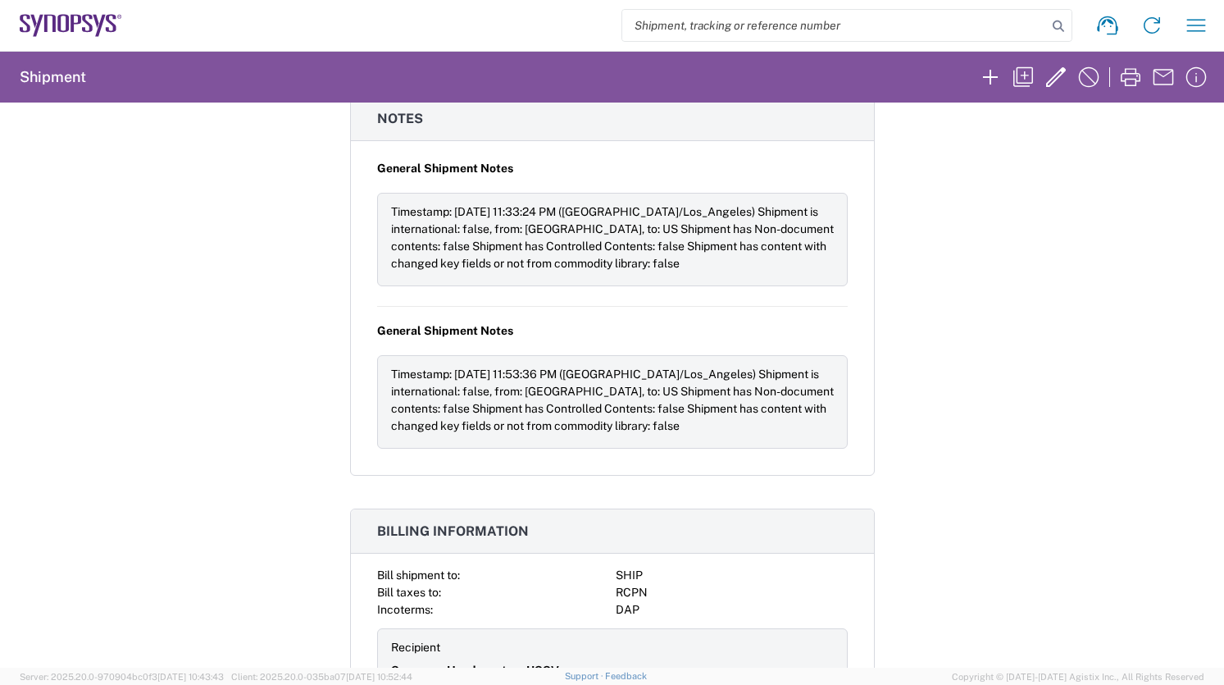
scroll to position [1130, 0]
